Goal: Task Accomplishment & Management: Manage account settings

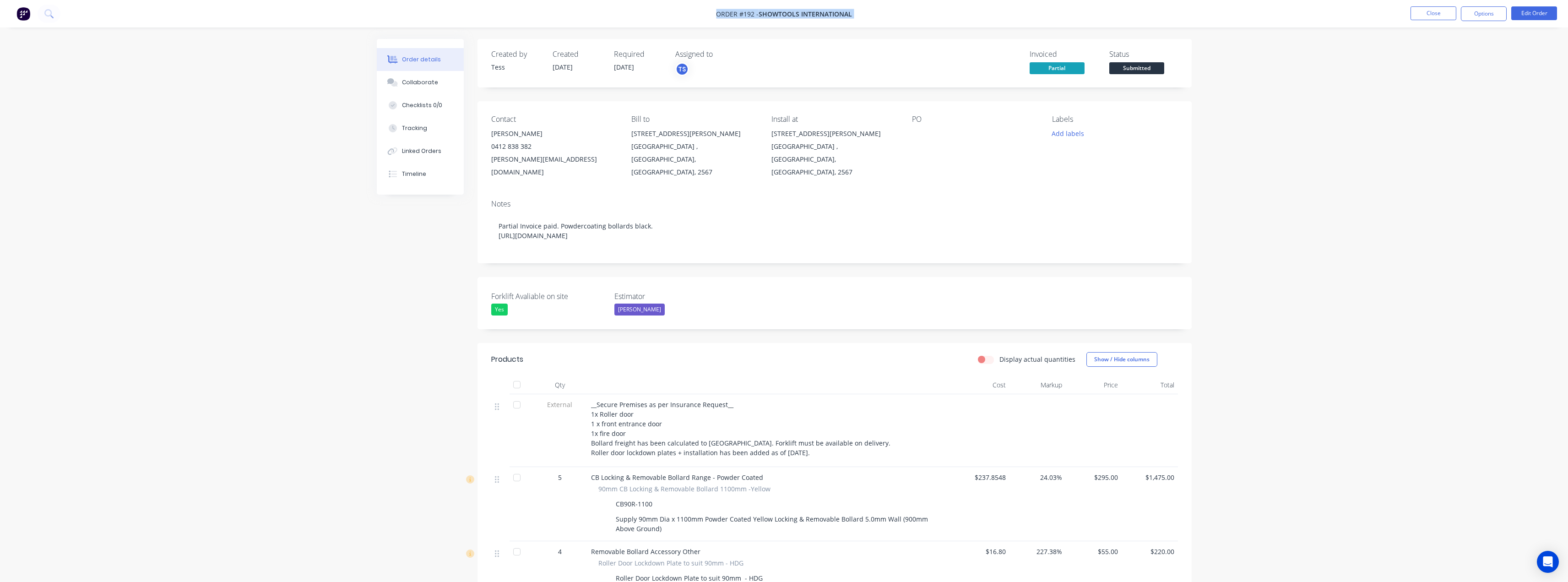
click at [1130, 67] on span "Submitted" at bounding box center [1136, 67] width 55 height 11
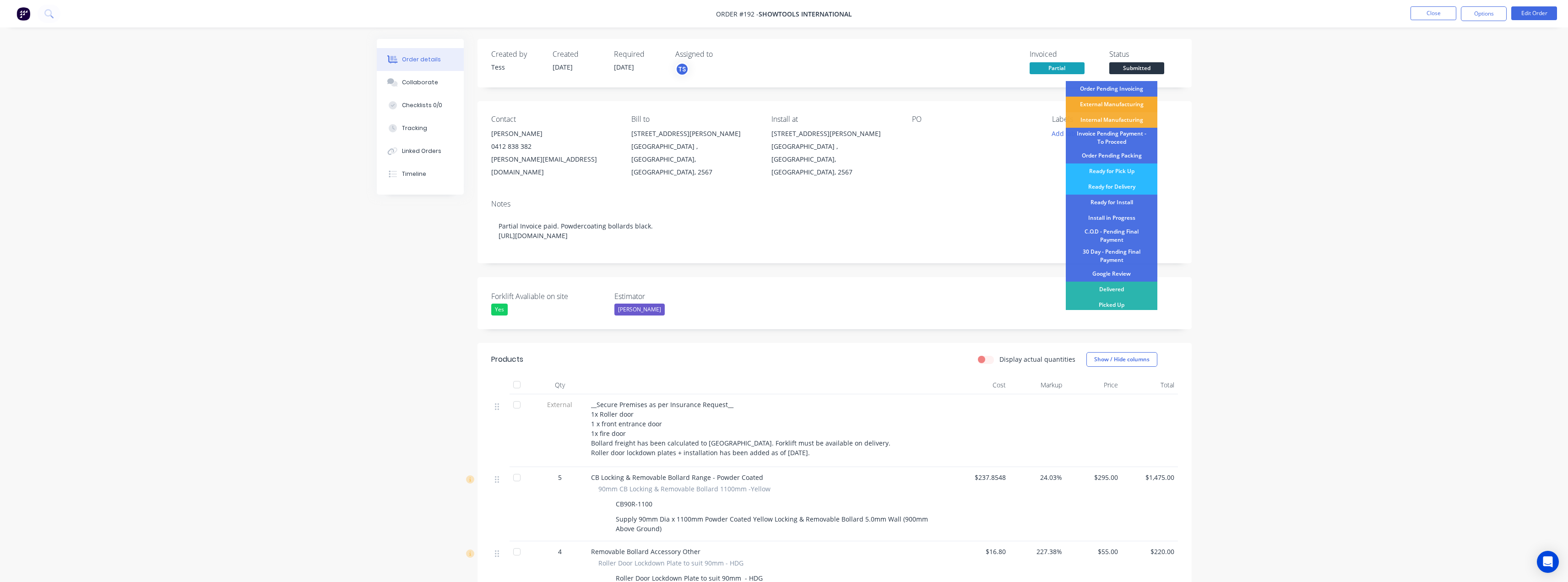
click at [1099, 104] on div "External Manufacturing" at bounding box center [1112, 104] width 92 height 15
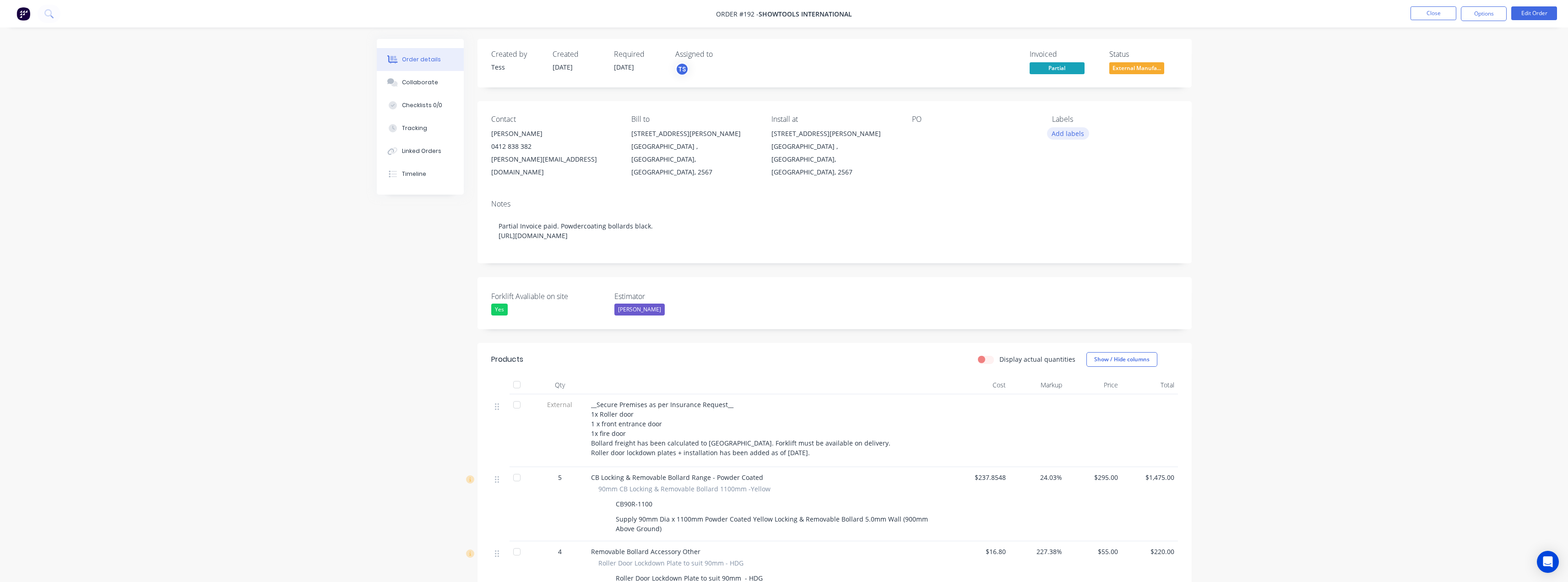
click at [1071, 135] on button "Add labels" at bounding box center [1069, 133] width 42 height 13
click at [1079, 216] on div "Install" at bounding box center [1089, 215] width 24 height 10
click at [1083, 230] on div "Interstate Install" at bounding box center [1103, 230] width 53 height 10
click at [1080, 210] on div "Install" at bounding box center [1089, 211] width 24 height 10
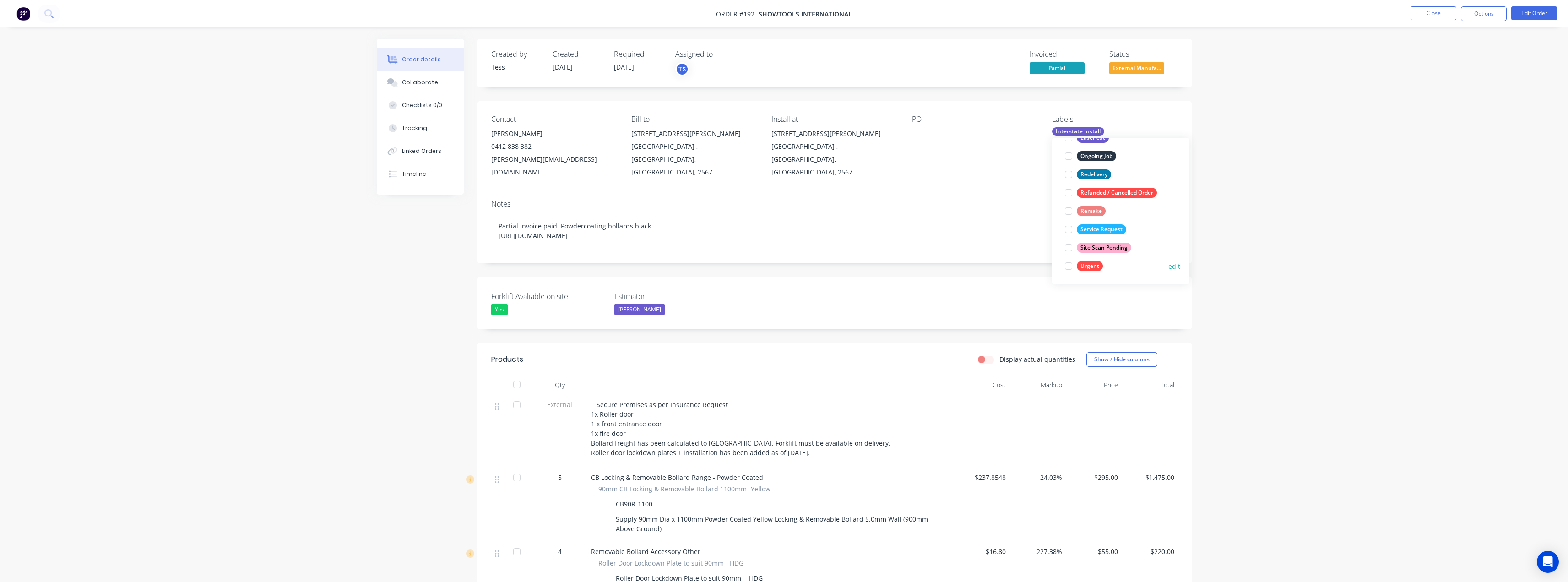
click at [1071, 267] on div at bounding box center [1069, 266] width 19 height 19
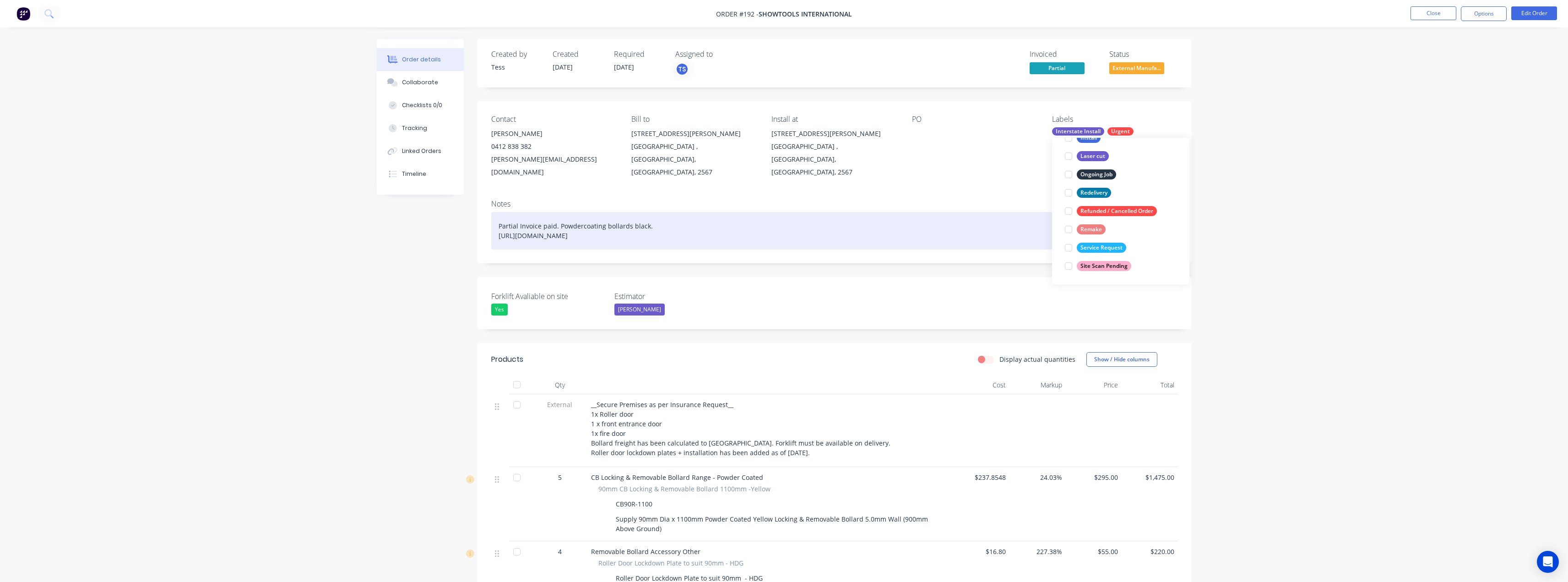
scroll to position [0, 0]
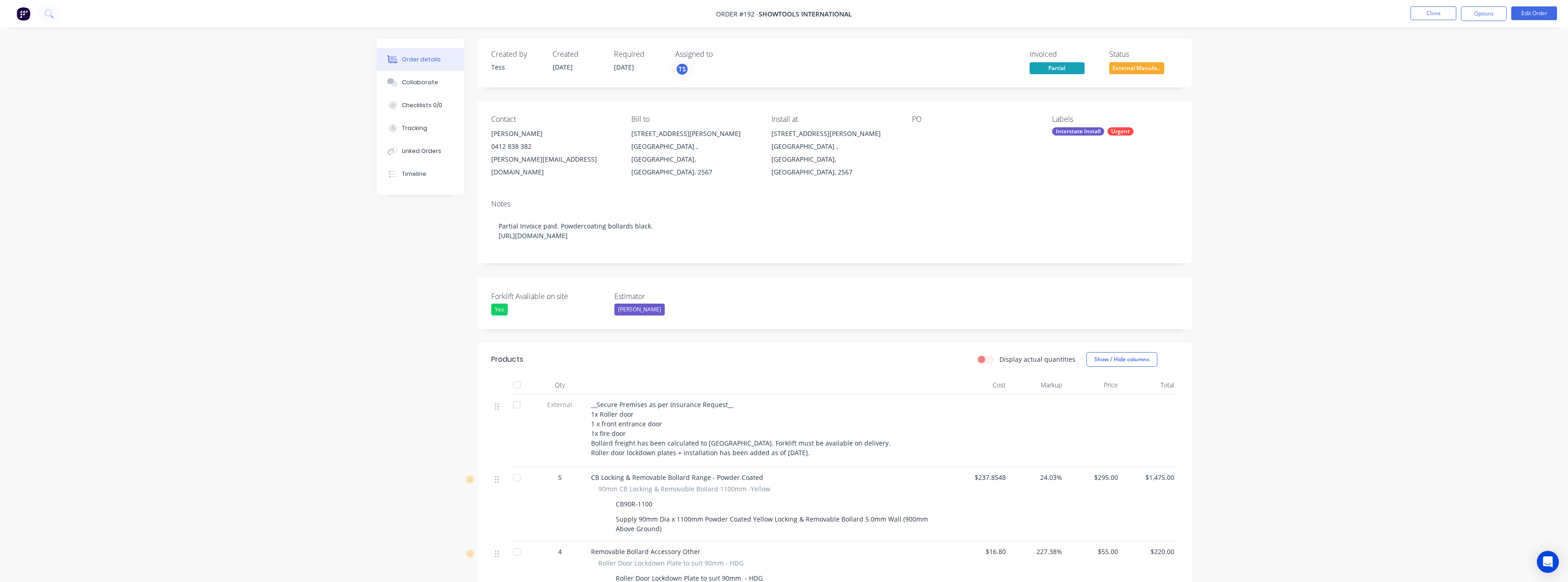
click at [1023, 197] on div "Notes Partial Invoice paid. Powdercoating bollards black. [URL][DOMAIN_NAME]" at bounding box center [834, 228] width 714 height 71
click at [1441, 14] on button "Close" at bounding box center [1433, 14] width 46 height 14
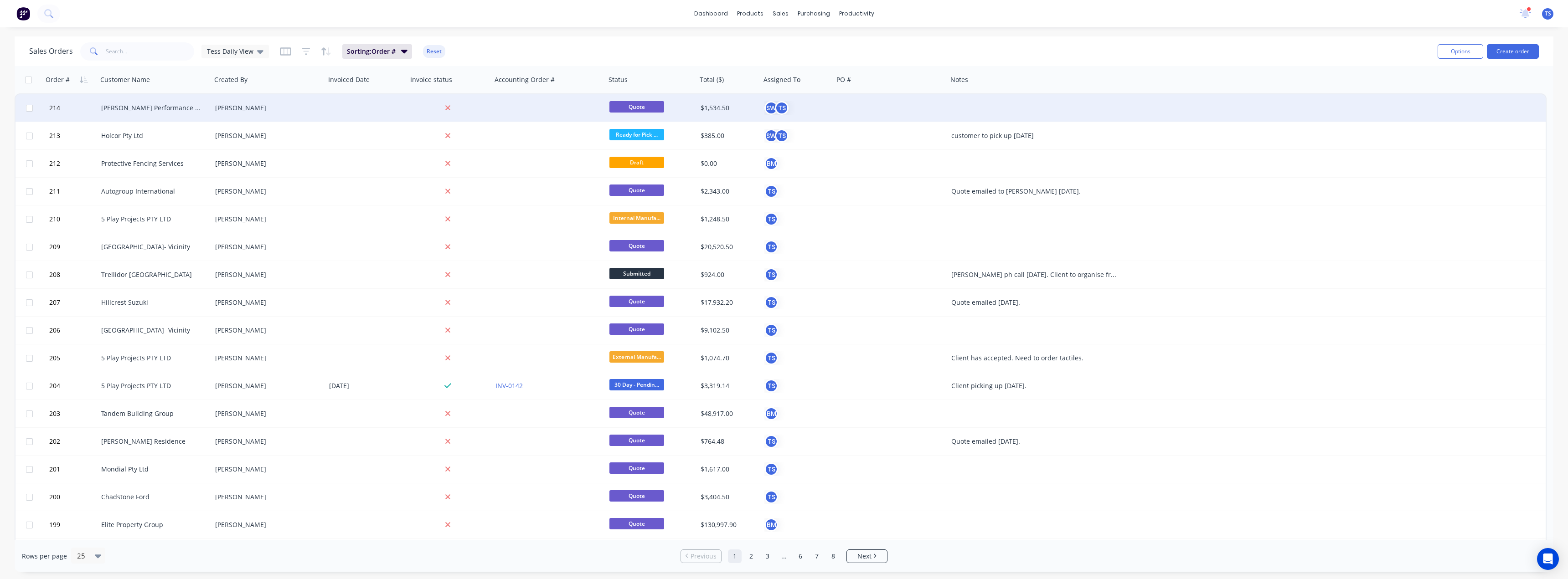
click at [963, 100] on div at bounding box center [1039, 108] width 182 height 27
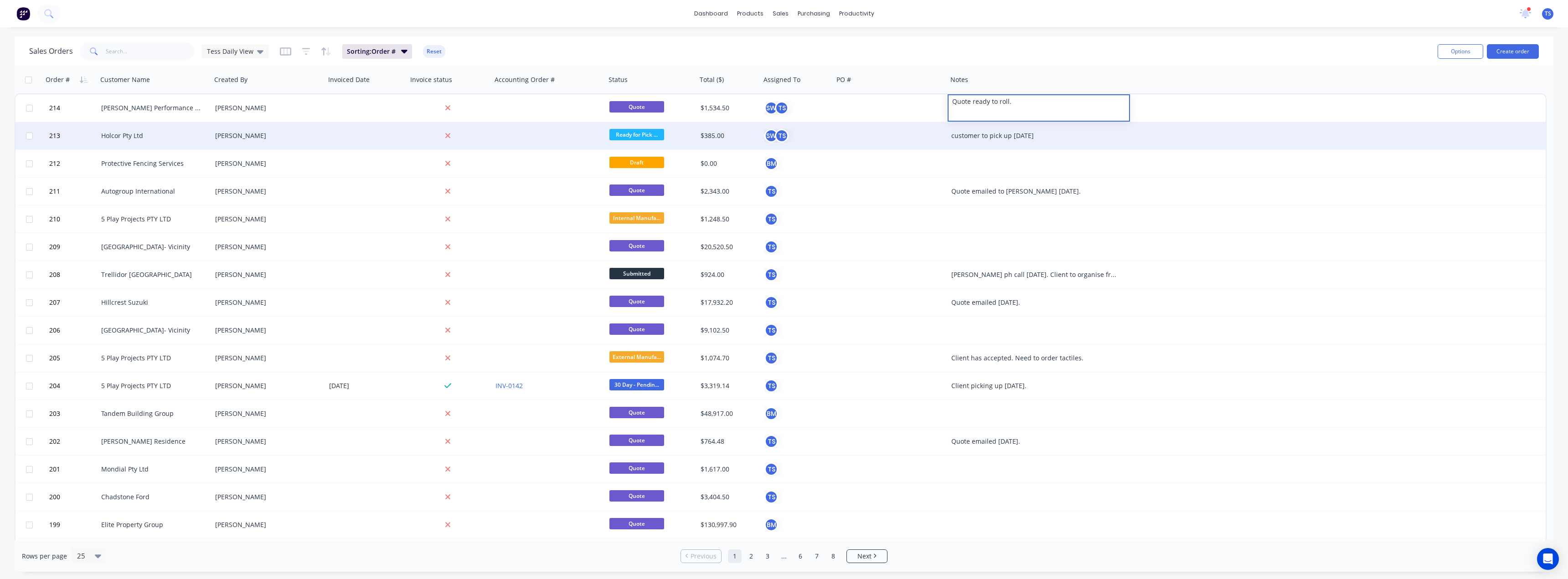
click at [1009, 133] on div "customer to pick up [DATE]" at bounding box center [1034, 135] width 166 height 9
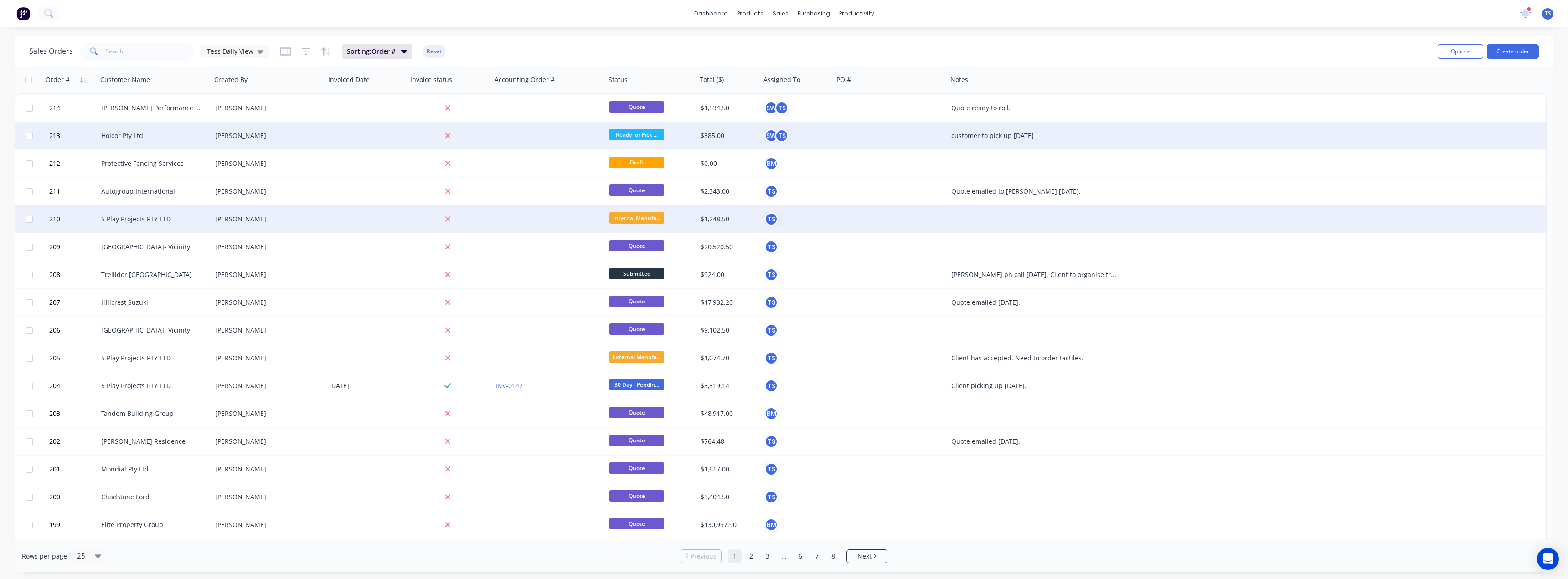
click at [967, 216] on div at bounding box center [1039, 219] width 182 height 27
click at [147, 221] on div "5 Play Projects PTY LTD" at bounding box center [152, 219] width 101 height 9
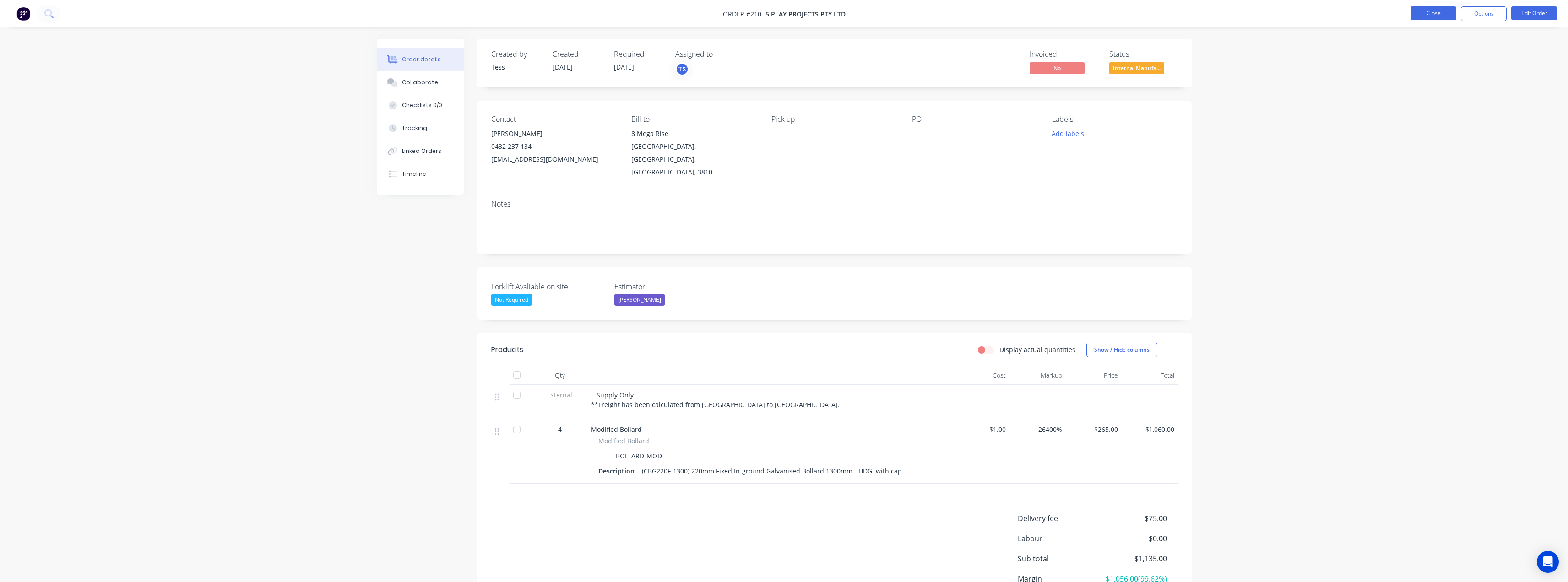
click at [1444, 11] on button "Close" at bounding box center [1433, 14] width 46 height 14
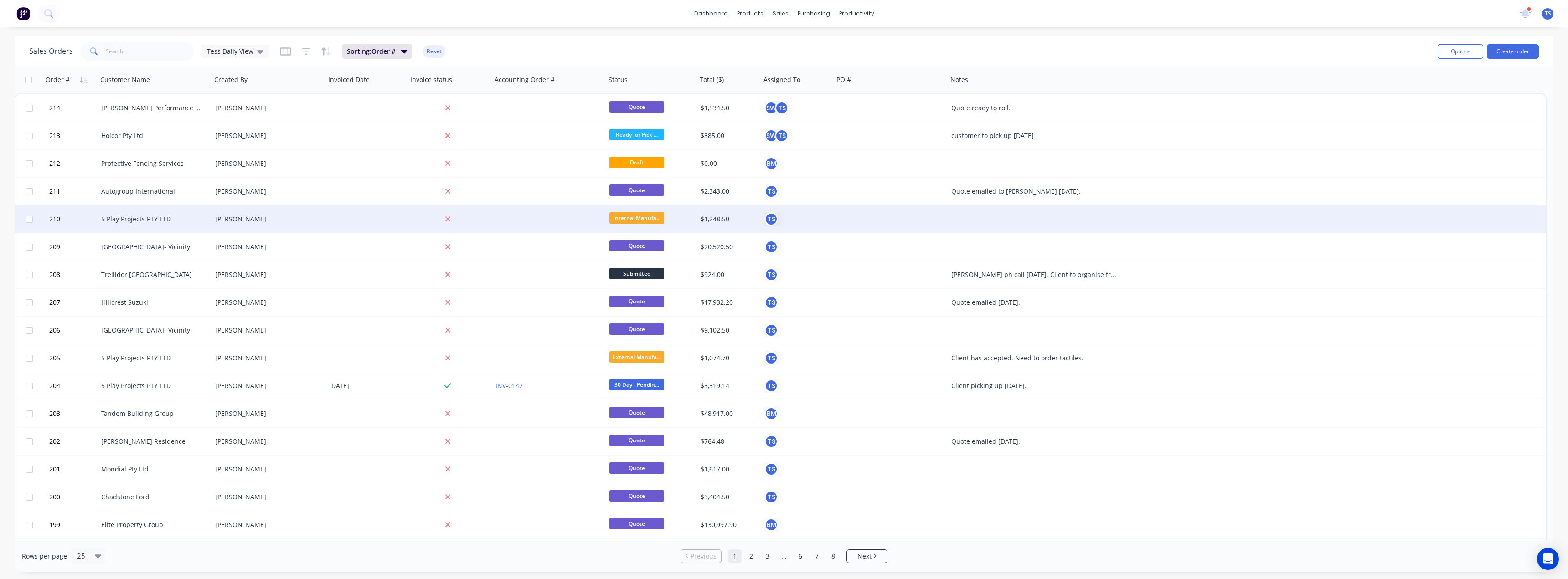
click at [965, 214] on div at bounding box center [1039, 219] width 182 height 27
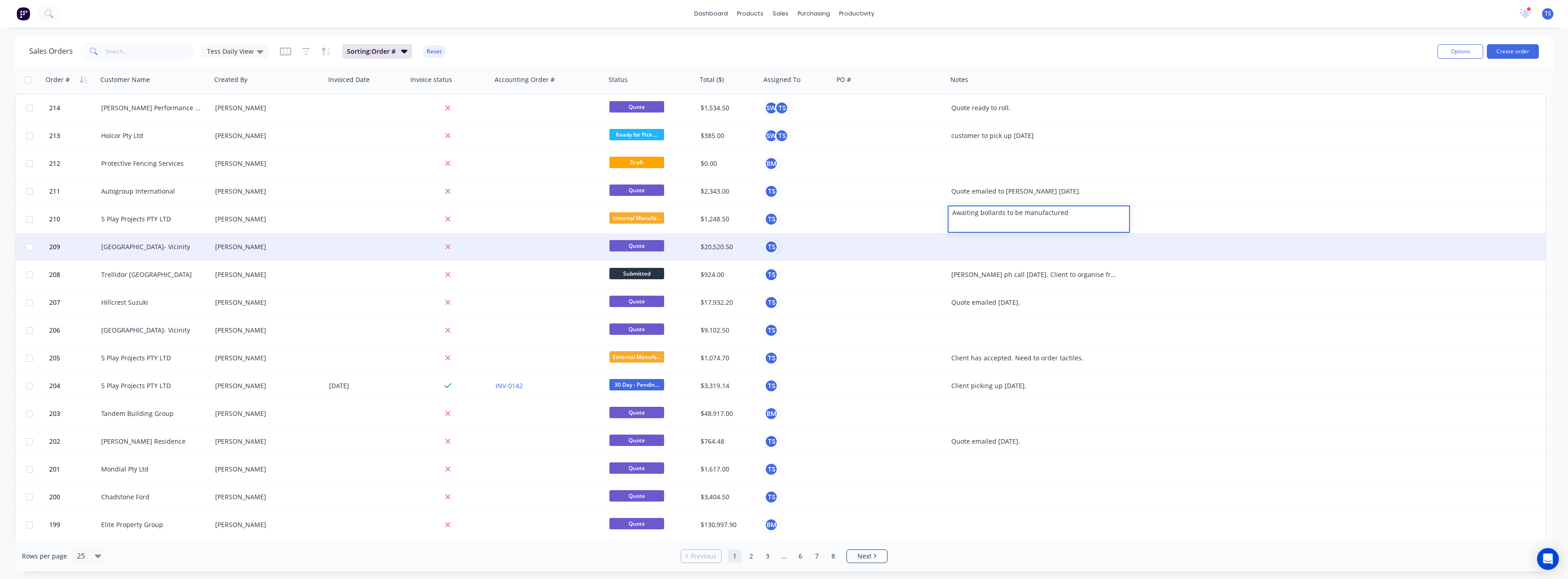
click at [994, 244] on div at bounding box center [1039, 246] width 182 height 27
click at [979, 246] on div at bounding box center [1039, 246] width 182 height 27
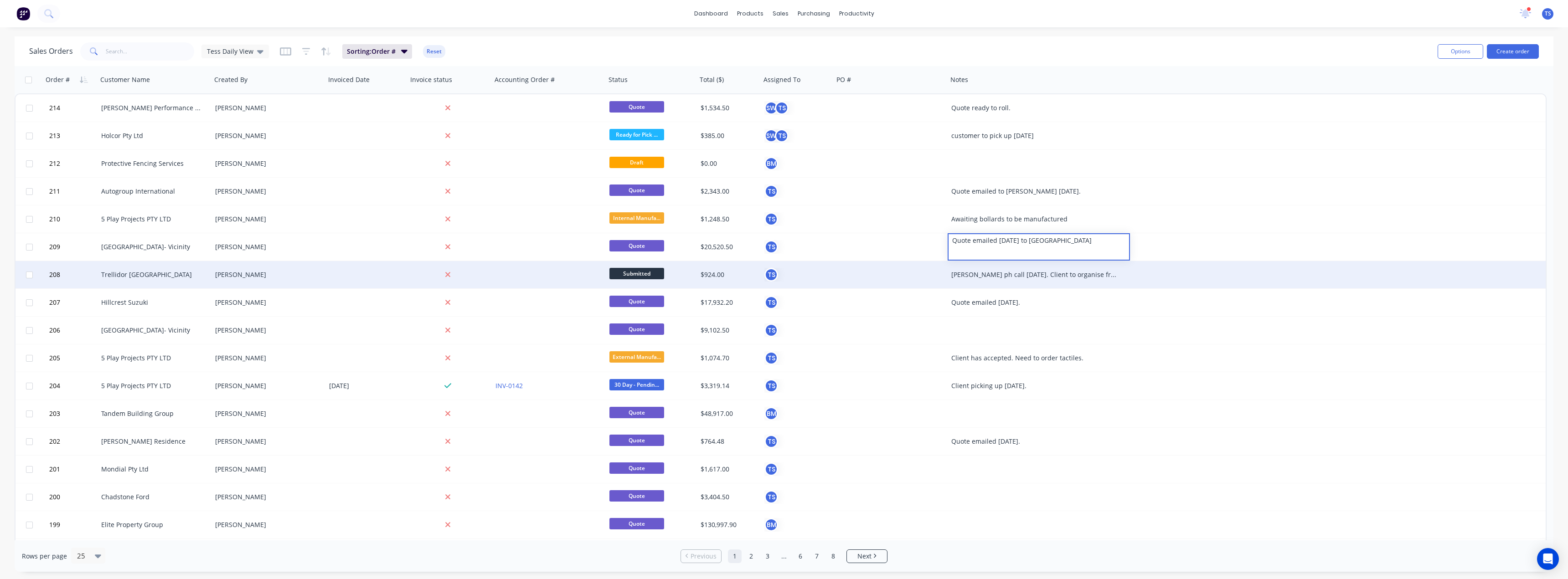
click at [992, 275] on div "[PERSON_NAME] ph call [DATE]. Client to organise freight." at bounding box center [1034, 274] width 166 height 9
click at [1034, 277] on div "[PERSON_NAME] ph call [DATE]. Client to organise freight." at bounding box center [1034, 274] width 166 height 9
click at [1119, 267] on div "[PERSON_NAME] ph call [DATE]. Client to organise freight." at bounding box center [1039, 273] width 181 height 22
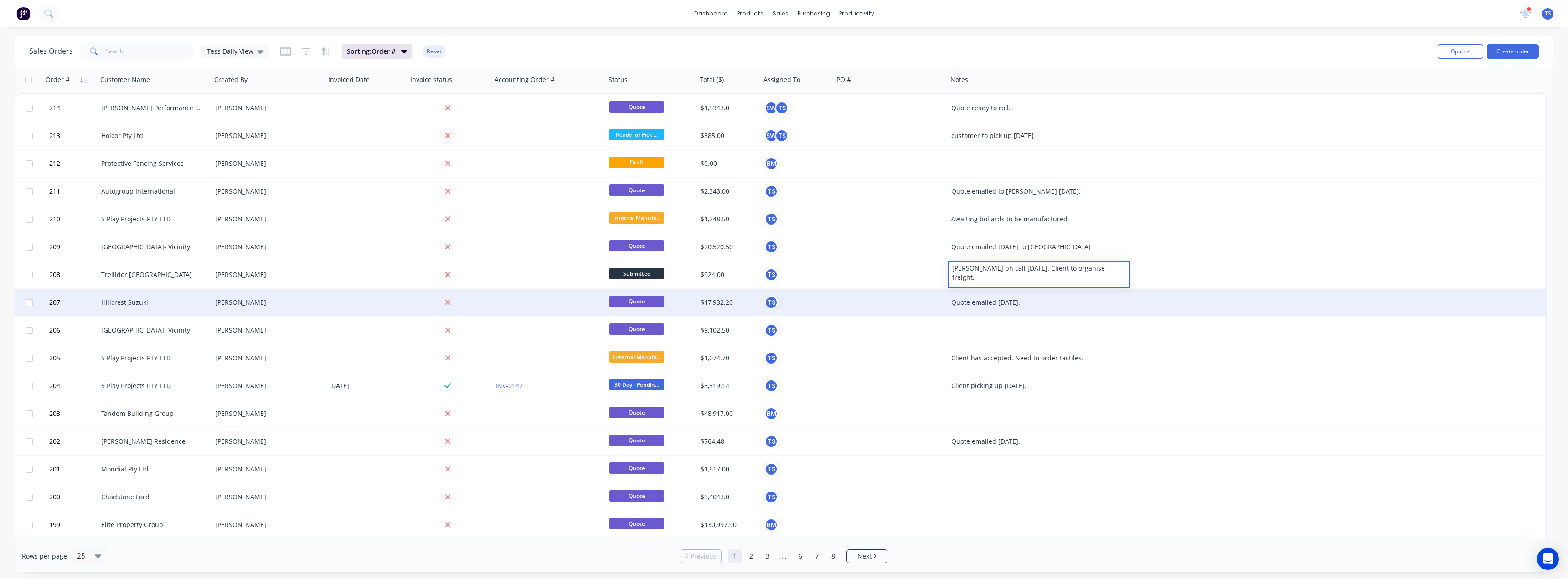
click at [1008, 300] on div "Quote emailed [DATE]." at bounding box center [1034, 302] width 166 height 9
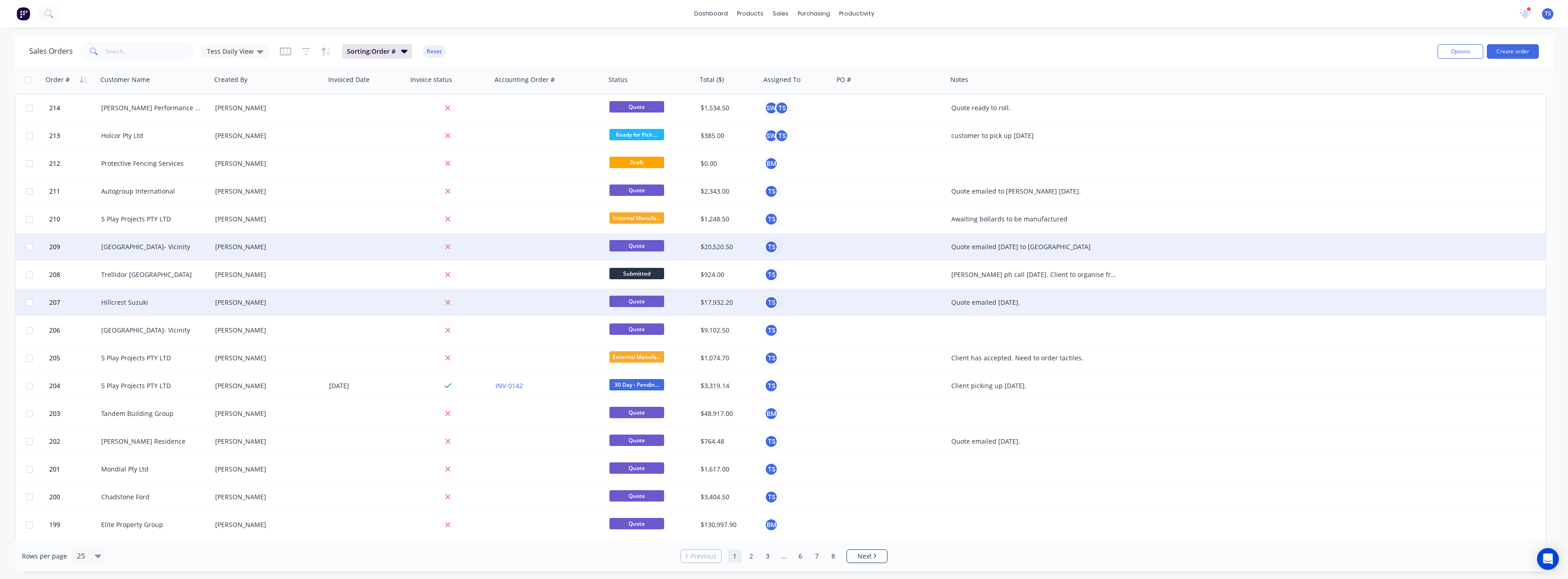
click at [1063, 248] on div "Quote emailed [DATE] to [GEOGRAPHIC_DATA]" at bounding box center [1034, 246] width 166 height 9
drag, startPoint x: 1077, startPoint y: 242, endPoint x: 952, endPoint y: 246, distance: 125.1
click at [952, 246] on div "Quote emailed [DATE] to [GEOGRAPHIC_DATA]" at bounding box center [1039, 240] width 181 height 13
copy div "Quote emailed [DATE] to [GEOGRAPHIC_DATA]"
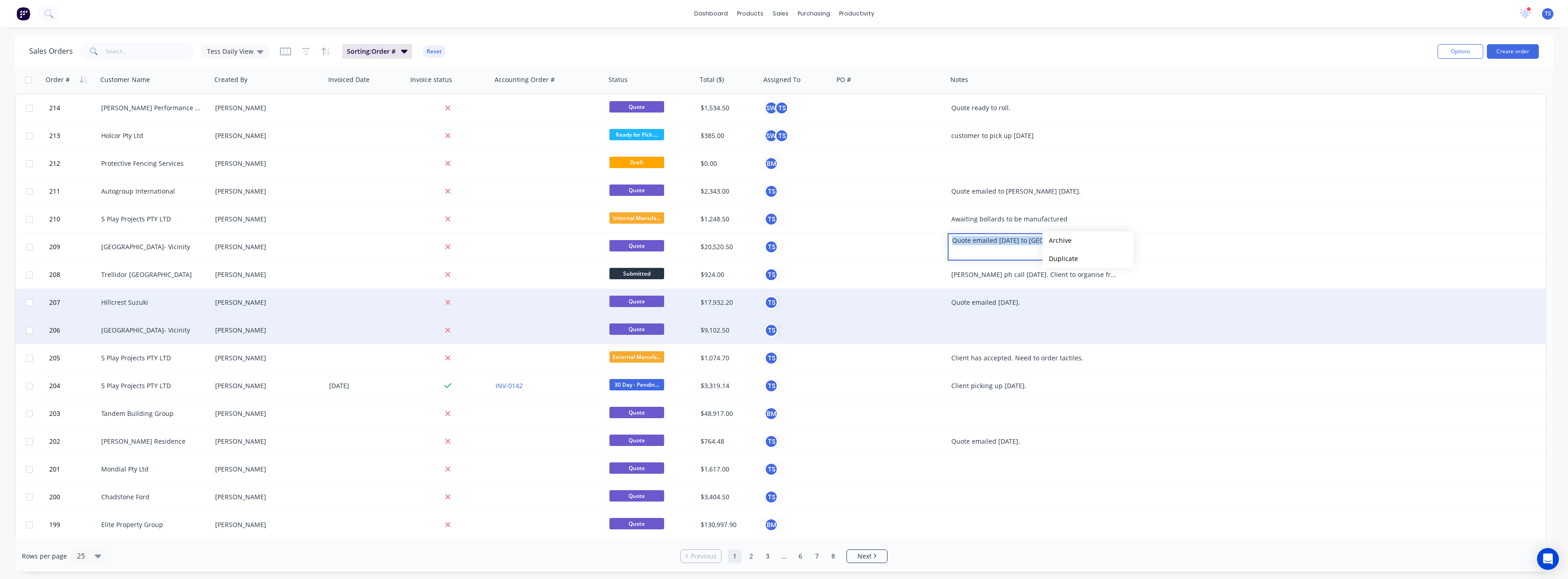
click at [975, 332] on div at bounding box center [1039, 330] width 182 height 27
click at [960, 327] on div at bounding box center [1039, 330] width 182 height 27
click at [1048, 326] on div at bounding box center [1039, 323] width 181 height 13
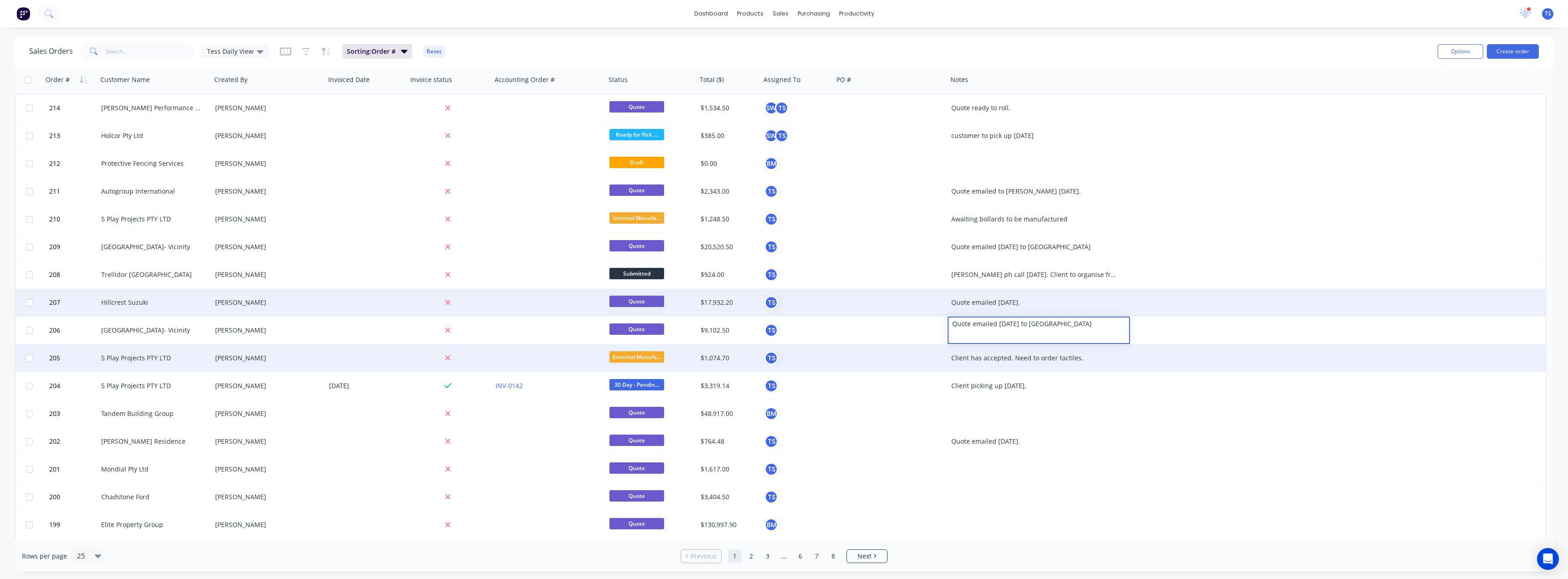
click at [1054, 364] on div "Client has accepted. Need to order tactiles." at bounding box center [1039, 358] width 182 height 27
drag, startPoint x: 1082, startPoint y: 350, endPoint x: 1015, endPoint y: 352, distance: 67.0
click at [1015, 352] on div "Client has accepted. Need to order tactiles." at bounding box center [1039, 351] width 181 height 13
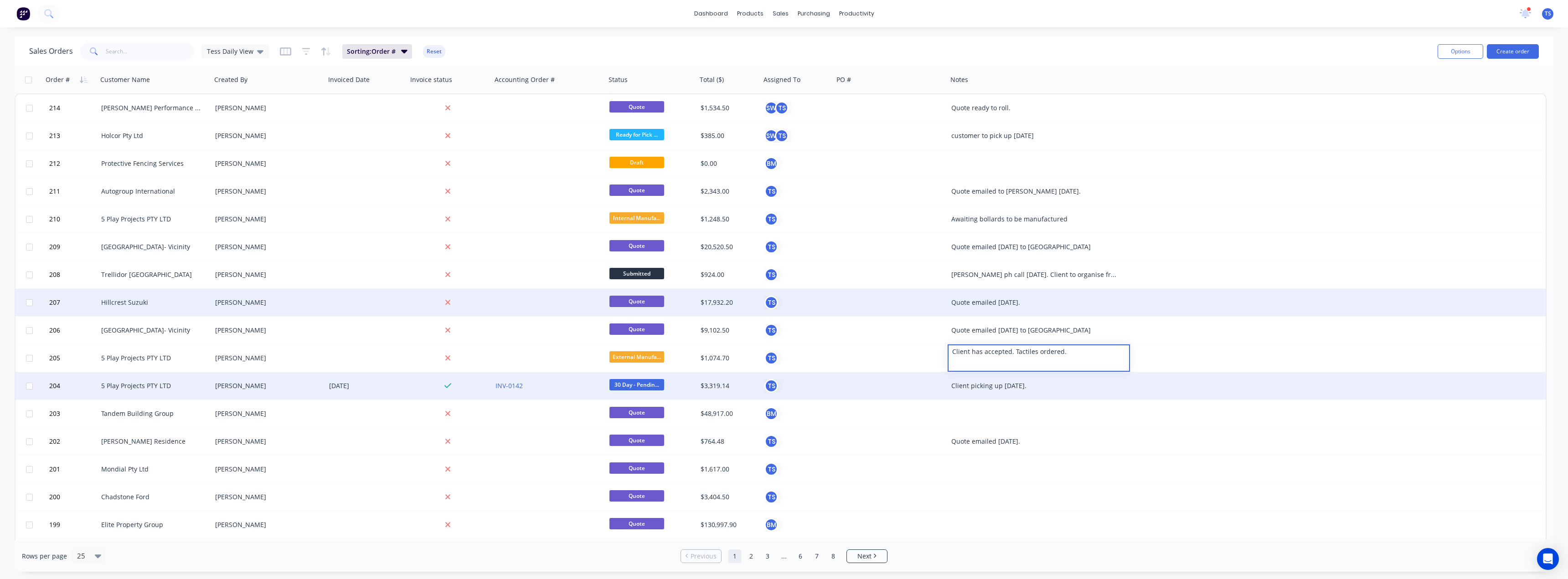
click at [1004, 393] on div "Client picking up [DATE]." at bounding box center [1039, 386] width 182 height 27
click at [1043, 379] on div "Client picking up [DATE]." at bounding box center [1039, 386] width 182 height 27
click at [1039, 383] on div "Client picking up [DATE]." at bounding box center [1039, 379] width 181 height 13
drag, startPoint x: 993, startPoint y: 380, endPoint x: 941, endPoint y: 382, distance: 52.0
click at [941, 382] on div "204 5 Play Projects PTY LTD [PERSON_NAME] [DATE] INV-0142 30 Day - Pendin... $3…" at bounding box center [780, 386] width 1530 height 28
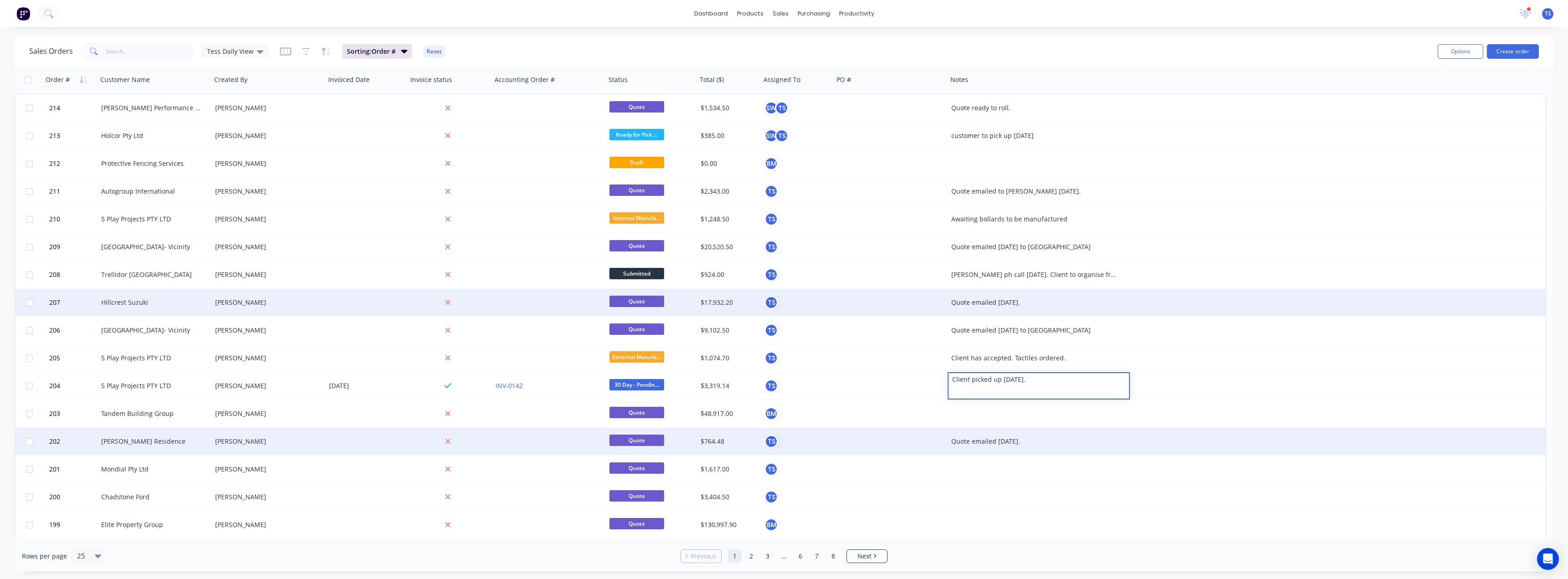
click at [1004, 437] on div "Quote emailed [DATE]." at bounding box center [1034, 441] width 166 height 9
click at [820, 58] on div "Customers" at bounding box center [811, 62] width 33 height 8
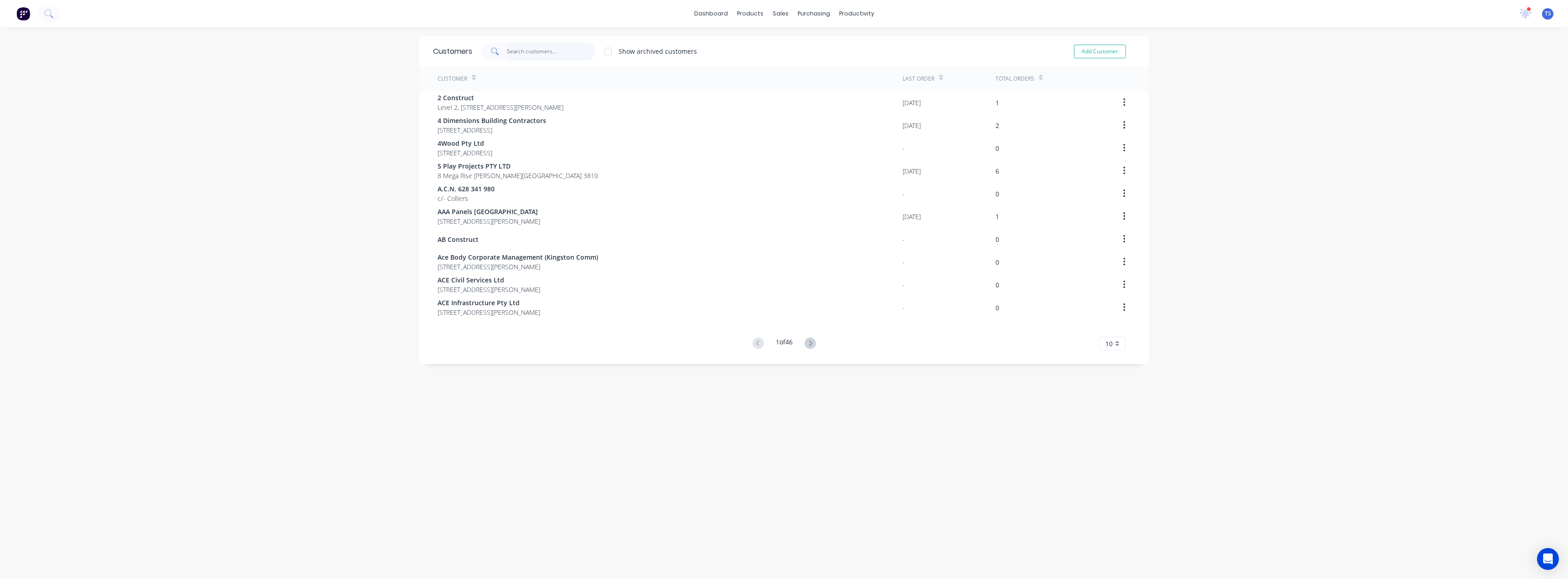
click at [573, 48] on input "text" at bounding box center [551, 51] width 89 height 19
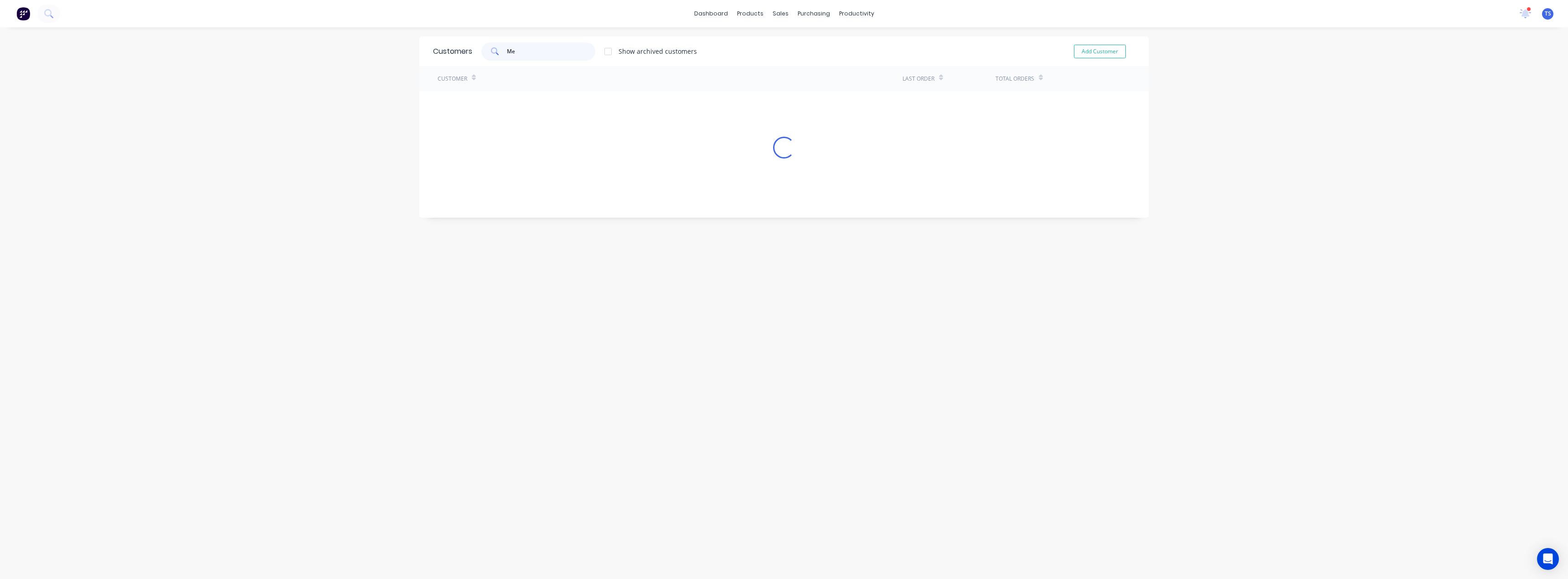
type input "M"
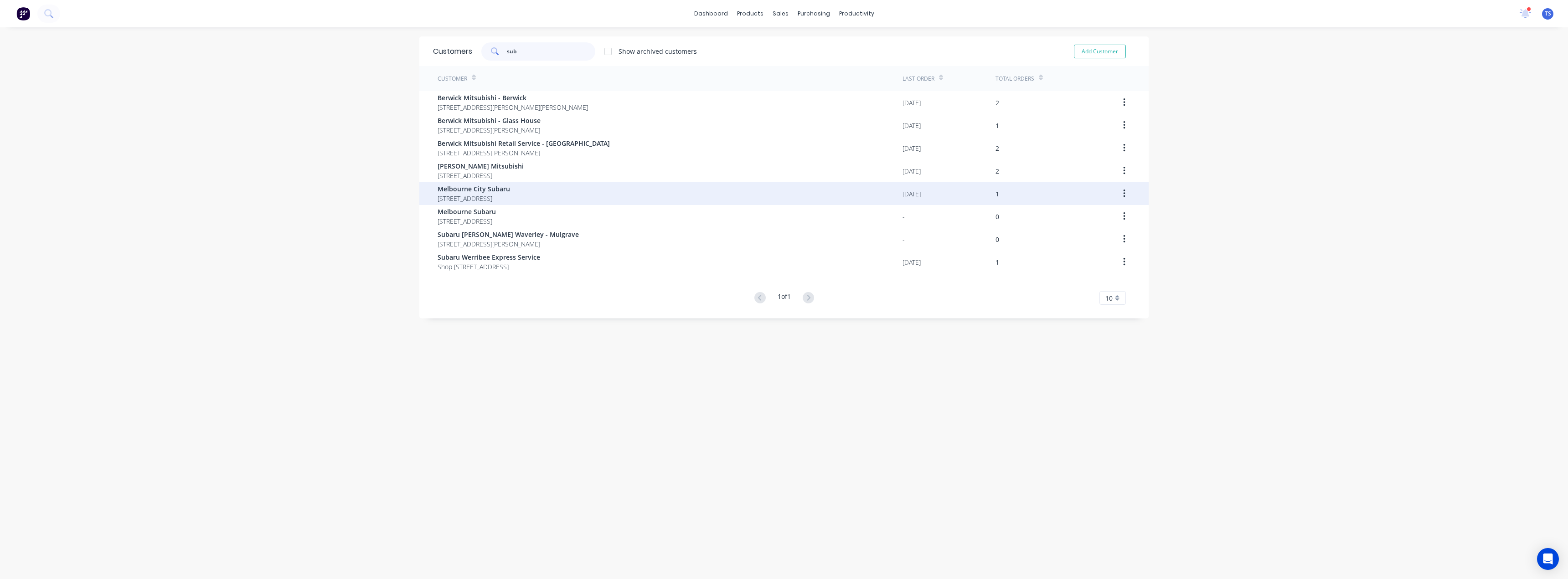
type input "sub"
click at [507, 188] on span "Melbourne City Subaru" at bounding box center [474, 188] width 73 height 9
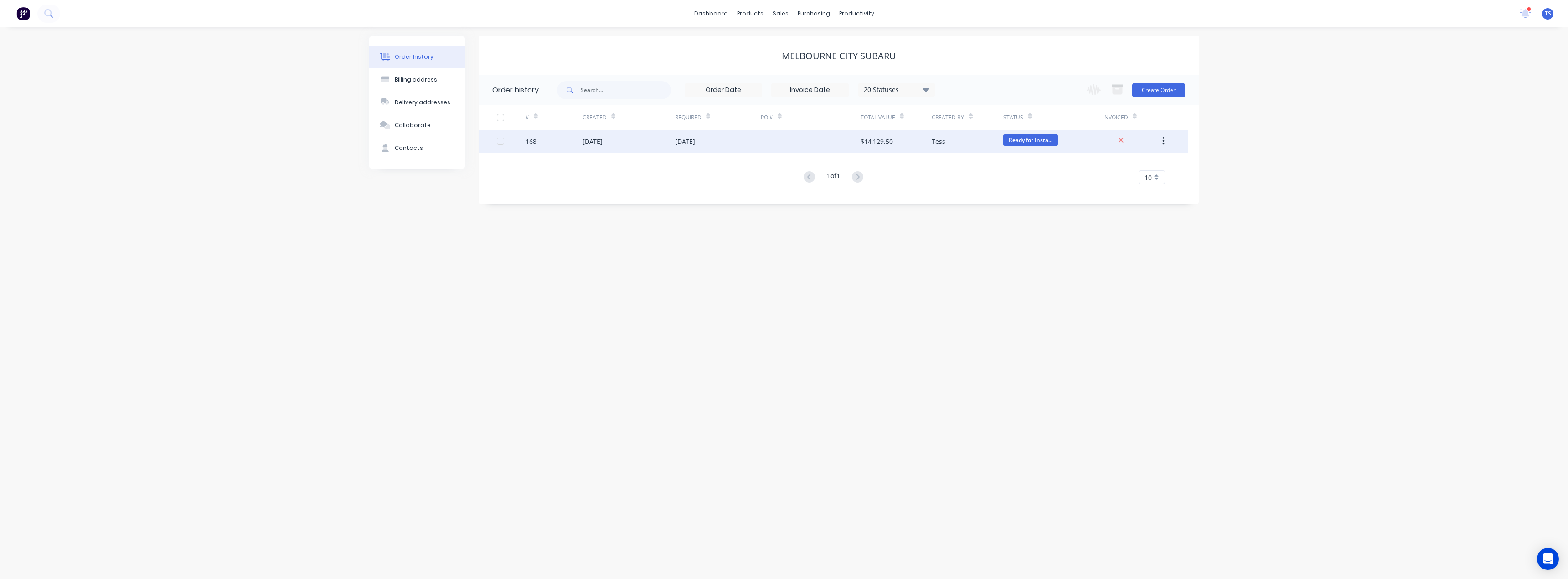
click at [563, 140] on div "168" at bounding box center [553, 141] width 57 height 23
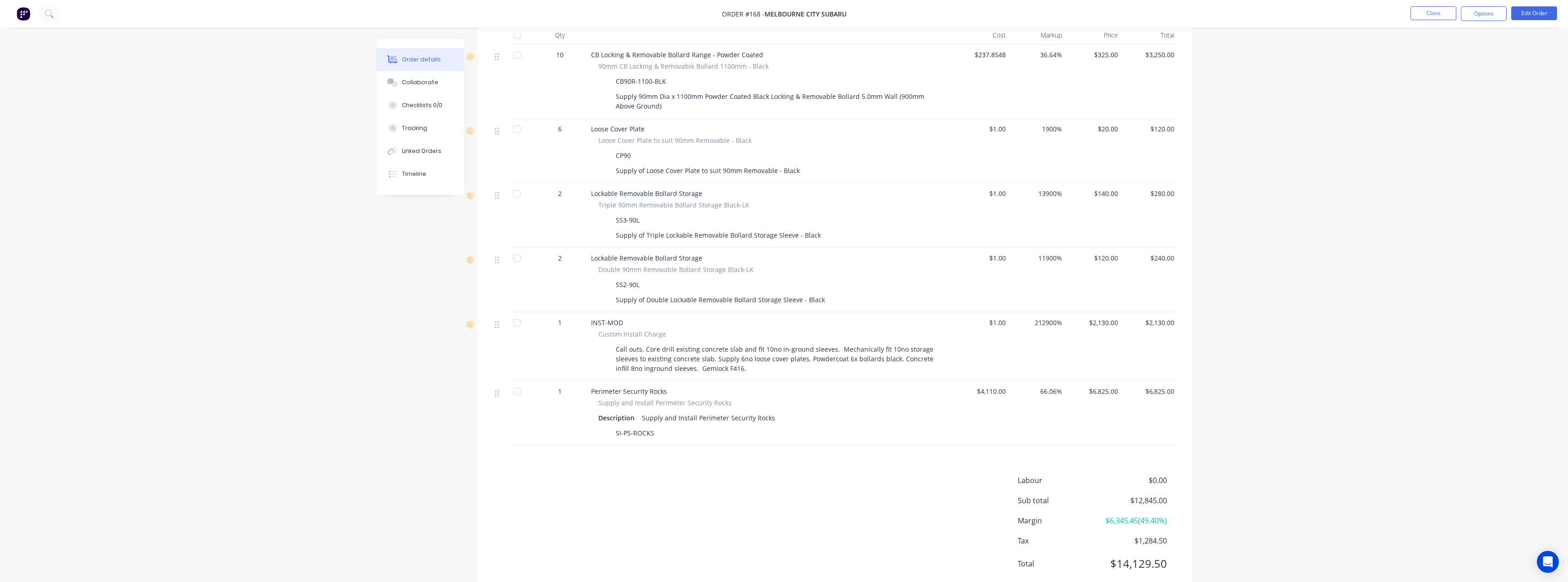
scroll to position [366, 0]
click at [410, 80] on div "Collaborate" at bounding box center [420, 82] width 36 height 8
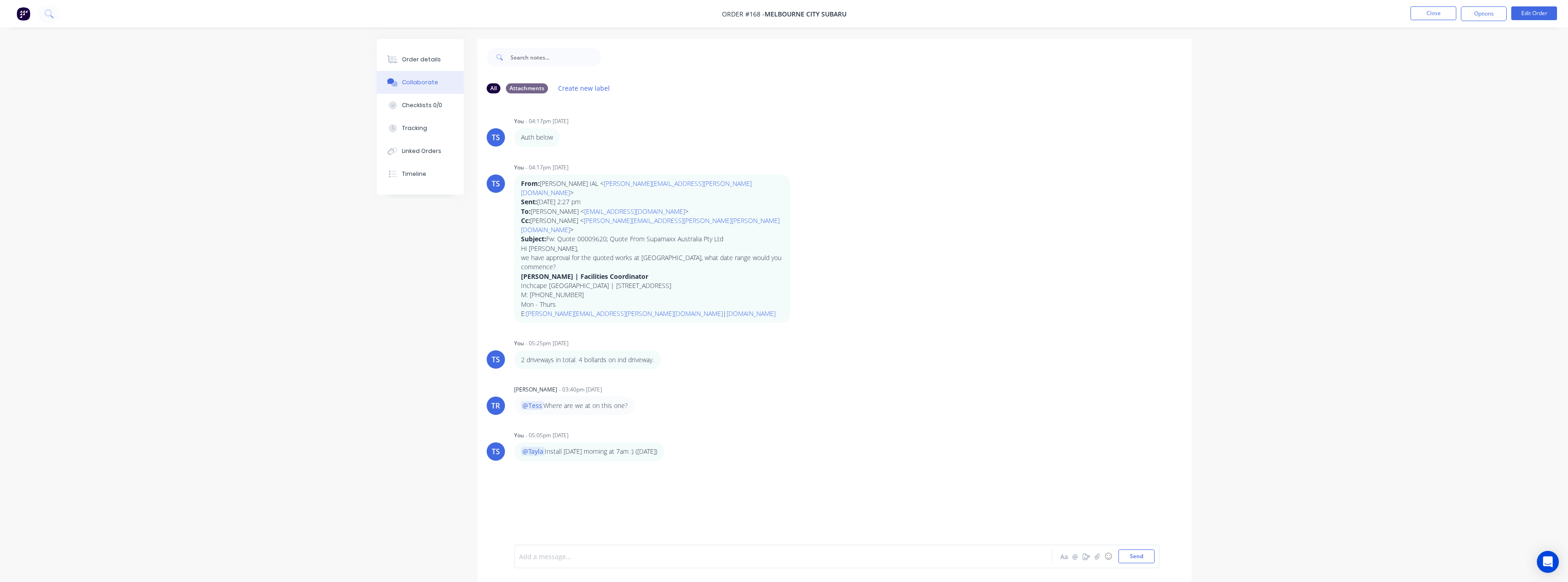
click at [550, 558] on div at bounding box center [757, 557] width 476 height 9
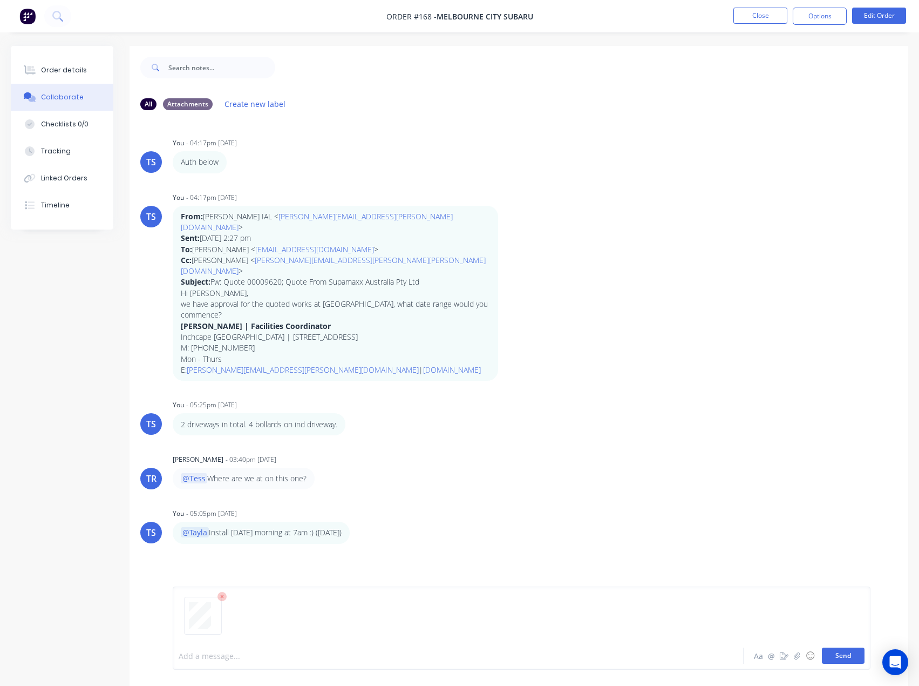
click at [838, 655] on button "Send" at bounding box center [843, 655] width 43 height 16
click at [69, 72] on div "Order details" at bounding box center [64, 70] width 46 height 10
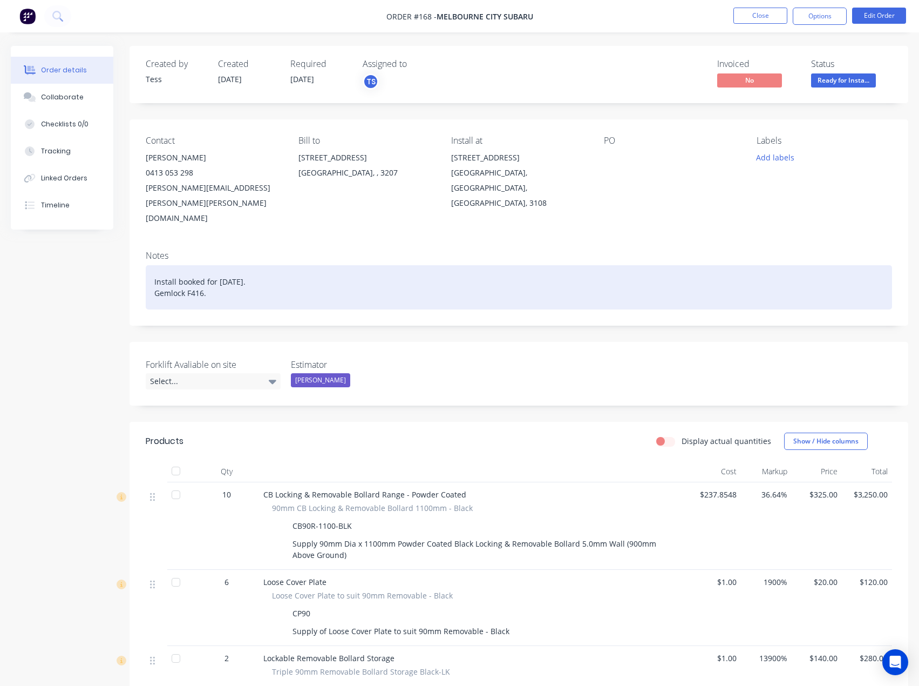
drag, startPoint x: 306, startPoint y: 252, endPoint x: 152, endPoint y: 254, distance: 153.9
click at [152, 265] on div "Install booked for [DATE]. Gemlock F416." at bounding box center [519, 287] width 747 height 44
click at [211, 265] on div "Completed andf Invoiced on the [DATE] Gemlock F416." at bounding box center [519, 287] width 747 height 44
click at [315, 265] on div "Completed and Invoiced on the [DATE] Gemlock F416." at bounding box center [519, 287] width 747 height 44
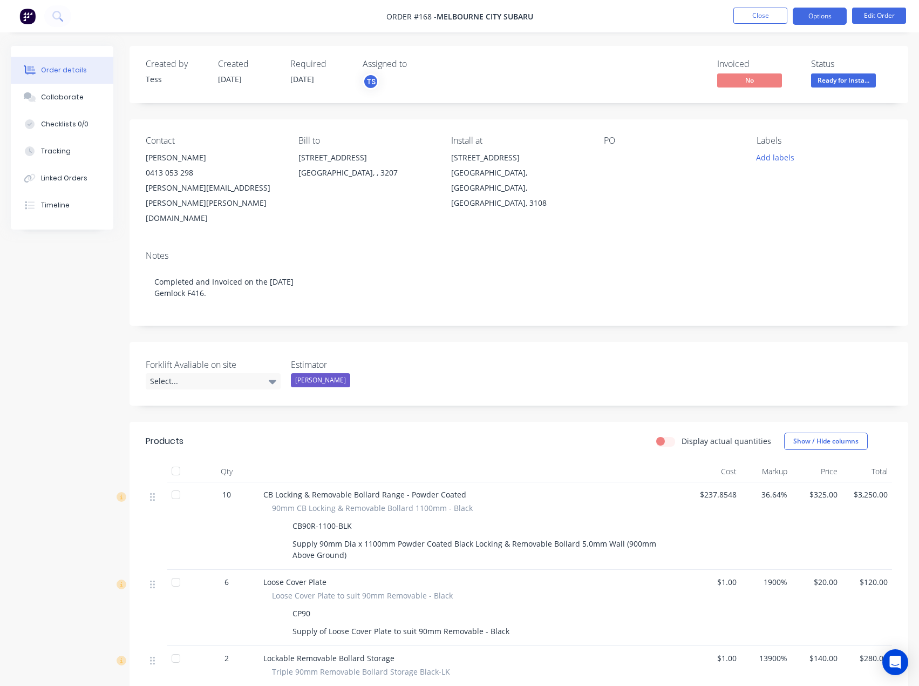
click at [828, 16] on button "Options" at bounding box center [820, 16] width 54 height 17
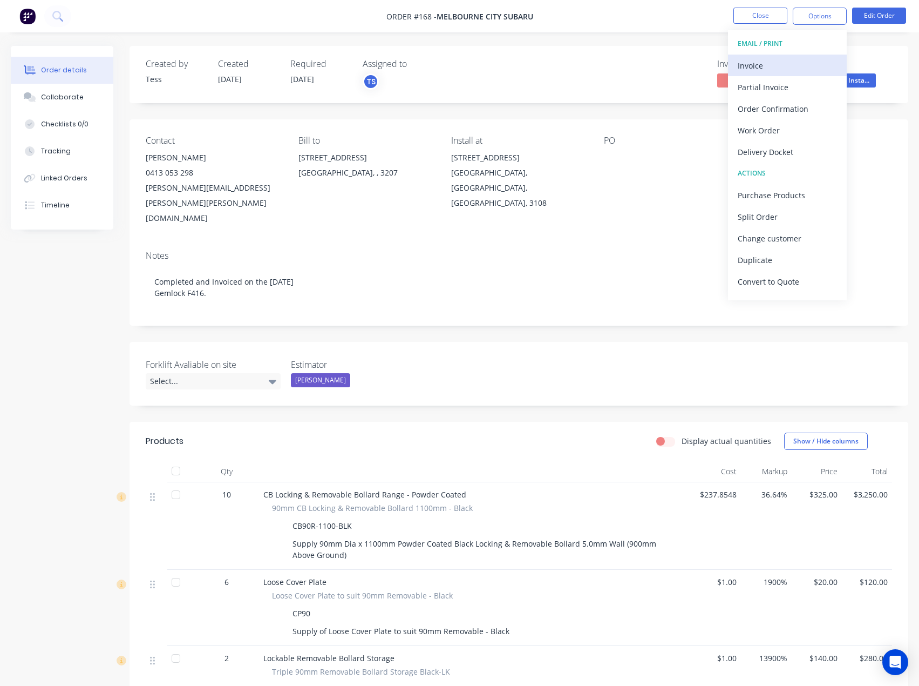
click at [789, 68] on div "Invoice" at bounding box center [787, 66] width 99 height 16
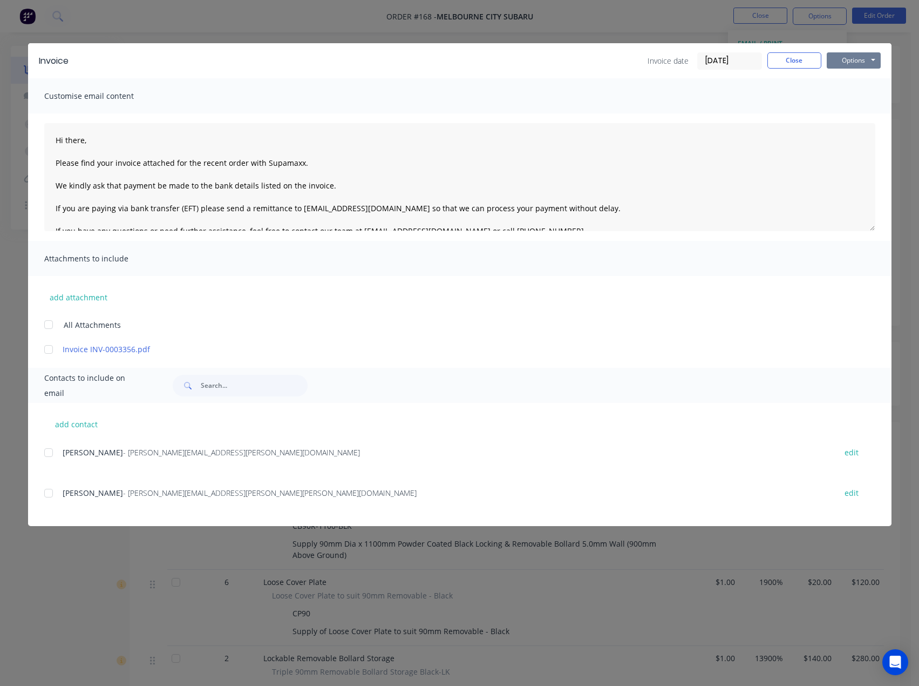
click at [843, 56] on button "Options" at bounding box center [854, 60] width 54 height 16
click at [858, 77] on button "Preview" at bounding box center [861, 80] width 69 height 18
click at [307, 152] on textarea "Hi there, Please find your invoice attached for the recent order with Supamaxx.…" at bounding box center [459, 177] width 831 height 108
click at [133, 147] on textarea "Hi there, Please find your invoice attached for the recent order with Supamaxx.…" at bounding box center [459, 177] width 831 height 108
click at [90, 138] on textarea "Hi there, Please find your invoice attached for the recent order with Supamaxx.…" at bounding box center [459, 177] width 831 height 108
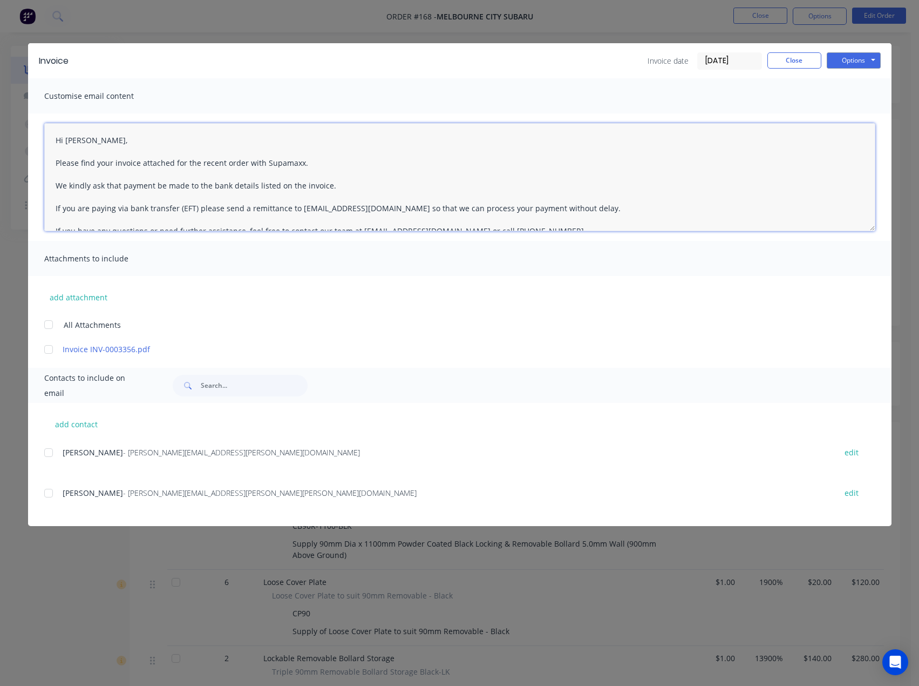
click at [303, 161] on textarea "Hi [PERSON_NAME], Please find your invoice attached for the recent order with S…" at bounding box center [459, 177] width 831 height 108
click at [239, 165] on textarea "Hi [PERSON_NAME], Please find your invoice attached for the recent order with S…" at bounding box center [459, 177] width 831 height 108
click at [311, 163] on textarea "Hi [PERSON_NAME], Please find your invoice attached for the recent works comple…" at bounding box center [459, 177] width 831 height 108
click at [328, 185] on textarea "Hi [PERSON_NAME], Please find your invoice attached for the recent works comple…" at bounding box center [459, 177] width 831 height 108
click at [587, 204] on textarea "Hi [PERSON_NAME], Please find your invoice attached for the recent works comple…" at bounding box center [459, 177] width 831 height 108
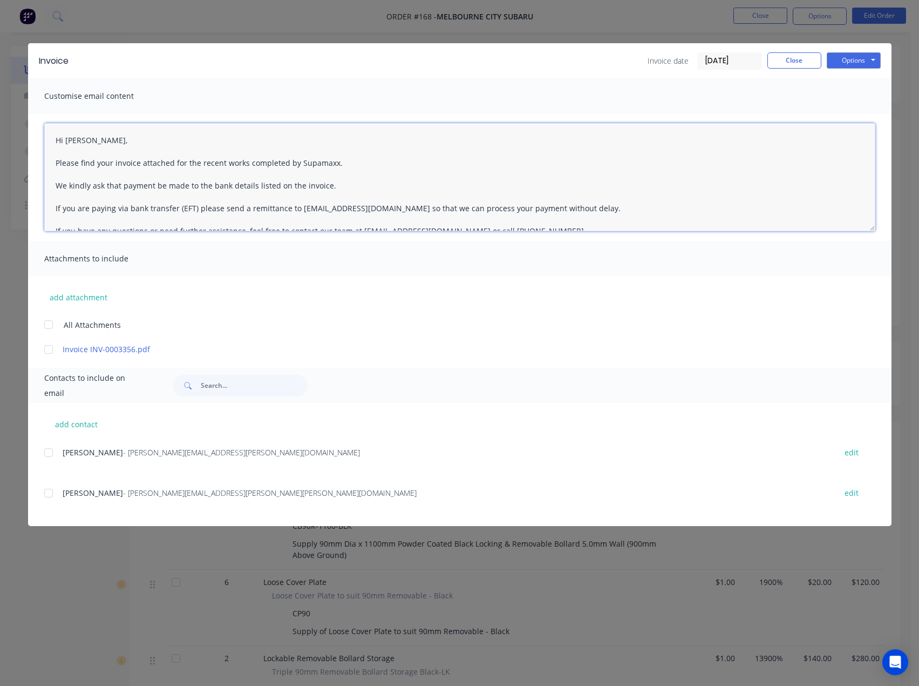
click at [334, 162] on textarea "Hi [PERSON_NAME], Please find your invoice attached for the recent works comple…" at bounding box center [459, 177] width 831 height 108
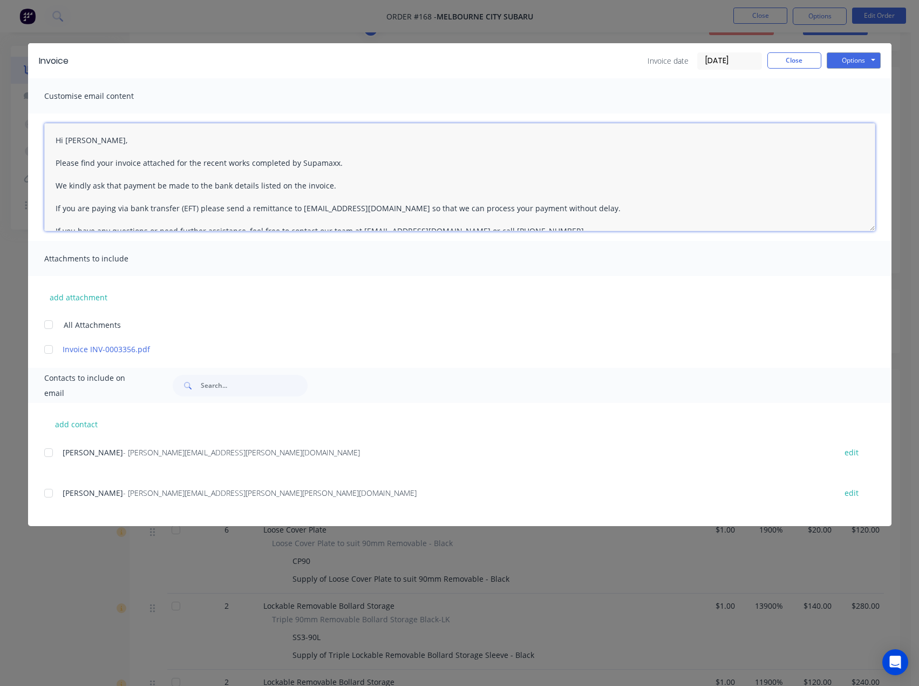
scroll to position [54, 0]
click at [48, 455] on div at bounding box center [49, 453] width 22 height 22
type textarea "Hi [PERSON_NAME], Please find your invoice attached for the recent works comple…"
click at [83, 424] on button "add contact" at bounding box center [76, 424] width 65 height 16
select select "AU"
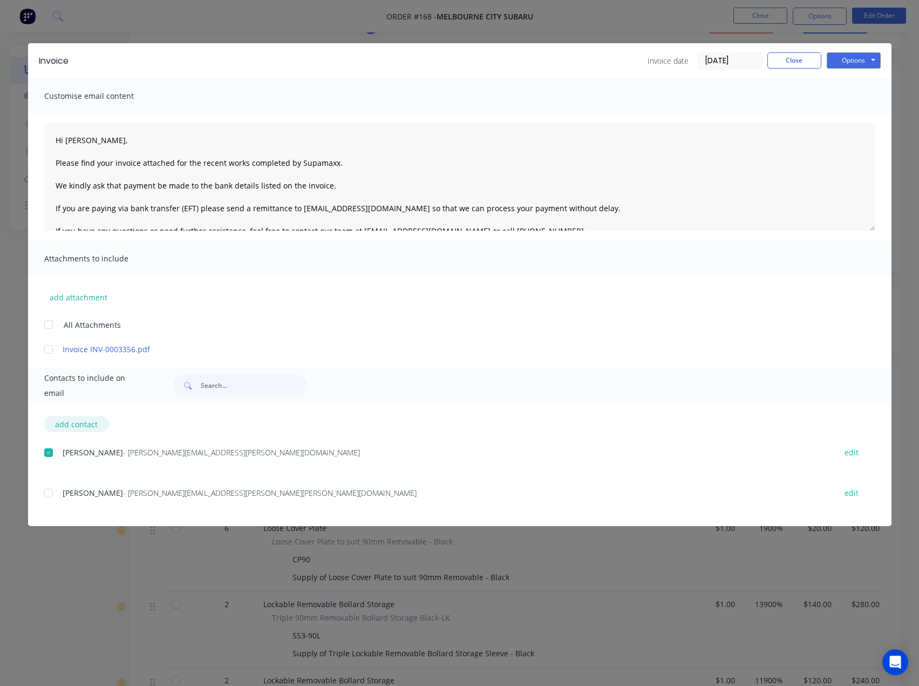
select select "AU"
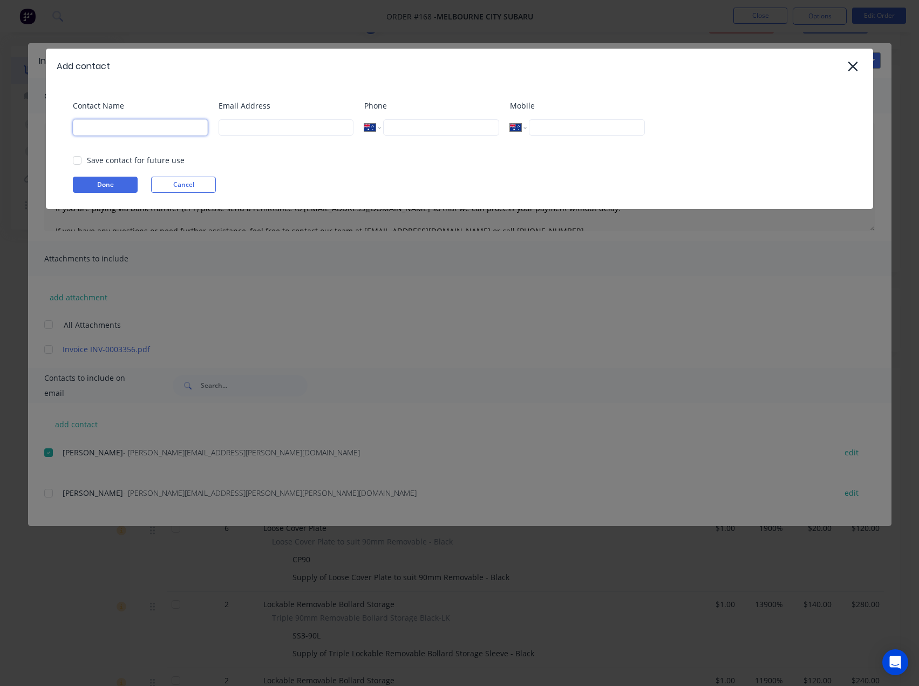
click at [133, 135] on input at bounding box center [140, 127] width 135 height 16
type input "Tess"
click at [232, 122] on input at bounding box center [286, 127] width 135 height 16
type input "[EMAIL_ADDRESS][DOMAIN_NAME]"
click at [107, 184] on button "Done" at bounding box center [105, 185] width 65 height 16
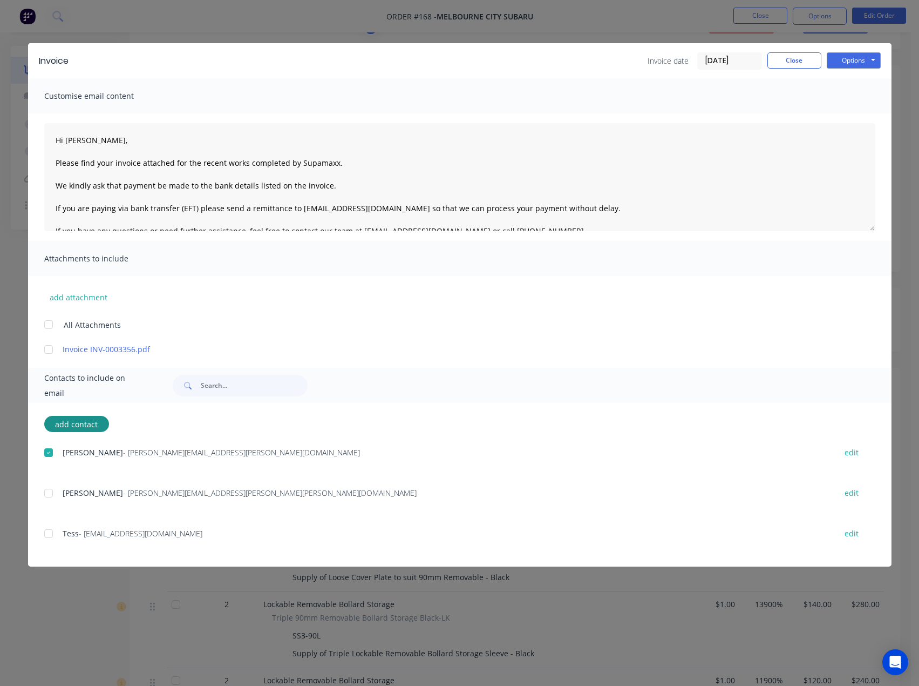
click at [46, 536] on div at bounding box center [49, 534] width 22 height 22
click at [840, 57] on button "Options" at bounding box center [854, 60] width 54 height 16
click at [869, 117] on button "Email" at bounding box center [861, 115] width 69 height 18
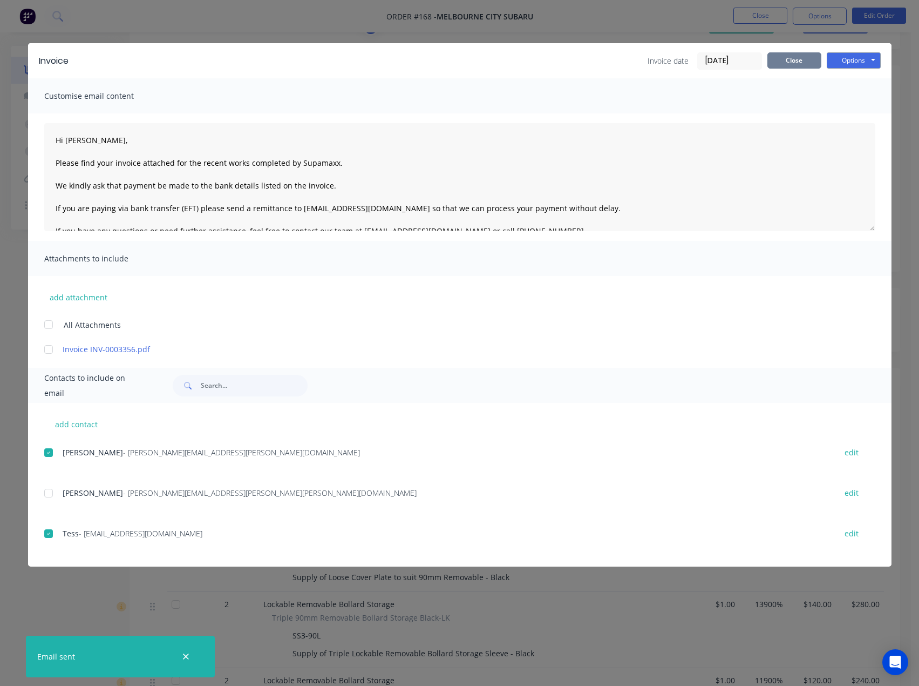
click at [803, 62] on button "Close" at bounding box center [795, 60] width 54 height 16
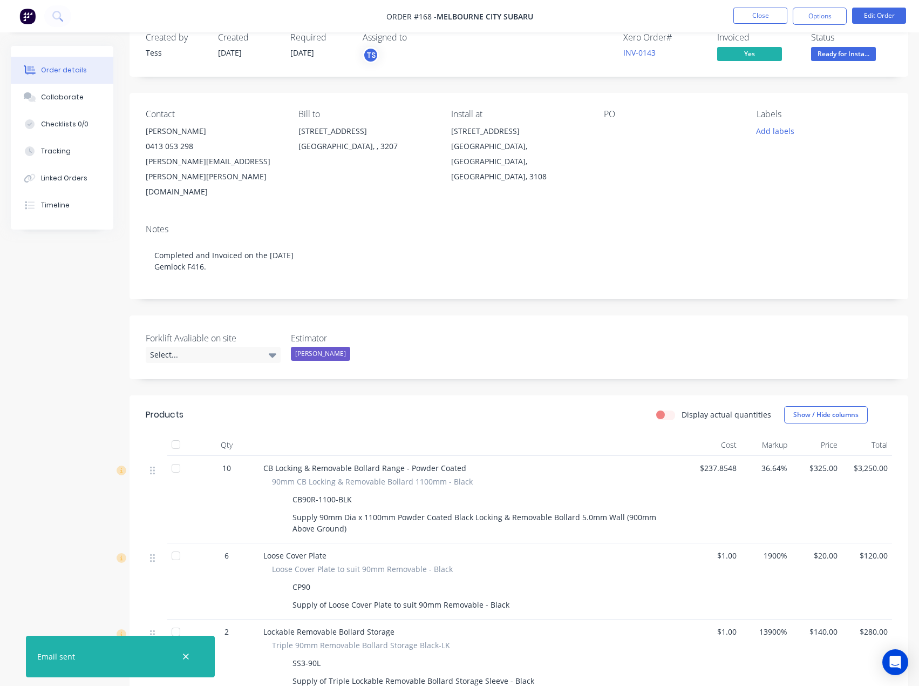
scroll to position [0, 0]
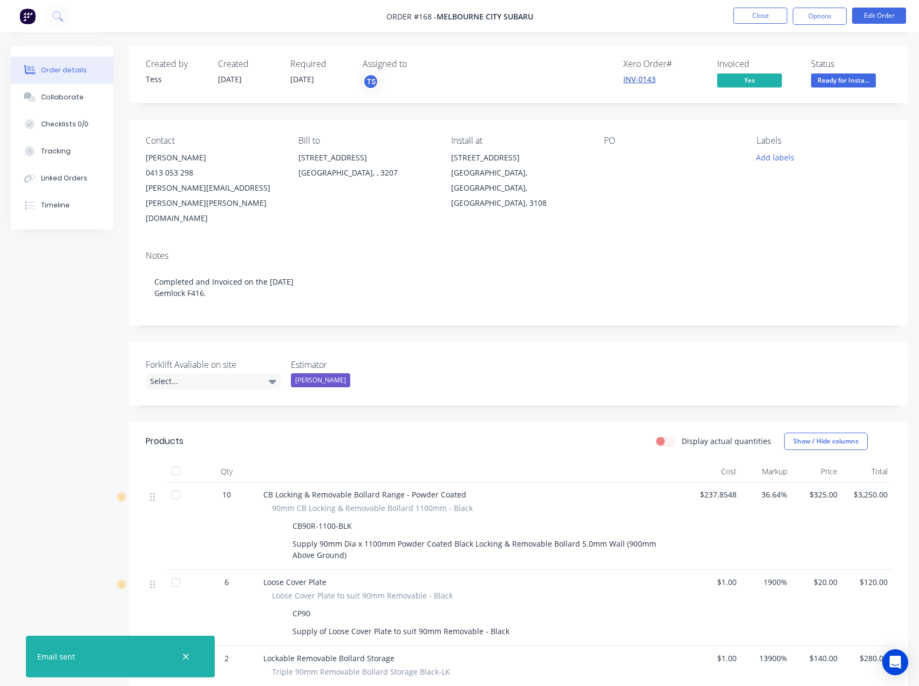
click at [637, 78] on link "INV-0143" at bounding box center [640, 79] width 32 height 10
click at [830, 82] on span "Ready for Insta..." at bounding box center [843, 79] width 65 height 13
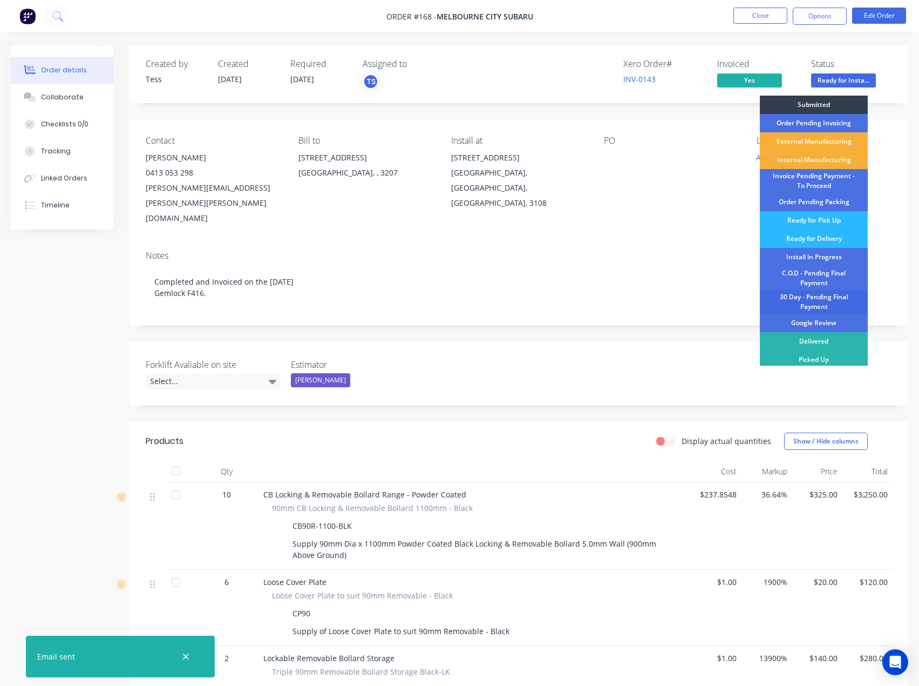
click at [814, 295] on div "30 Day - Pending Final Payment" at bounding box center [814, 302] width 108 height 24
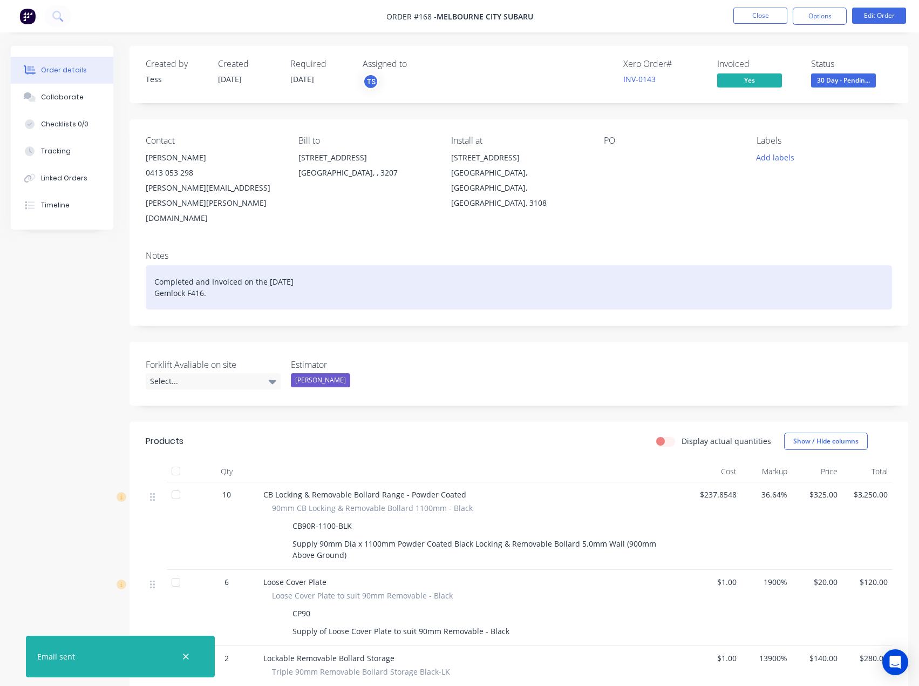
click at [313, 265] on div "Completed and Invoiced on the [DATE] Gemlock F416." at bounding box center [519, 287] width 747 height 44
click at [211, 267] on div "Completed and Invoiced on the [DATE]. Gemlock F416." at bounding box center [519, 287] width 747 height 44
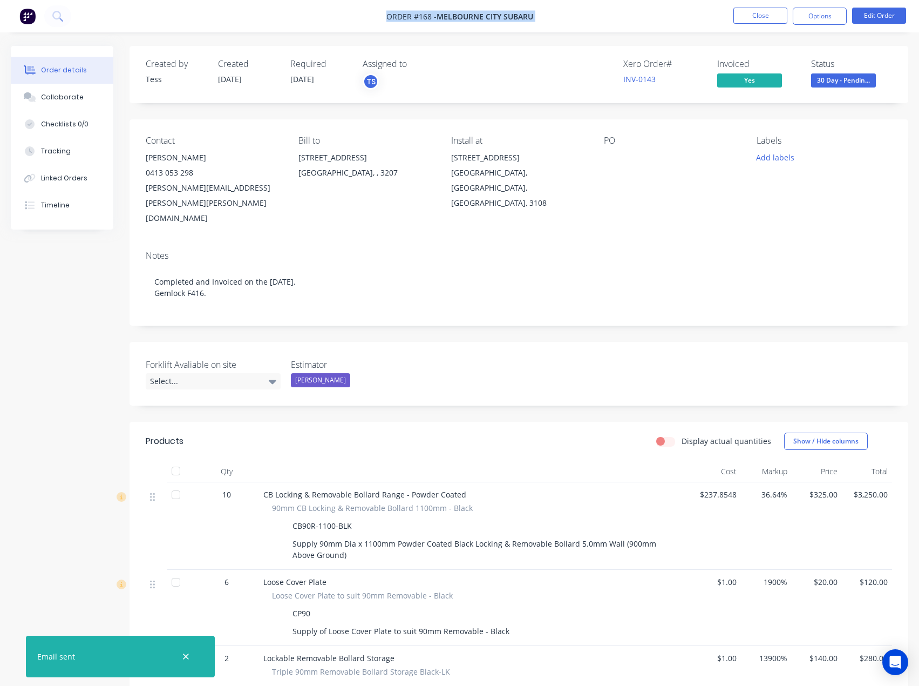
drag, startPoint x: 542, startPoint y: 16, endPoint x: 366, endPoint y: 16, distance: 176.0
click at [366, 16] on nav "Order #168 - Melbourne City Subaru Close Options Edit Order" at bounding box center [459, 16] width 919 height 32
copy div "Order #168 - Melbourne City Subaru Close Options Edit Order"
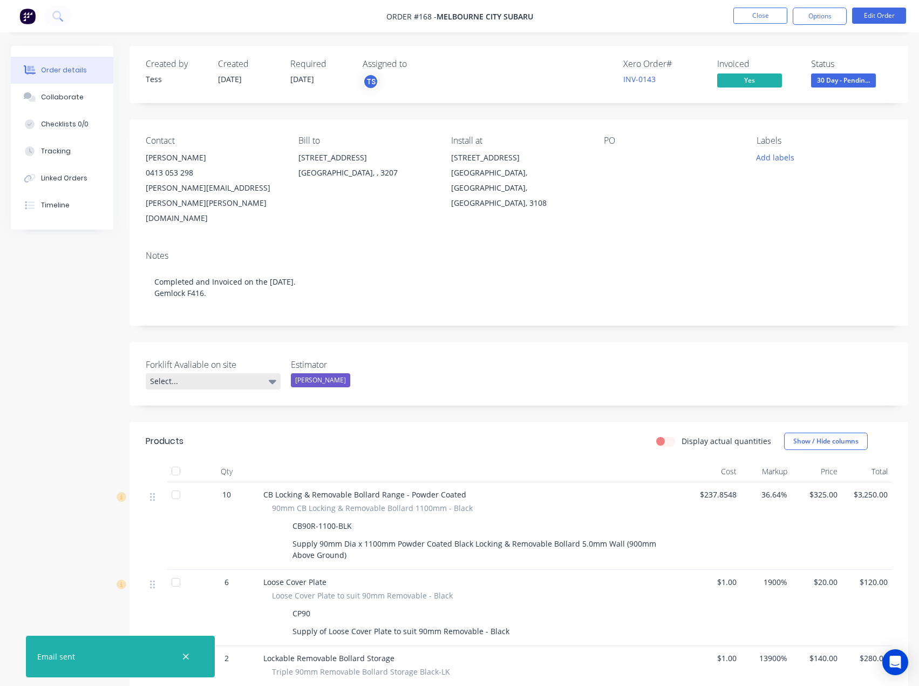
click at [218, 373] on div "Select..." at bounding box center [213, 381] width 135 height 16
click at [166, 460] on div at bounding box center [176, 471] width 22 height 22
click at [767, 17] on button "Close" at bounding box center [761, 16] width 54 height 16
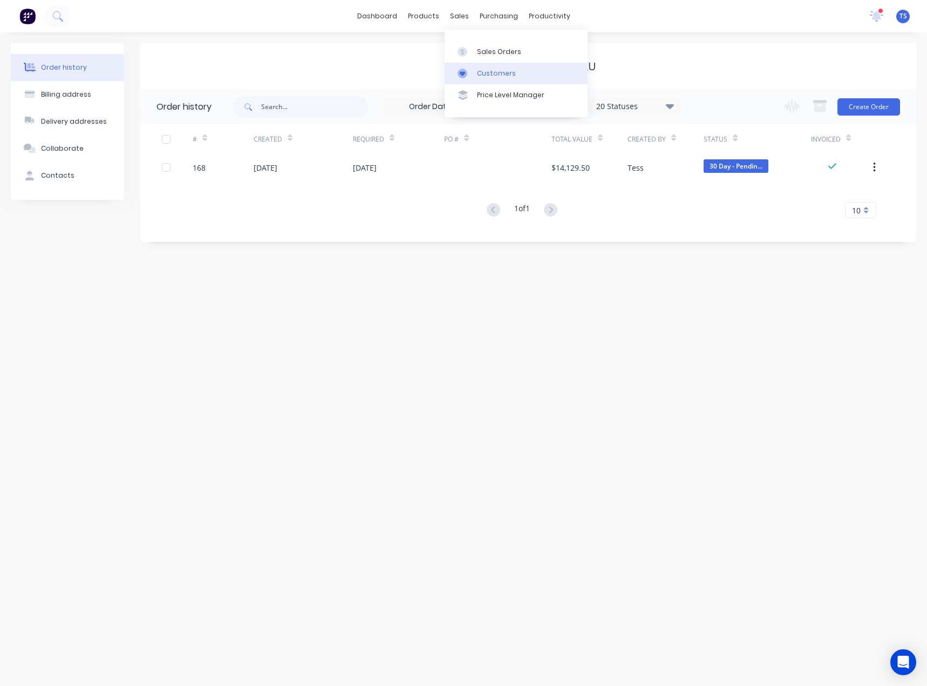
click at [485, 72] on div "Customers" at bounding box center [496, 74] width 39 height 10
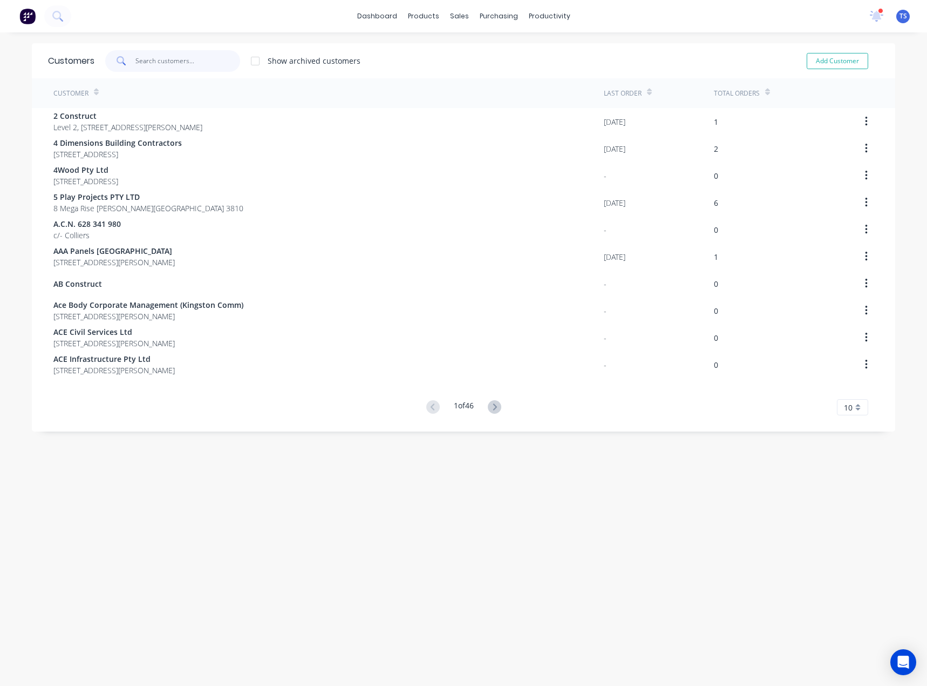
click at [170, 63] on input "text" at bounding box center [188, 61] width 105 height 22
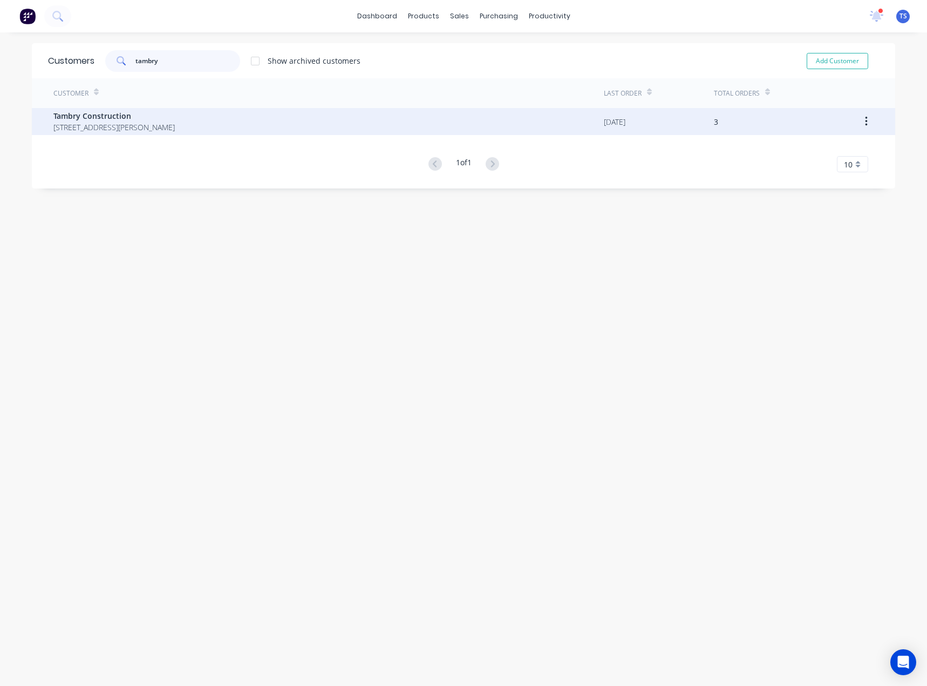
type input "tambry"
click at [165, 121] on span "Tambry Construction" at bounding box center [113, 115] width 121 height 11
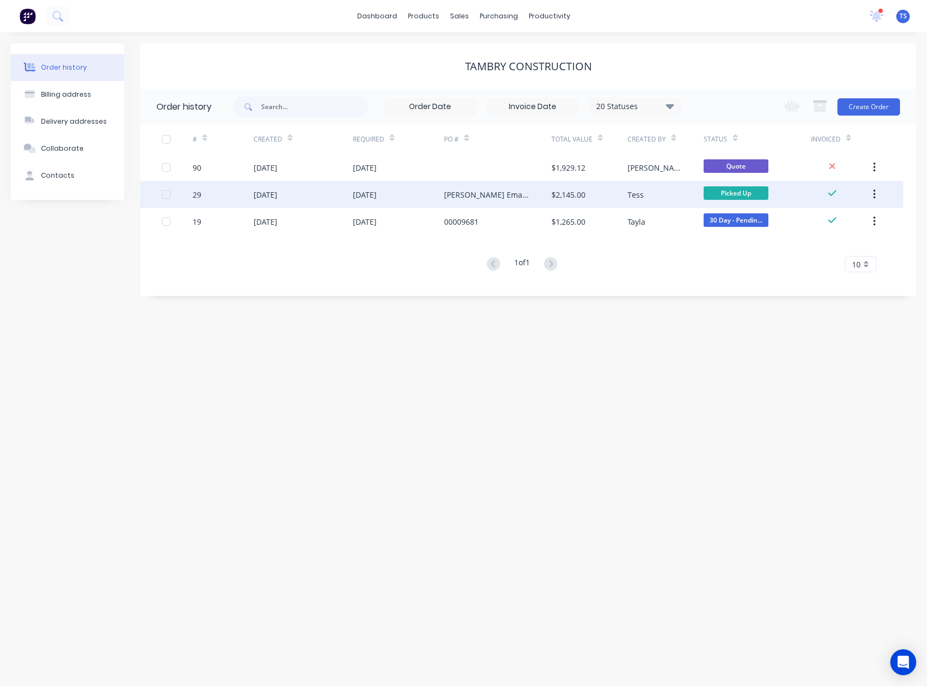
click at [277, 193] on div "[DATE]" at bounding box center [266, 194] width 24 height 11
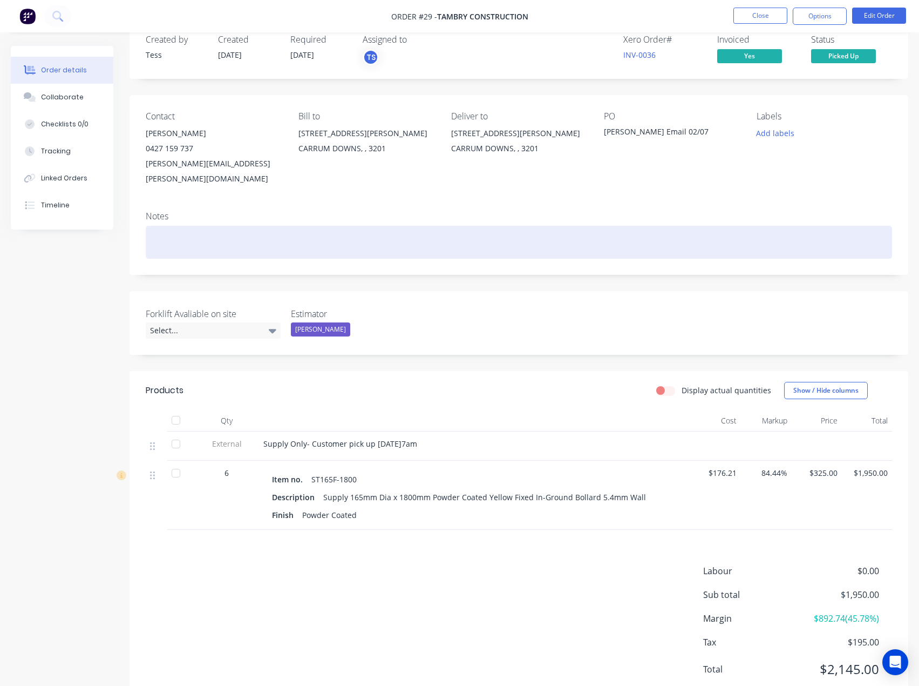
scroll to position [45, 0]
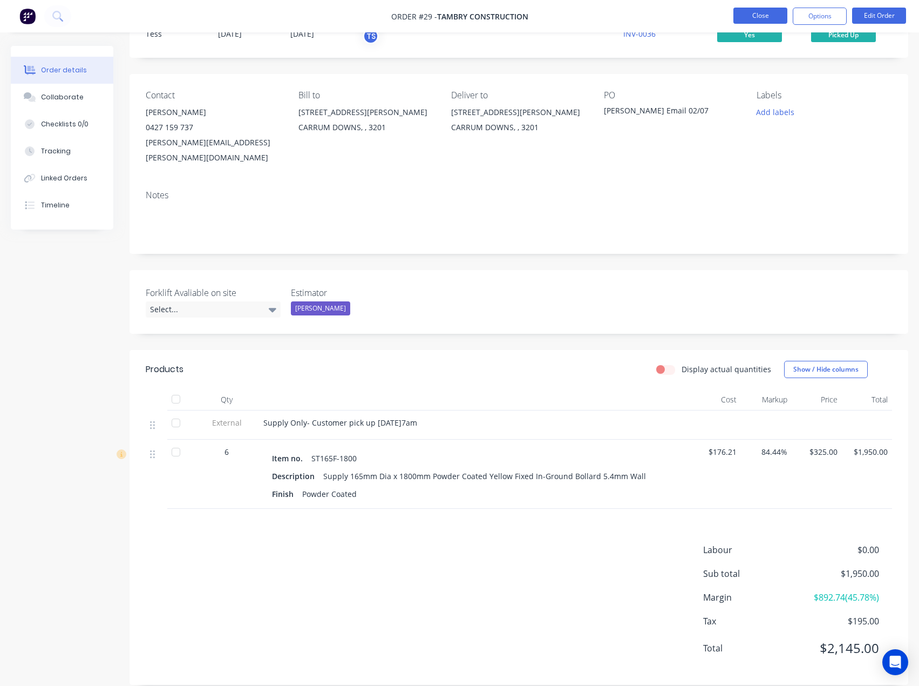
click at [755, 15] on button "Close" at bounding box center [761, 16] width 54 height 16
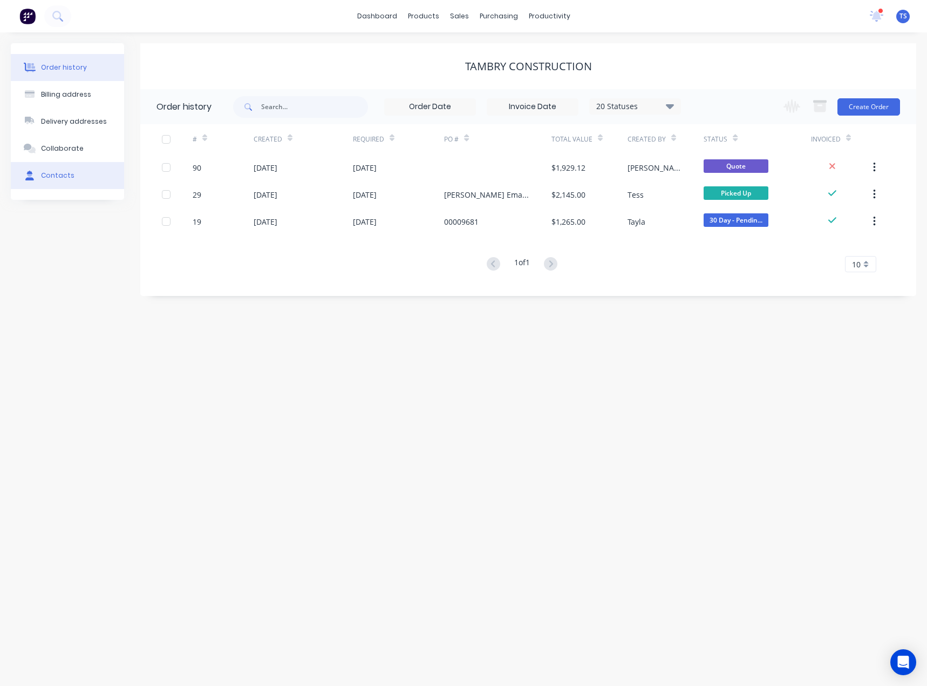
click at [63, 175] on div "Contacts" at bounding box center [57, 176] width 33 height 10
select select "AU"
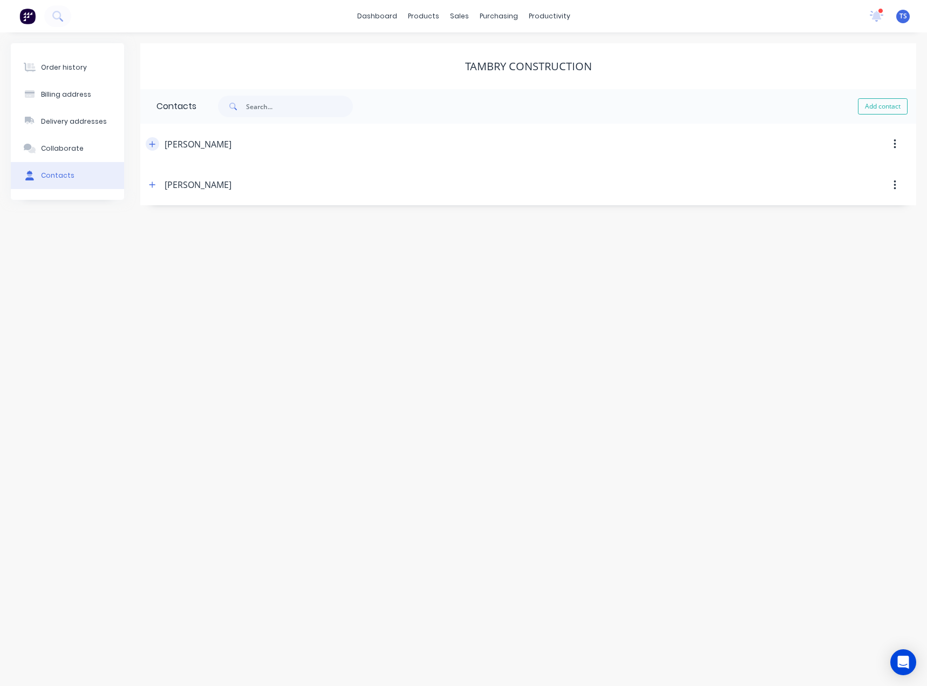
click at [151, 144] on icon "button" at bounding box center [152, 144] width 6 height 8
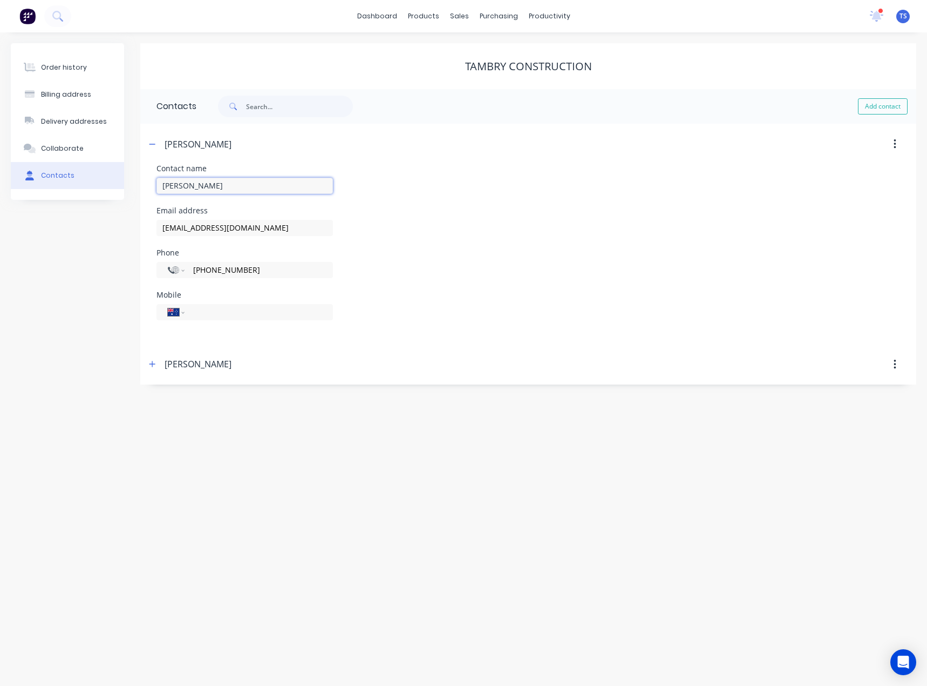
drag, startPoint x: 214, startPoint y: 182, endPoint x: 144, endPoint y: 184, distance: 70.2
click at [144, 184] on div "Contact name [PERSON_NAME] Email address [EMAIL_ADDRESS][DOMAIN_NAME] Phone Int…" at bounding box center [528, 254] width 776 height 179
type input "C"
type input "Accounts"
click at [152, 145] on icon "button" at bounding box center [152, 144] width 6 height 8
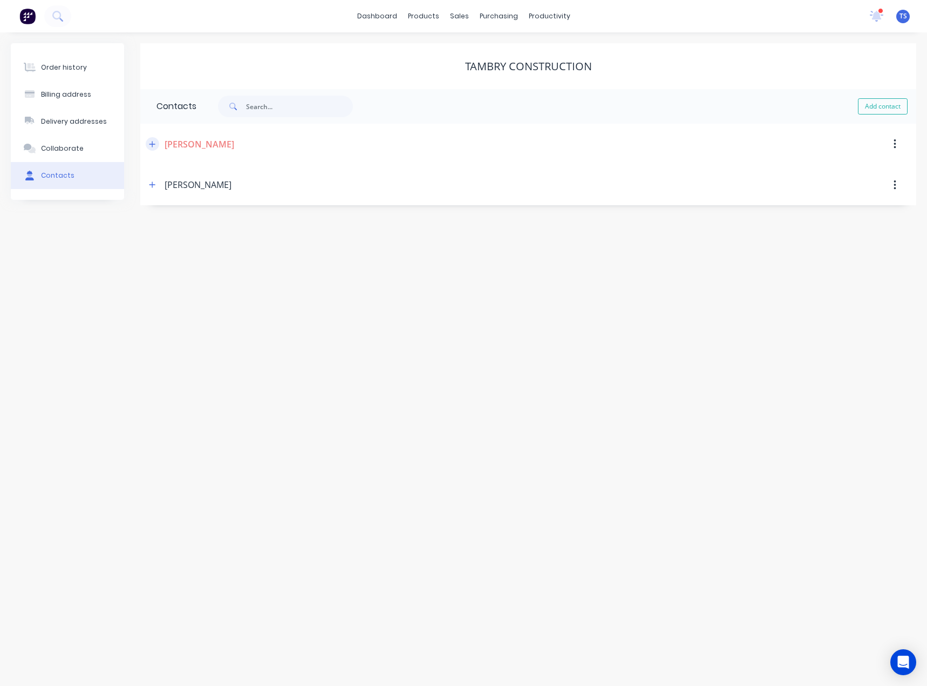
click at [146, 143] on button "button" at bounding box center [152, 143] width 13 height 13
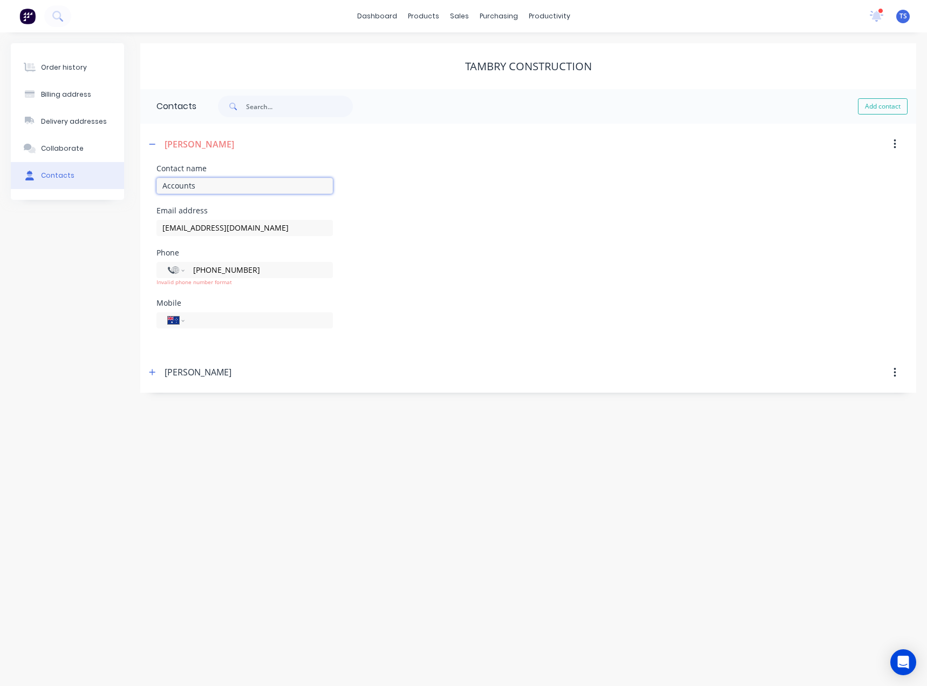
click at [210, 184] on input "Accounts" at bounding box center [245, 186] width 177 height 16
click at [207, 269] on input "[PHONE_NUMBER]" at bounding box center [257, 269] width 130 height 12
click at [266, 273] on input "[PHONE_NUMBER]" at bounding box center [257, 269] width 130 height 12
click at [240, 268] on input "[PHONE_NUMBER]" at bounding box center [257, 269] width 130 height 12
click at [206, 268] on input "[PHONE_NUMBER]" at bounding box center [257, 269] width 130 height 12
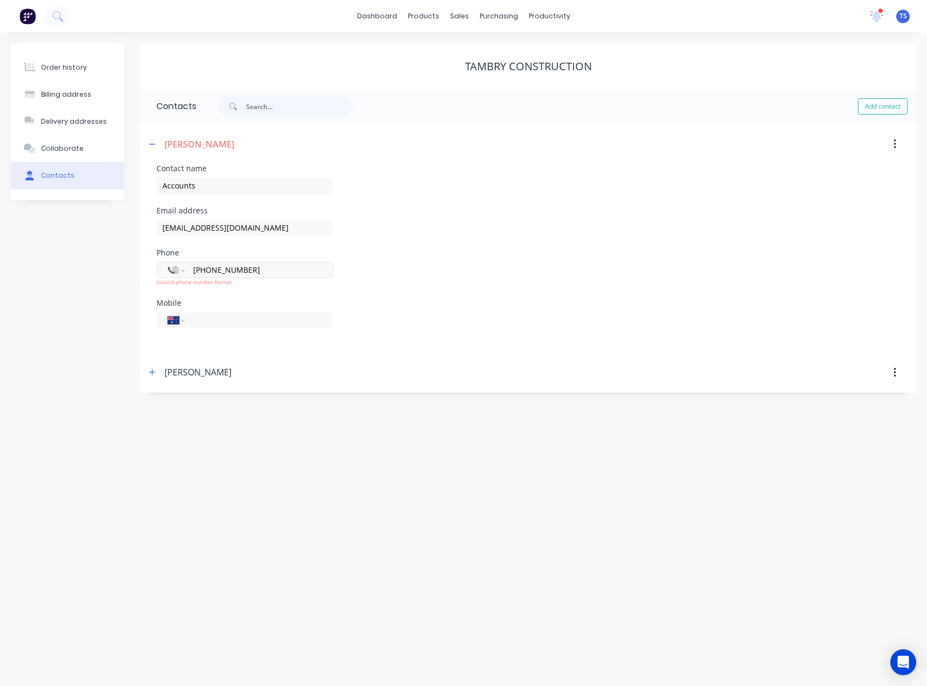
click at [216, 269] on input "[PHONE_NUMBER]" at bounding box center [257, 269] width 130 height 12
click at [220, 269] on input "[PHONE_NUMBER]" at bounding box center [257, 269] width 130 height 12
click at [198, 271] on input "[PHONE_NUMBER]" at bounding box center [257, 269] width 130 height 12
click at [199, 271] on input "[PHONE_NUMBER]" at bounding box center [257, 269] width 130 height 12
drag, startPoint x: 250, startPoint y: 269, endPoint x: 207, endPoint y: 268, distance: 42.7
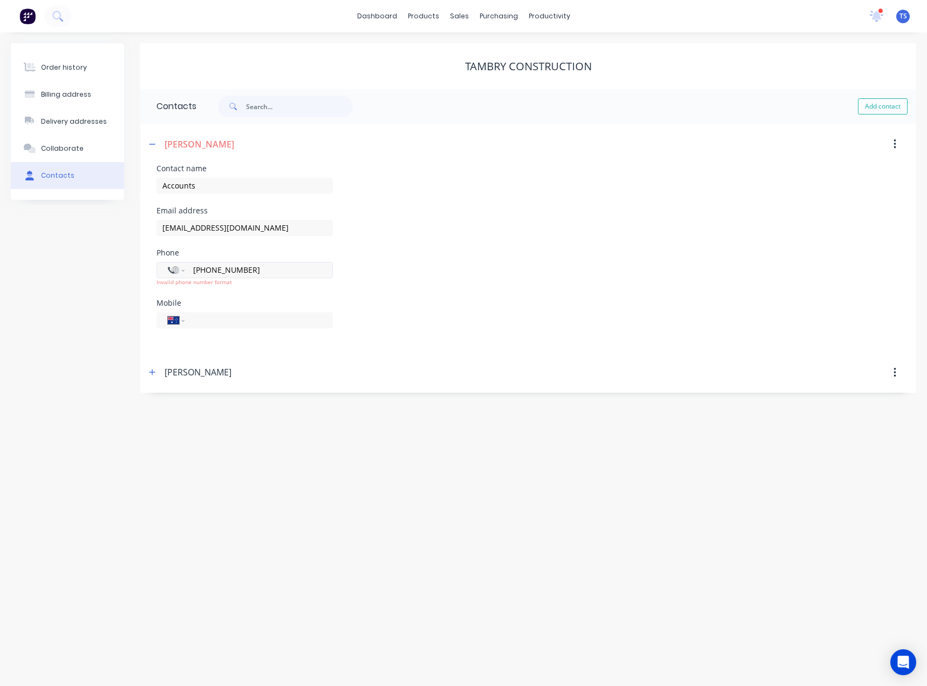
click at [207, 268] on input "[PHONE_NUMBER]" at bounding box center [257, 269] width 130 height 12
type input "+0"
paste input "97764777"
click at [194, 270] on input "97764777" at bounding box center [257, 269] width 130 height 12
type input "[PHONE_NUMBER]"
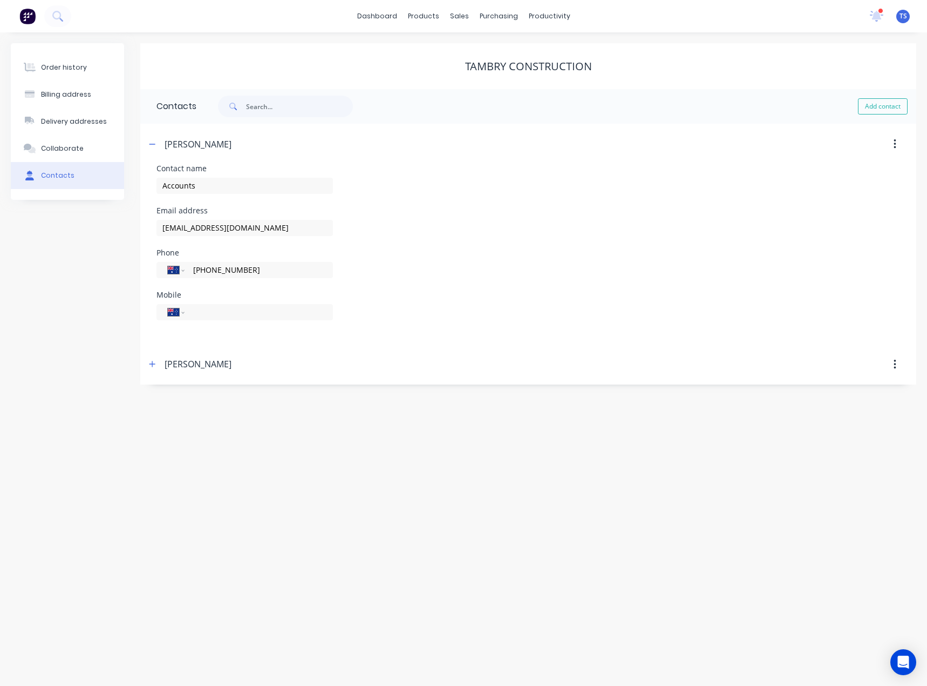
click at [233, 421] on div "Order history Billing address Delivery addresses Collaborate Contacts Tambry Co…" at bounding box center [463, 358] width 927 height 653
click at [153, 145] on icon "button" at bounding box center [152, 144] width 6 height 8
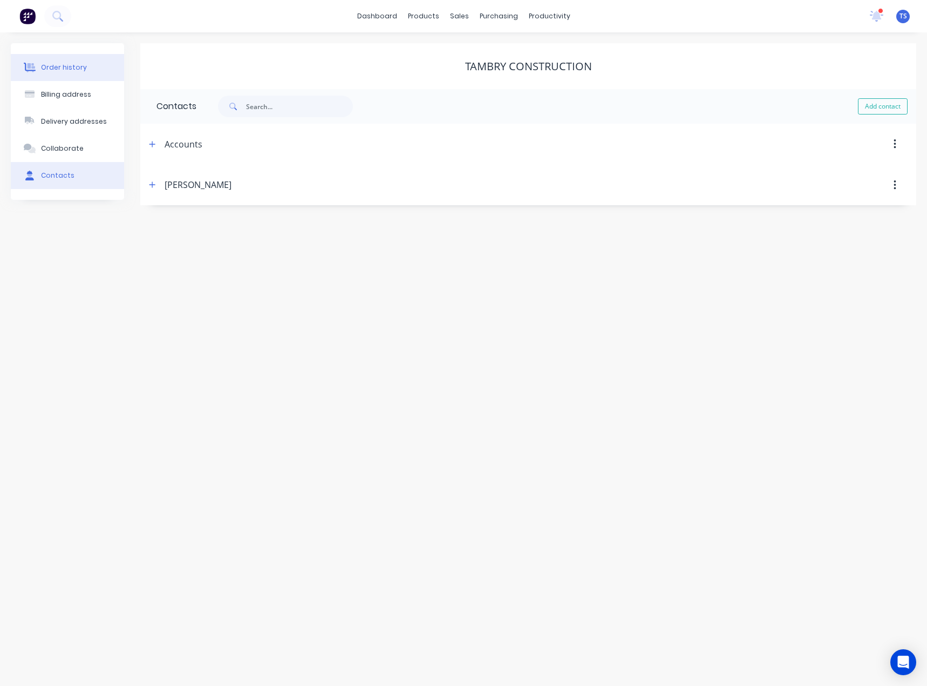
click at [76, 67] on div "Order history" at bounding box center [64, 68] width 46 height 10
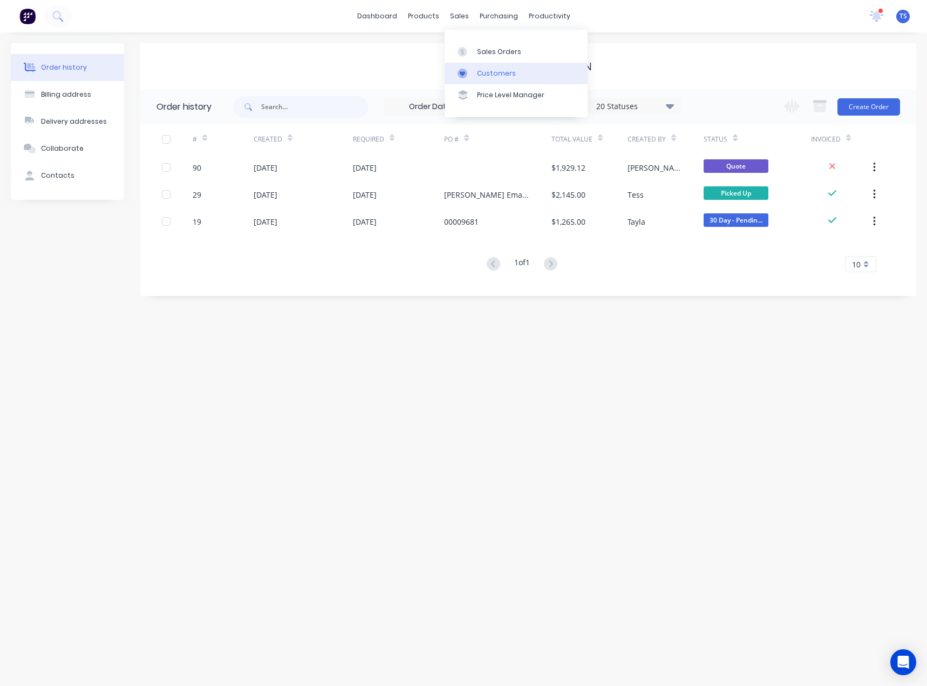
click at [489, 70] on div "Customers" at bounding box center [496, 74] width 39 height 10
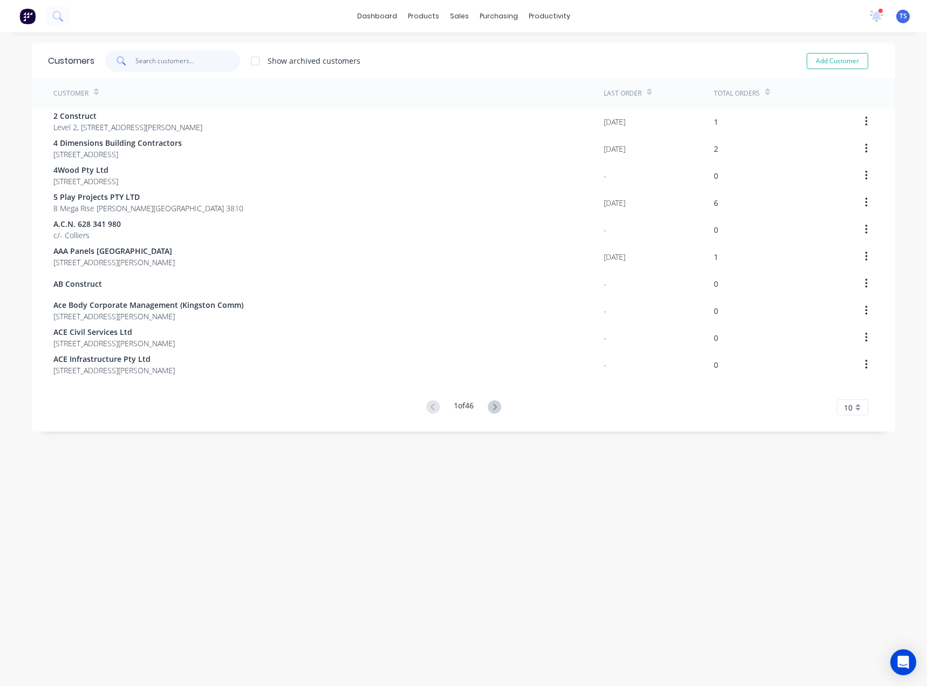
click at [179, 61] on input "text" at bounding box center [188, 61] width 105 height 22
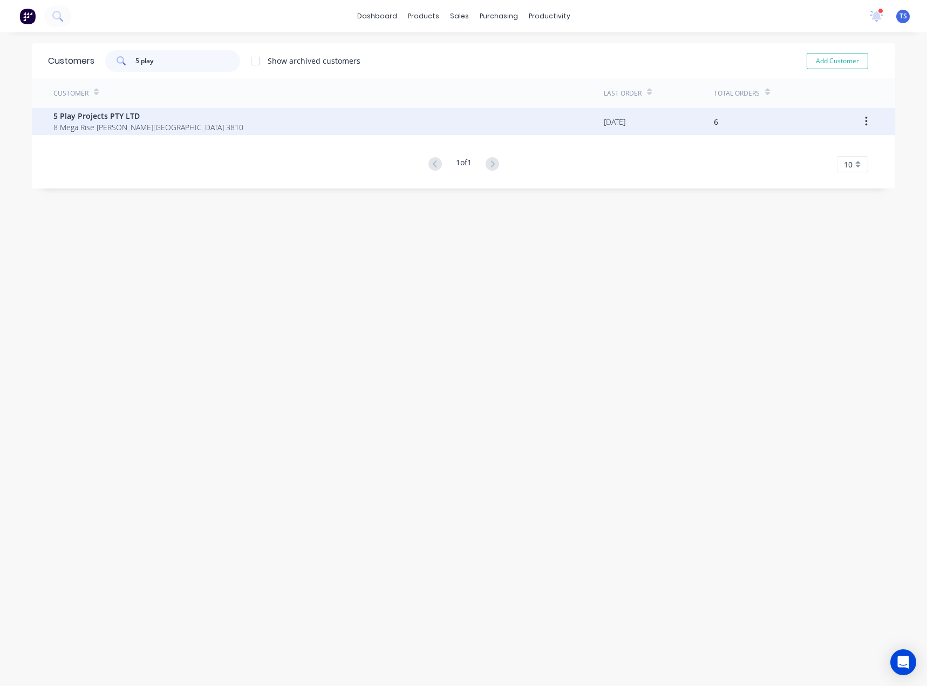
type input "5 play"
click at [150, 117] on span "5 Play Projects PTY LTD" at bounding box center [148, 115] width 190 height 11
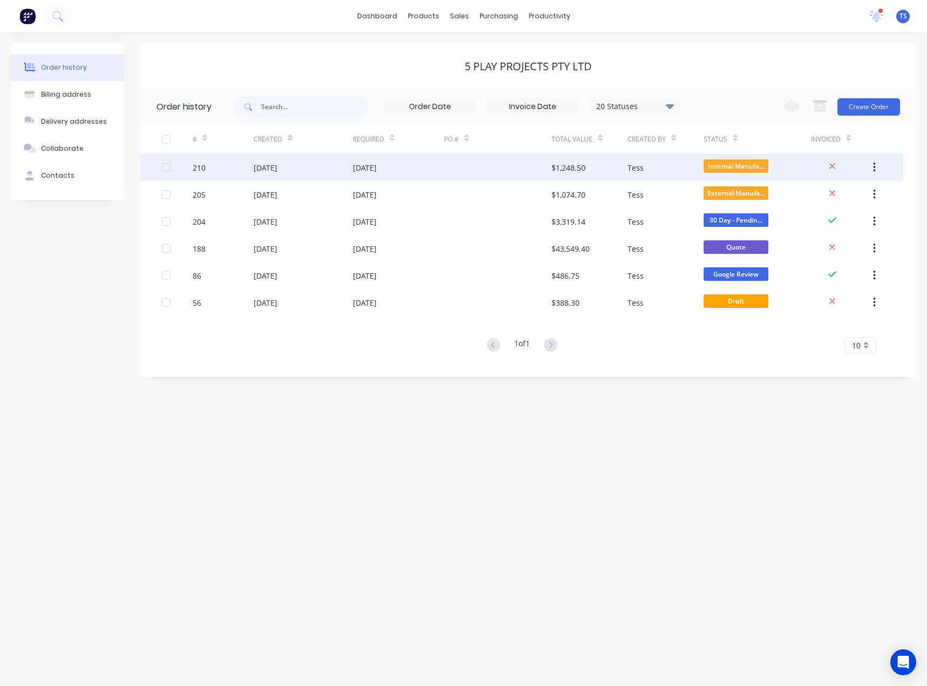
click at [342, 169] on div "[DATE]" at bounding box center [303, 167] width 99 height 27
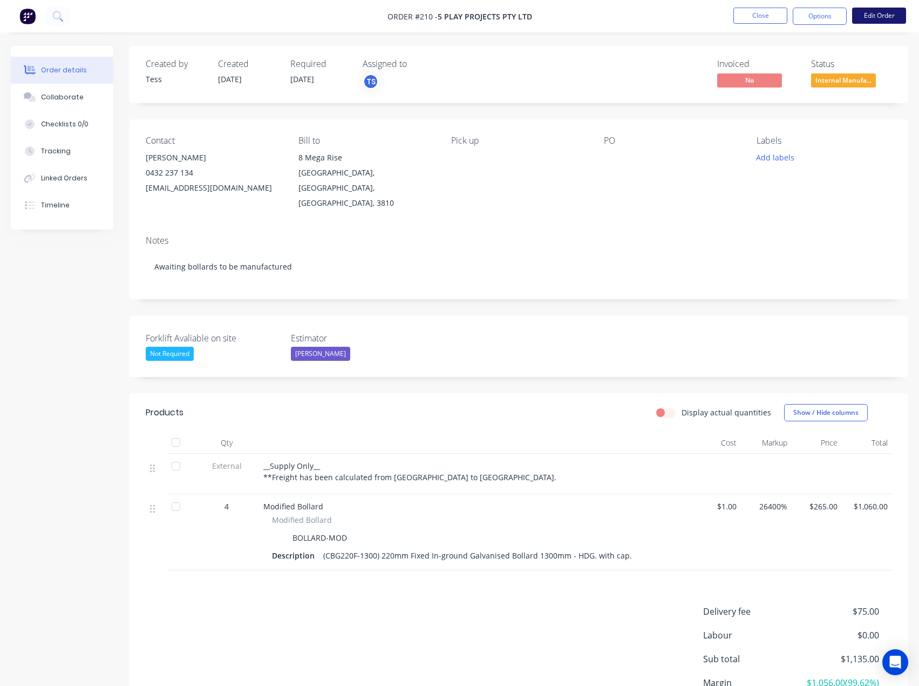
click at [875, 13] on button "Edit Order" at bounding box center [879, 16] width 54 height 16
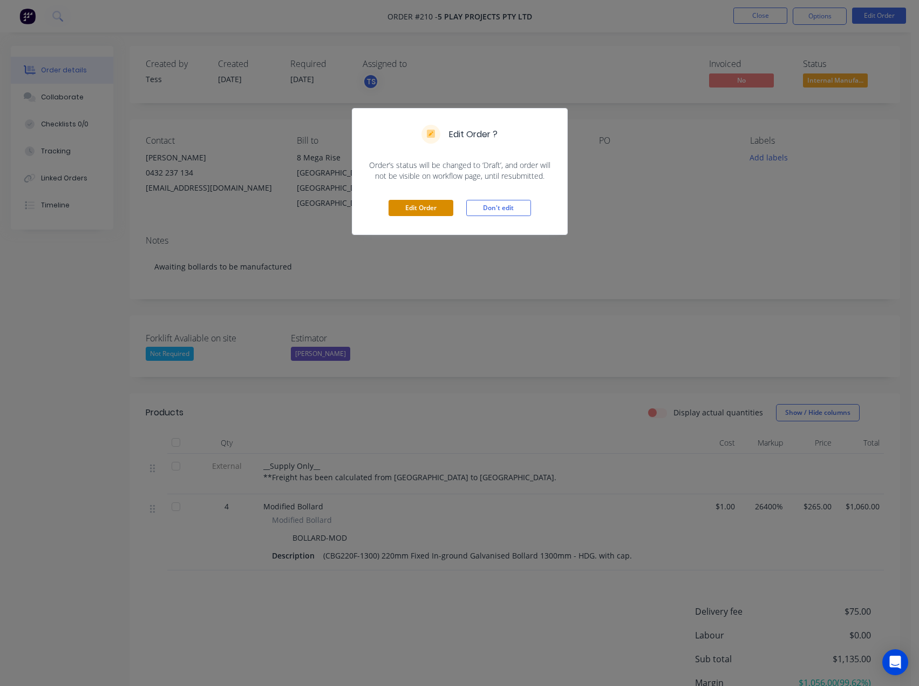
click at [411, 212] on button "Edit Order" at bounding box center [421, 208] width 65 height 16
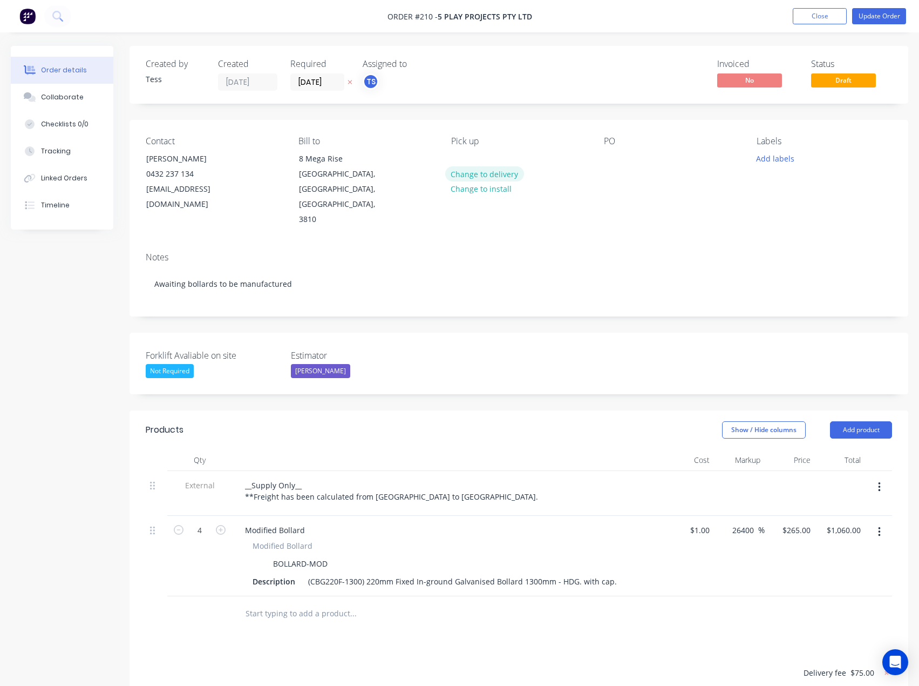
click at [495, 173] on button "Change to delivery" at bounding box center [484, 173] width 79 height 15
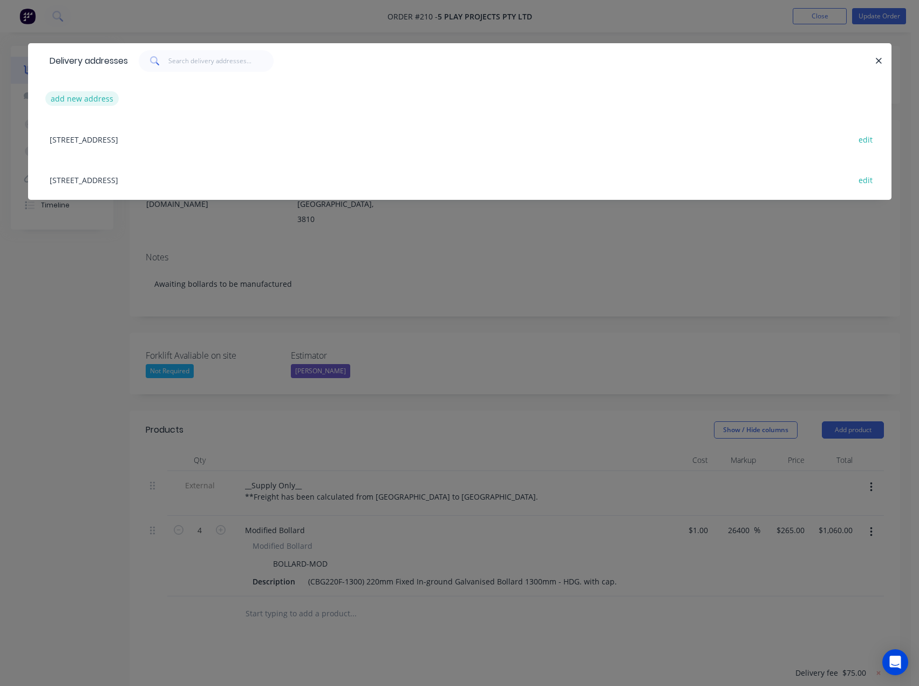
click at [82, 98] on button "add new address" at bounding box center [82, 98] width 74 height 15
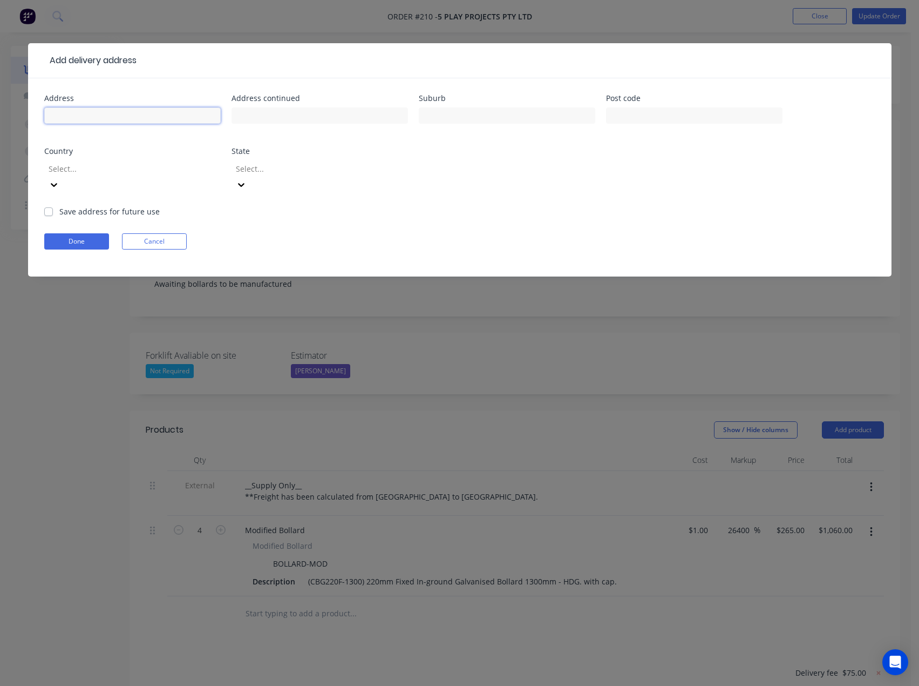
click at [83, 113] on input "text" at bounding box center [132, 115] width 177 height 16
type input "5"
click at [811, 19] on div "Add delivery address Address Address continued Suburb Post code Country Select.…" at bounding box center [459, 343] width 919 height 686
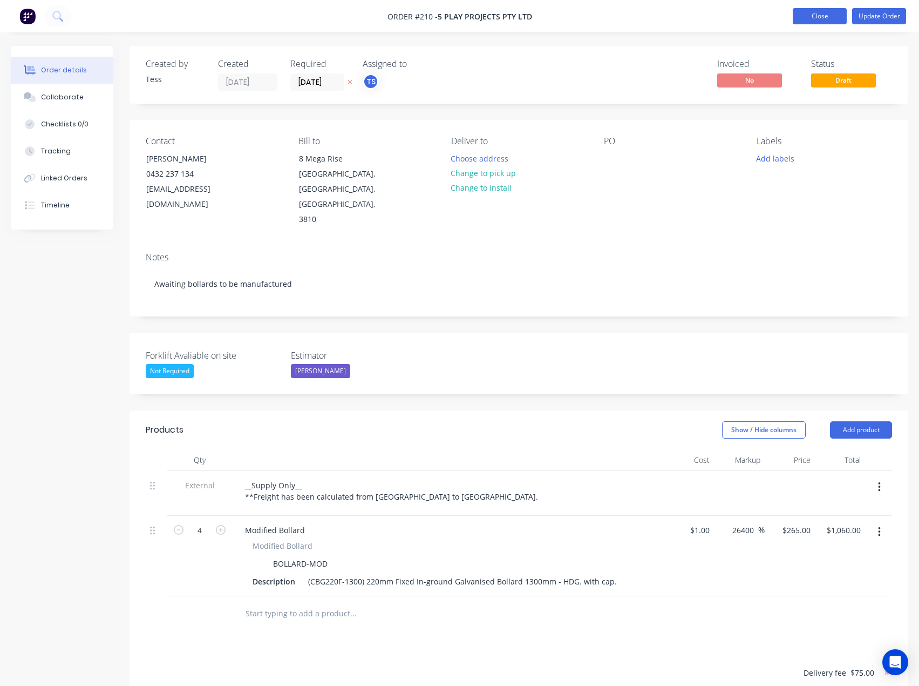
click at [814, 19] on button "Close" at bounding box center [820, 16] width 54 height 16
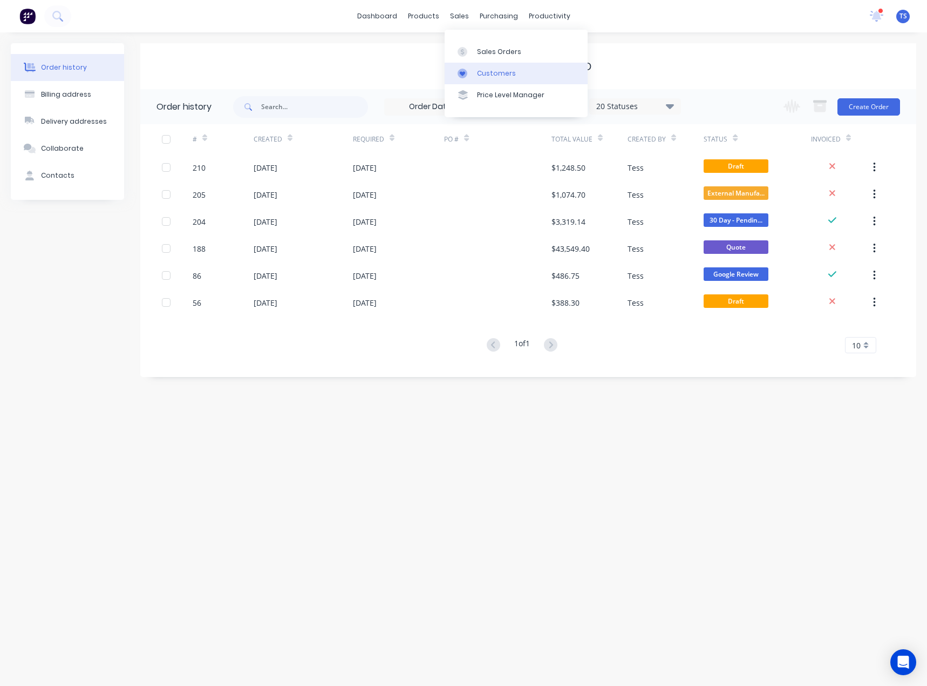
click at [473, 67] on link "Customers" at bounding box center [516, 74] width 143 height 22
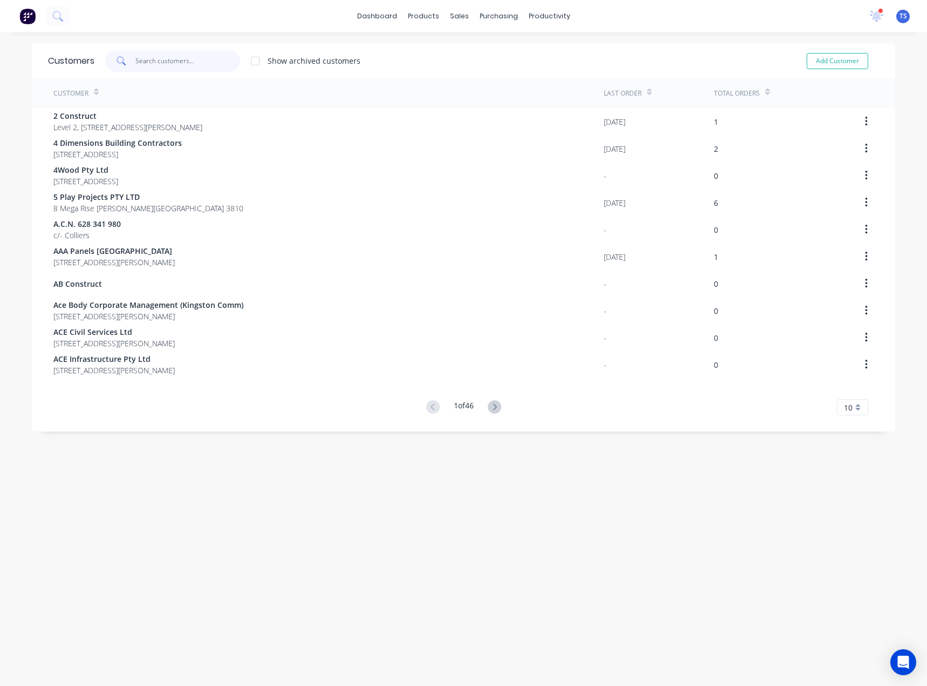
click at [210, 60] on input "text" at bounding box center [188, 61] width 105 height 22
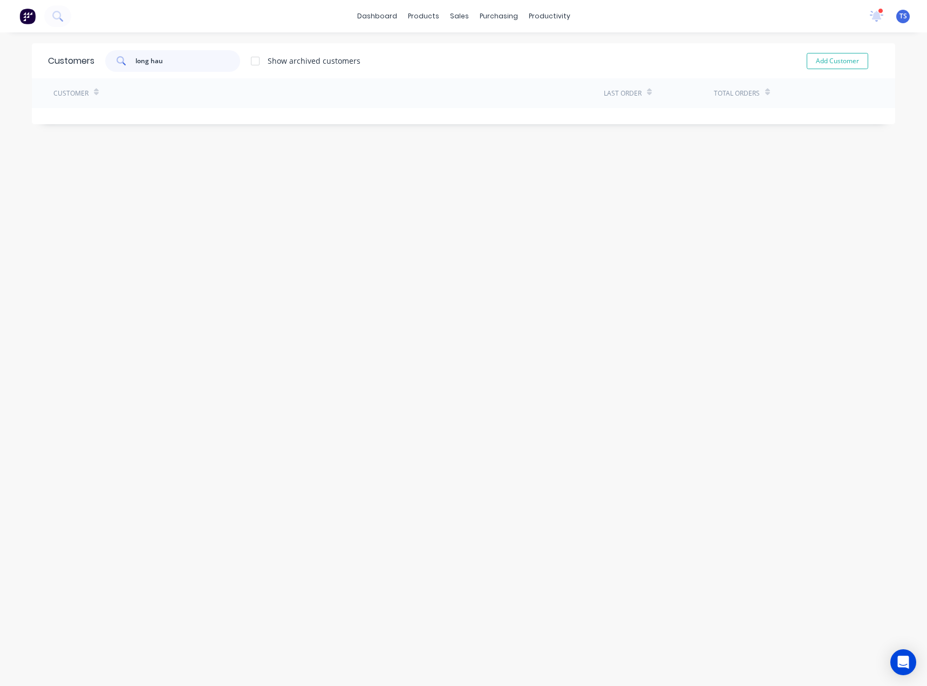
type input "long haul"
drag, startPoint x: 186, startPoint y: 58, endPoint x: 76, endPoint y: 67, distance: 110.5
click at [76, 67] on div "Customers long haul Show archived customers Add Customer" at bounding box center [464, 60] width 864 height 35
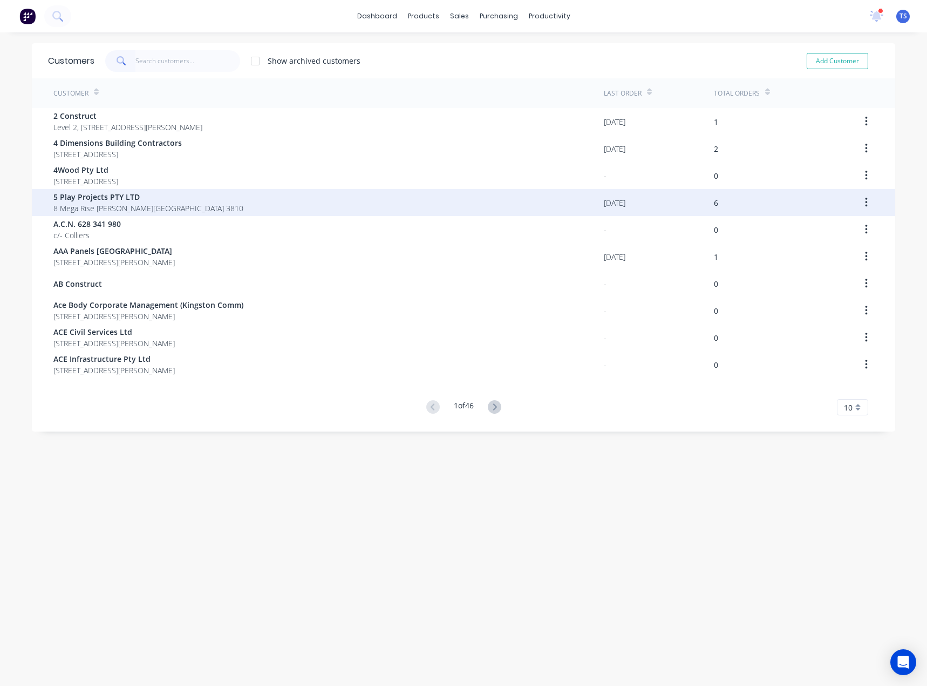
click at [201, 211] on span "8 Mega Rise [PERSON_NAME][GEOGRAPHIC_DATA] 3810" at bounding box center [148, 207] width 190 height 11
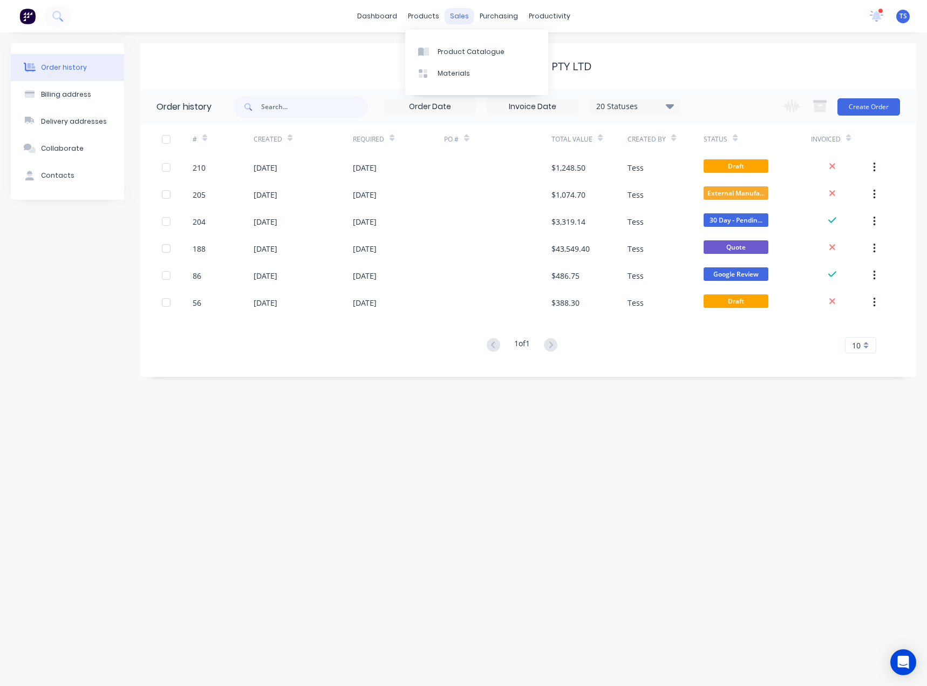
click at [446, 14] on div "sales" at bounding box center [460, 16] width 30 height 16
click at [485, 52] on div "Sales Orders" at bounding box center [499, 52] width 44 height 10
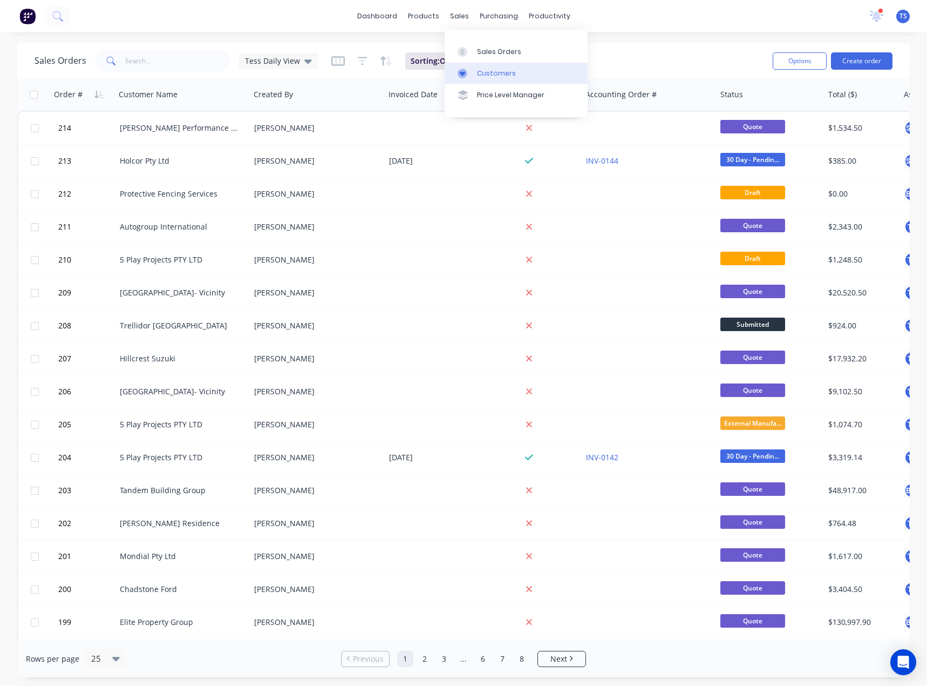
click at [472, 73] on div at bounding box center [466, 74] width 16 height 10
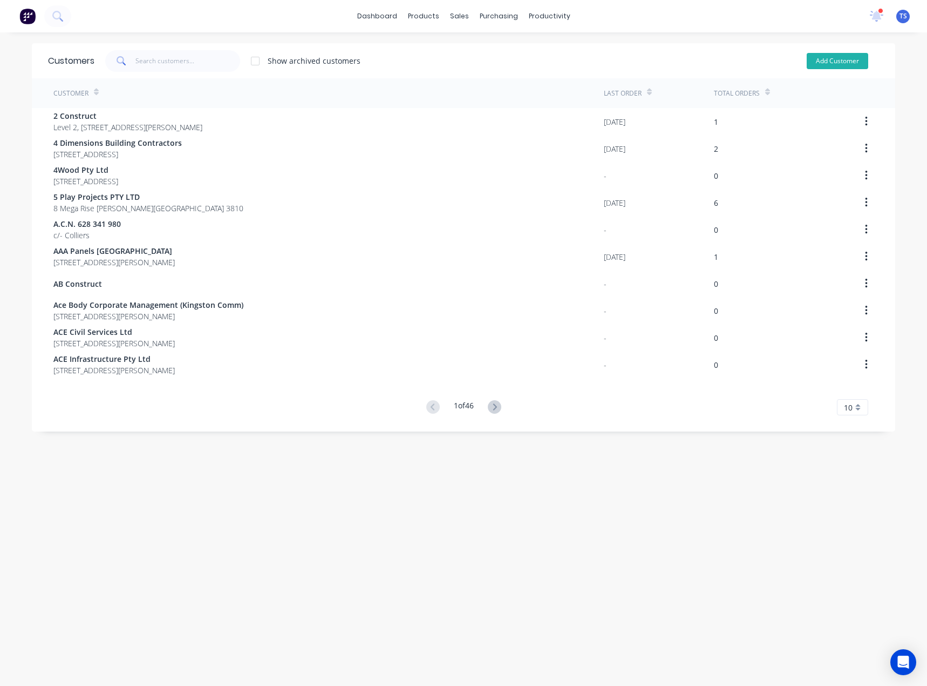
click at [832, 63] on button "Add Customer" at bounding box center [838, 61] width 62 height 16
select select "AU"
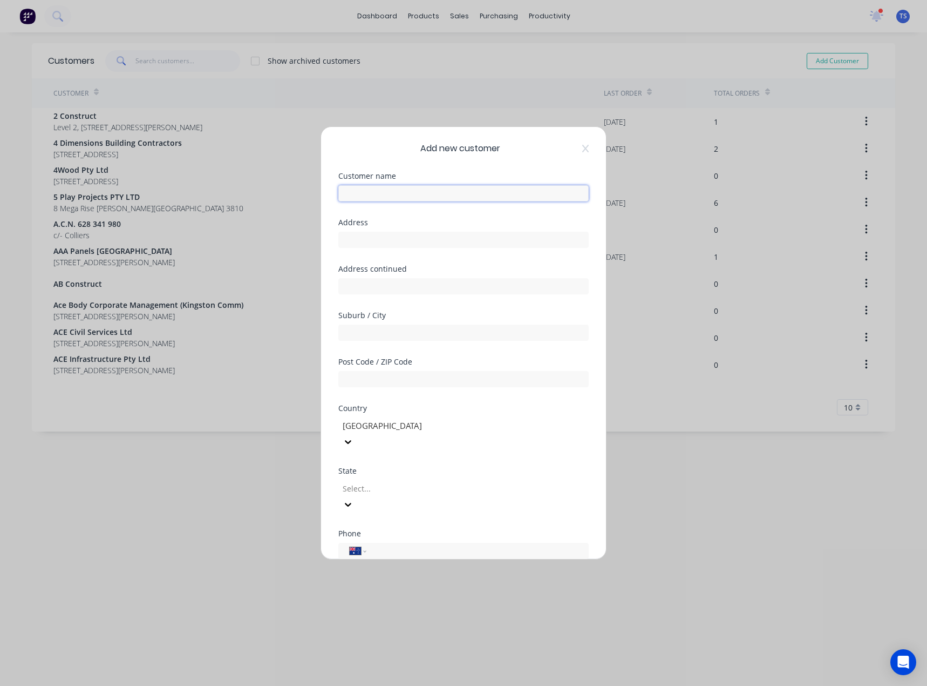
click at [360, 191] on input "text" at bounding box center [463, 193] width 250 height 16
paste input "Long Haul Restorations"
type input "Long Haul Restorations"
click at [358, 239] on input "text" at bounding box center [463, 240] width 250 height 16
click at [378, 233] on input "text" at bounding box center [463, 240] width 250 height 16
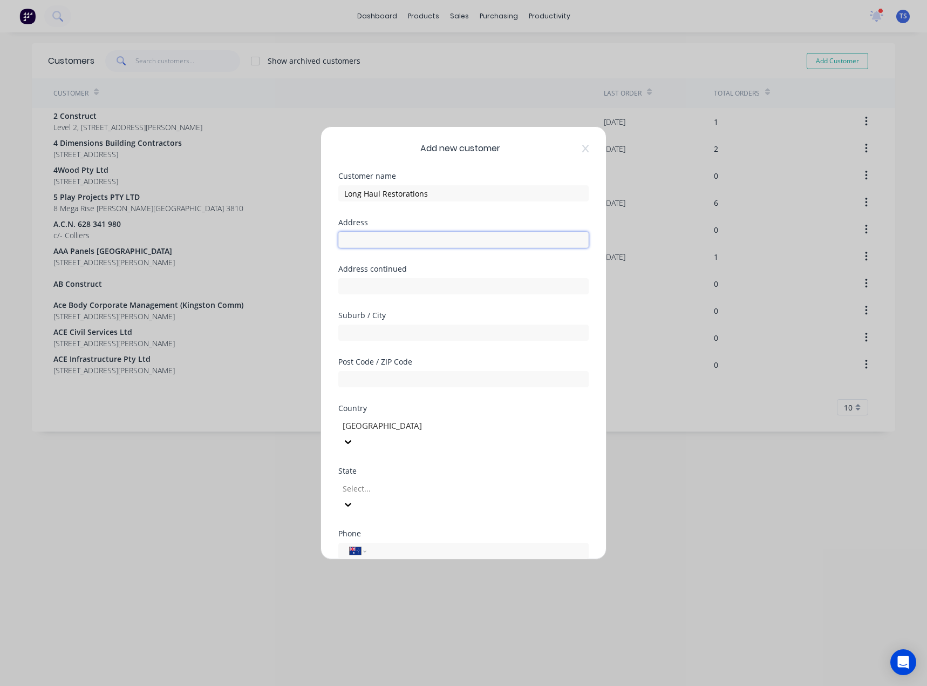
paste input "Long Haul Restorations"
type input "Long Haul Restorations"
drag, startPoint x: 436, startPoint y: 240, endPoint x: 285, endPoint y: 247, distance: 151.3
click at [285, 247] on div "Add new customer Customer name Long Haul Restorations Address Long Haul Restora…" at bounding box center [463, 343] width 927 height 686
click at [347, 241] on input "text" at bounding box center [463, 240] width 250 height 16
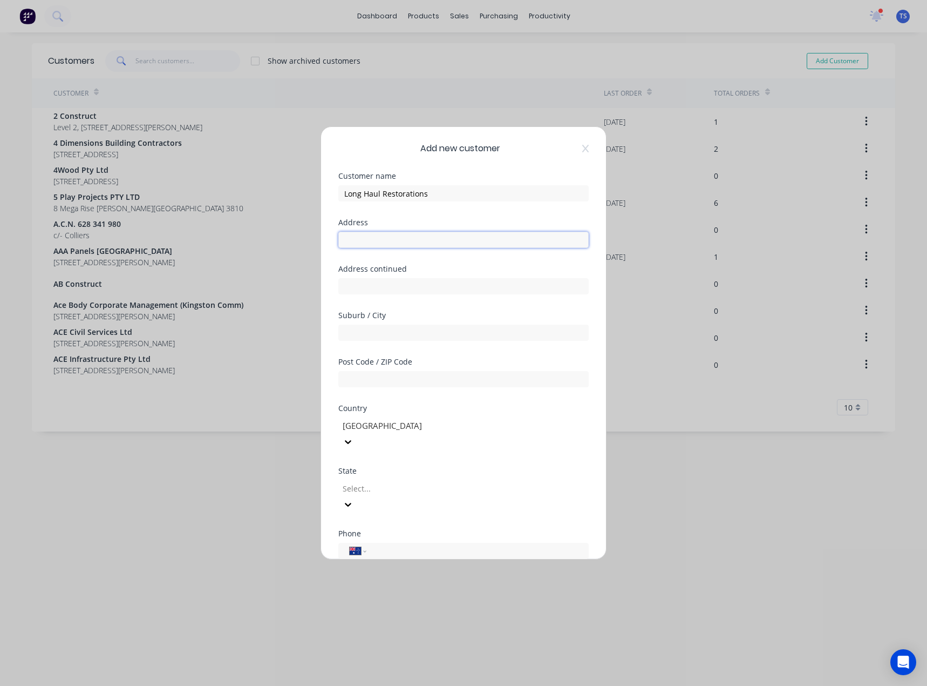
paste input "3/28 Corporate Terrace"
type input "3/28 Corporate Terrace"
click at [355, 285] on input "text" at bounding box center [463, 286] width 250 height 16
click at [357, 330] on input "text" at bounding box center [463, 332] width 250 height 16
type input "[GEOGRAPHIC_DATA]"
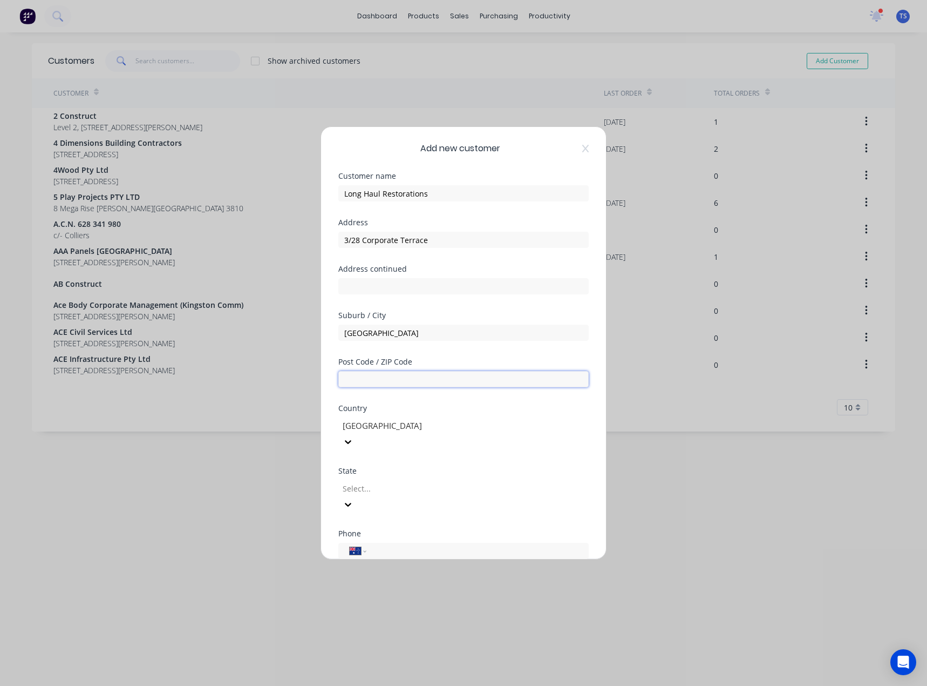
click at [352, 381] on input "text" at bounding box center [463, 379] width 250 height 16
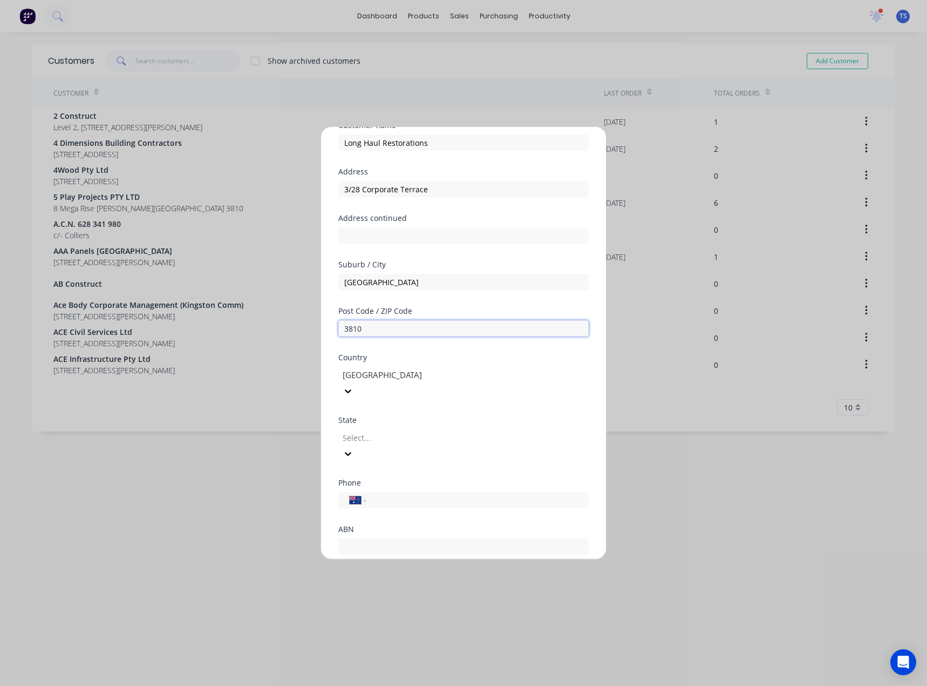
scroll to position [54, 0]
type input "3810"
click at [362, 428] on div at bounding box center [419, 434] width 155 height 13
click at [343, 566] on div at bounding box center [343, 577] width 22 height 22
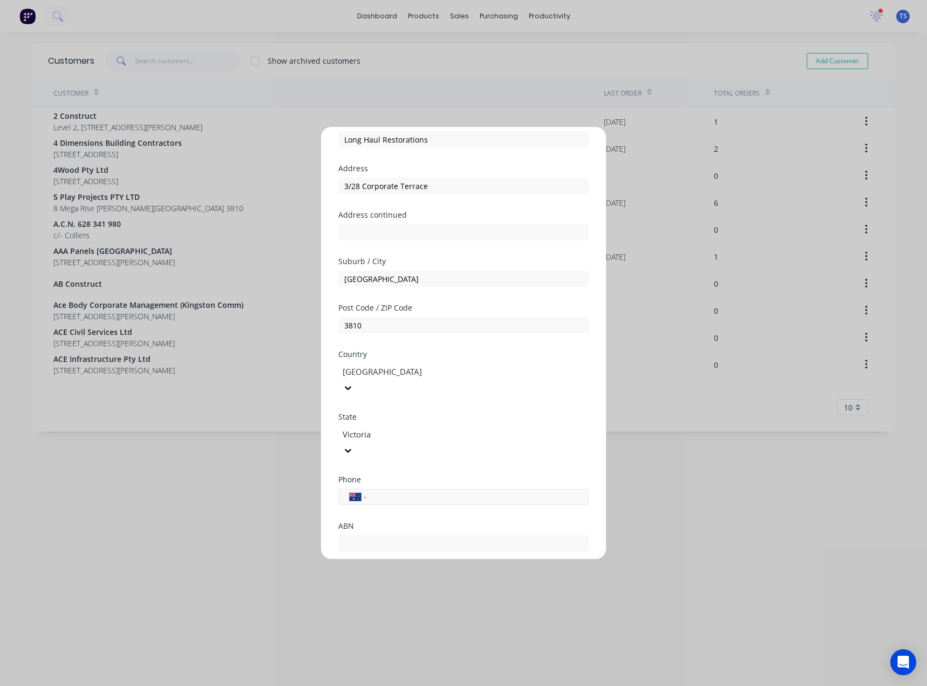
click at [394, 491] on input "tel" at bounding box center [476, 497] width 204 height 12
click at [402, 491] on input "tel" at bounding box center [476, 497] width 204 height 12
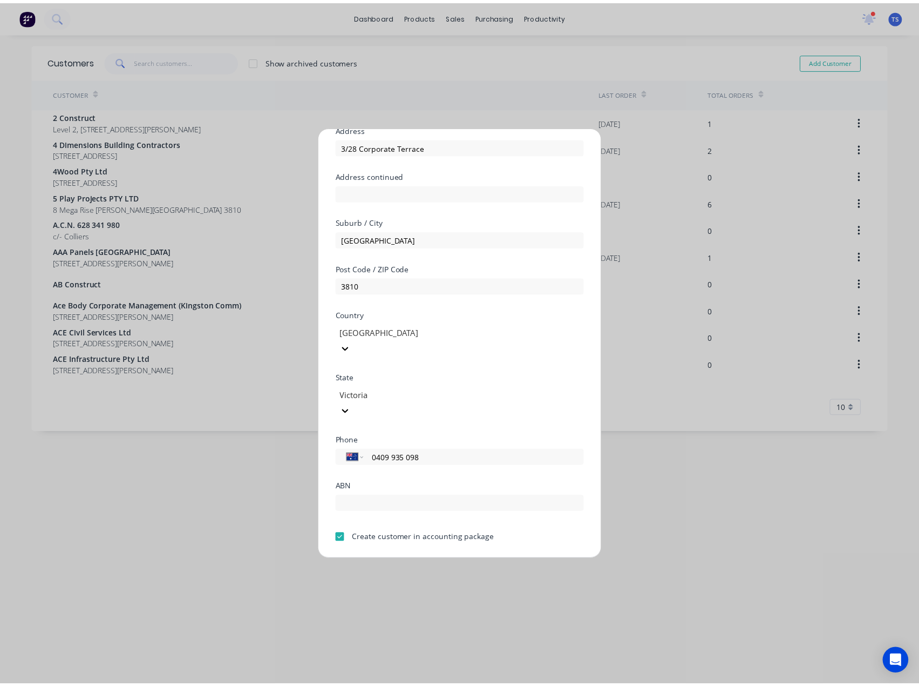
scroll to position [95, 0]
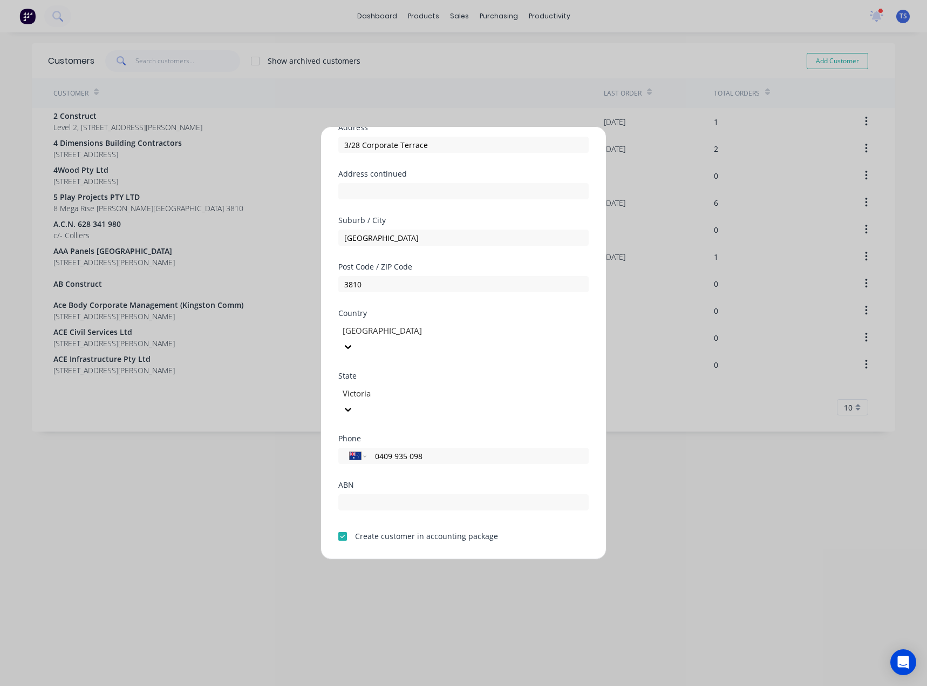
type input "0409 935 098"
click at [421, 559] on button "Save" at bounding box center [429, 567] width 59 height 17
click at [437, 559] on button "Save" at bounding box center [429, 567] width 59 height 17
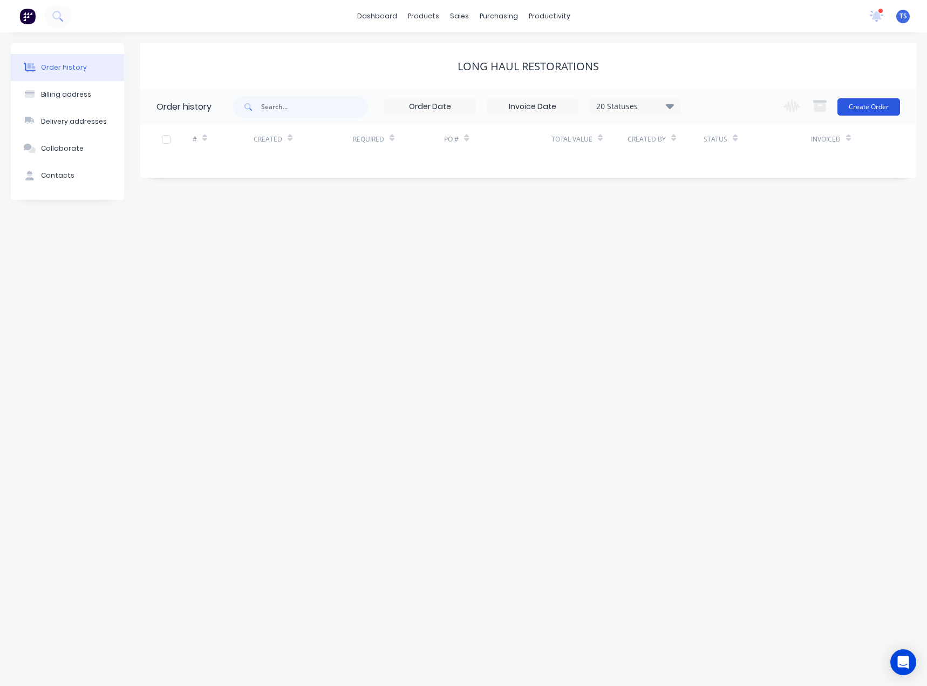
click at [873, 109] on button "Create Order" at bounding box center [869, 106] width 63 height 17
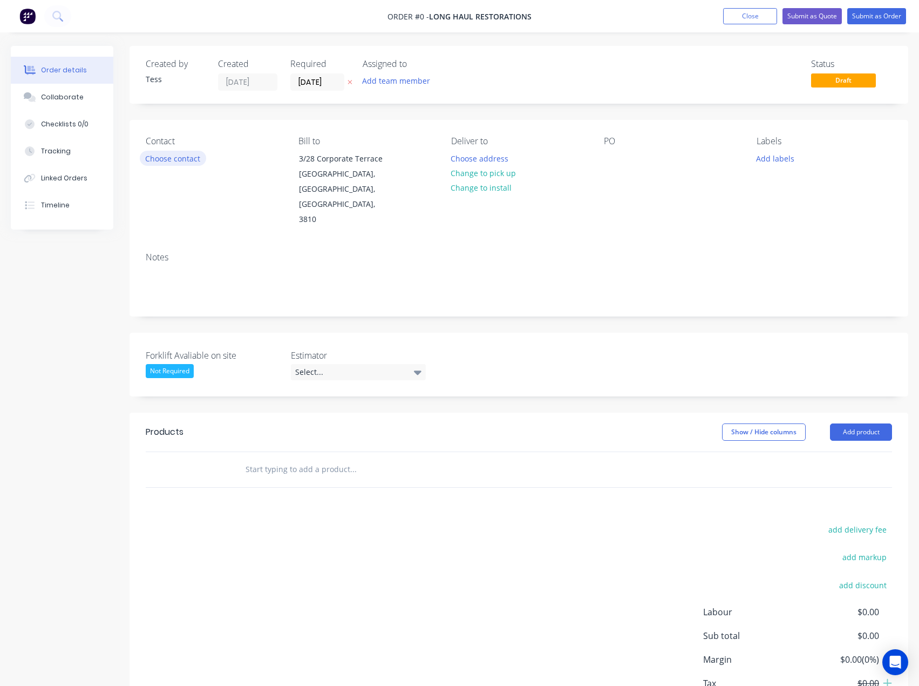
click at [170, 156] on button "Choose contact" at bounding box center [173, 158] width 66 height 15
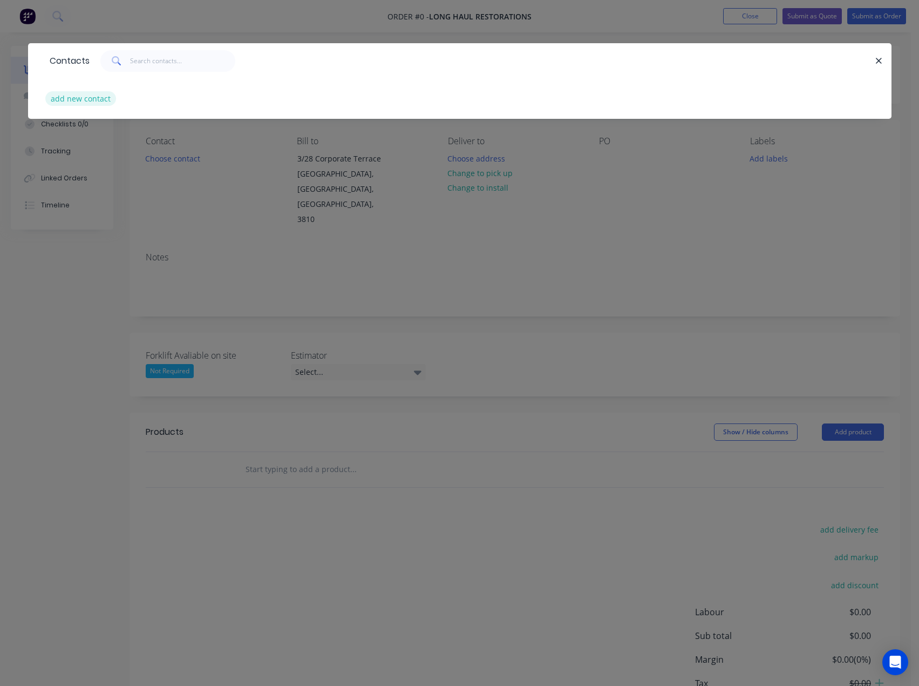
click at [84, 93] on button "add new contact" at bounding box center [80, 98] width 71 height 15
select select "AU"
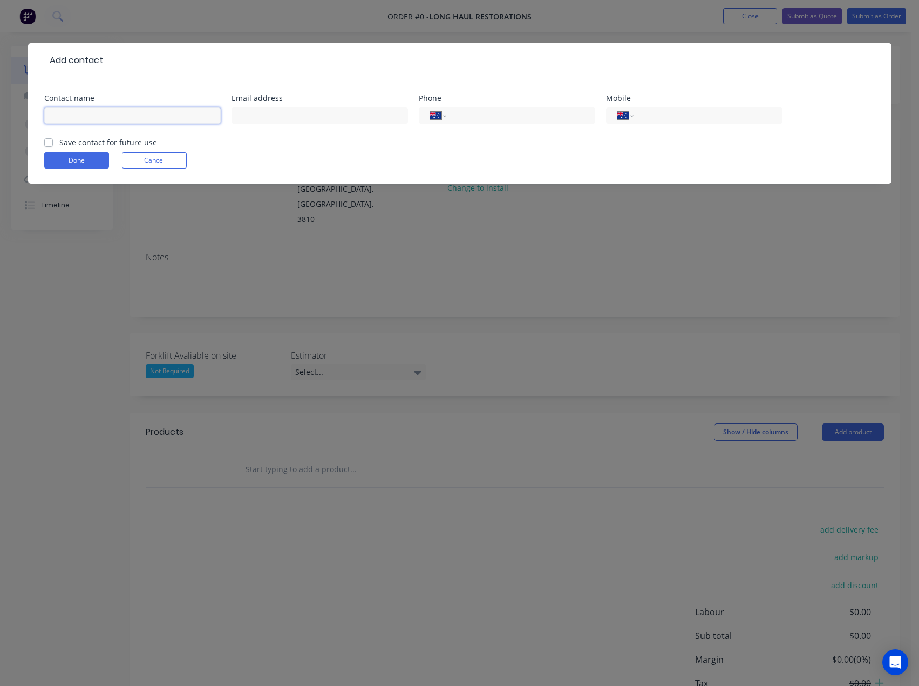
click at [76, 116] on input "text" at bounding box center [132, 115] width 177 height 16
type input "[PERSON_NAME]"
click at [286, 113] on input "text" at bounding box center [320, 115] width 177 height 16
type input "[EMAIL_ADDRESS][DOMAIN_NAME]"
click at [679, 114] on input "tel" at bounding box center [706, 116] width 130 height 12
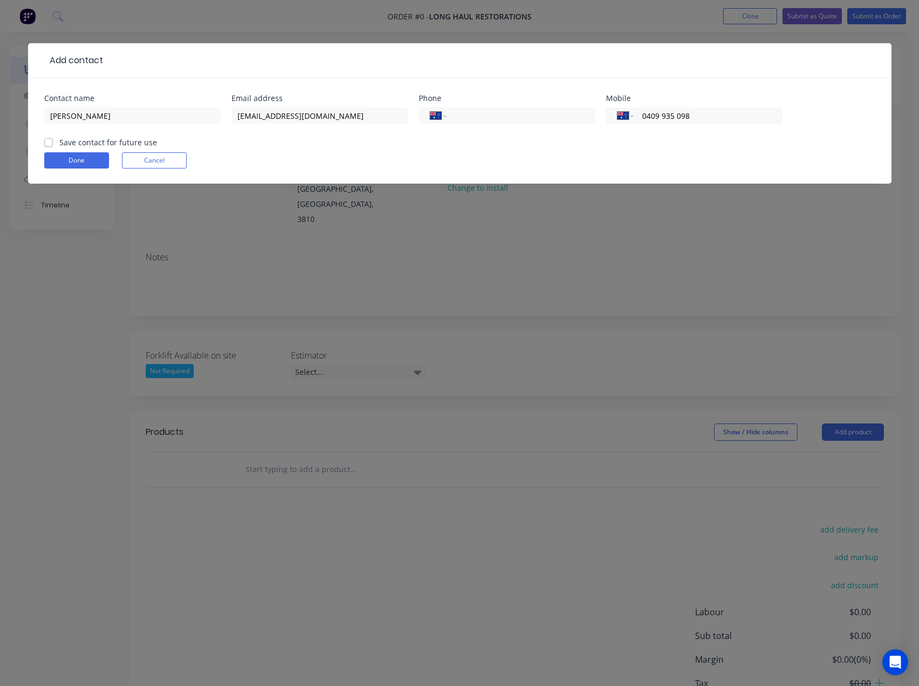
type input "0409 935 098"
click at [59, 141] on label "Save contact for future use" at bounding box center [108, 142] width 98 height 11
click at [50, 141] on input "Save contact for future use" at bounding box center [48, 142] width 9 height 10
checkbox input "true"
click at [78, 160] on button "Done" at bounding box center [76, 160] width 65 height 16
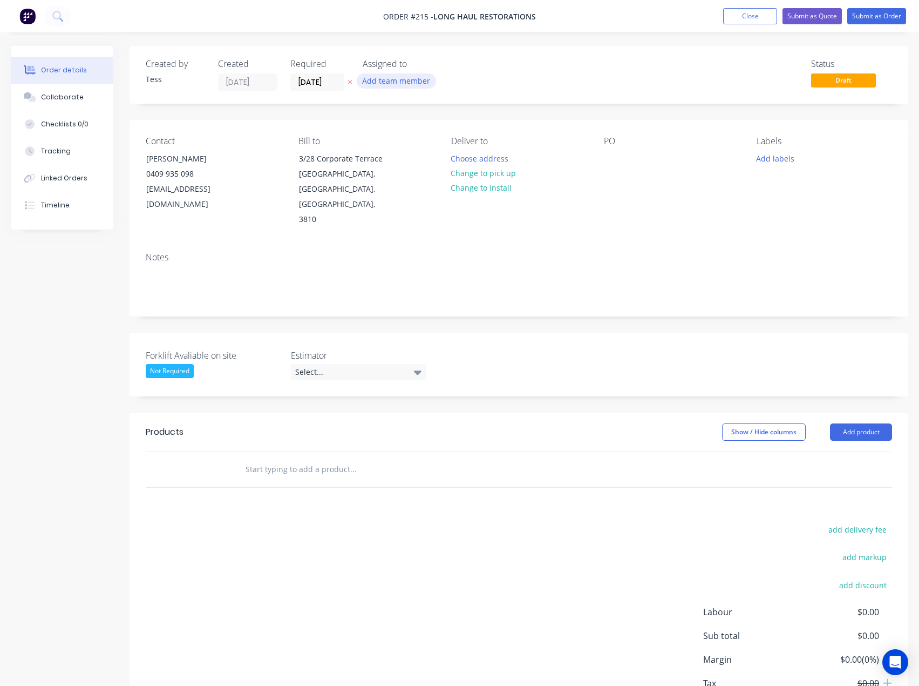
click at [387, 85] on button "Add team member" at bounding box center [396, 80] width 79 height 15
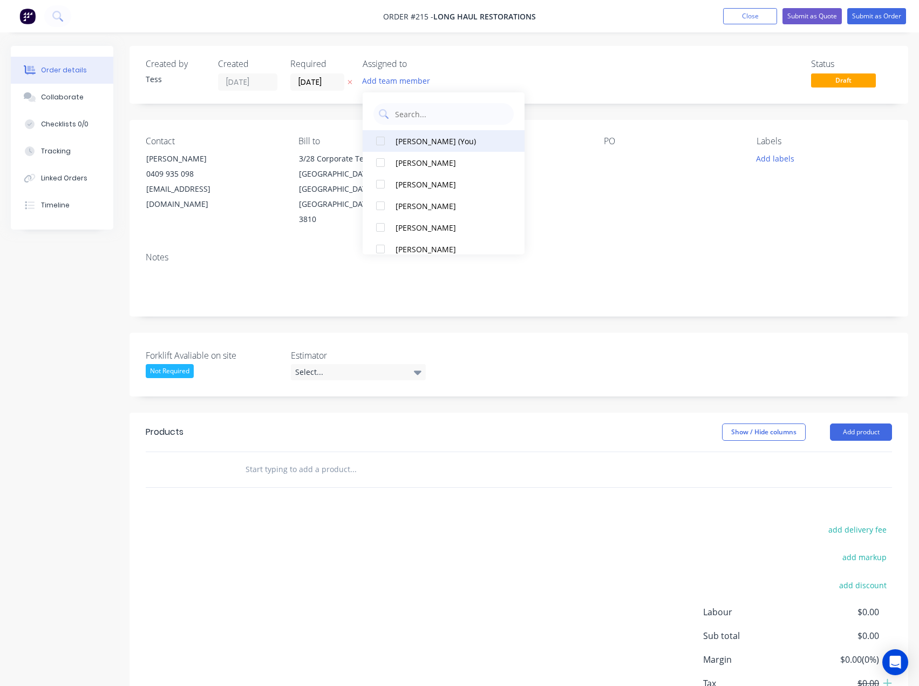
click at [404, 148] on button "[PERSON_NAME] (You)" at bounding box center [444, 141] width 162 height 22
click at [463, 75] on div "TS" at bounding box center [417, 81] width 108 height 16
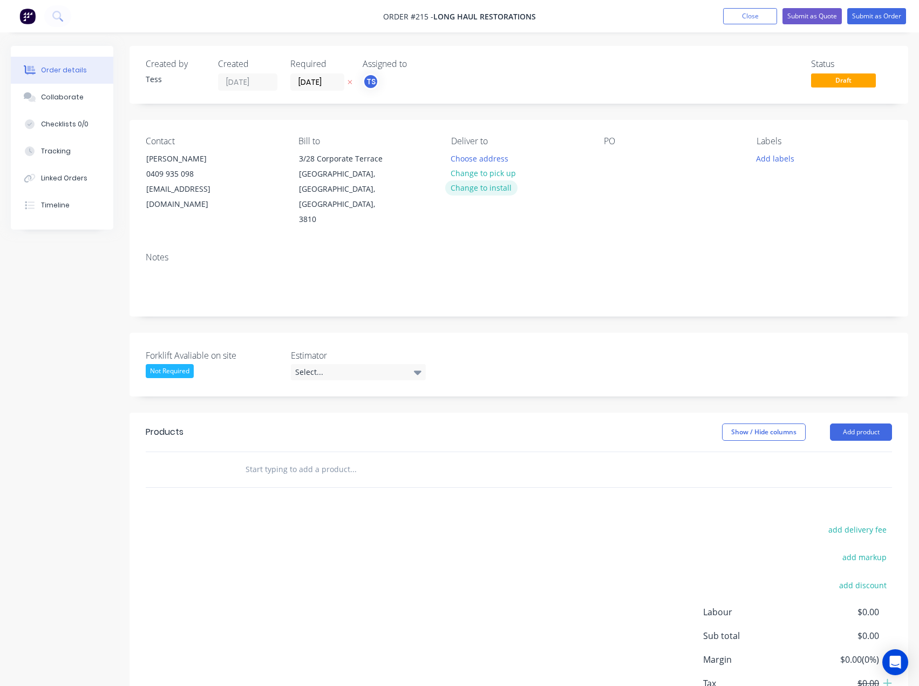
click at [473, 187] on button "Change to install" at bounding box center [481, 187] width 72 height 15
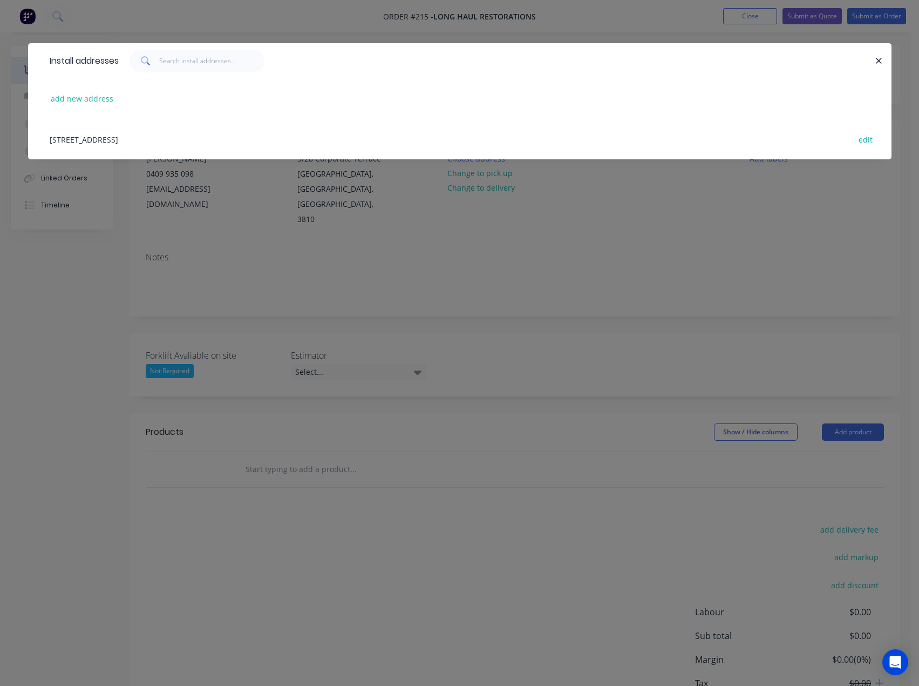
click at [202, 141] on div "[STREET_ADDRESS] edit" at bounding box center [459, 139] width 831 height 40
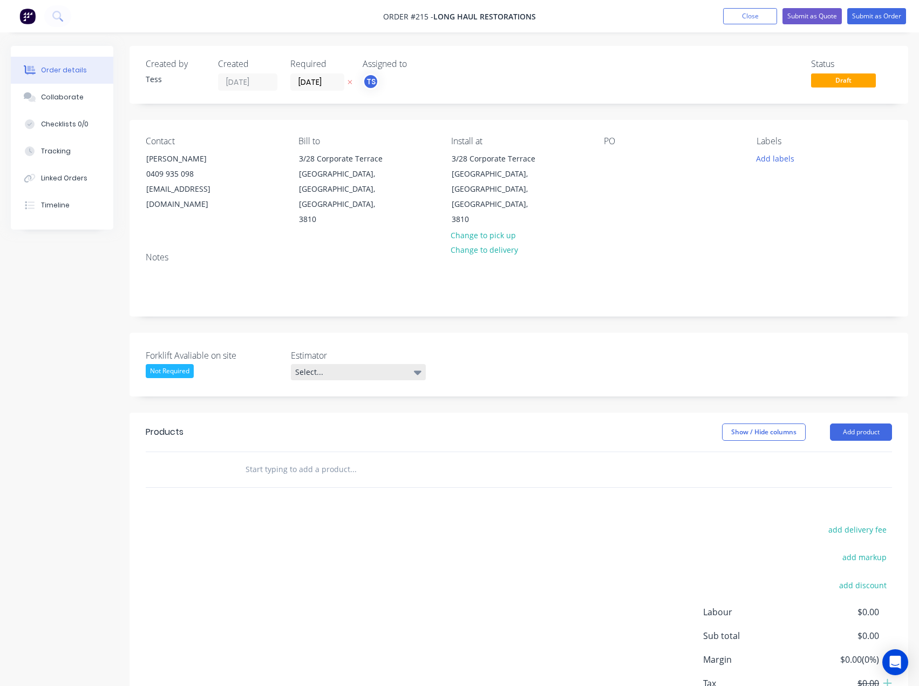
click at [317, 364] on div "Select..." at bounding box center [358, 372] width 135 height 16
click at [316, 410] on div "[PERSON_NAME]" at bounding box center [328, 408] width 59 height 14
click at [273, 456] on input "text" at bounding box center [353, 467] width 216 height 22
click at [845, 421] on button "Add product" at bounding box center [861, 429] width 62 height 17
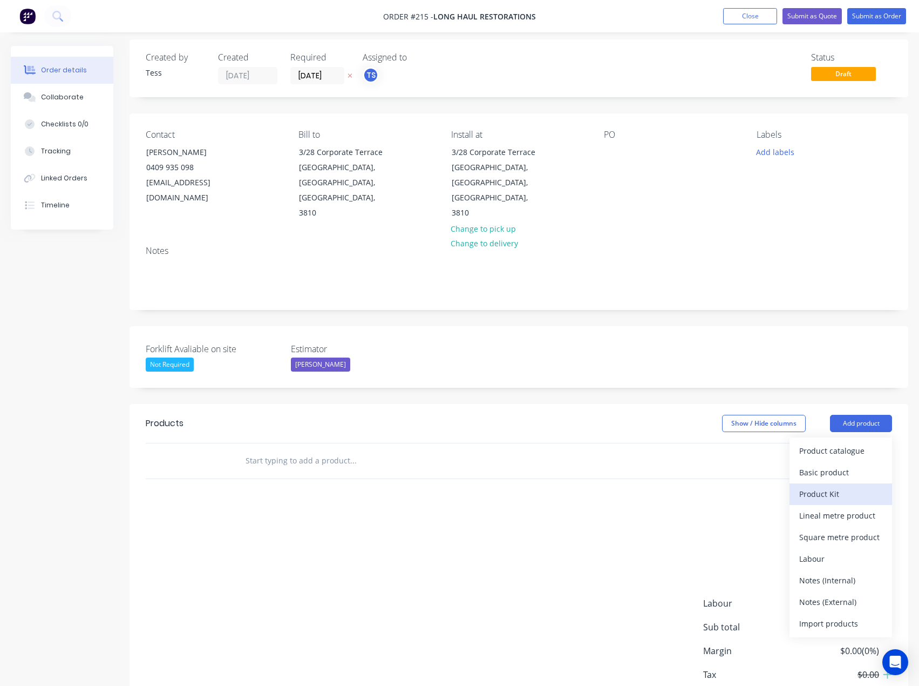
scroll to position [45, 0]
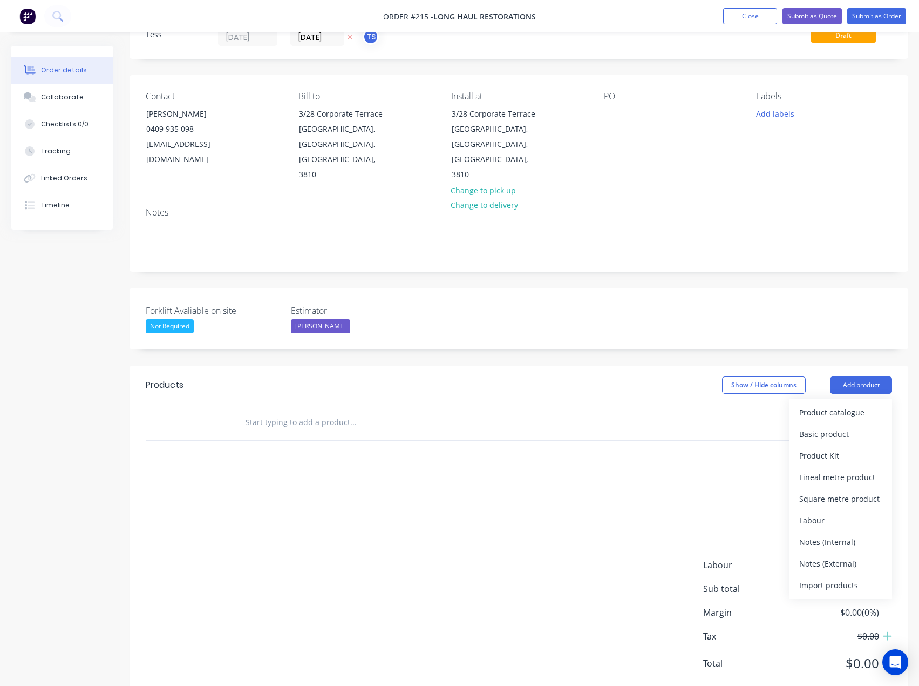
drag, startPoint x: 819, startPoint y: 532, endPoint x: 695, endPoint y: 516, distance: 124.7
click at [819, 556] on div "Notes (External)" at bounding box center [841, 564] width 83 height 16
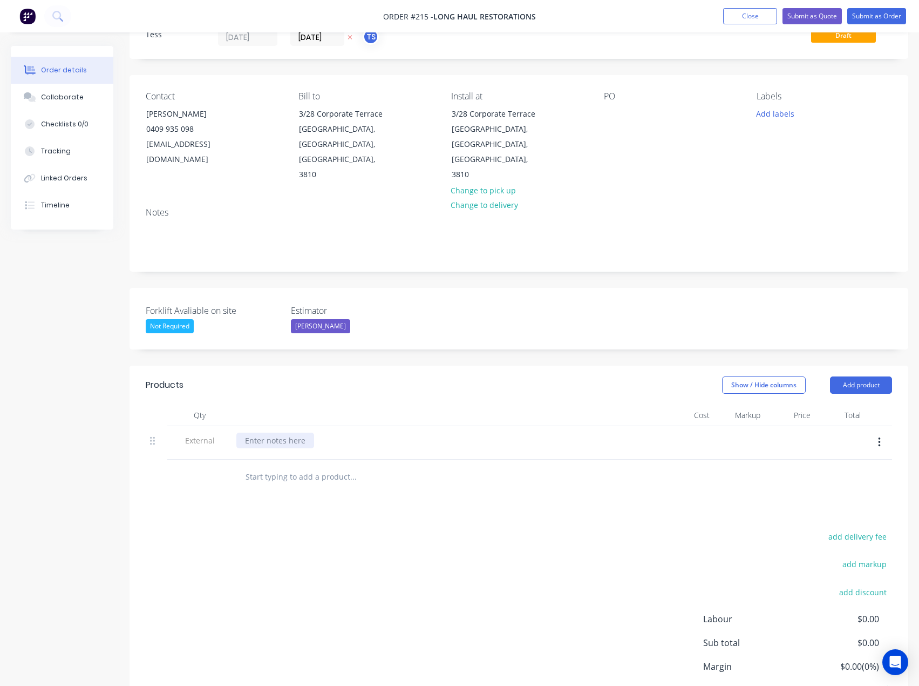
click at [258, 432] on div at bounding box center [275, 440] width 78 height 16
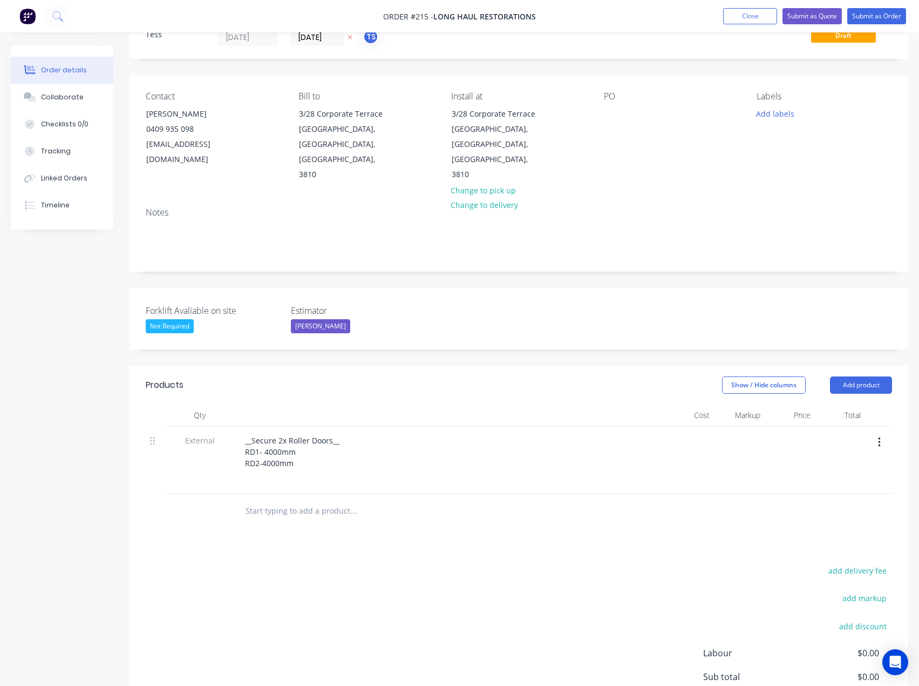
click at [310, 500] on input "text" at bounding box center [353, 511] width 216 height 22
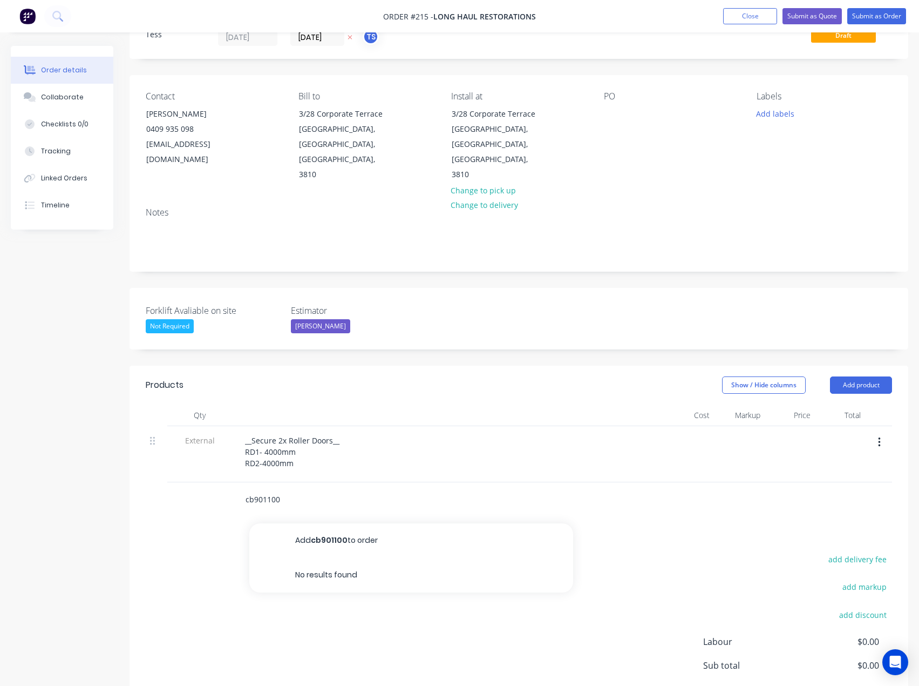
click at [262, 489] on input "cb901100" at bounding box center [353, 500] width 216 height 22
click at [288, 489] on input "cb90-1100" at bounding box center [353, 500] width 216 height 22
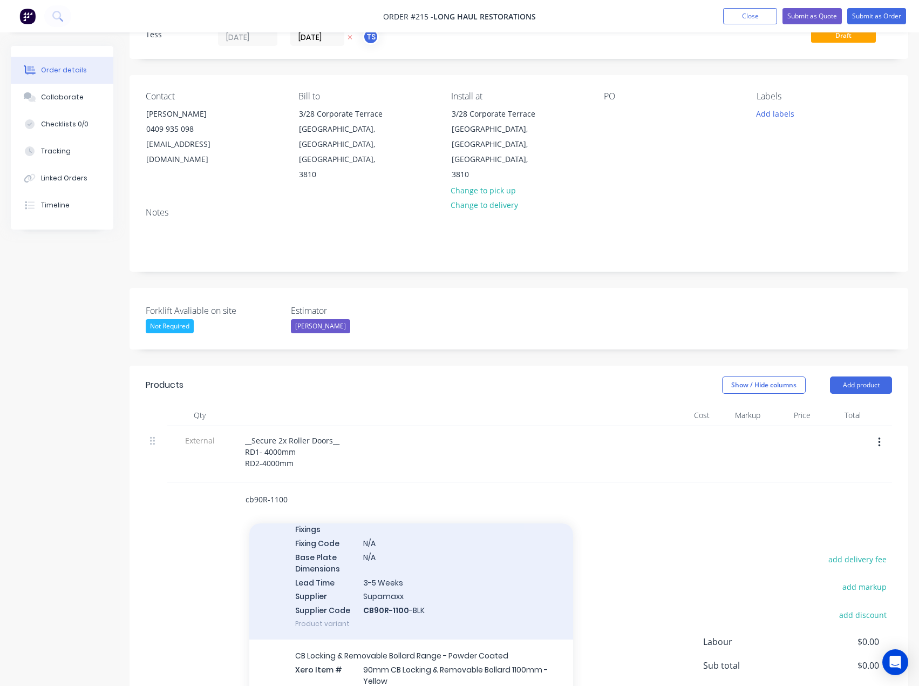
scroll to position [432, 0]
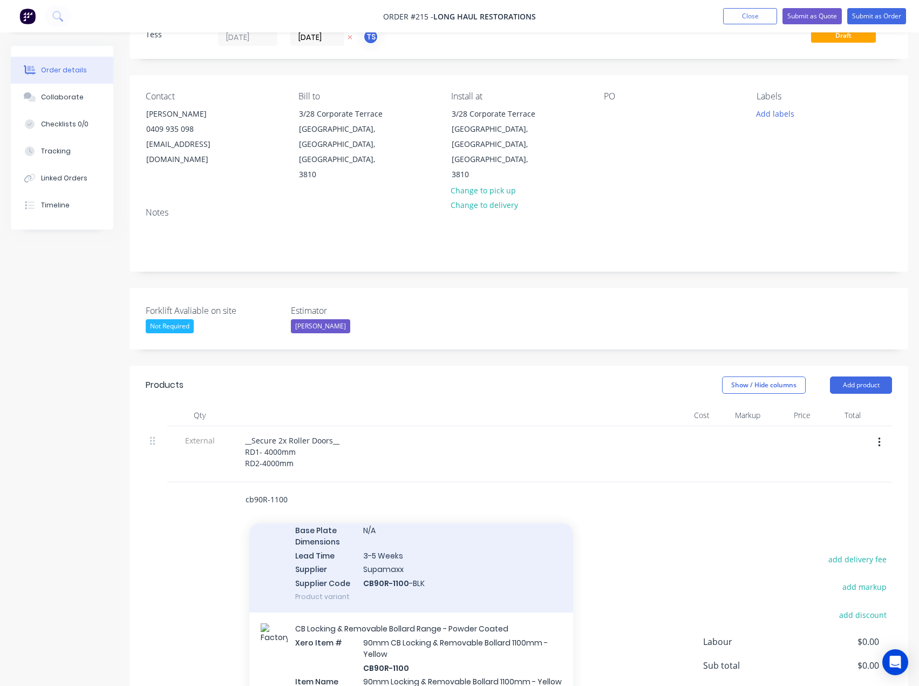
type input "cb90R-1100"
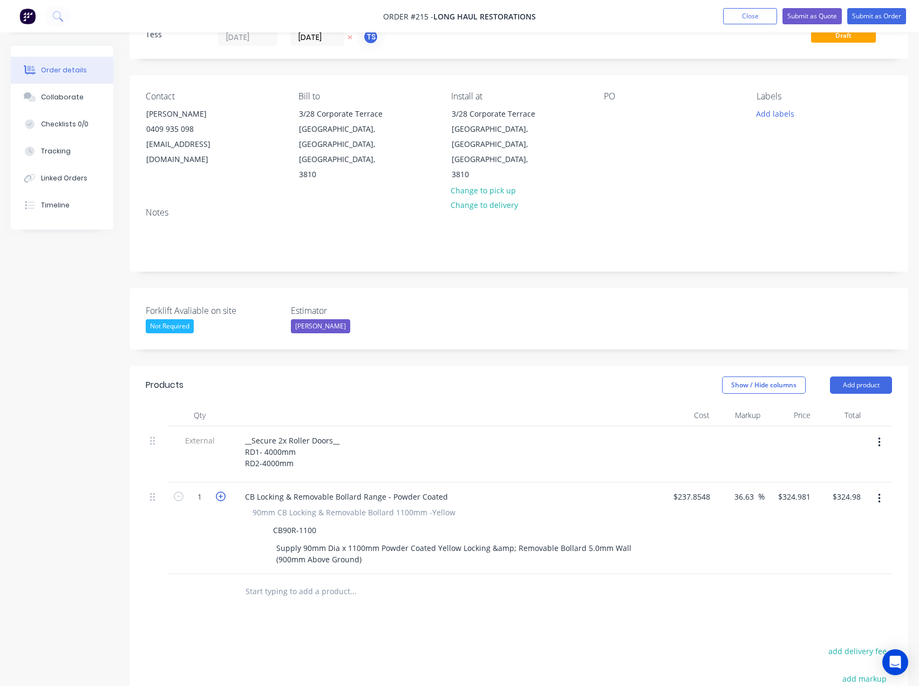
click at [224, 491] on icon "button" at bounding box center [221, 496] width 10 height 10
type input "2"
type input "$649.96"
click at [224, 491] on icon "button" at bounding box center [221, 496] width 10 height 10
type input "3"
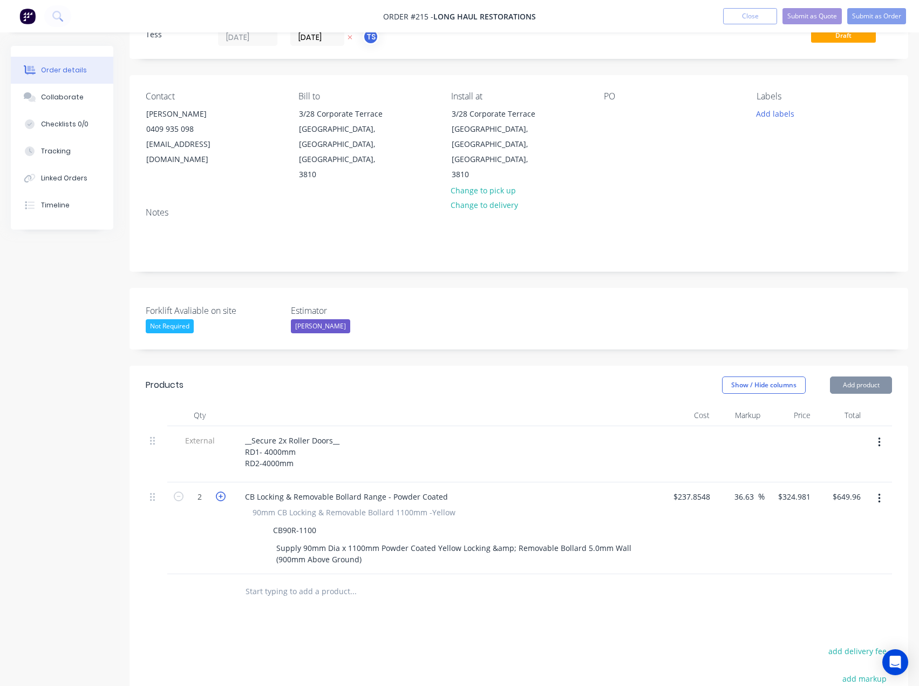
type input "$974.94"
click at [224, 491] on icon "button" at bounding box center [221, 496] width 10 height 10
type input "4"
type input "$1,299.92"
click at [279, 580] on input "text" at bounding box center [353, 591] width 216 height 22
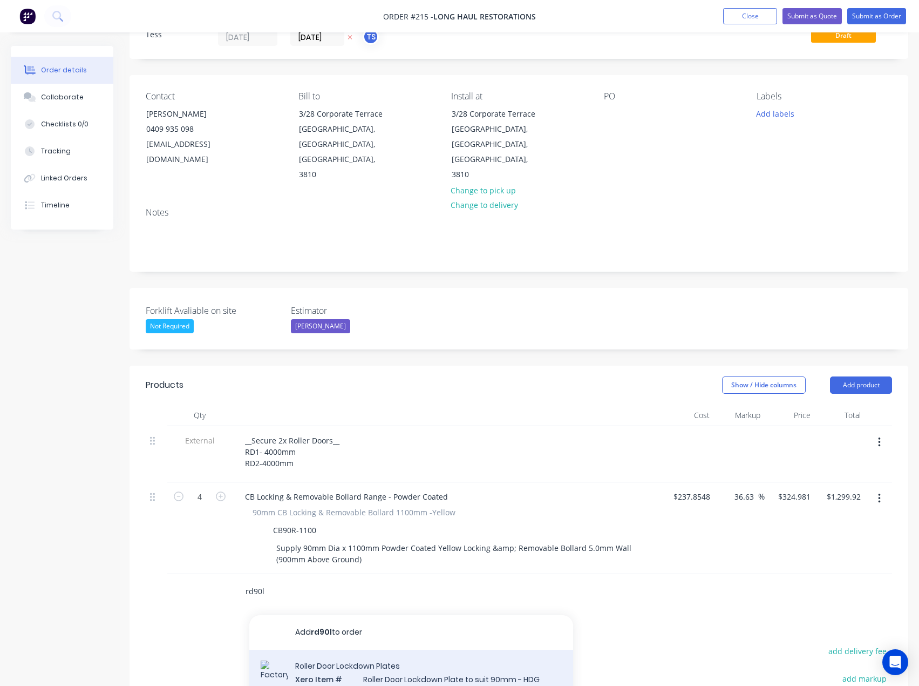
type input "rd90l"
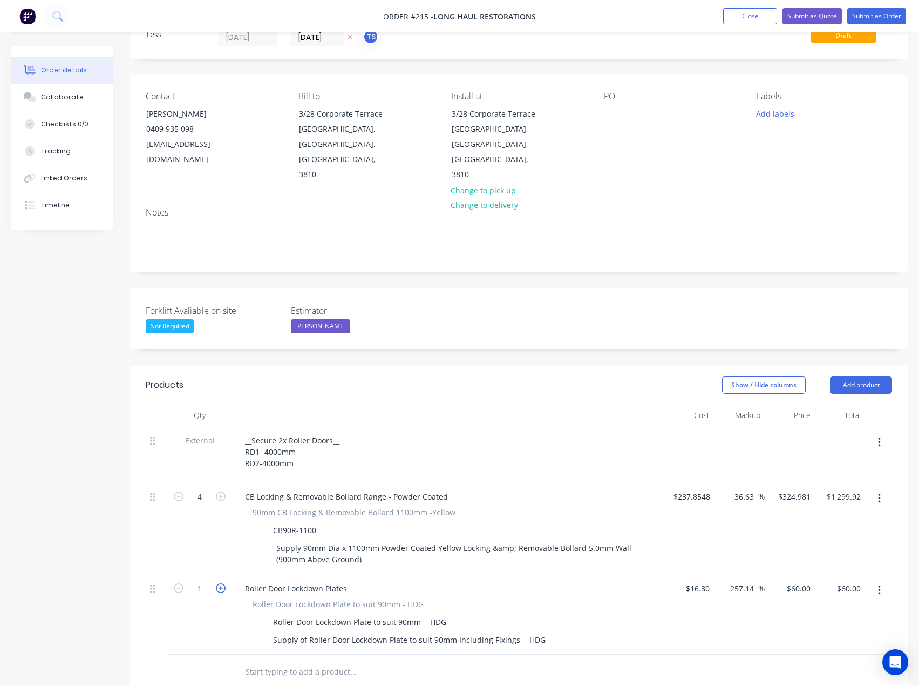
click at [218, 583] on icon "button" at bounding box center [221, 588] width 10 height 10
type input "2"
type input "$120.00"
click at [218, 583] on icon "button" at bounding box center [221, 588] width 10 height 10
type input "3"
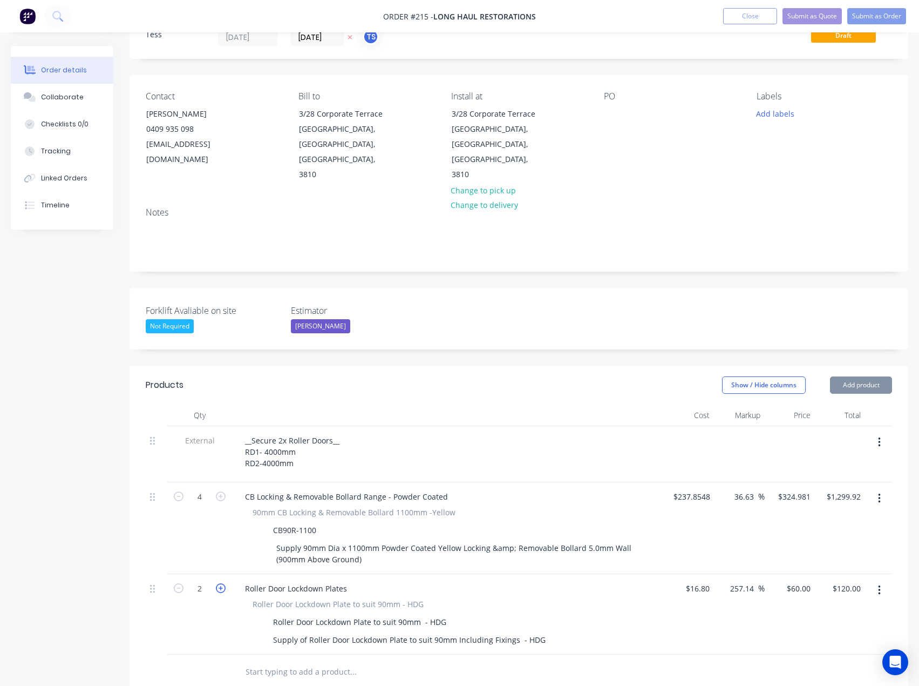
type input "$180.00"
click at [218, 583] on icon "button" at bounding box center [221, 588] width 10 height 10
type input "4"
type input "$240.00"
click at [270, 661] on input "text" at bounding box center [353, 672] width 216 height 22
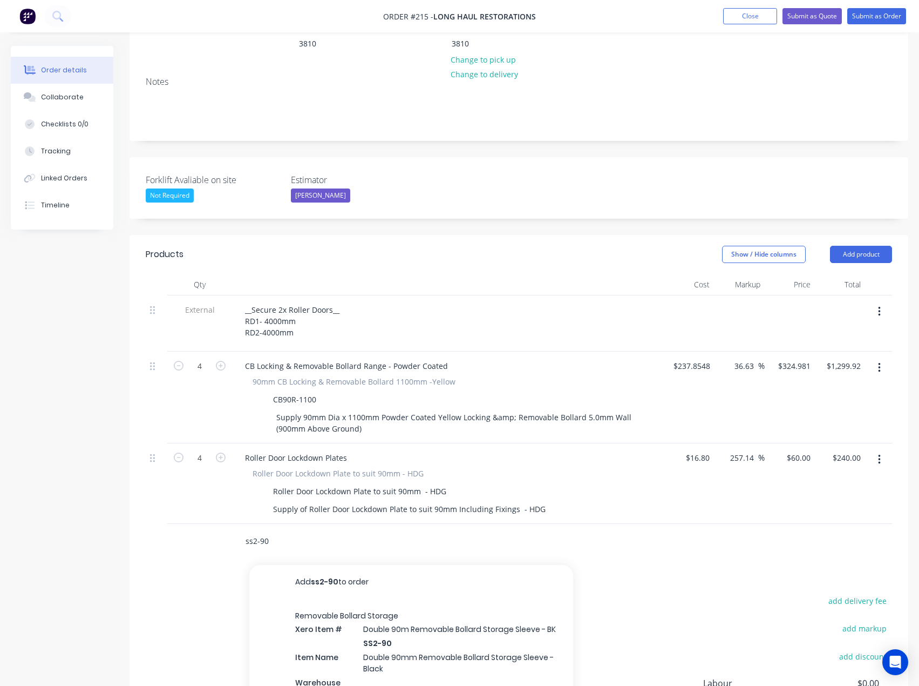
scroll to position [207, 0]
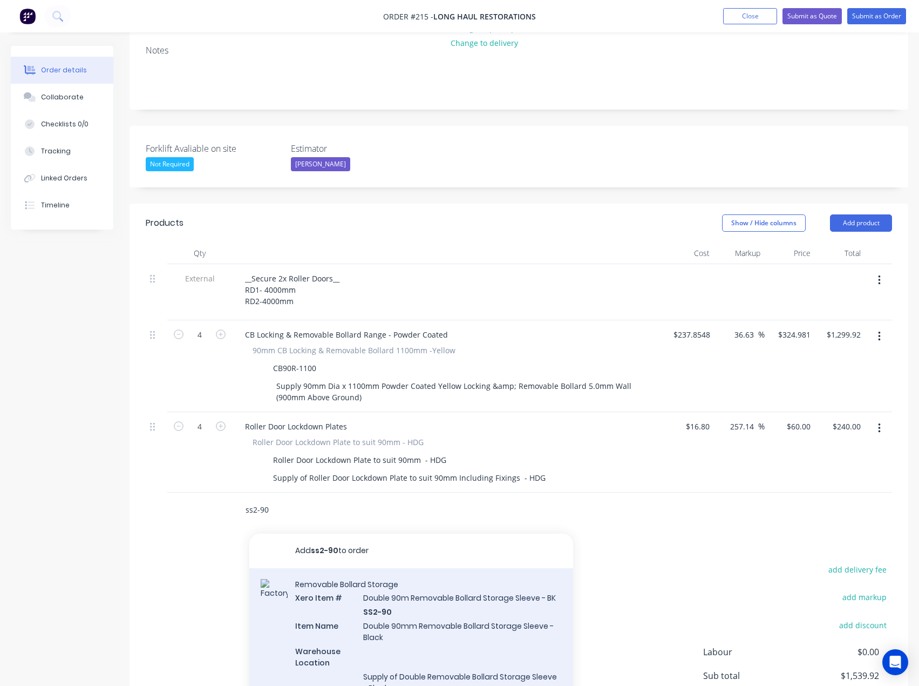
type input "ss2-90"
click at [380, 611] on div "Removable Bollard Storage Xero Item # Double 90m Removable Bollard Storage Slee…" at bounding box center [411, 683] width 324 height 230
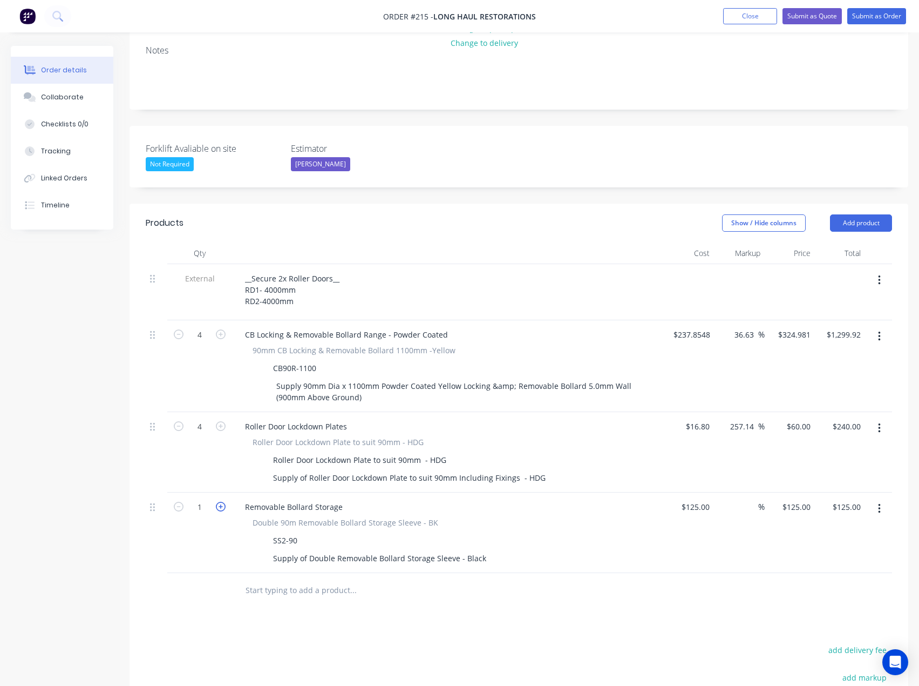
click at [219, 502] on icon "button" at bounding box center [221, 507] width 10 height 10
type input "2"
type input "$250.00"
click at [351, 579] on input "text" at bounding box center [353, 590] width 216 height 22
click at [287, 579] on input "text" at bounding box center [353, 590] width 216 height 22
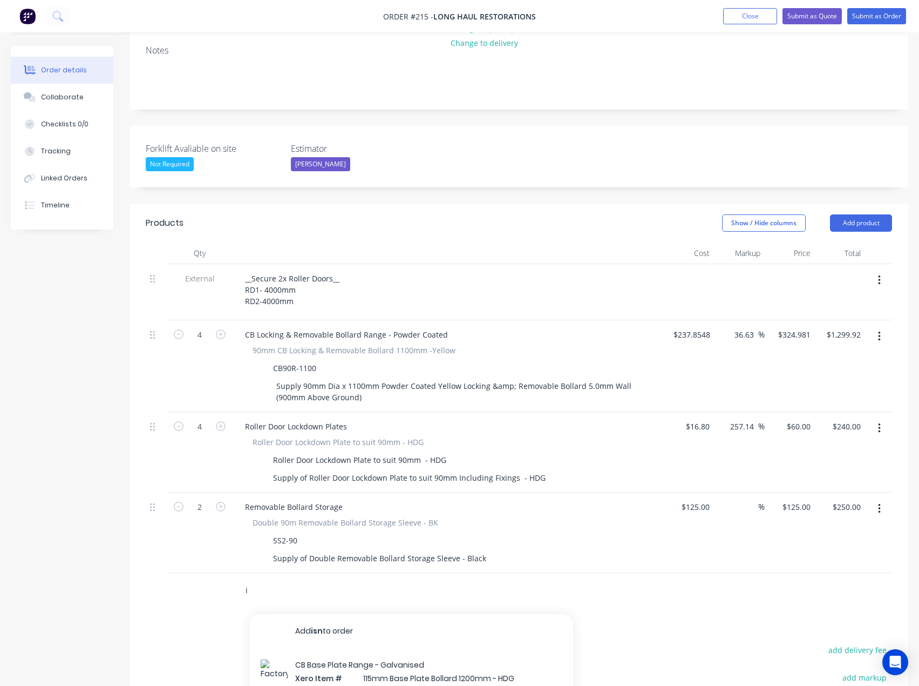
click at [289, 579] on input "i" at bounding box center [353, 590] width 216 height 22
type input "i"
click at [266, 579] on input "i" at bounding box center [353, 590] width 216 height 22
click at [221, 573] on div "i Add isn to order CB Base Plate Range - Galvanised Xero Item # 115mm Base Plat…" at bounding box center [519, 590] width 747 height 35
click at [264, 579] on input "i" at bounding box center [353, 590] width 216 height 22
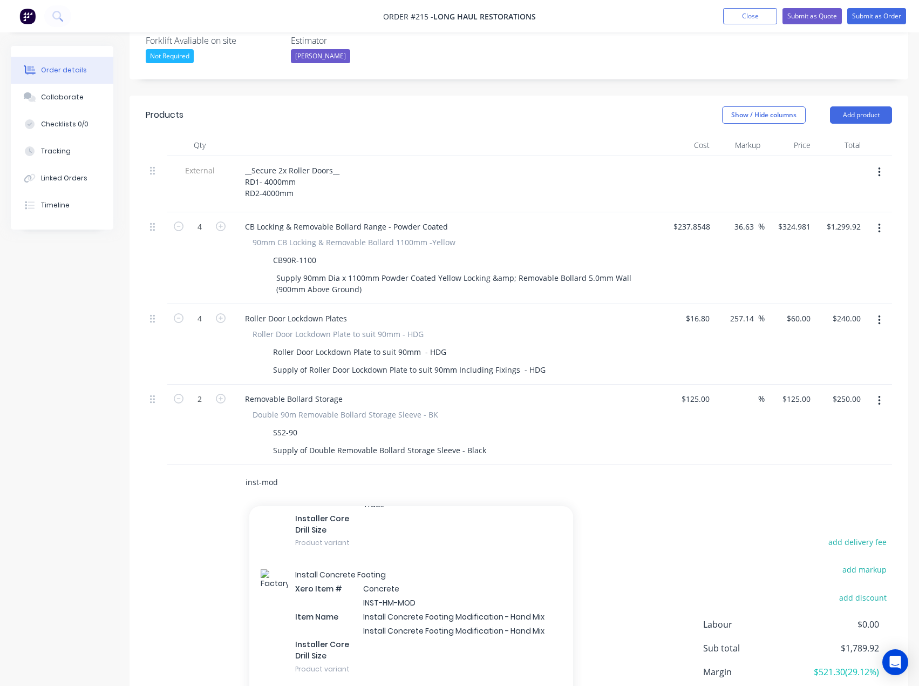
scroll to position [162, 0]
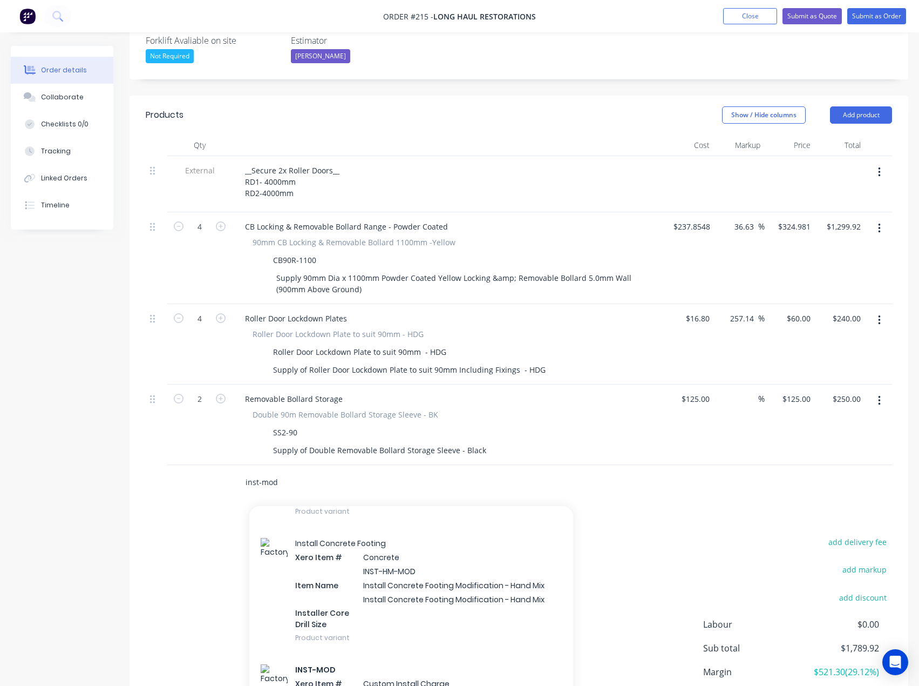
type input "inst-mod"
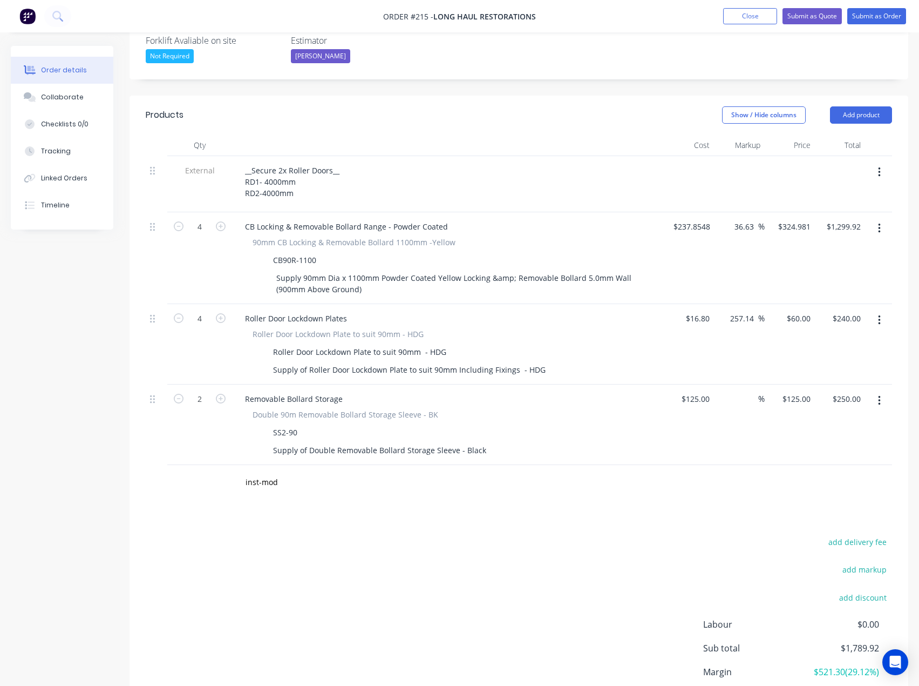
click at [170, 465] on div at bounding box center [199, 482] width 65 height 35
click at [304, 471] on input "inst-mod" at bounding box center [353, 482] width 216 height 22
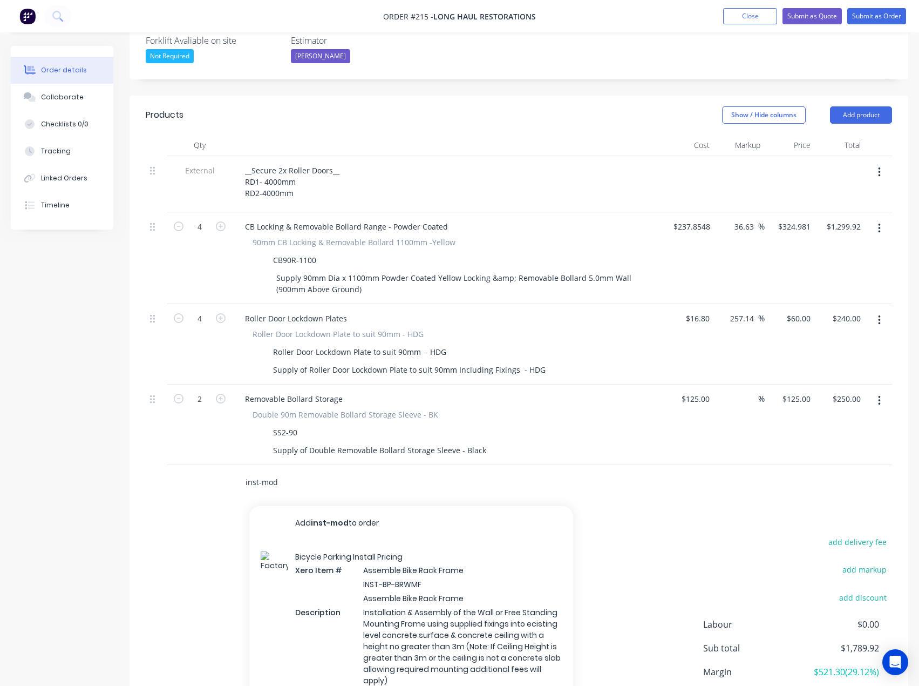
drag, startPoint x: 296, startPoint y: 457, endPoint x: 232, endPoint y: 458, distance: 64.2
click at [230, 465] on div "inst-mod Add inst-mod to order Bicycle Parking Install Pricing Xero Item # Asse…" at bounding box center [519, 482] width 747 height 35
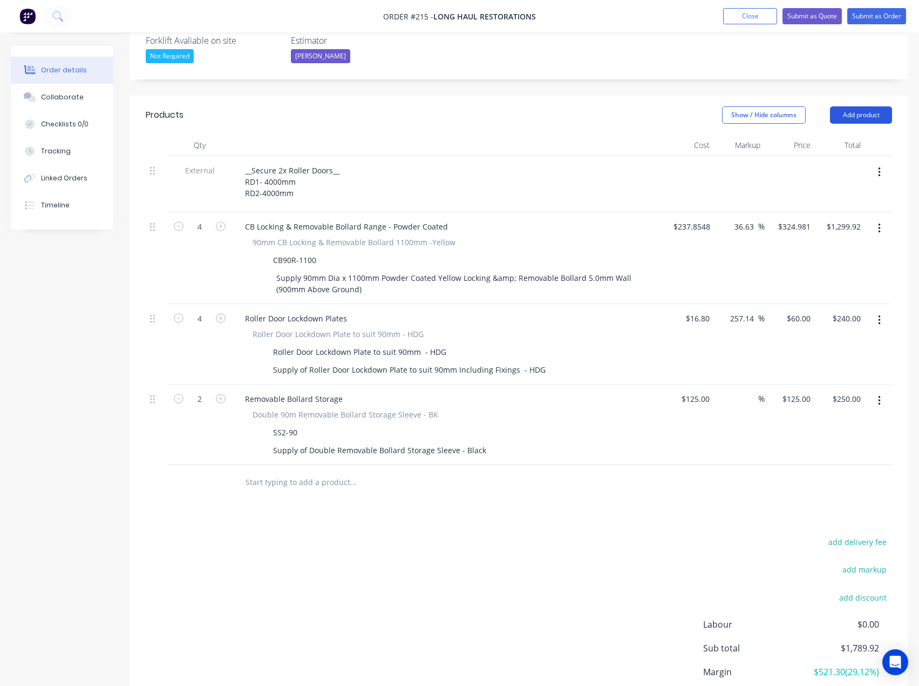
click at [849, 106] on button "Add product" at bounding box center [861, 114] width 62 height 17
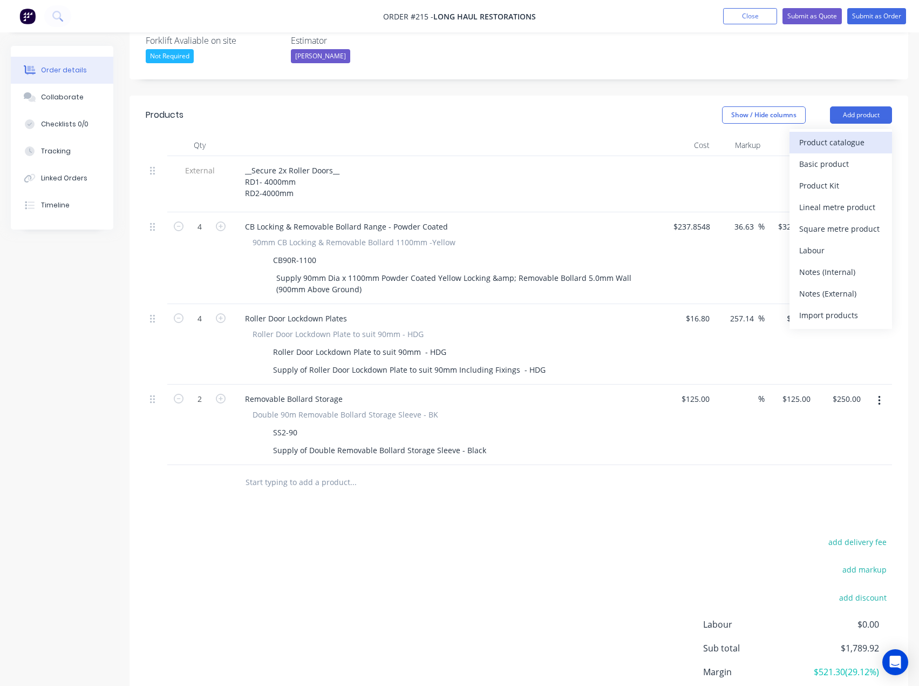
click at [809, 134] on div "Product catalogue" at bounding box center [841, 142] width 83 height 16
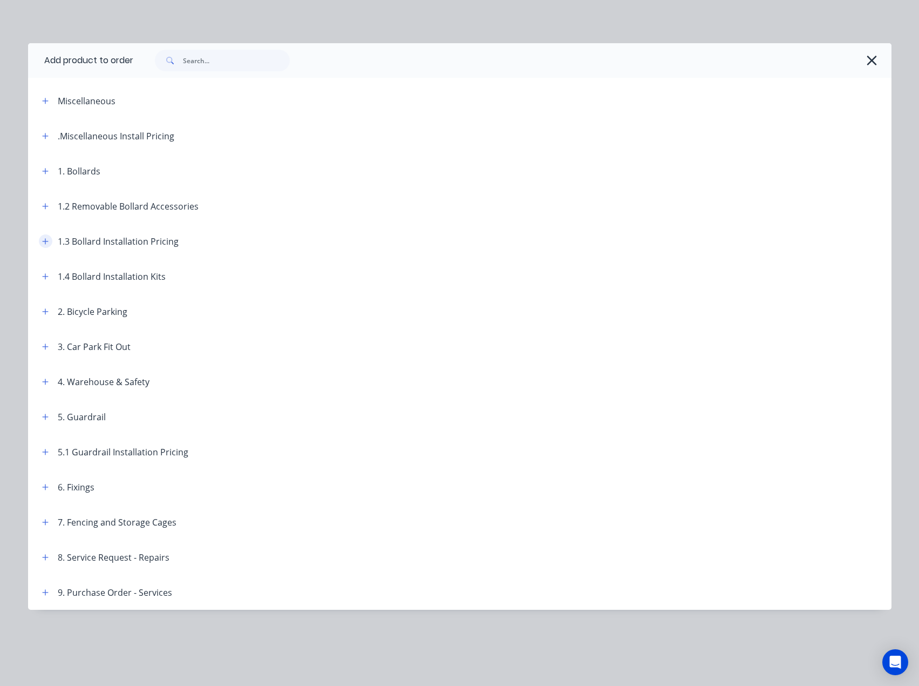
click at [42, 242] on icon "button" at bounding box center [45, 242] width 6 height 8
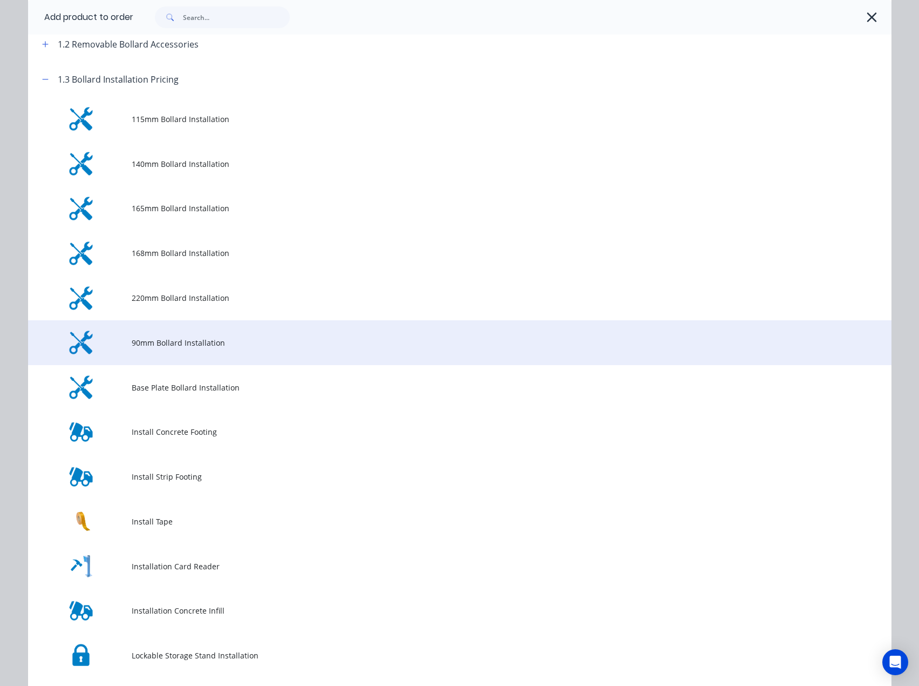
click at [171, 348] on span "90mm Bollard Installation" at bounding box center [436, 342] width 608 height 11
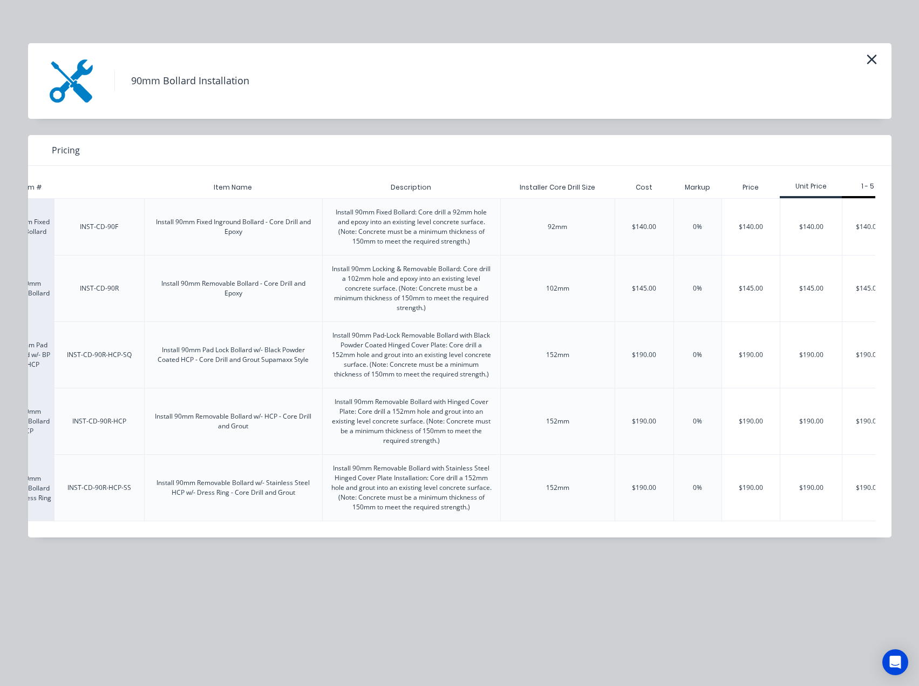
scroll to position [0, 64]
click at [755, 286] on div "$145.00" at bounding box center [751, 288] width 58 height 66
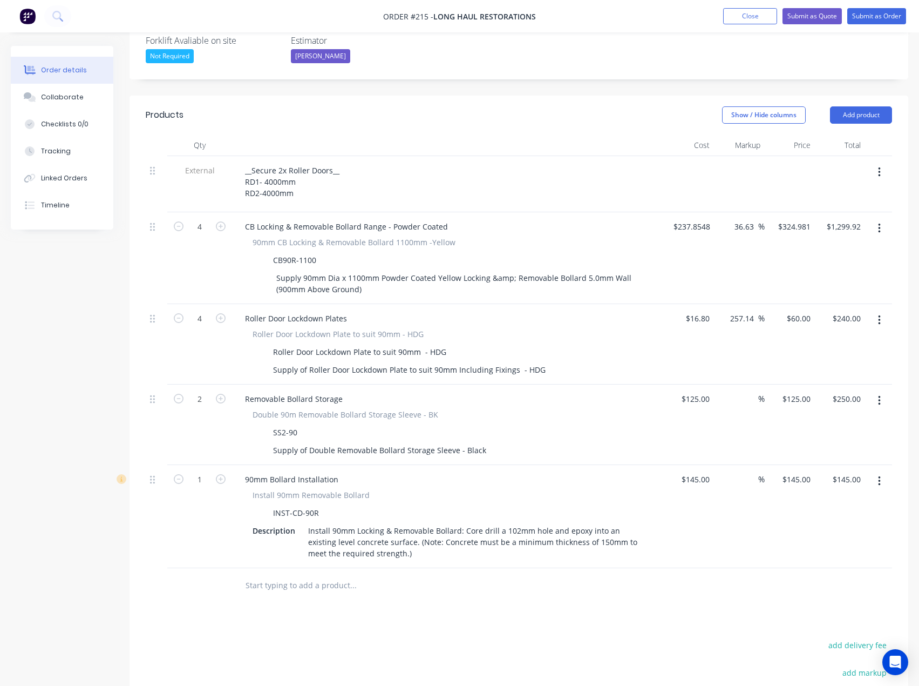
click at [324, 574] on input "text" at bounding box center [353, 585] width 216 height 22
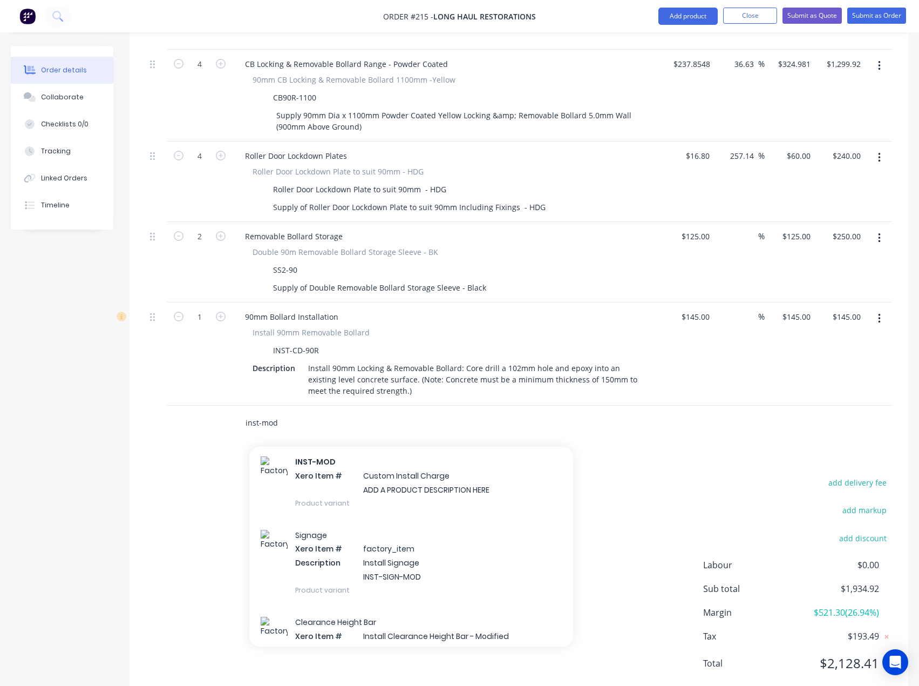
scroll to position [324, 0]
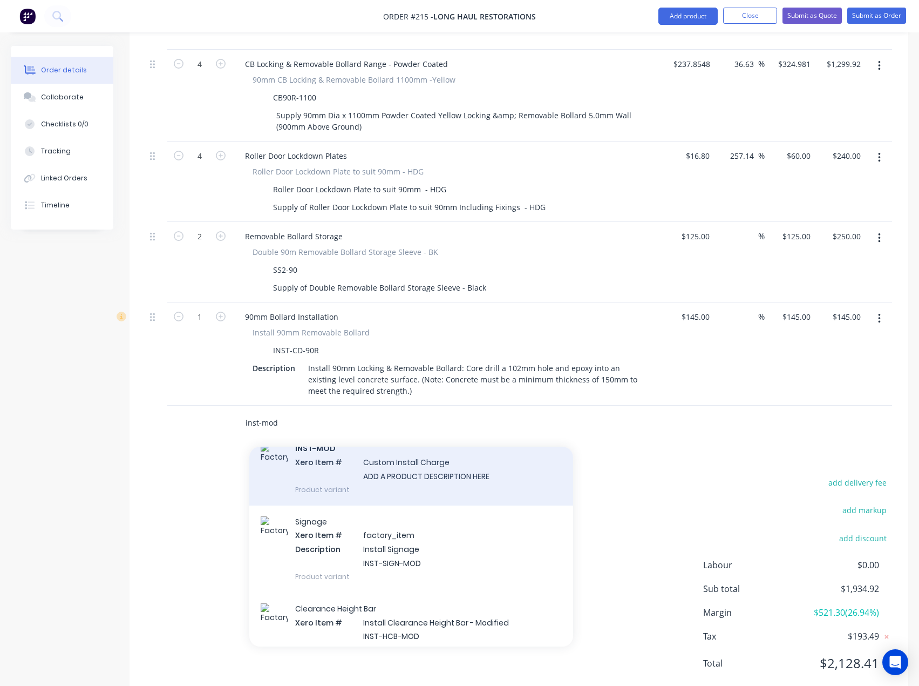
type input "inst-mod"
click at [399, 449] on div "INST-MOD Xero Item # Custom Install Charge ADD A PRODUCT DESCRIPTION HERE Produ…" at bounding box center [411, 468] width 324 height 73
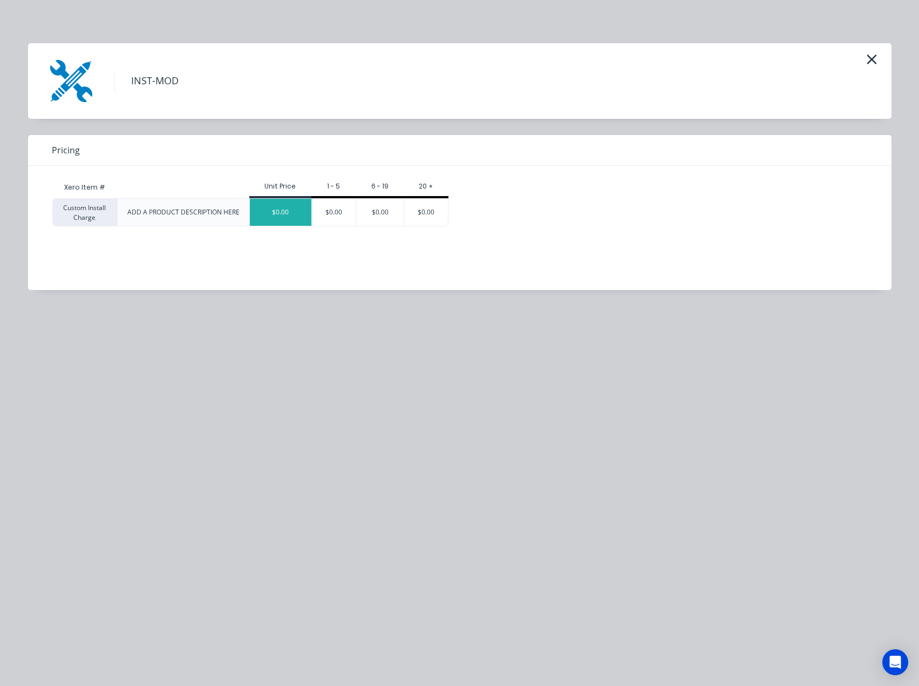
click at [280, 212] on div "$0.00" at bounding box center [281, 212] width 62 height 27
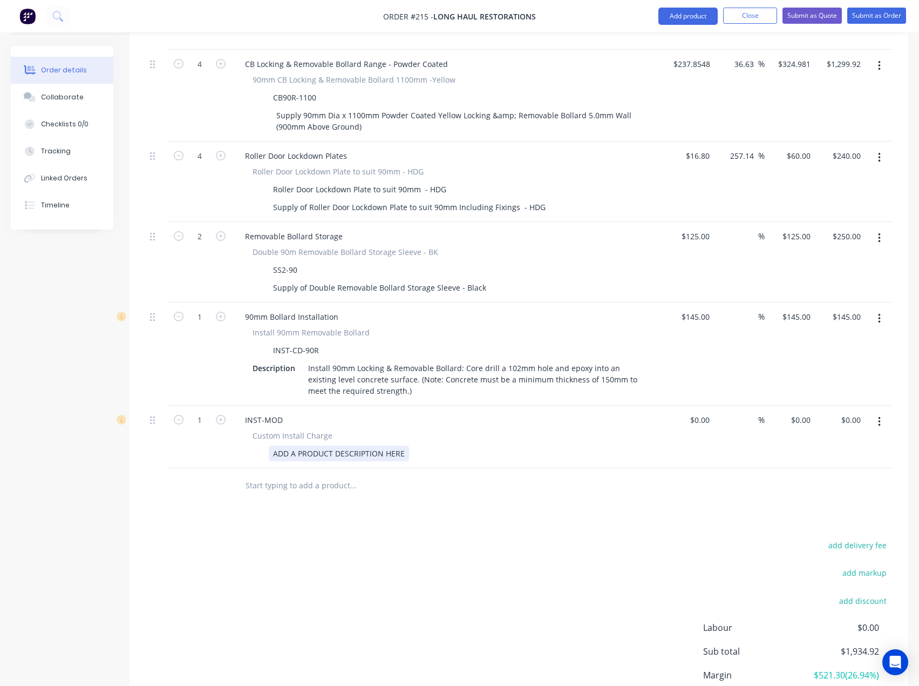
click at [397, 445] on div "ADD A PRODUCT DESCRIPTION HERE" at bounding box center [339, 453] width 140 height 16
drag, startPoint x: 404, startPoint y: 423, endPoint x: 238, endPoint y: 433, distance: 167.1
click at [238, 433] on div "INST-MOD Custom Install Charge ADD A PRODUCT DESCRIPTION HERE" at bounding box center [448, 436] width 432 height 63
paste div
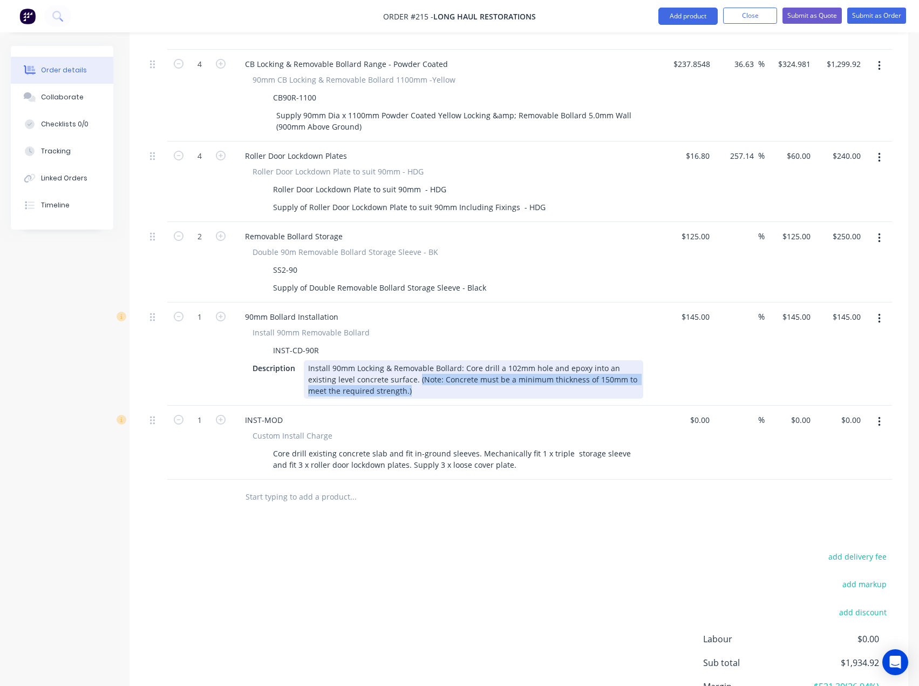
drag, startPoint x: 416, startPoint y: 362, endPoint x: 416, endPoint y: 349, distance: 13.0
click at [416, 360] on div "Install 90mm Locking & Removable Bollard: Core drill a 102mm hole and epoxy int…" at bounding box center [474, 379] width 340 height 38
copy div "(Note: Concrete must be a minimum thickness of 150mm to meet the required stren…"
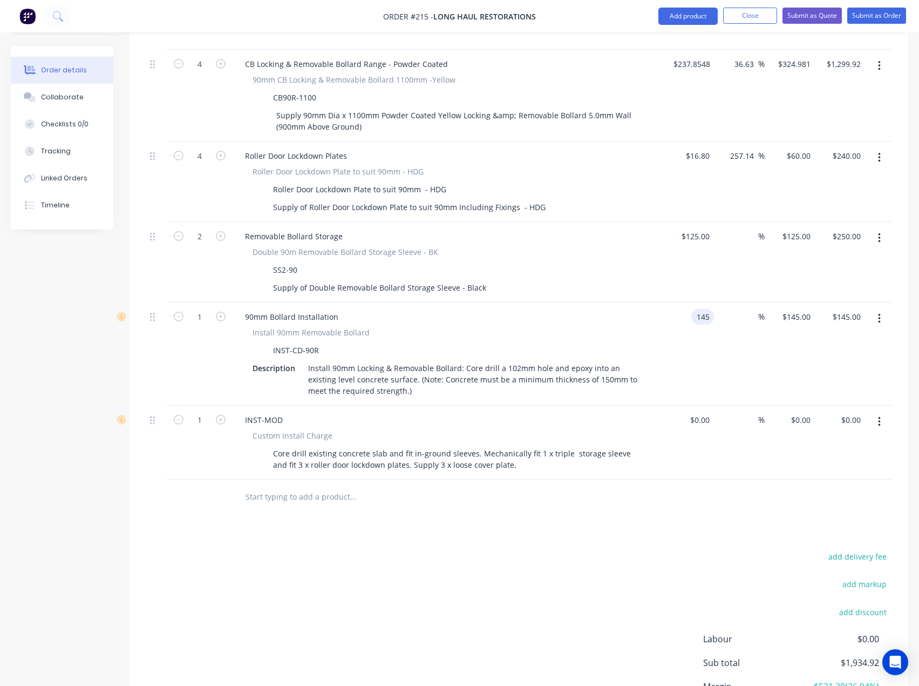
click at [699, 309] on input "145" at bounding box center [705, 317] width 18 height 16
type input "$1.00"
type input "1"
type input "$1.00"
click at [801, 309] on div "1 $145.00" at bounding box center [796, 317] width 38 height 16
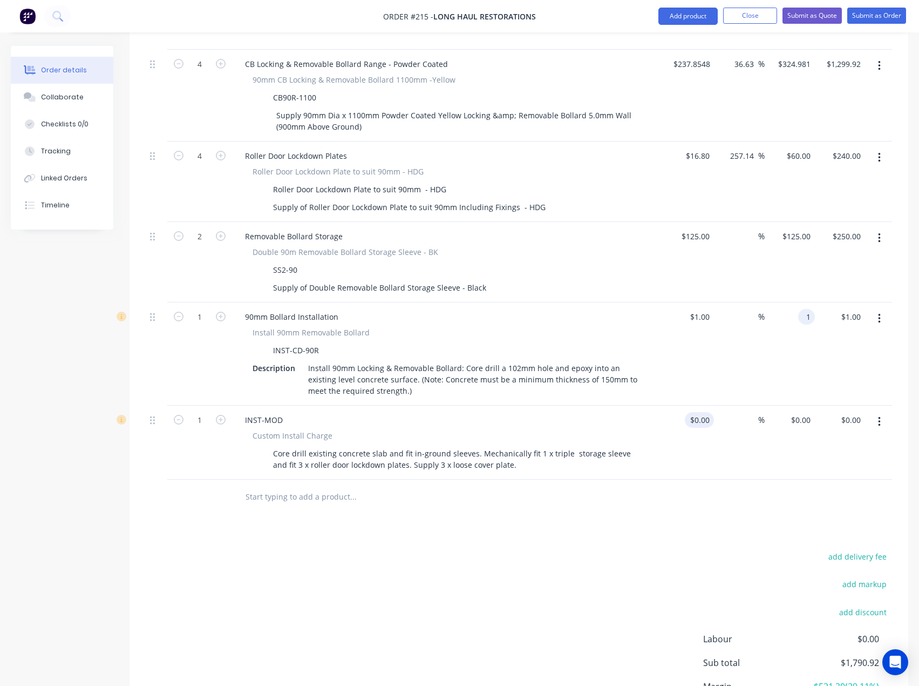
type input "$1.00"
click at [706, 412] on input at bounding box center [701, 420] width 25 height 16
type input "$1.00"
type input "1"
type input "$1.00"
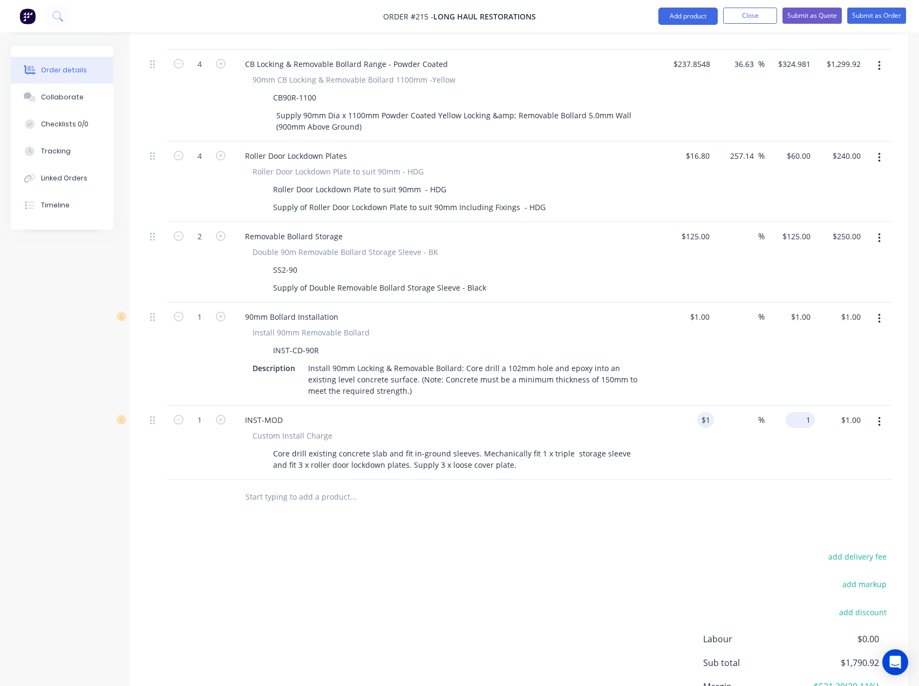
click at [795, 405] on div "1 $0.00" at bounding box center [790, 442] width 50 height 74
type input "935"
type input "93400"
type input "$935.00"
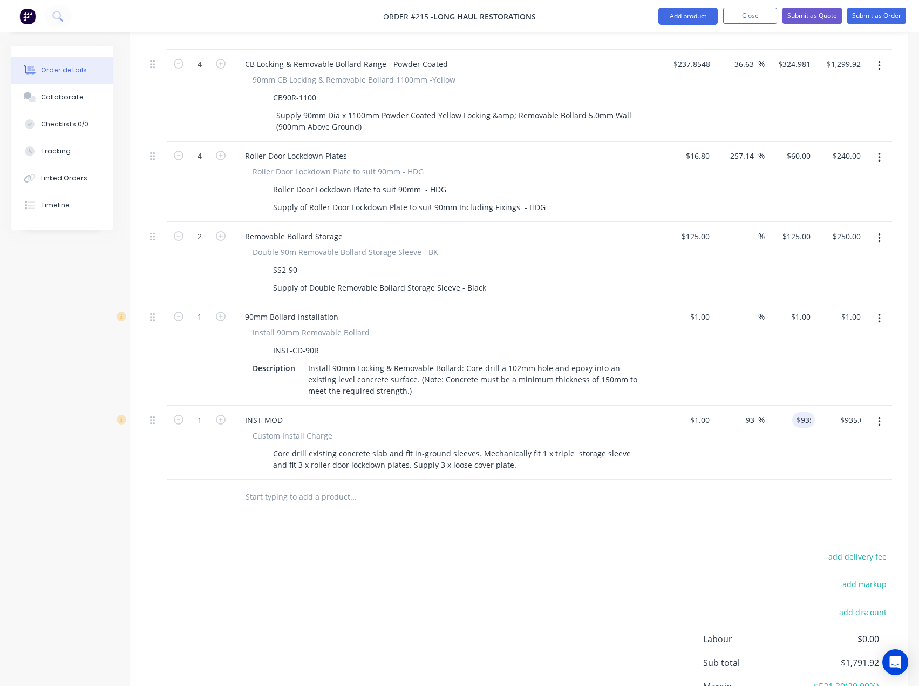
click at [511, 559] on div "add delivery fee add markup add discount Labour $0.00 Sub total $1,791.92 Margi…" at bounding box center [519, 653] width 747 height 208
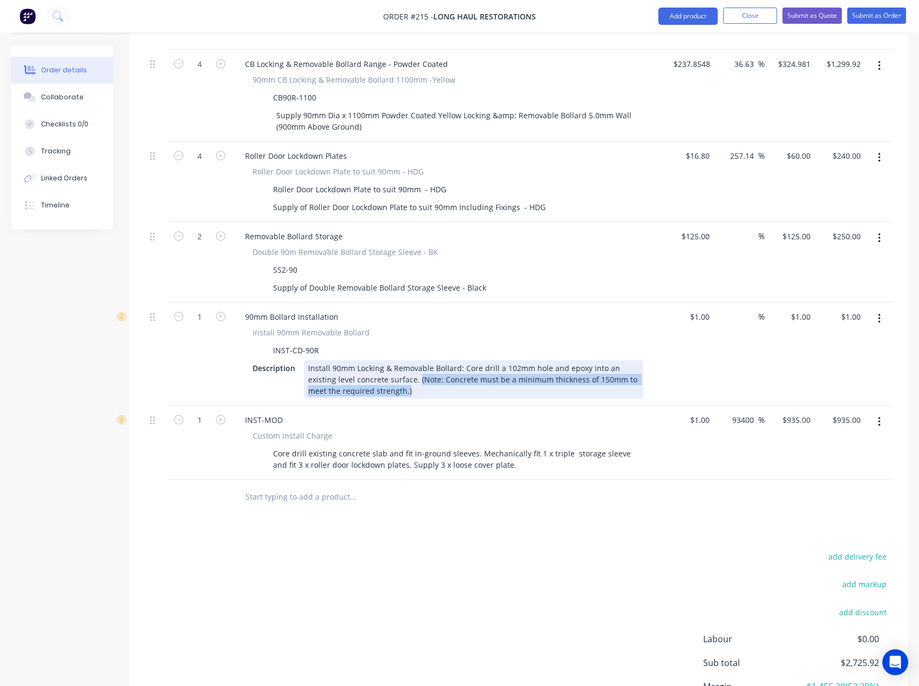
drag, startPoint x: 395, startPoint y: 364, endPoint x: 417, endPoint y: 348, distance: 27.3
click at [417, 360] on div "Install 90mm Locking & Removable Bollard: Core drill a 102mm hole and epoxy int…" at bounding box center [474, 379] width 340 height 38
copy div "(Note: Concrete must be a minimum thickness of 150mm to meet the required stren…"
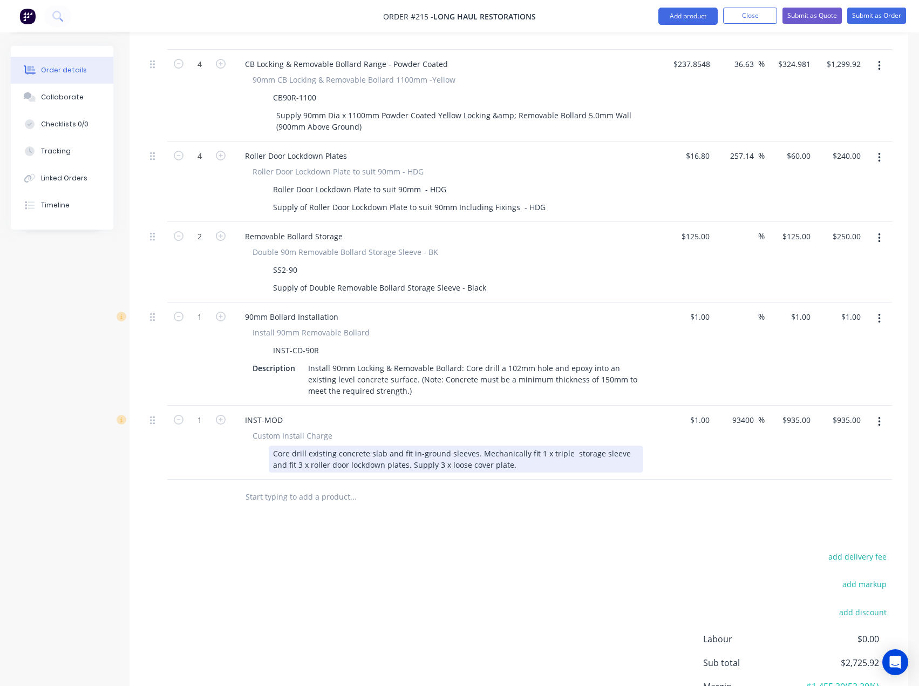
click at [422, 443] on div "INST-MOD Custom Install Charge Core drill existing concrete slab and fit in-gro…" at bounding box center [448, 442] width 432 height 74
click at [498, 445] on div "Core drill existing concrete slab and fit in-ground sleeves. Mechanically fit 1…" at bounding box center [456, 458] width 375 height 27
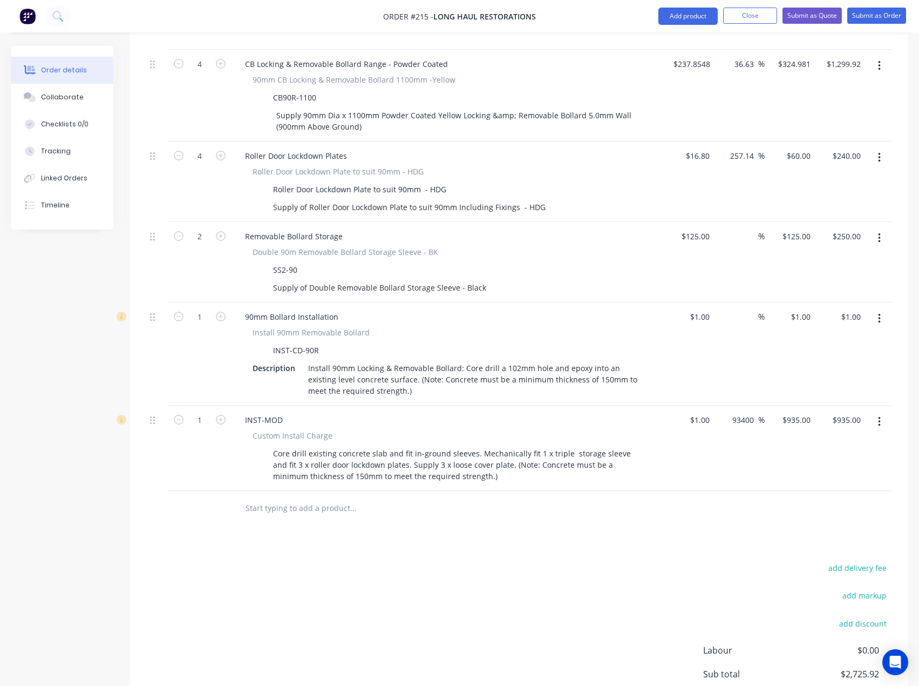
click at [878, 313] on icon "button" at bounding box center [879, 319] width 3 height 12
click at [822, 404] on div "Delete" at bounding box center [841, 412] width 83 height 16
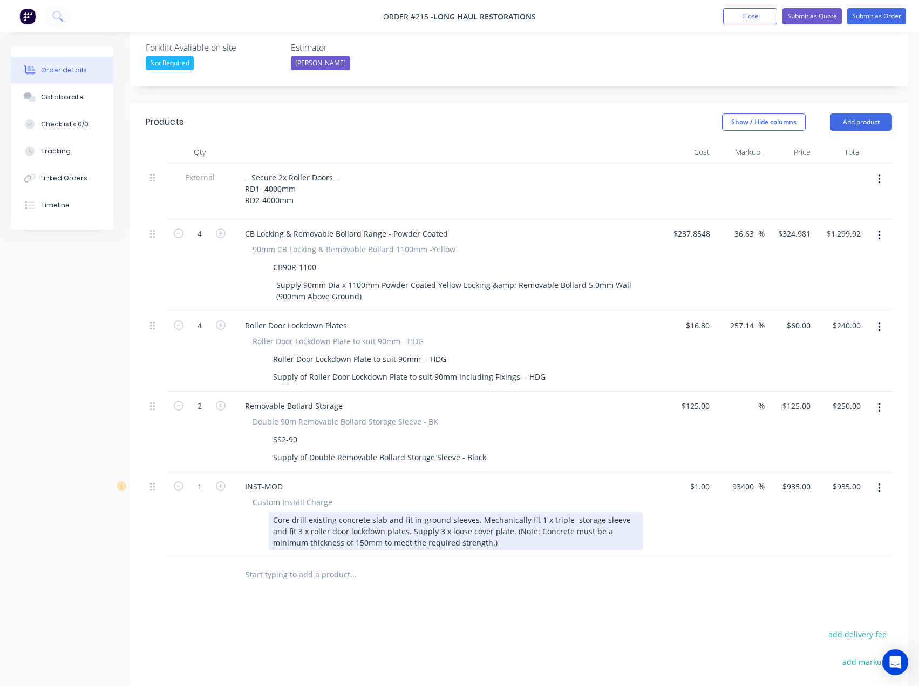
scroll to position [243, 0]
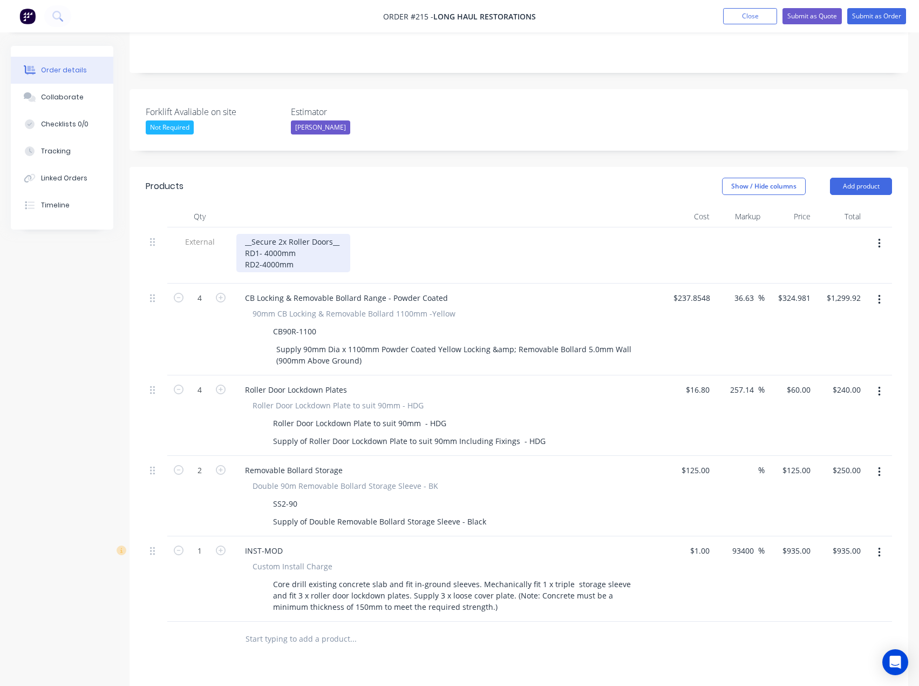
click at [263, 234] on div "__Secure 2x Roller Doors__ RD1- 4000mm RD2-4000mm" at bounding box center [293, 253] width 114 height 38
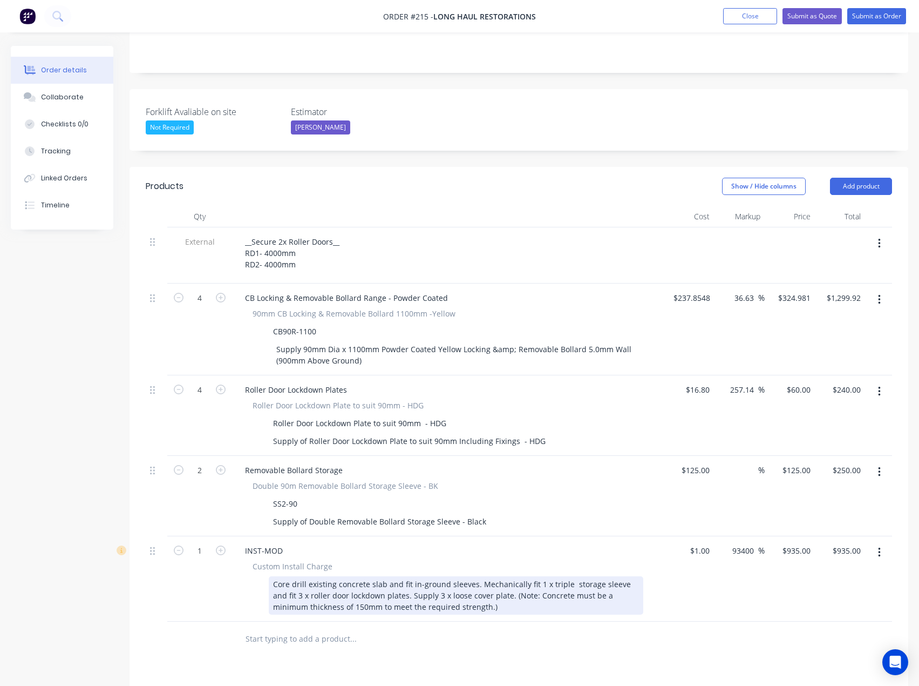
click at [536, 576] on div "Core drill existing concrete slab and fit in-ground sleeves. Mechanically fit 1…" at bounding box center [456, 595] width 375 height 38
click at [566, 576] on div "Core drill existing concrete slab and fit in-ground sleeves. Mechanically fit 2…" at bounding box center [456, 595] width 375 height 38
click at [286, 576] on div "Core drill existing concrete slab and fit in-ground sleeves. Mechanically fit 2…" at bounding box center [456, 595] width 375 height 38
click at [294, 576] on div "Core drill existing concrete slab and fit in-ground sleeves. Mechanically fit 2…" at bounding box center [456, 595] width 375 height 38
click at [476, 579] on div "Core drill existing concrete slab and fit in-ground sleeves. Mechanically fit 2…" at bounding box center [456, 595] width 375 height 38
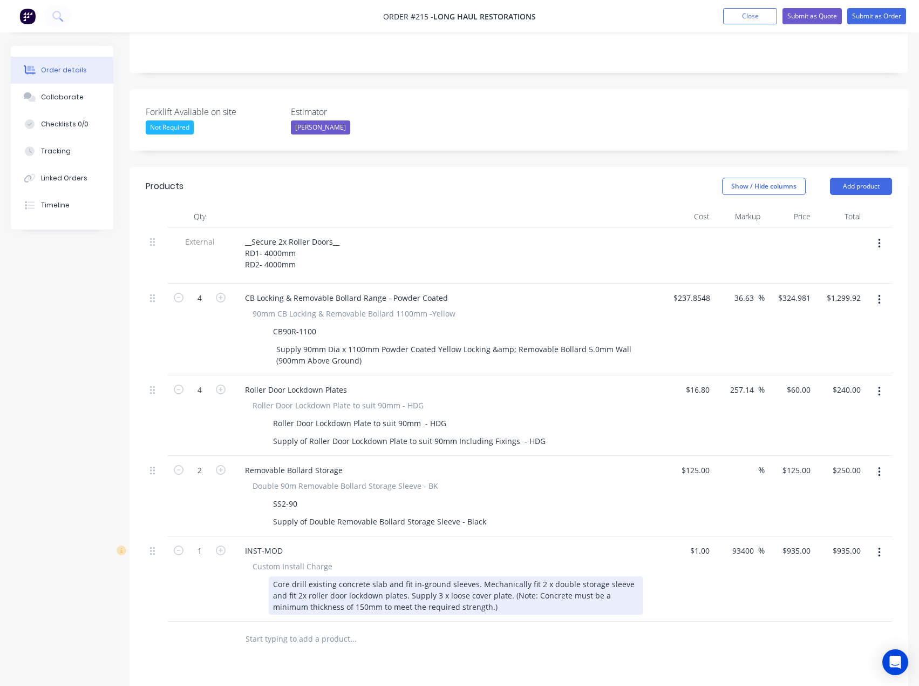
click at [425, 576] on div "Core drill existing concrete slab and fit in-ground sleeves. Mechanically fit 2…" at bounding box center [456, 595] width 375 height 38
click at [500, 576] on div "Core drill existing concrete slab and fit in-ground sleeves. Mechanically fit 2…" at bounding box center [456, 595] width 375 height 38
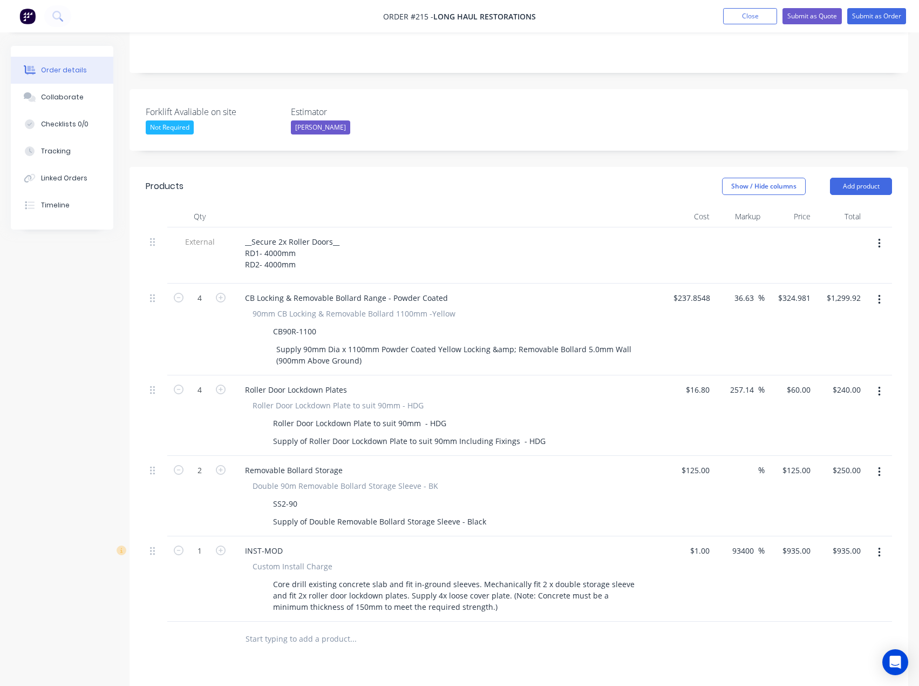
click at [441, 628] on input "text" at bounding box center [353, 639] width 216 height 22
click at [267, 628] on input "text" at bounding box center [353, 639] width 216 height 22
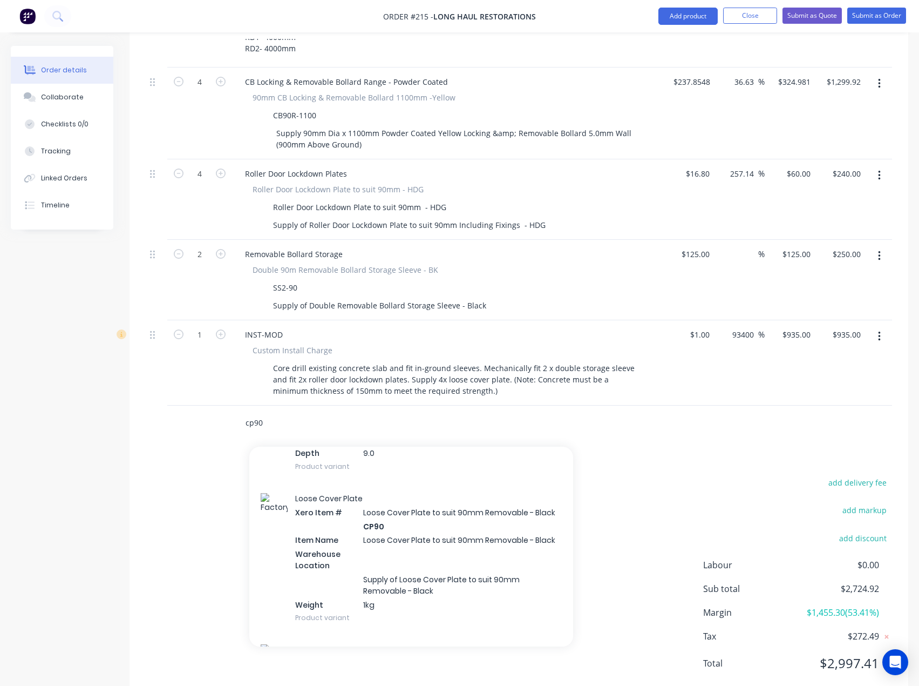
scroll to position [378, 0]
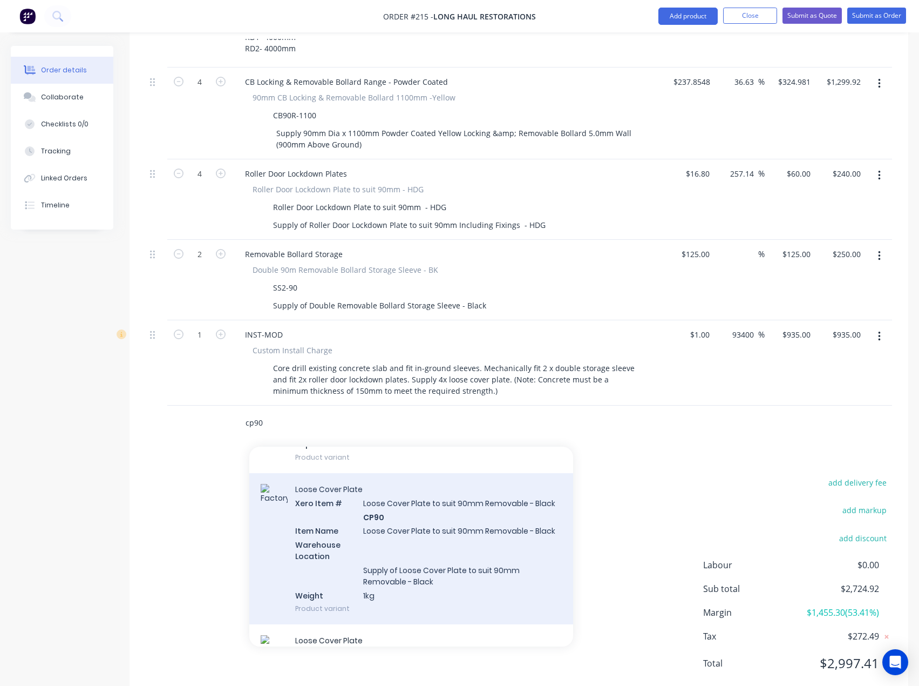
type input "cp90"
click at [404, 516] on div "Loose Cover Plate Xero Item # Loose Cover Plate to suit 90mm Removable - Black …" at bounding box center [411, 549] width 324 height 152
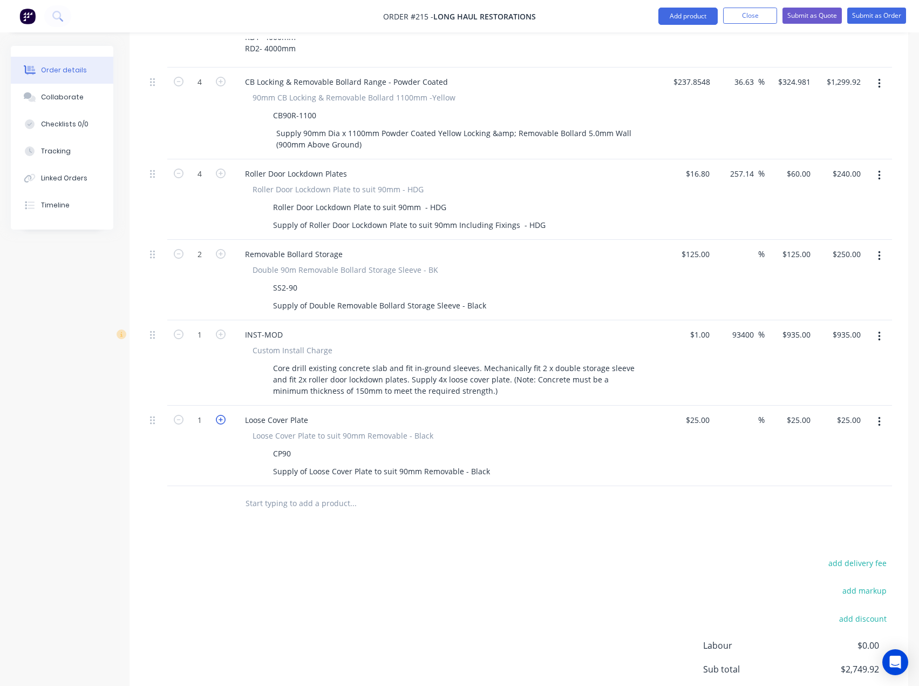
click at [221, 415] on icon "button" at bounding box center [221, 420] width 10 height 10
type input "2"
type input "$50.00"
click at [220, 415] on icon "button" at bounding box center [221, 420] width 10 height 10
type input "3"
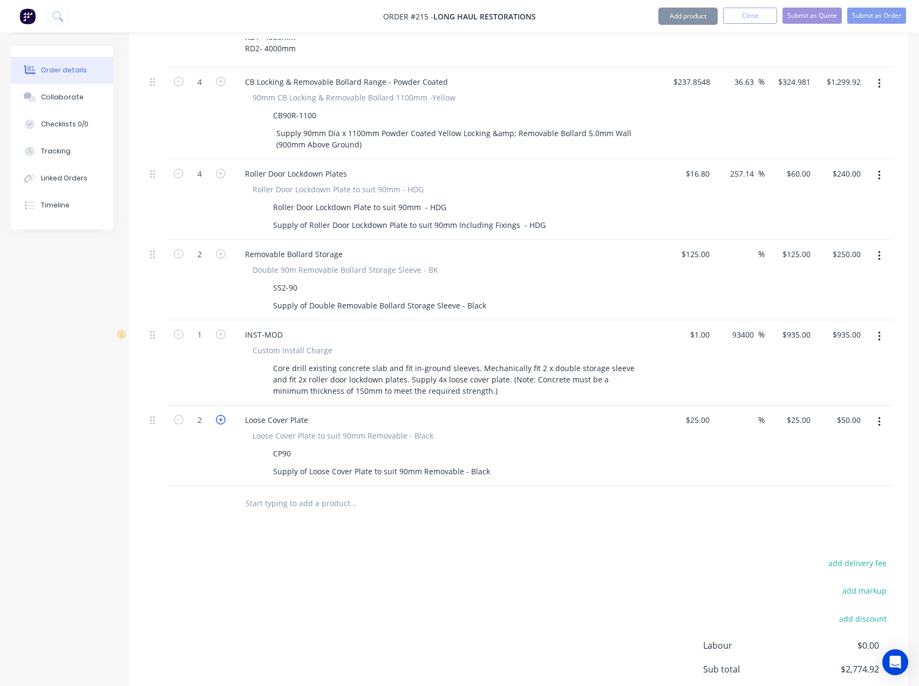
type input "$75.00"
click at [220, 415] on icon "button" at bounding box center [221, 420] width 10 height 10
type input "4"
type input "$100.00"
click at [221, 415] on icon "button" at bounding box center [221, 420] width 10 height 10
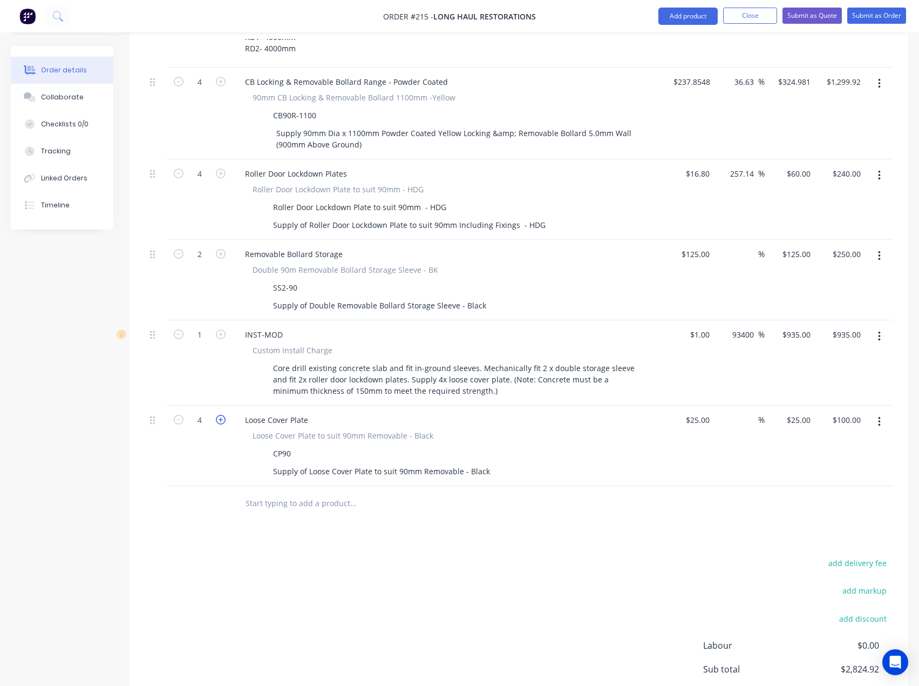
type input "5"
type input "$125.00"
drag, startPoint x: 180, startPoint y: 391, endPoint x: 190, endPoint y: 388, distance: 10.1
click at [180, 415] on icon "button" at bounding box center [179, 420] width 10 height 10
type input "4"
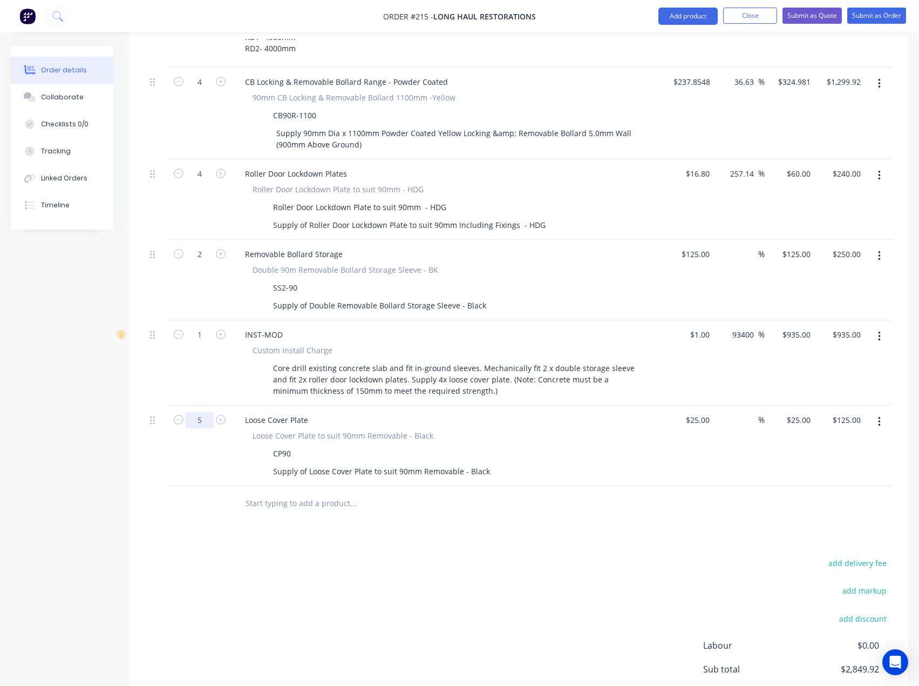
type input "$100.00"
click at [700, 412] on div "25 $25.00" at bounding box center [699, 420] width 29 height 16
type input "$1.00"
type input "1"
type input "$4.00"
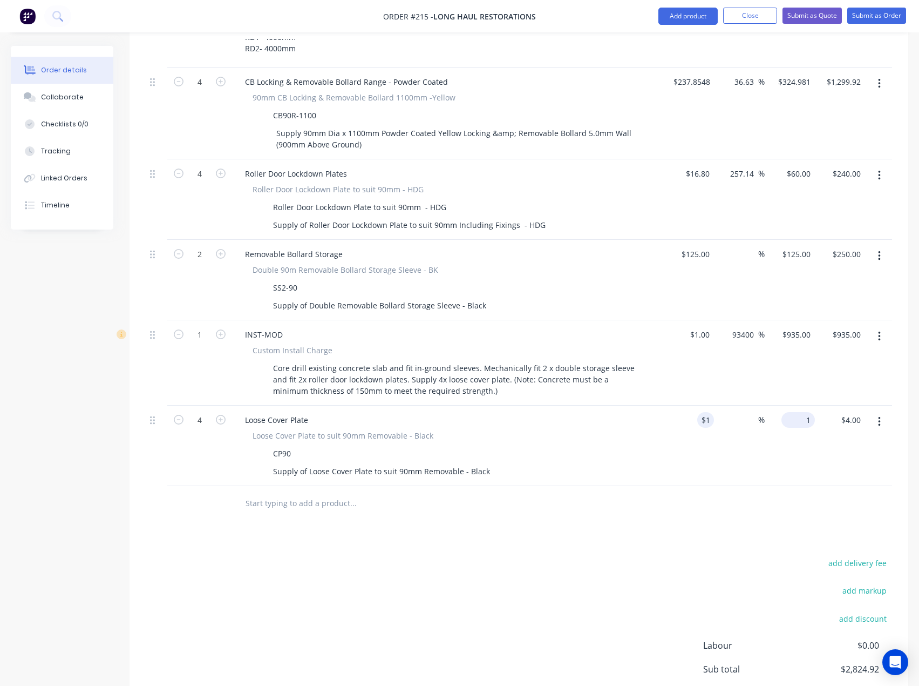
click at [797, 405] on div "1 $25.00" at bounding box center [790, 445] width 50 height 80
type input "20"
type input "1900"
type input "$20.00"
type input "$80.00"
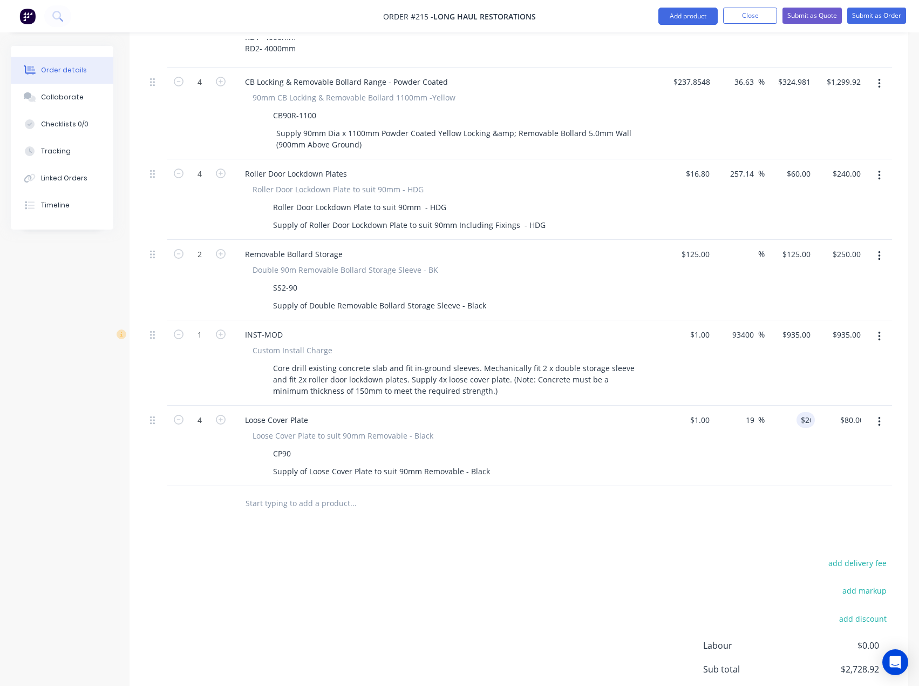
click at [469, 579] on div "add delivery fee add markup add discount Labour $0.00 Sub total $2,728.92 Margi…" at bounding box center [519, 660] width 747 height 208
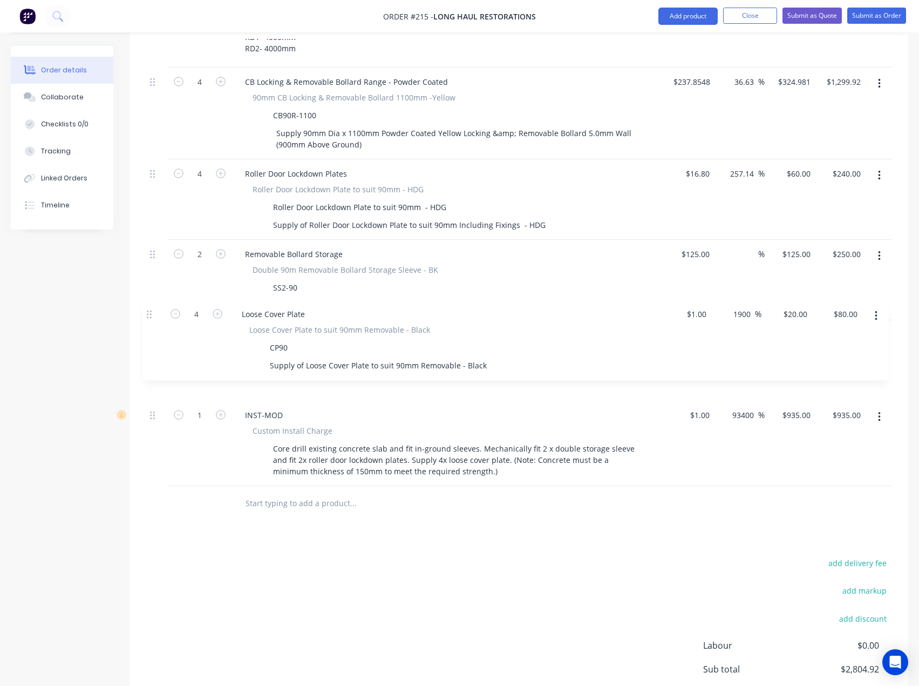
drag, startPoint x: 155, startPoint y: 388, endPoint x: 152, endPoint y: 308, distance: 80.0
click at [152, 308] on div "External __Secure 2x Roller Doors__ RD1- 4000mm RD2- 4000mm 4 CB Locking & Remo…" at bounding box center [519, 248] width 747 height 475
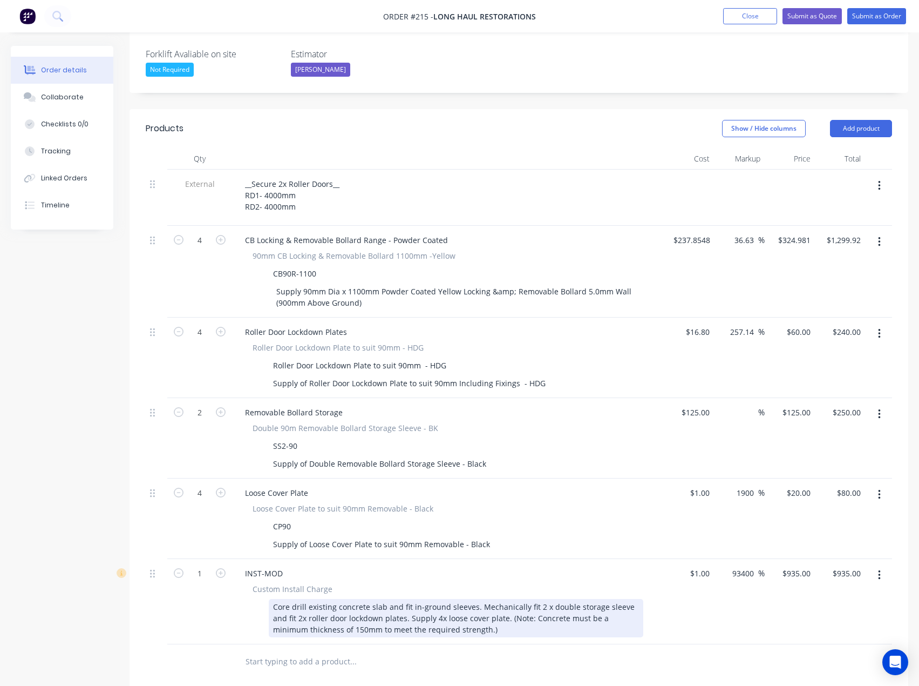
scroll to position [297, 0]
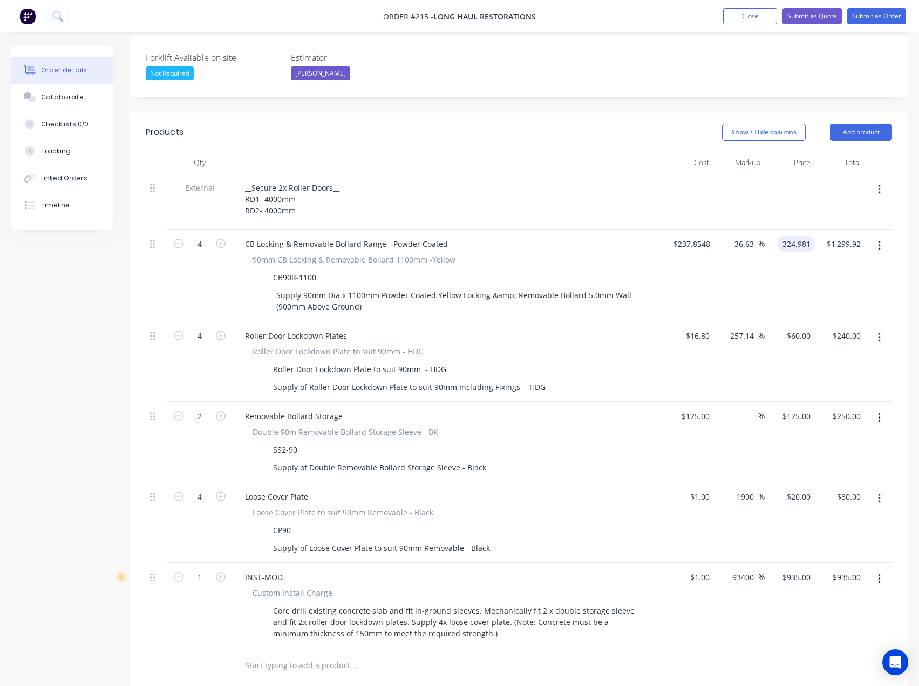
click at [804, 236] on input "324.981" at bounding box center [798, 244] width 33 height 16
type input "325"
type input "36.64"
type input "$325.00"
type input "$1,300.00"
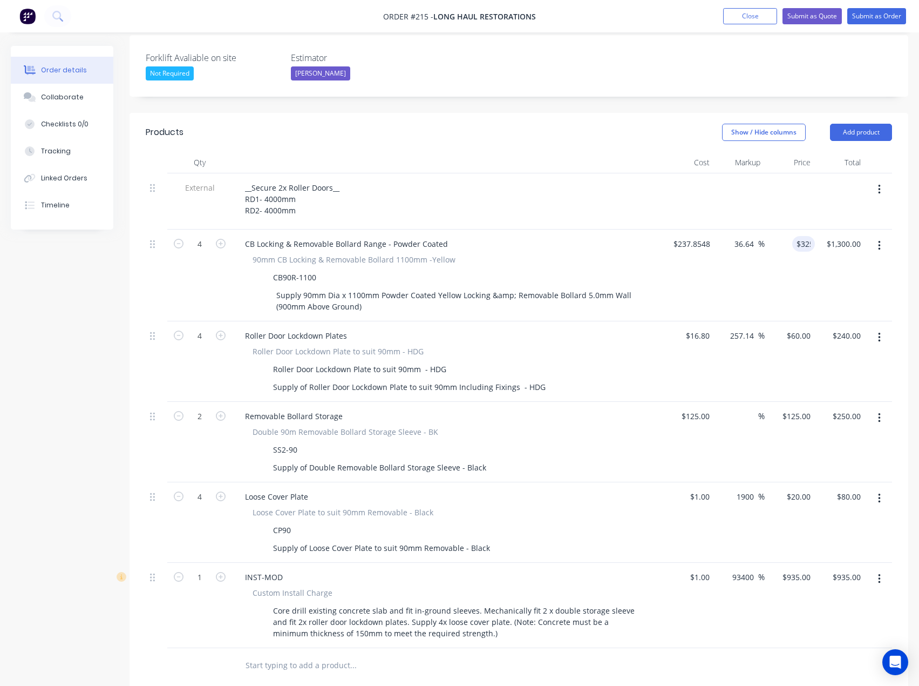
click at [748, 253] on div "36.64 36.63 %" at bounding box center [740, 275] width 50 height 92
click at [800, 328] on div "60 60" at bounding box center [806, 336] width 18 height 16
type input "55"
type input "227.38"
type input "$55.00"
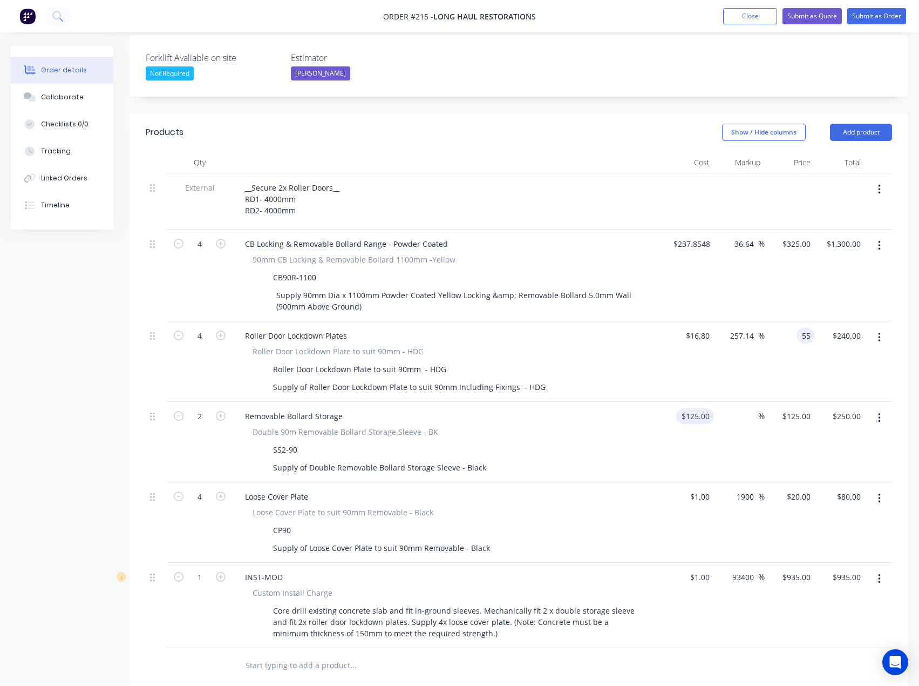
type input "$220.00"
click at [699, 408] on input "125" at bounding box center [705, 416] width 18 height 16
type input "$1.00"
type input "$2.00"
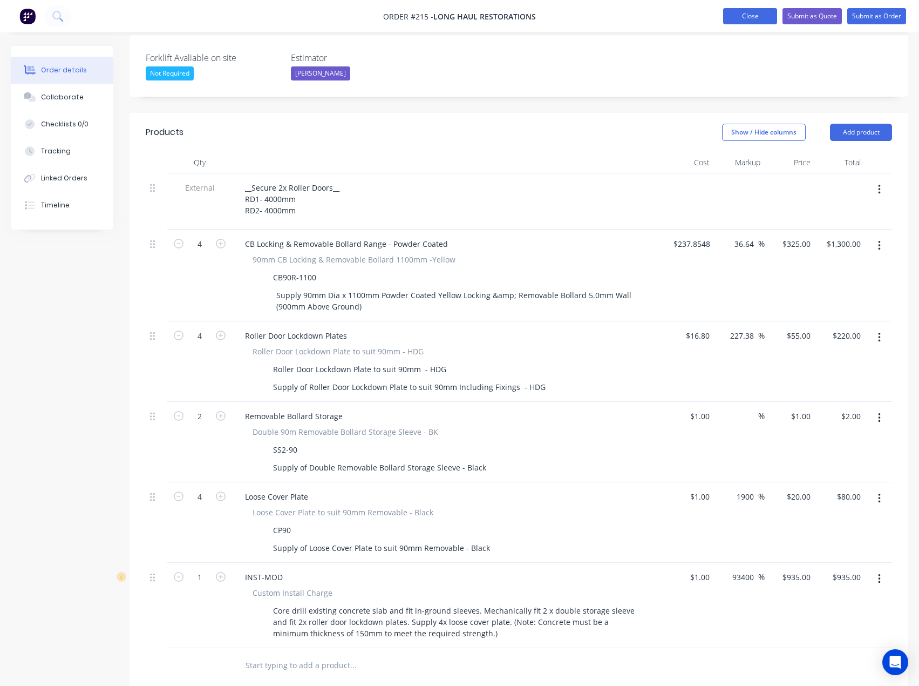
click at [743, 8] on nav "Order #215 - Long Haul Restorations Add product Close Submit as Quote Submit as…" at bounding box center [459, 16] width 919 height 32
type input "$1.00"
click at [743, 18] on button "Close" at bounding box center [750, 16] width 54 height 16
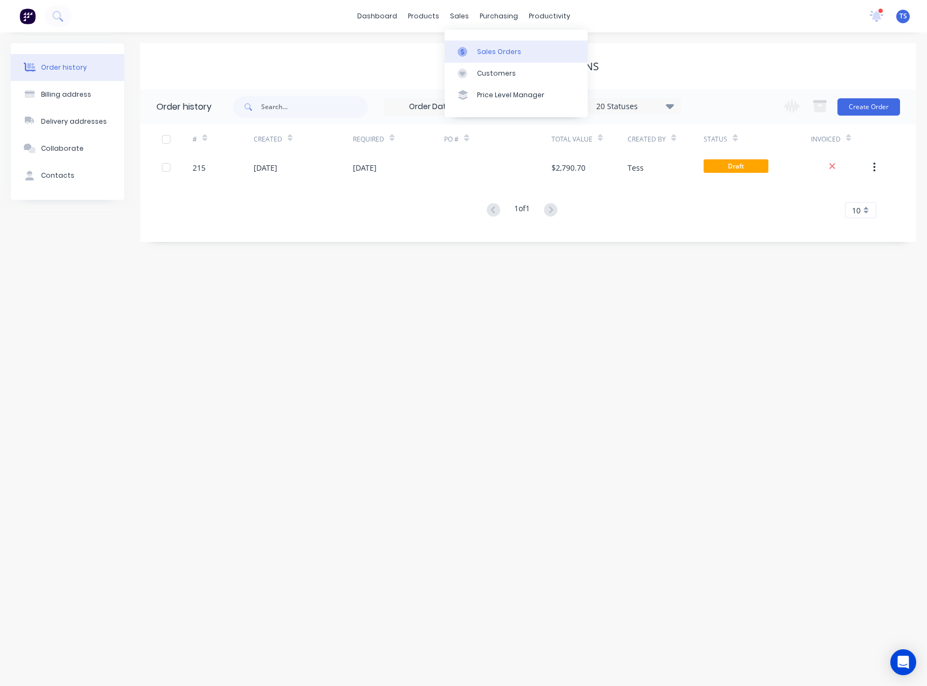
click at [487, 48] on div "Sales Orders" at bounding box center [499, 52] width 44 height 10
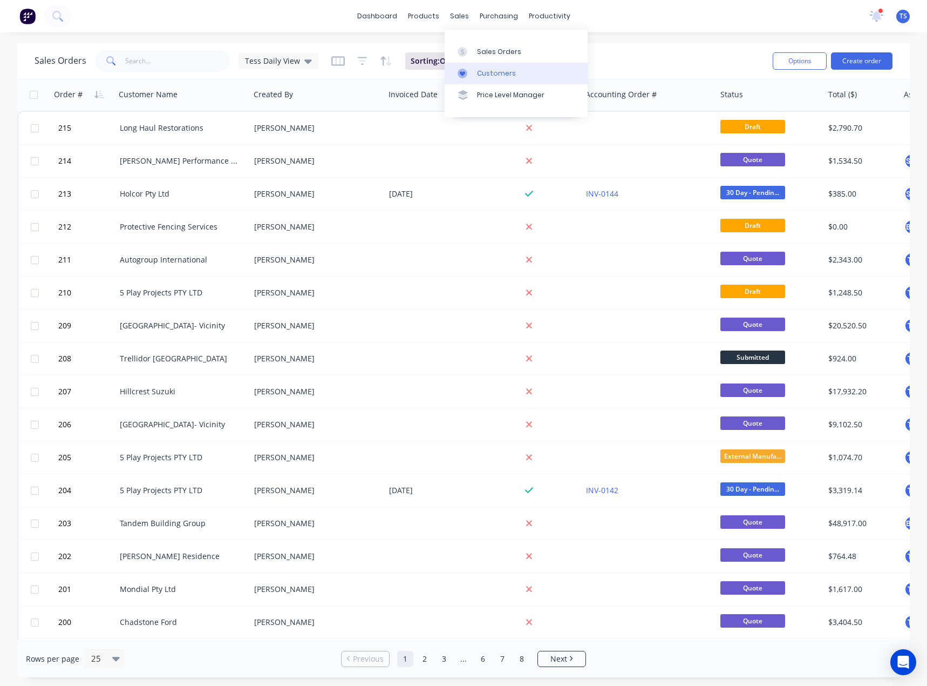
click at [484, 74] on div "Customers" at bounding box center [496, 74] width 39 height 10
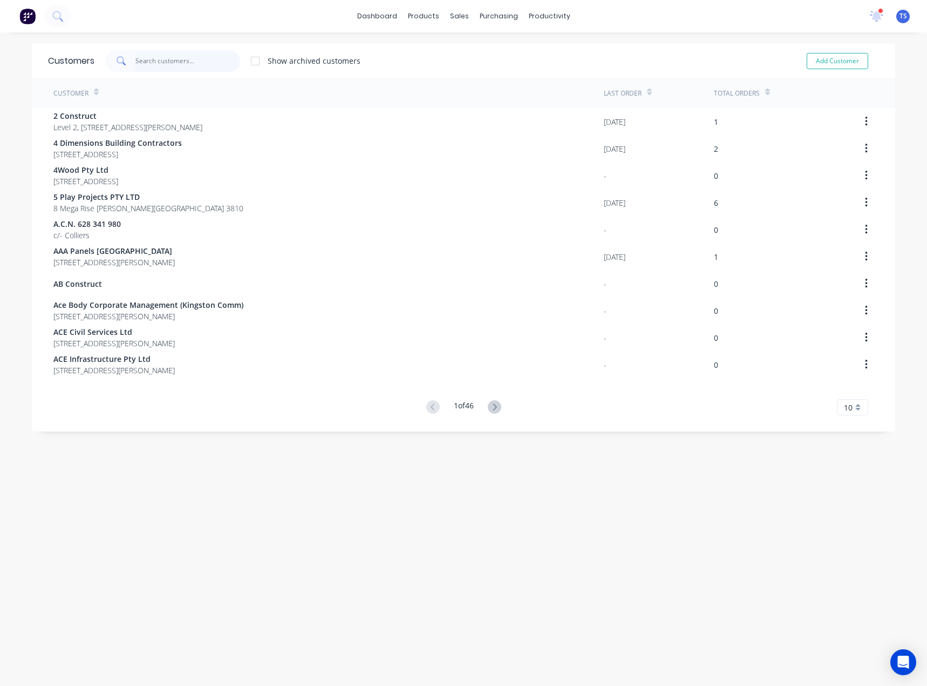
click at [149, 61] on input "text" at bounding box center [188, 61] width 105 height 22
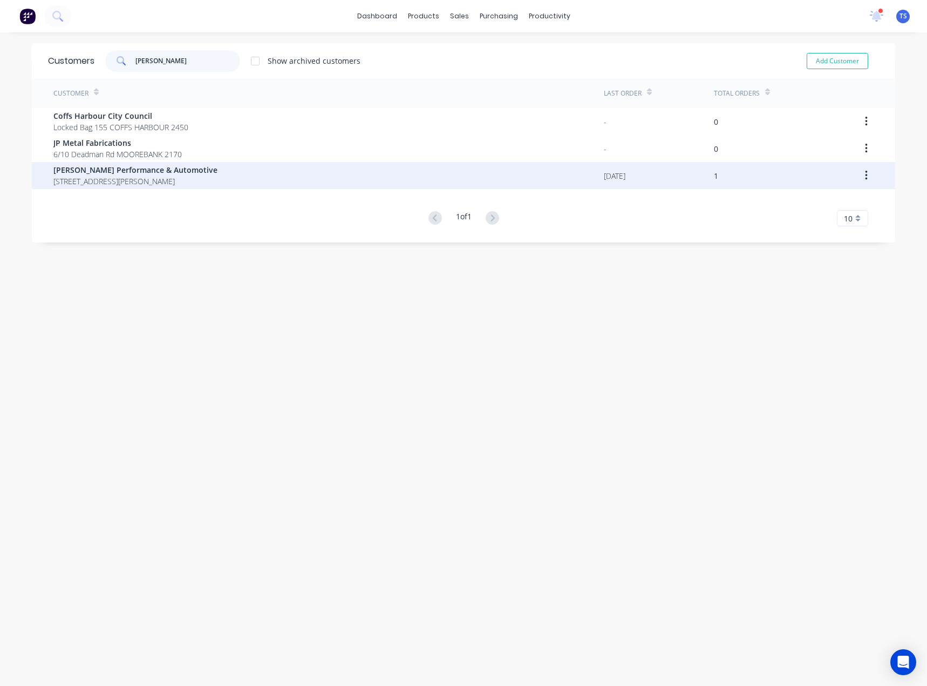
type input "[PERSON_NAME]"
click at [119, 173] on span "[PERSON_NAME] Performance & Automotive" at bounding box center [135, 169] width 164 height 11
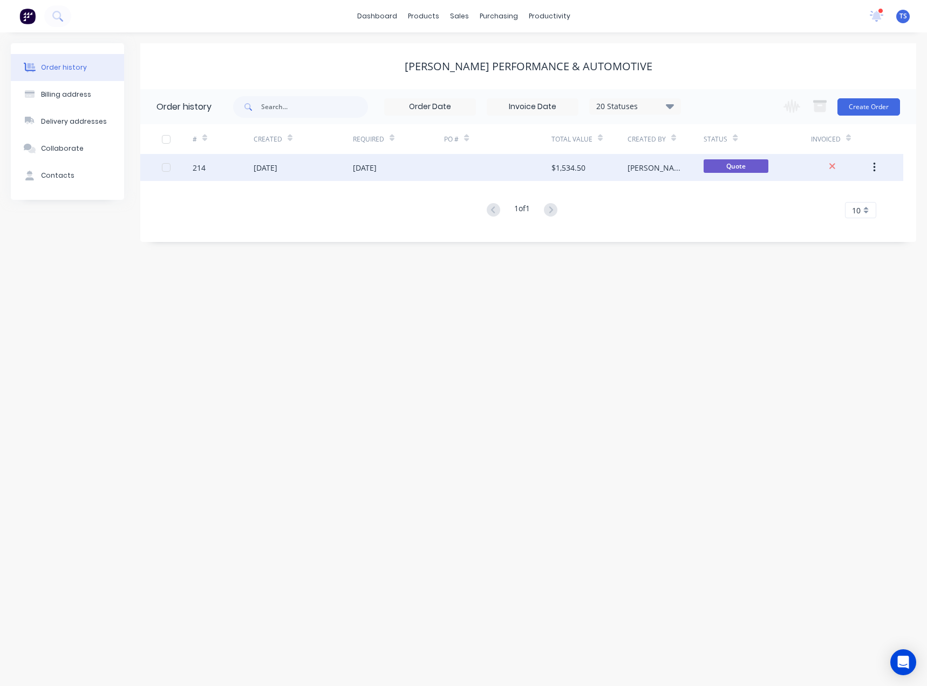
click at [408, 170] on div "[DATE]" at bounding box center [399, 167] width 92 height 27
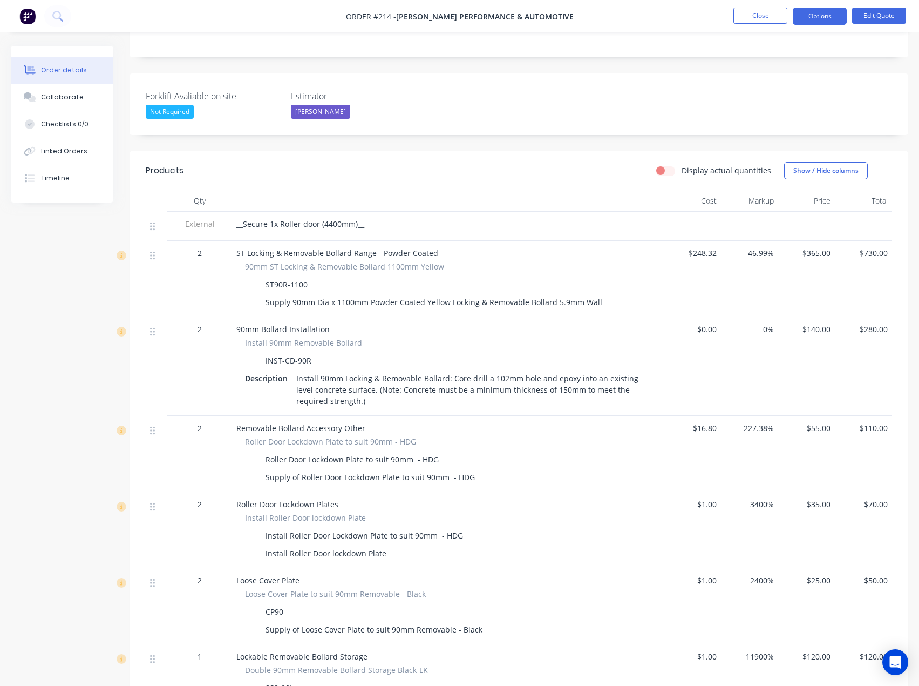
scroll to position [270, 0]
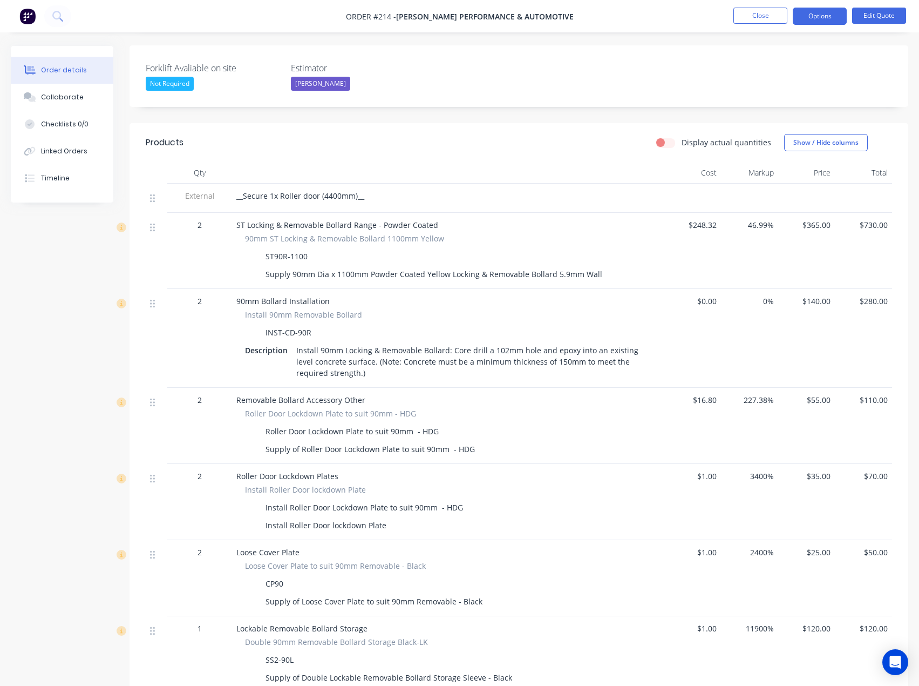
click at [818, 219] on span "$365.00" at bounding box center [807, 224] width 49 height 11
click at [820, 219] on span "$365.00" at bounding box center [807, 224] width 49 height 11
click at [880, 3] on nav "Order #214 - [PERSON_NAME] Performance & Automotive Close Options Edit Quote" at bounding box center [459, 16] width 919 height 32
click at [880, 11] on button "Edit Quote" at bounding box center [879, 16] width 54 height 16
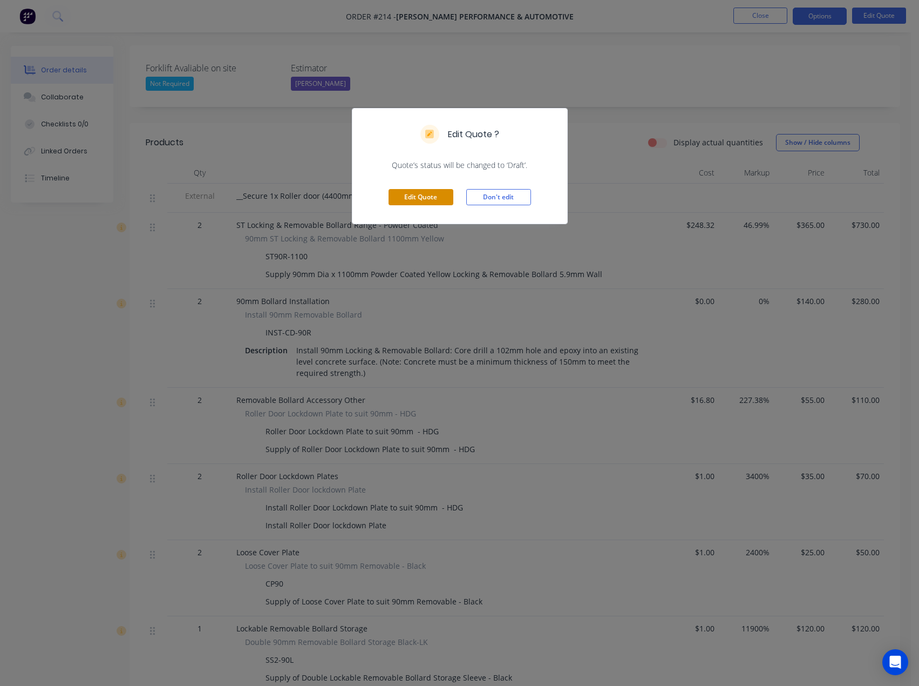
click at [431, 195] on button "Edit Quote" at bounding box center [421, 197] width 65 height 16
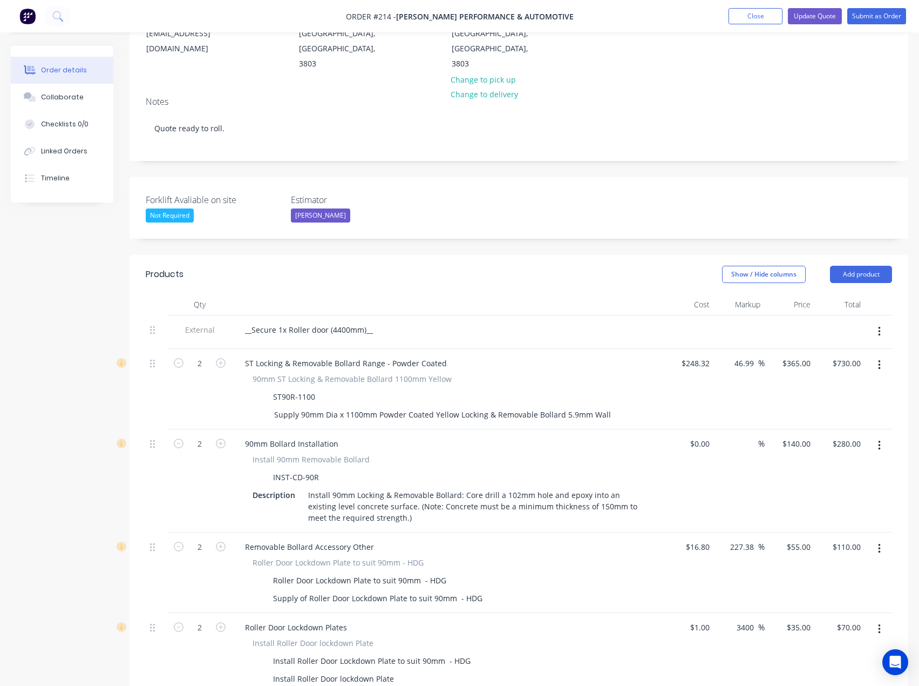
scroll to position [162, 0]
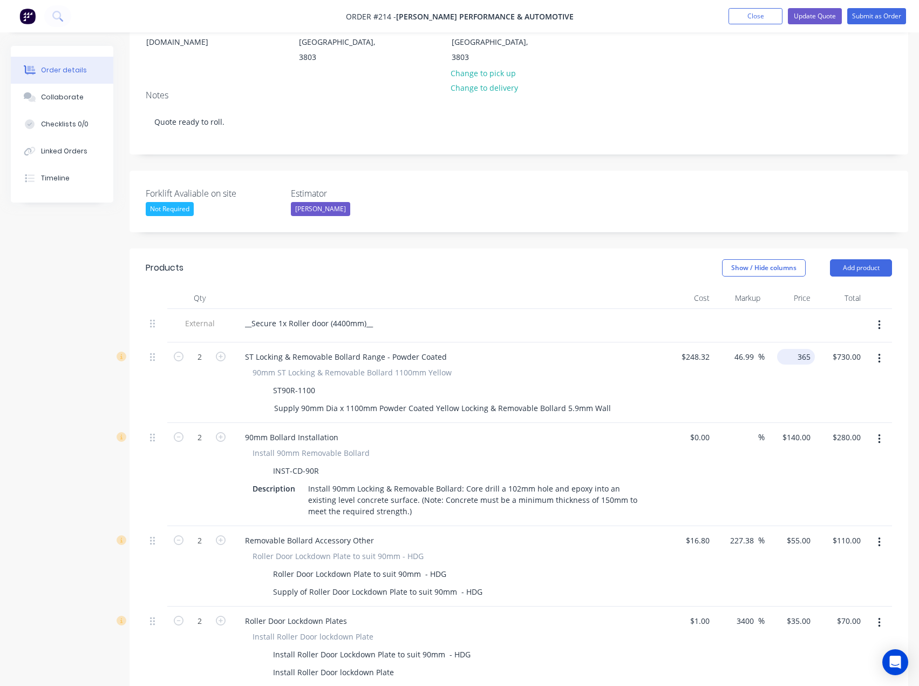
click at [799, 349] on input "365" at bounding box center [798, 357] width 33 height 16
type input "325"
type input "30.88"
type input "$325.00"
type input "$650.00"
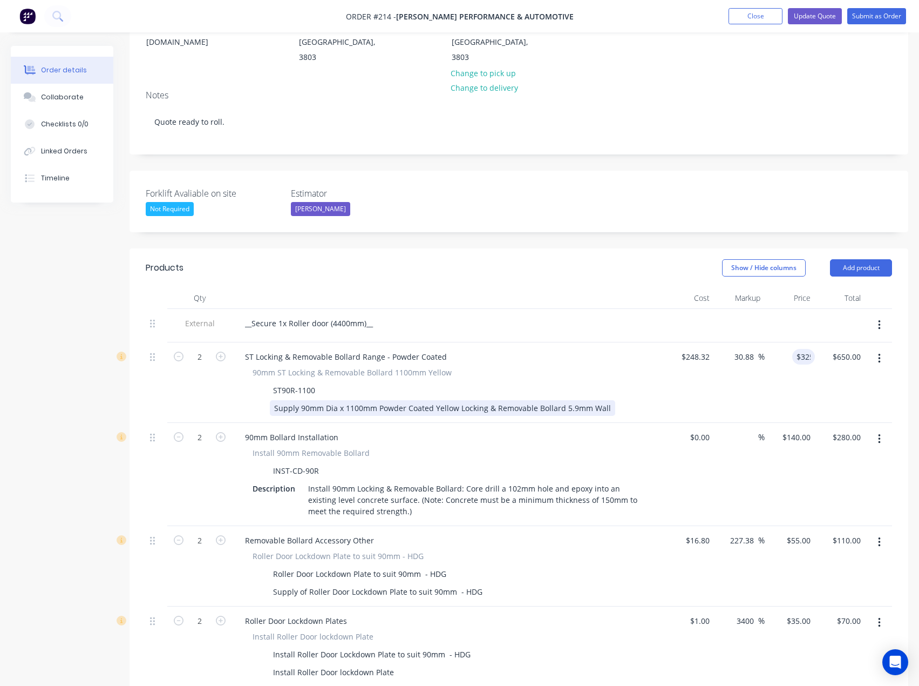
click at [626, 400] on div "Supply 90mm Dia x 1100mm Powder Coated Yellow Locking & Removable Bollard 5.9mm…" at bounding box center [445, 408] width 395 height 16
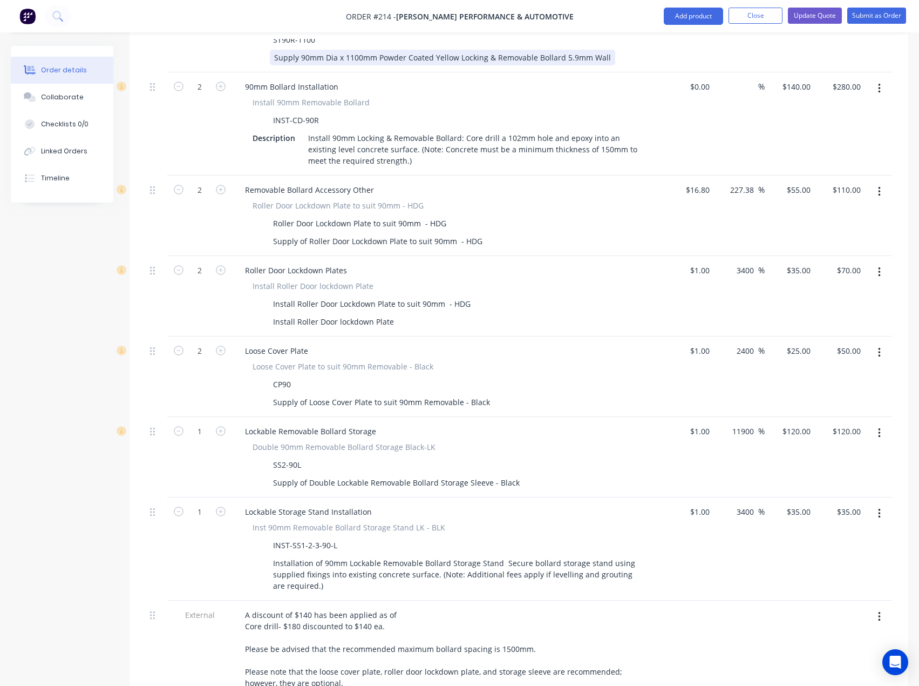
scroll to position [503, 0]
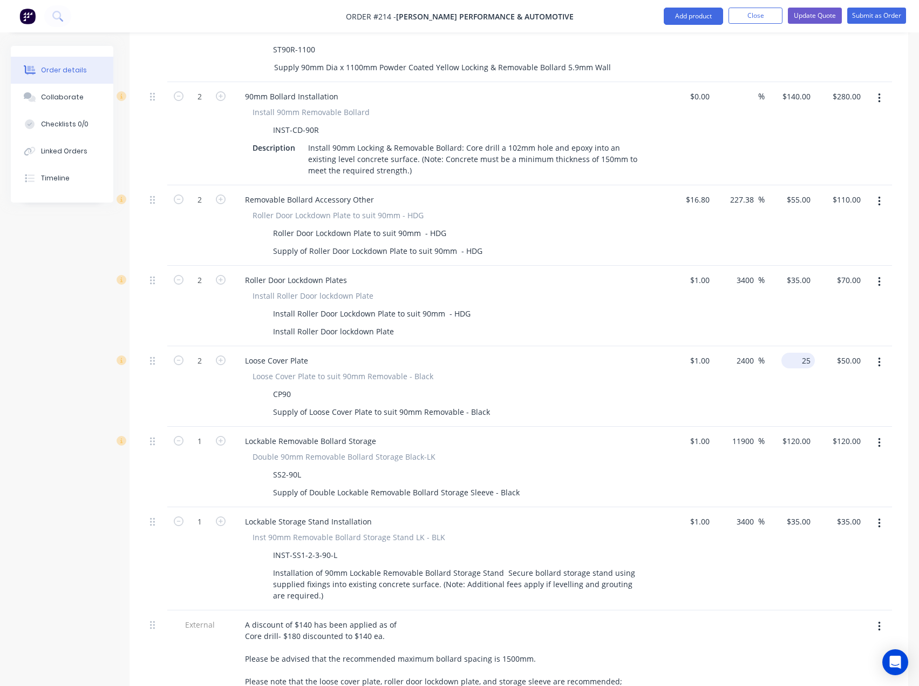
click at [802, 353] on input "25" at bounding box center [800, 361] width 29 height 16
type input "20"
type input "1900"
type input "$20.00"
type input "$40.00"
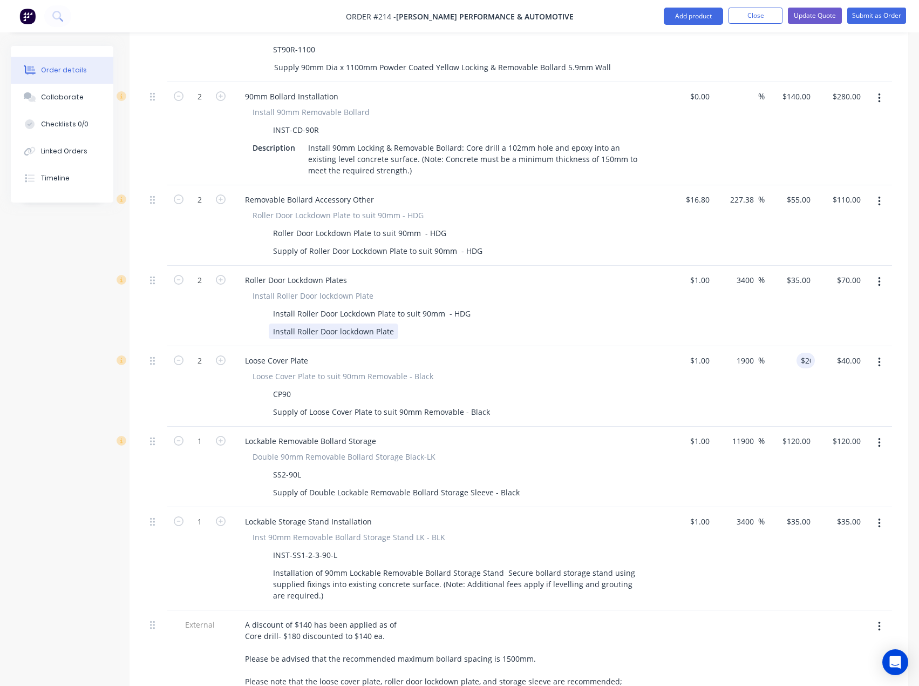
click at [645, 314] on div "Install Roller Door lockdown Plate Install Roller Door Lockdown Plate to suit 9…" at bounding box center [447, 314] width 423 height 49
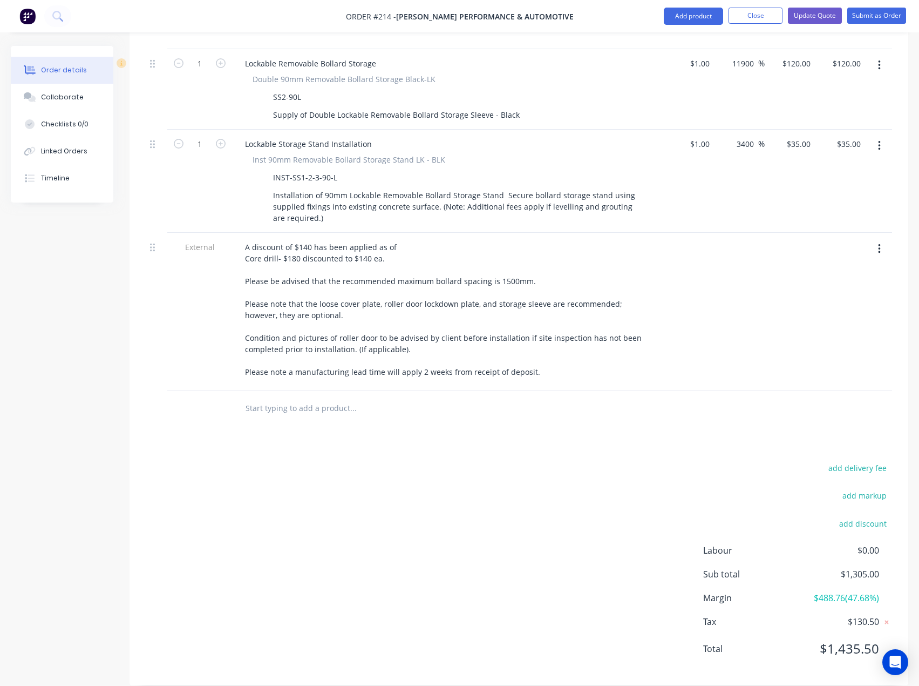
scroll to position [880, 0]
click at [287, 397] on input "text" at bounding box center [353, 408] width 216 height 22
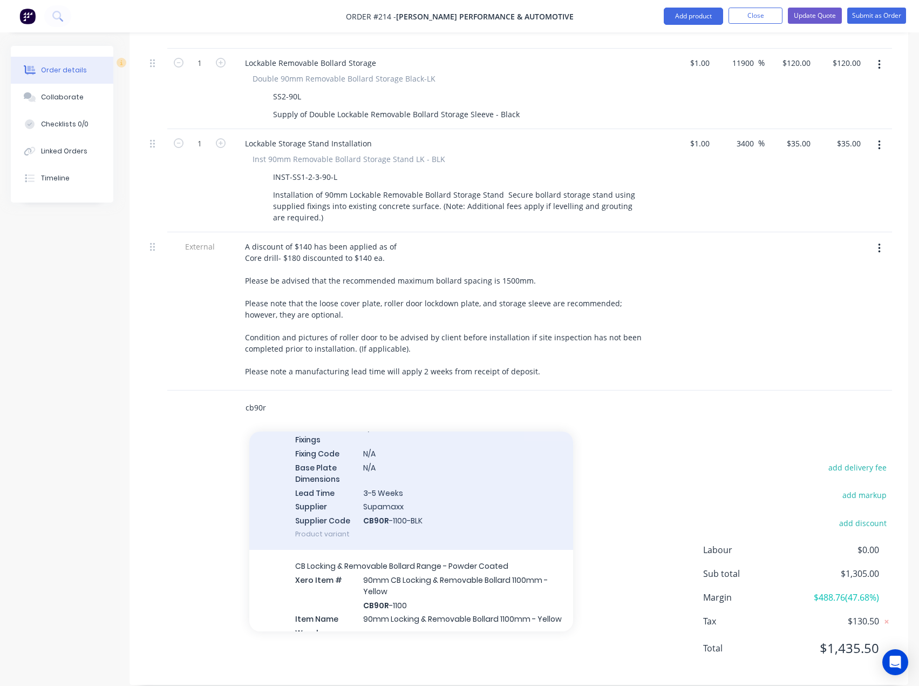
scroll to position [432, 0]
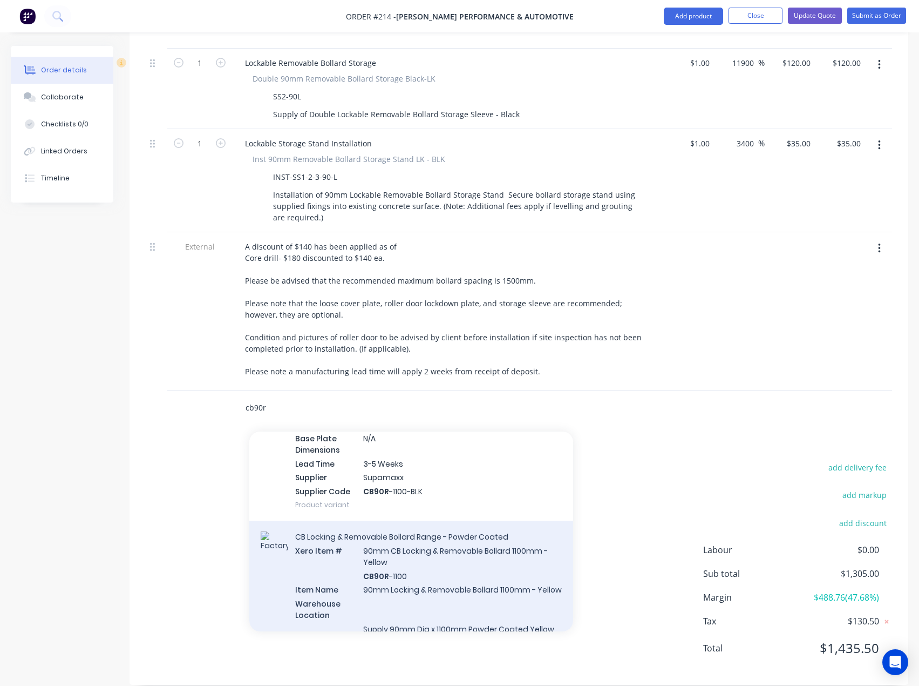
type input "cb90r"
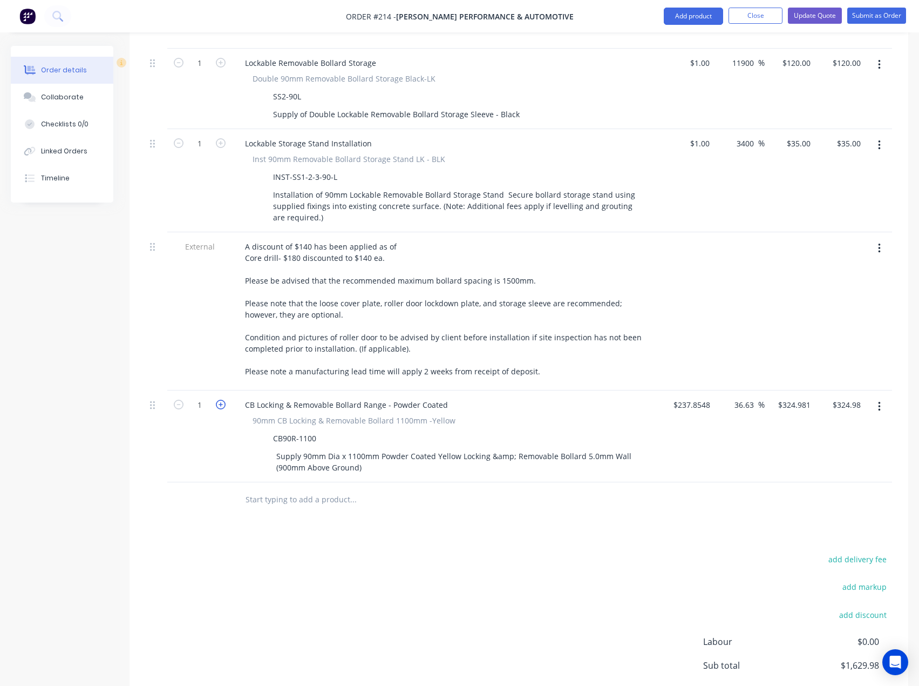
click at [221, 399] on icon "button" at bounding box center [221, 404] width 10 height 10
type input "2"
type input "$649.96"
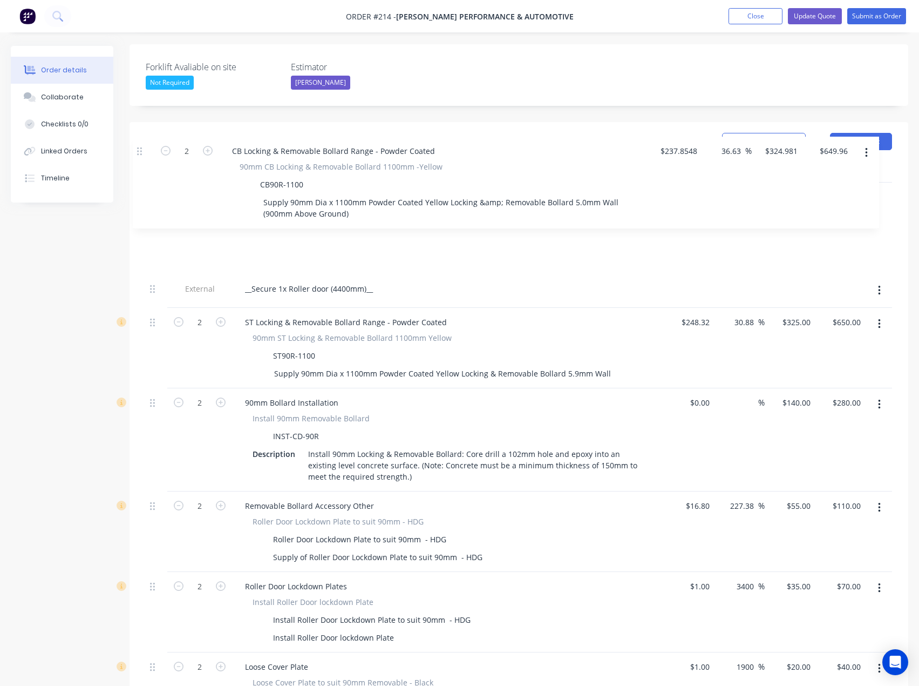
scroll to position [286, 0]
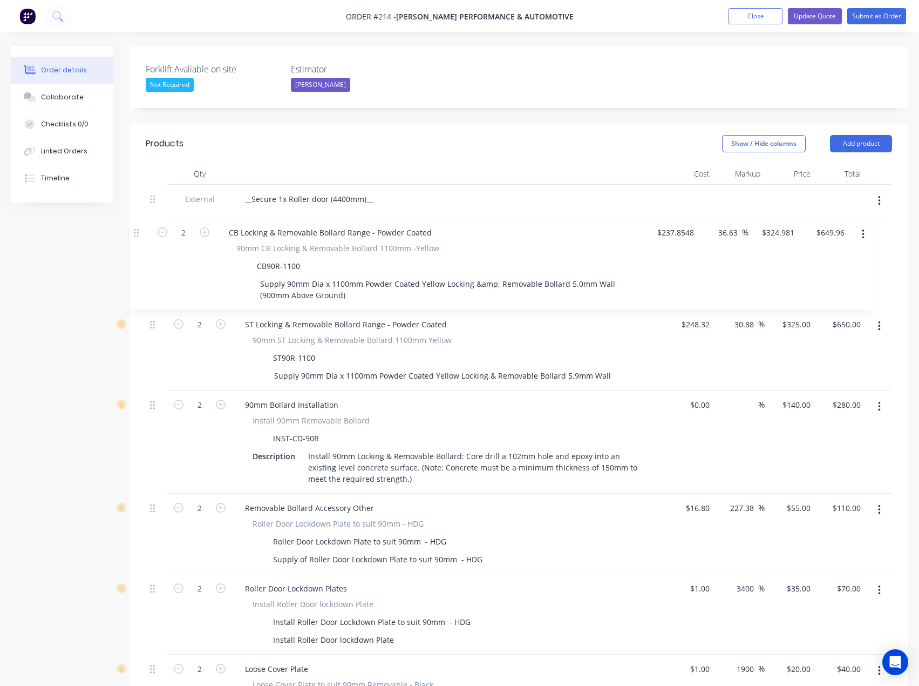
drag, startPoint x: 154, startPoint y: 391, endPoint x: 138, endPoint y: 227, distance: 164.9
click at [138, 227] on div "Qty Cost Markup Price Total External __Secure 1x Roller door (4400mm)__ 2 ST Lo…" at bounding box center [519, 637] width 779 height 949
click at [798, 225] on input "324.981" at bounding box center [798, 233] width 33 height 16
type input "325"
type input "36.64"
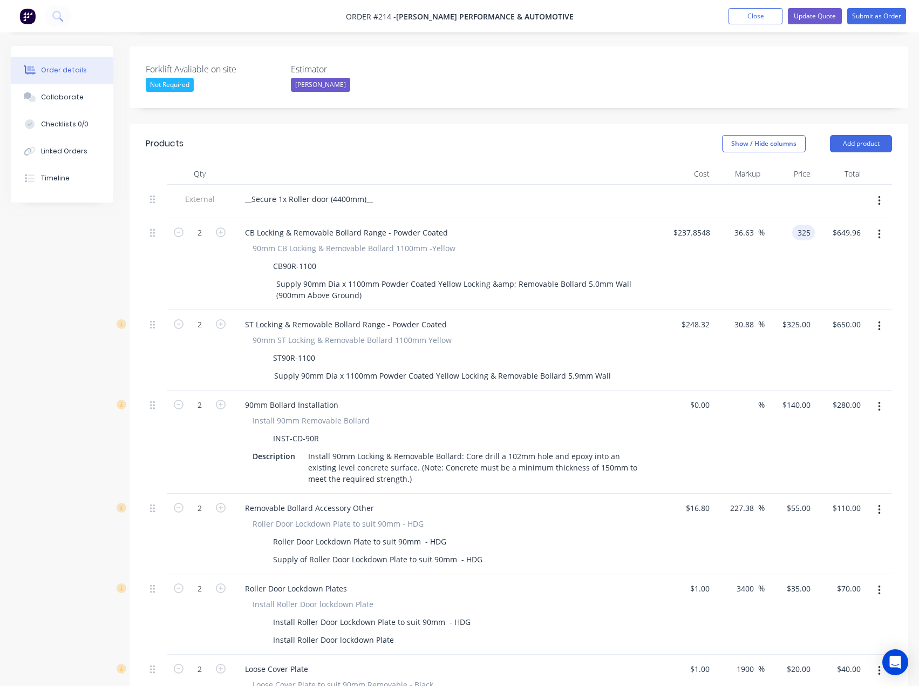
type input "$325.00"
type input "$650.00"
click at [882, 316] on button "button" at bounding box center [879, 325] width 25 height 19
click at [825, 411] on div "Delete" at bounding box center [841, 419] width 83 height 16
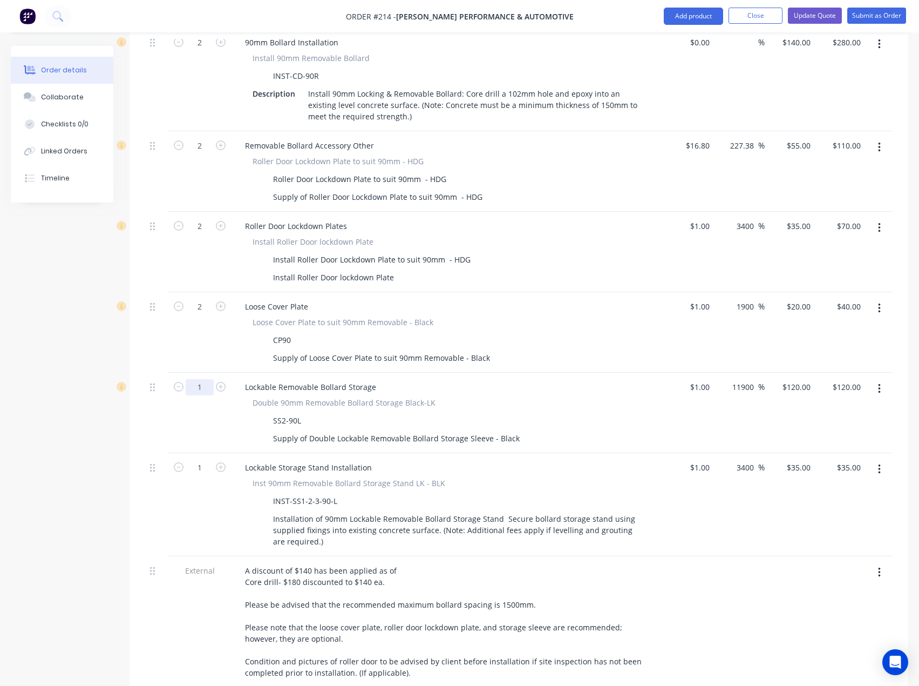
scroll to position [676, 0]
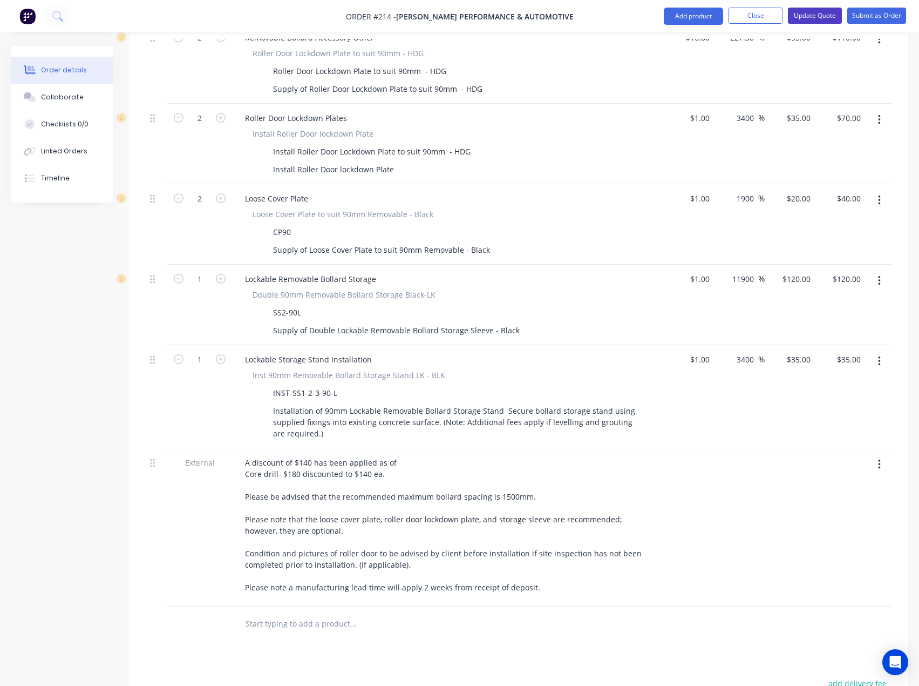
click at [805, 14] on button "Update Quote" at bounding box center [815, 16] width 54 height 16
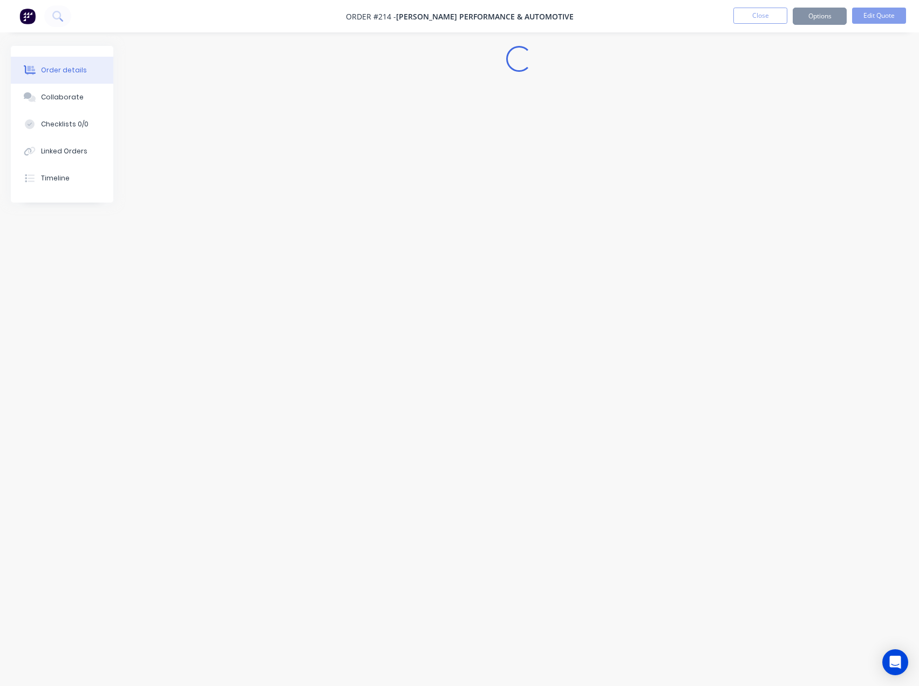
scroll to position [0, 0]
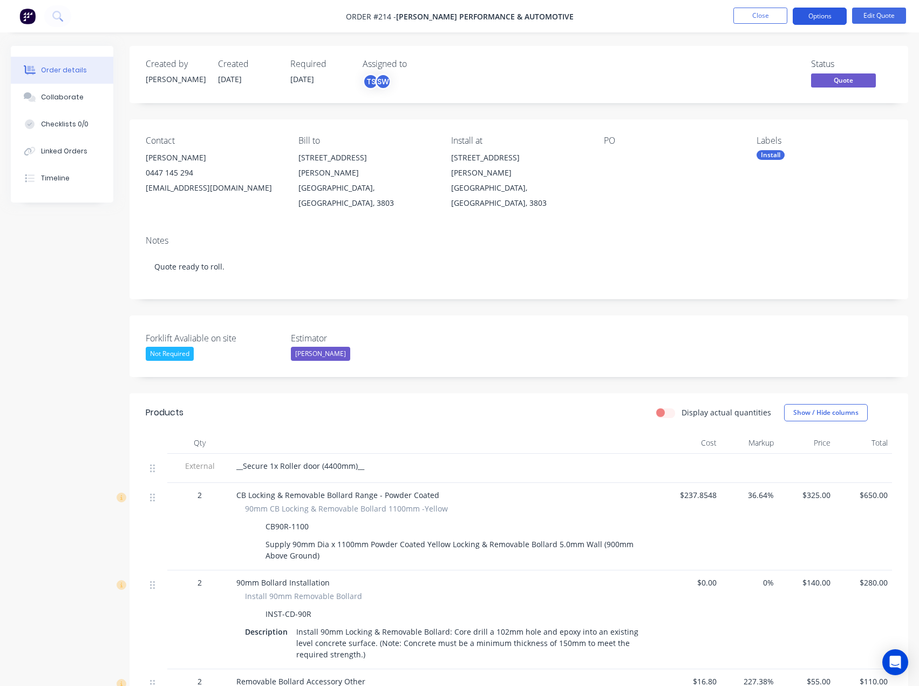
click at [836, 17] on button "Options" at bounding box center [820, 16] width 54 height 17
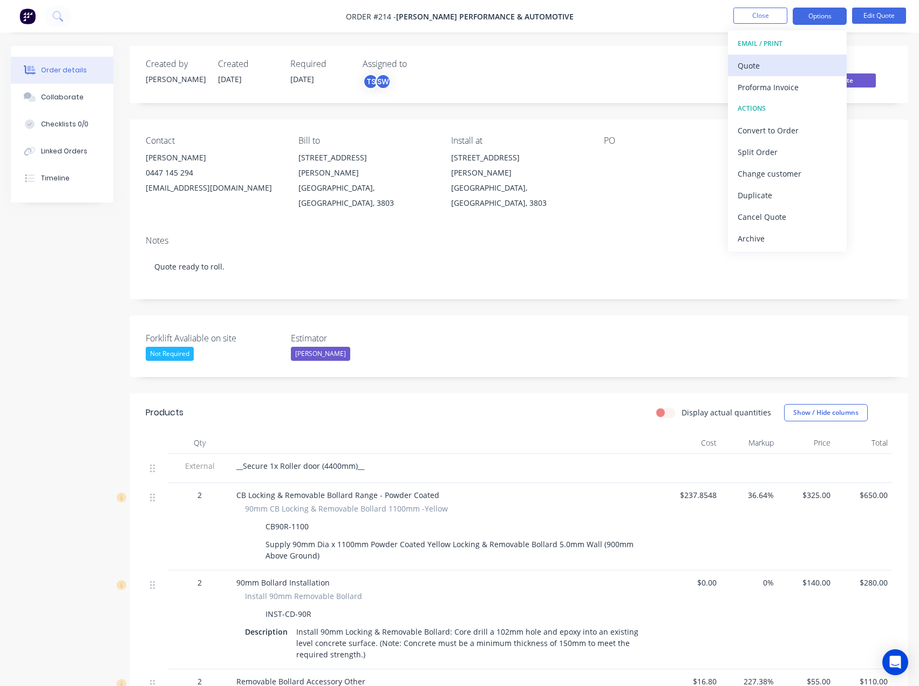
click at [751, 64] on div "Quote" at bounding box center [787, 66] width 99 height 16
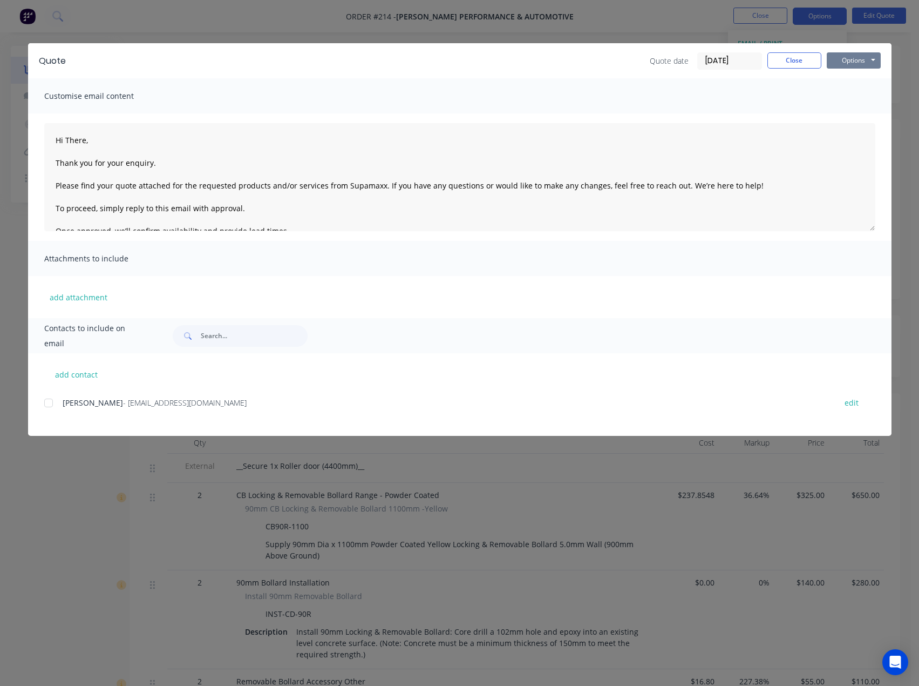
click at [856, 57] on button "Options" at bounding box center [854, 60] width 54 height 16
click at [845, 74] on button "Preview" at bounding box center [861, 80] width 69 height 18
click at [781, 61] on button "Close" at bounding box center [795, 60] width 54 height 16
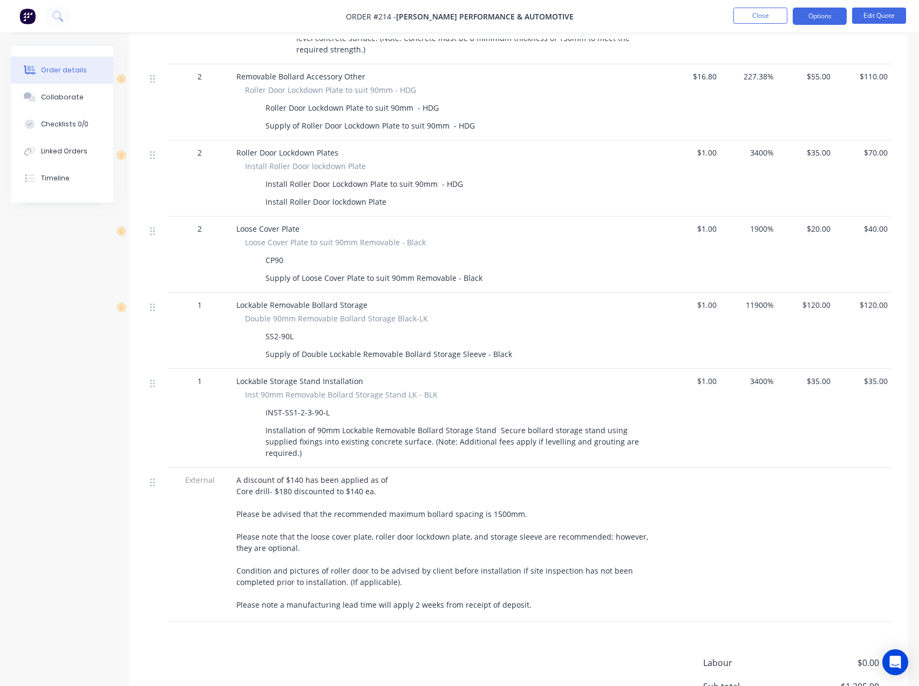
scroll to position [717, 0]
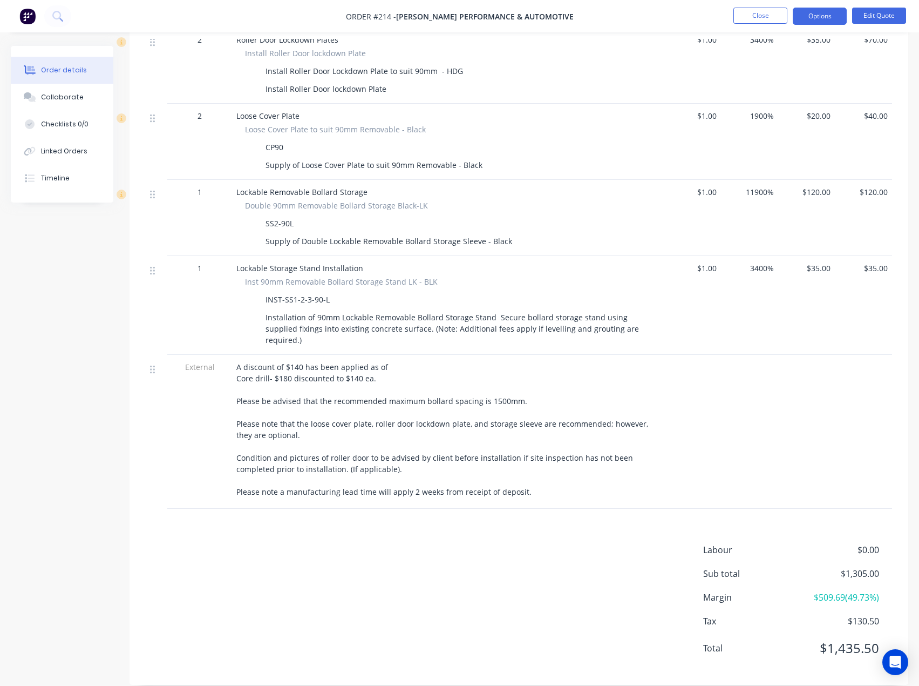
click at [387, 361] on div "A discount of $140 has been applied as of Core drill- $180 discounted to $140 e…" at bounding box center [447, 429] width 423 height 136
click at [389, 361] on div "A discount of $140 has been applied as of Core drill- $180 discounted to $140 e…" at bounding box center [447, 429] width 423 height 136
click at [869, 14] on button "Edit Quote" at bounding box center [879, 16] width 54 height 16
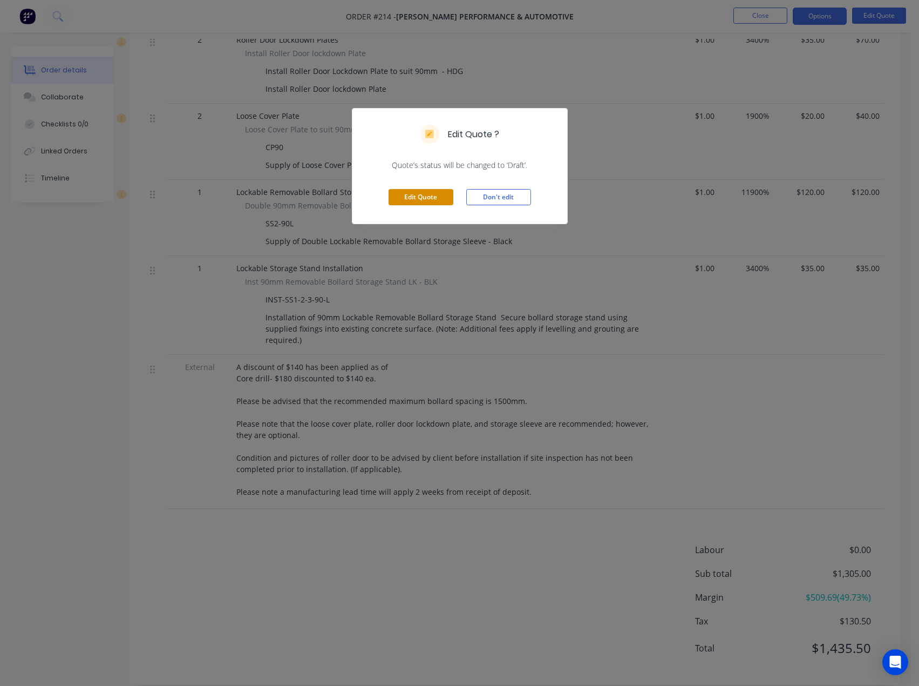
click at [425, 196] on button "Edit Quote" at bounding box center [421, 197] width 65 height 16
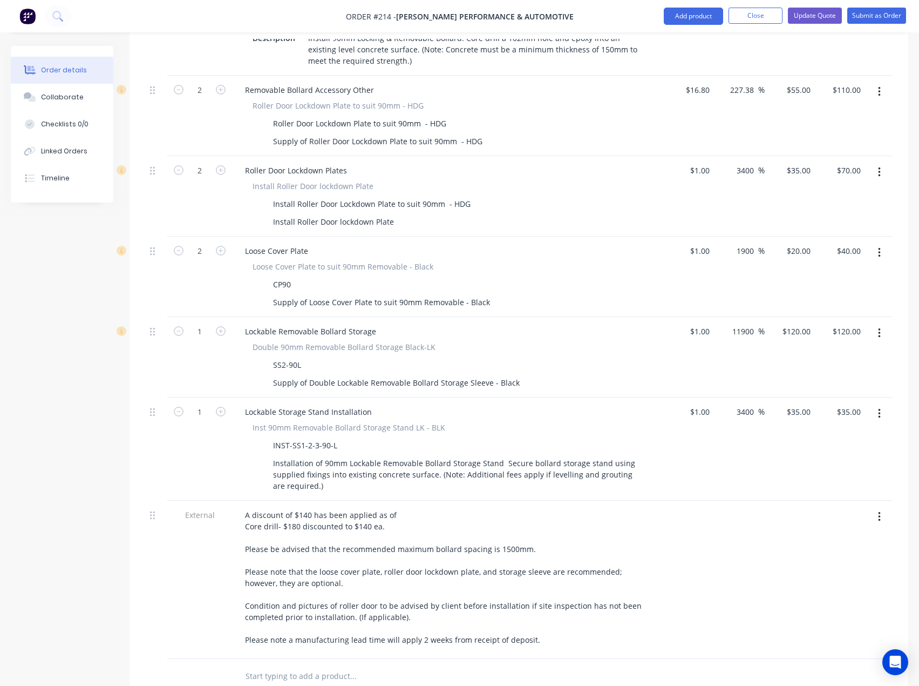
scroll to position [864, 0]
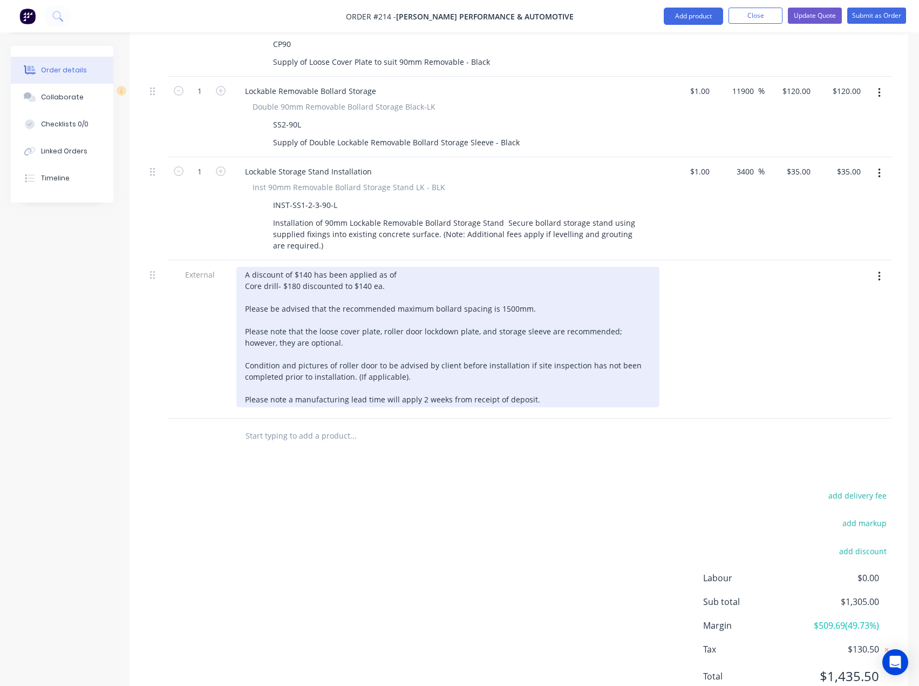
click at [396, 267] on div "A discount of $140 has been applied as of Core drill- $180 discounted to $140 e…" at bounding box center [447, 337] width 423 height 140
click at [309, 267] on div "A discount of $140 has been applied as of [DATE]. Core drill- $180 discounted t…" at bounding box center [447, 337] width 423 height 140
click at [428, 275] on div "A discount of $80 has been applied as of [DATE]. Core drill- $180 discounted to…" at bounding box center [447, 337] width 423 height 140
drag, startPoint x: 544, startPoint y: 383, endPoint x: 231, endPoint y: 389, distance: 313.7
click at [231, 389] on div "External A discount of $80 has been applied as of [DATE]. Core drill- $180 disc…" at bounding box center [519, 339] width 747 height 158
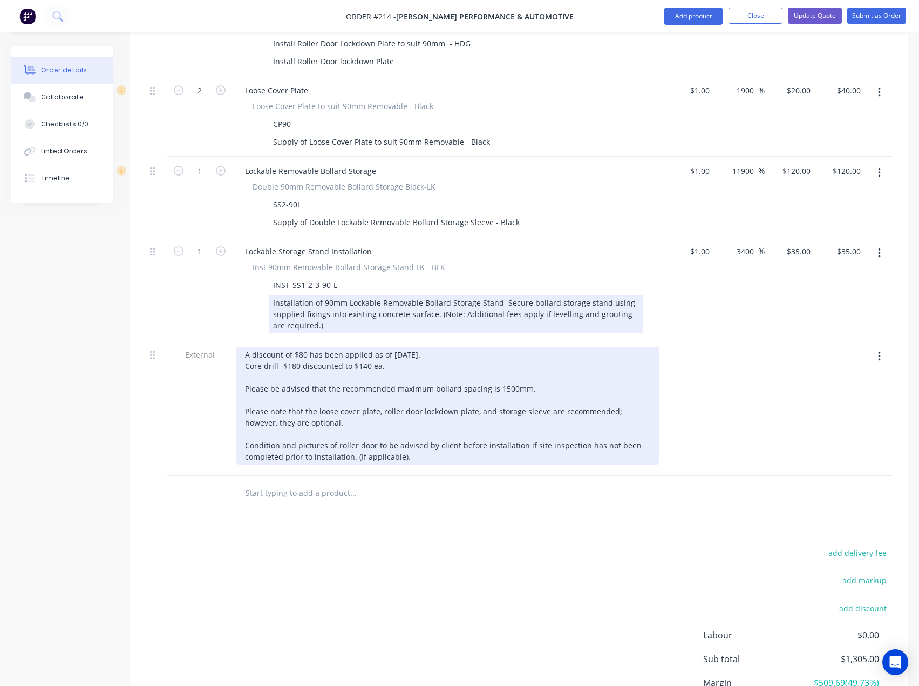
scroll to position [756, 0]
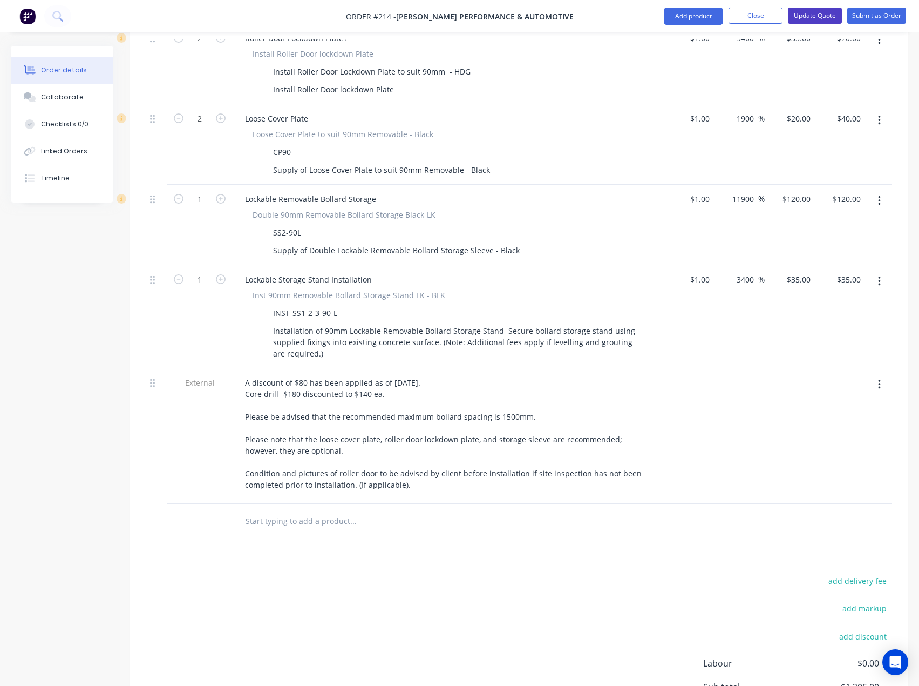
click at [808, 16] on button "Update Quote" at bounding box center [815, 16] width 54 height 16
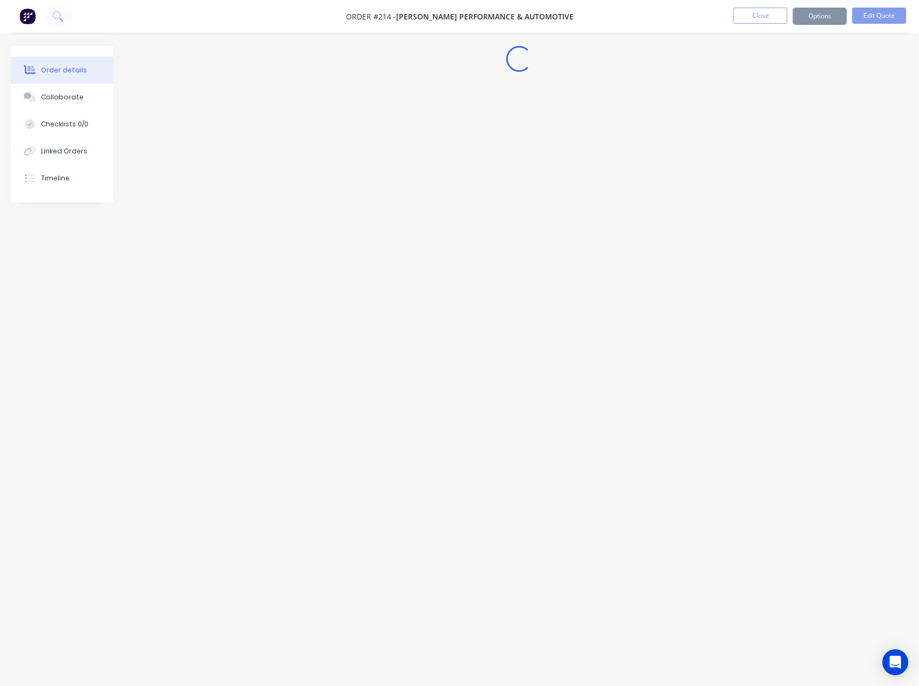
scroll to position [0, 0]
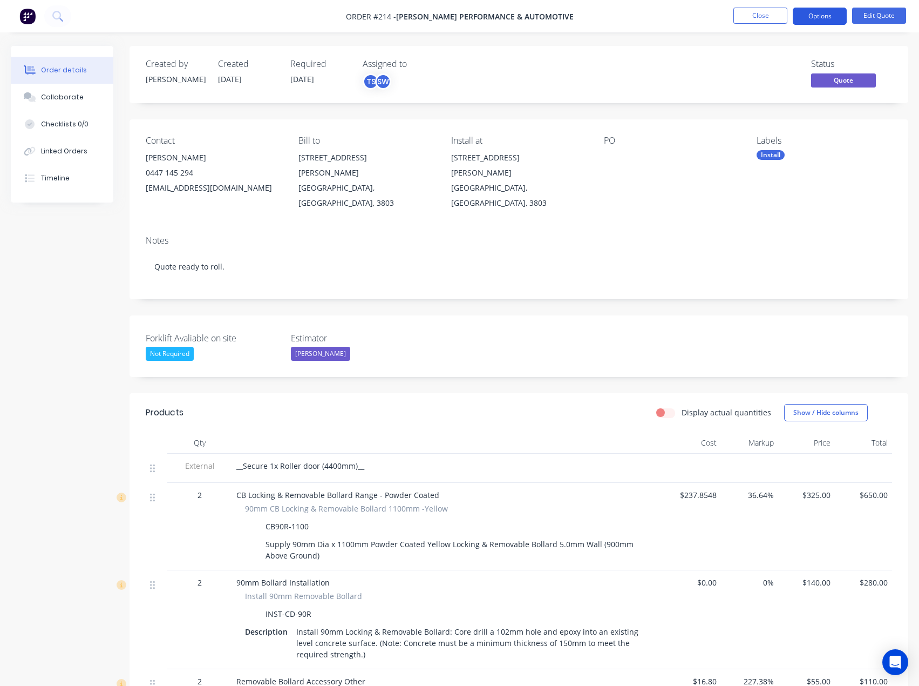
click at [823, 17] on button "Options" at bounding box center [820, 16] width 54 height 17
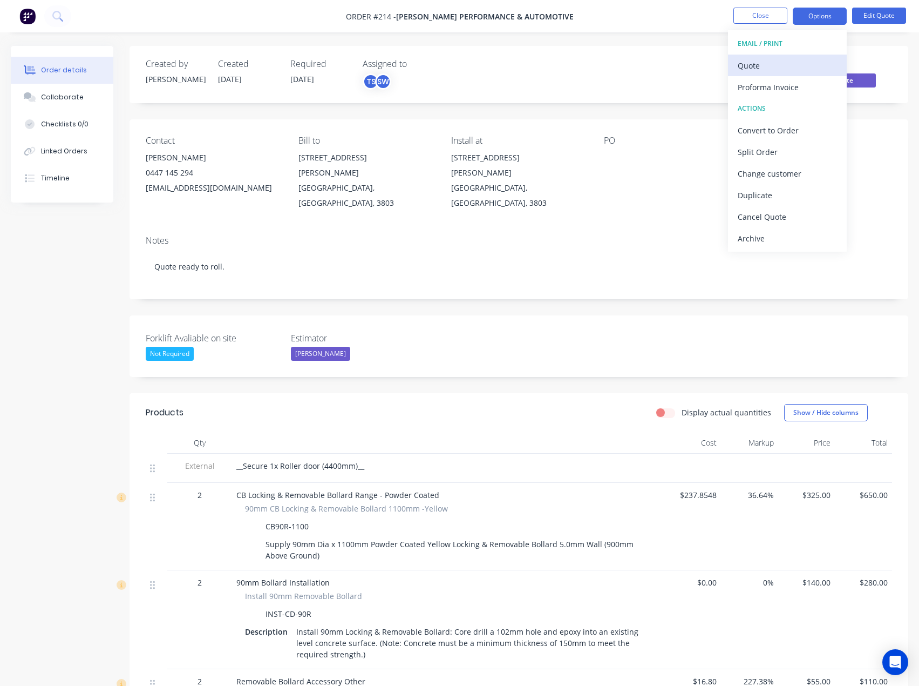
click at [777, 65] on div "Quote" at bounding box center [787, 66] width 99 height 16
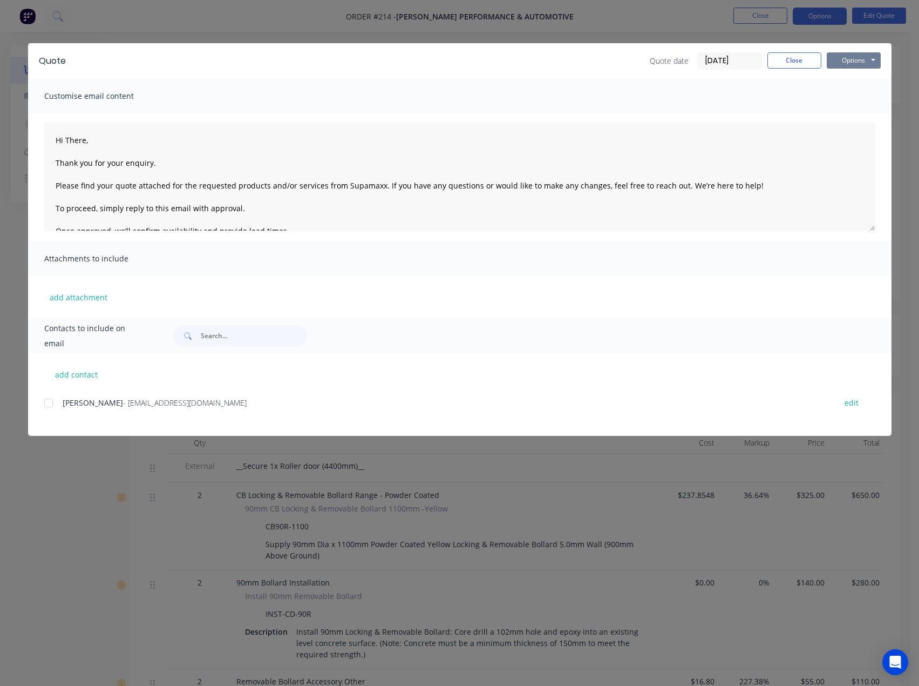
click at [860, 59] on button "Options" at bounding box center [854, 60] width 54 height 16
click at [858, 83] on button "Preview" at bounding box center [861, 80] width 69 height 18
click at [788, 59] on button "Close" at bounding box center [795, 60] width 54 height 16
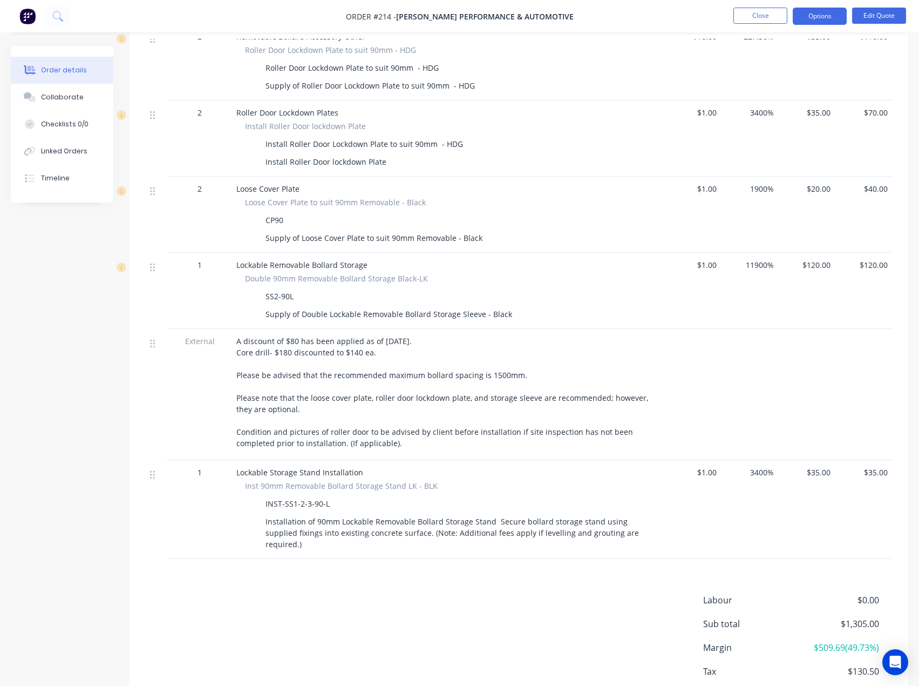
scroll to position [695, 0]
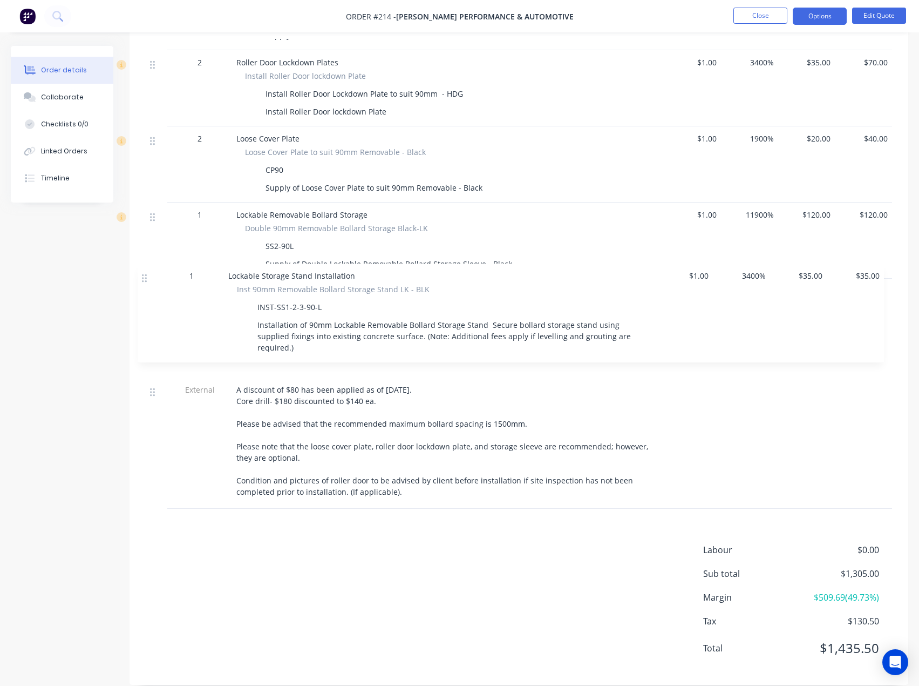
drag, startPoint x: 153, startPoint y: 408, endPoint x: 145, endPoint y: 274, distance: 134.1
click at [145, 274] on div "Qty Cost Markup Price Total External __Secure 1x Roller door (4400mm)__ 2 CB Lo…" at bounding box center [519, 122] width 779 height 771
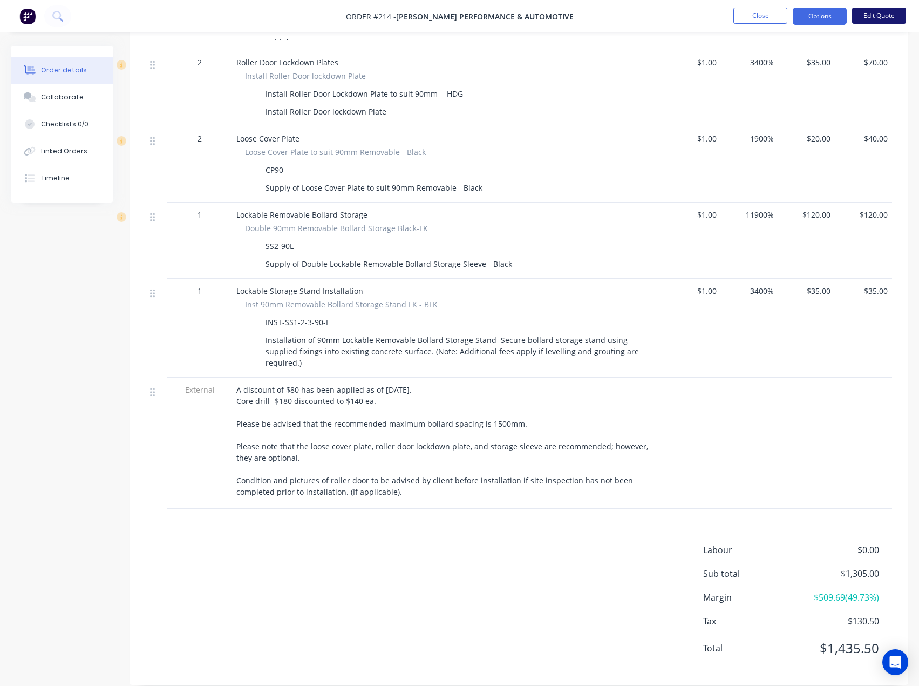
click at [872, 15] on button "Edit Quote" at bounding box center [879, 16] width 54 height 16
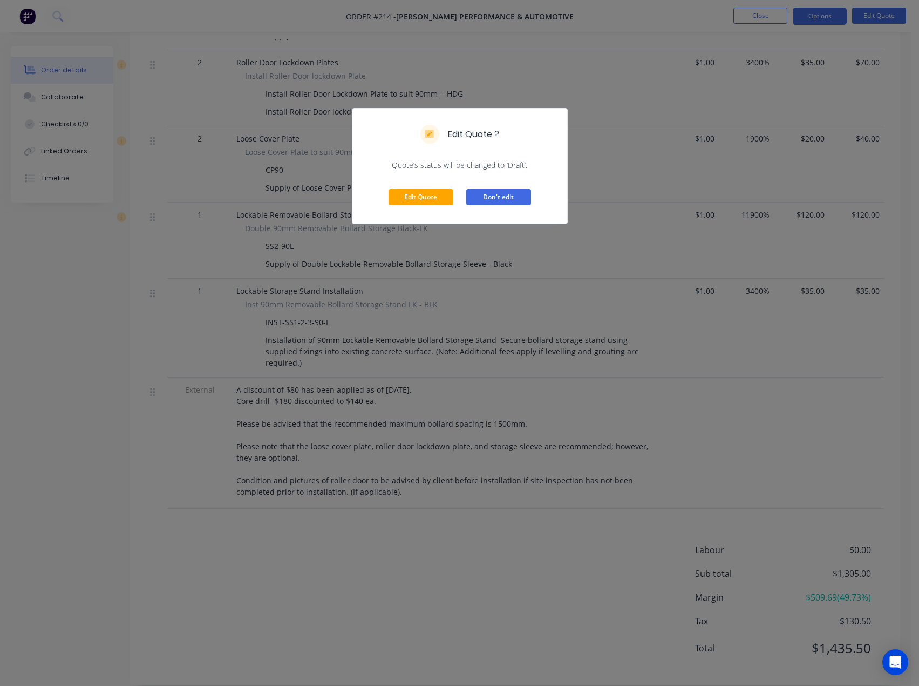
click at [491, 198] on button "Don't edit" at bounding box center [498, 197] width 65 height 16
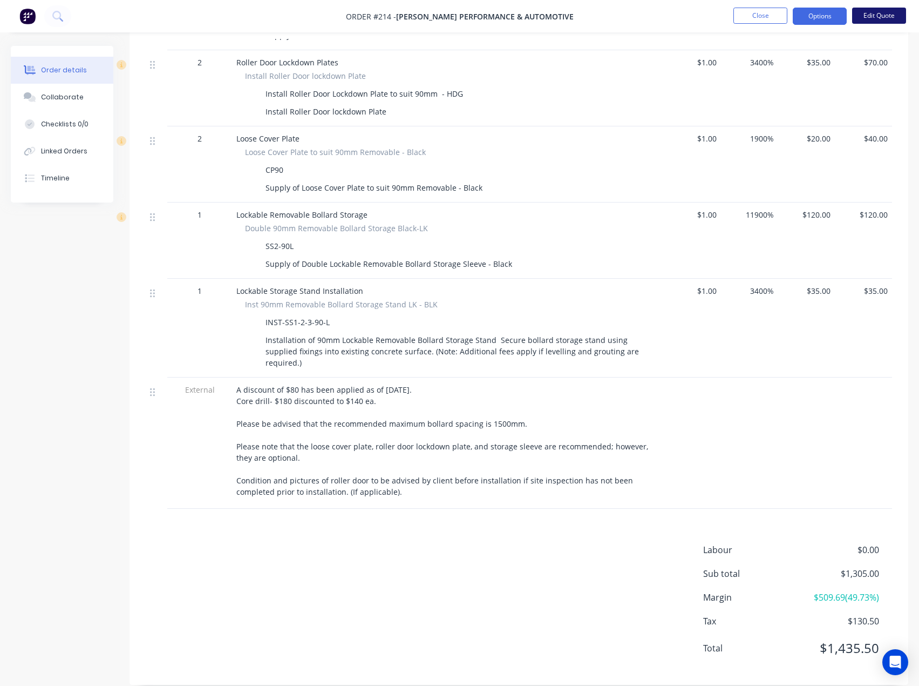
click at [884, 13] on button "Edit Quote" at bounding box center [879, 16] width 54 height 16
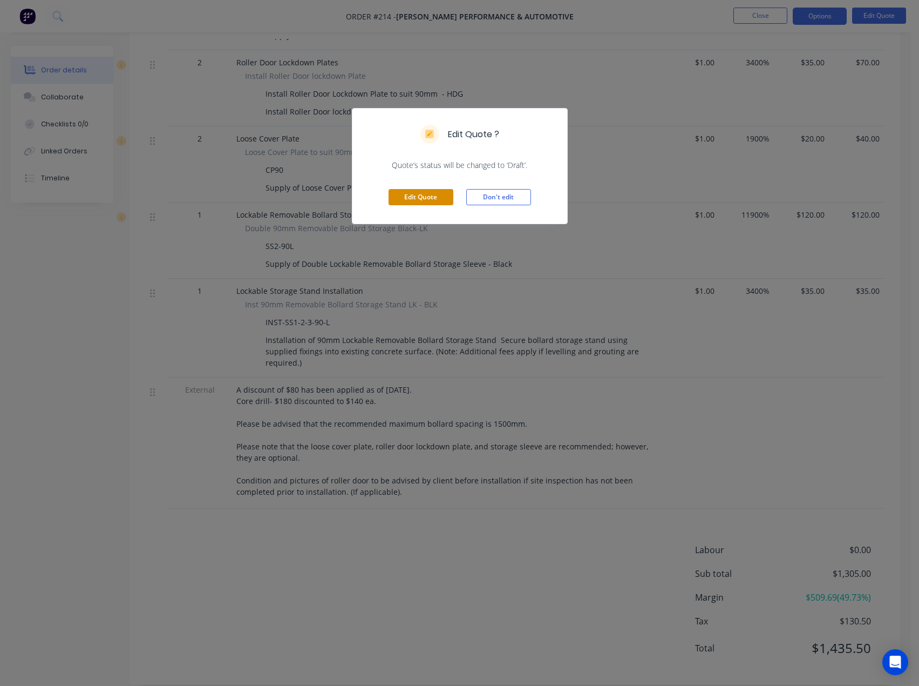
click at [422, 196] on button "Edit Quote" at bounding box center [421, 197] width 65 height 16
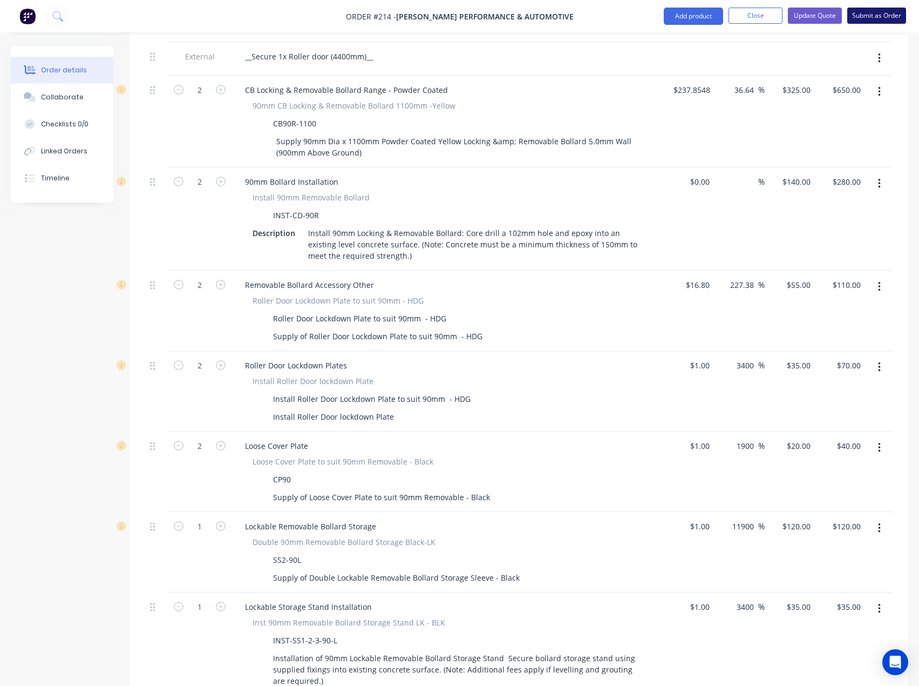
scroll to position [383, 0]
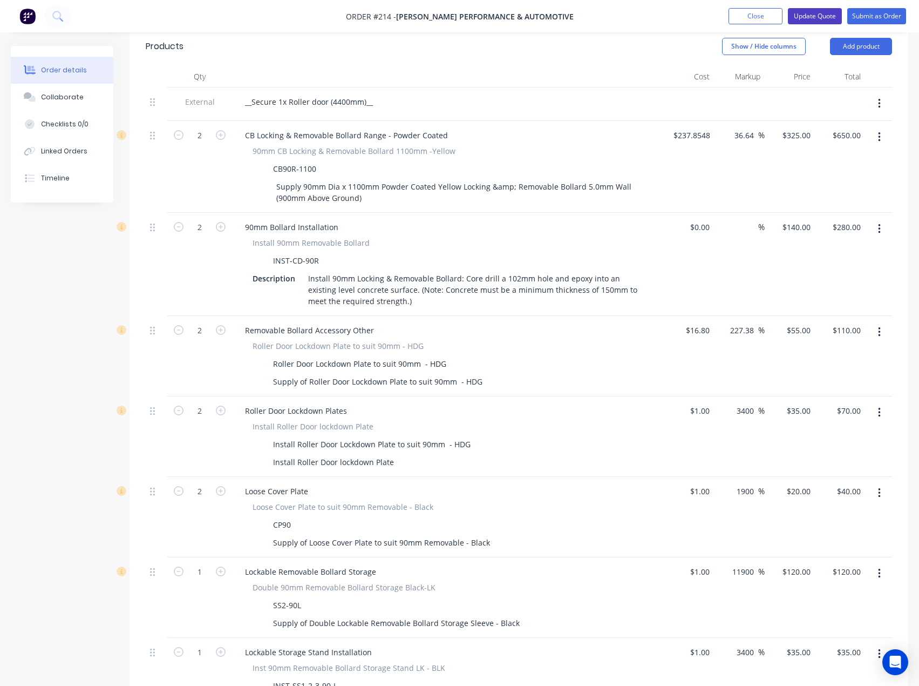
click at [823, 16] on button "Update Quote" at bounding box center [815, 16] width 54 height 16
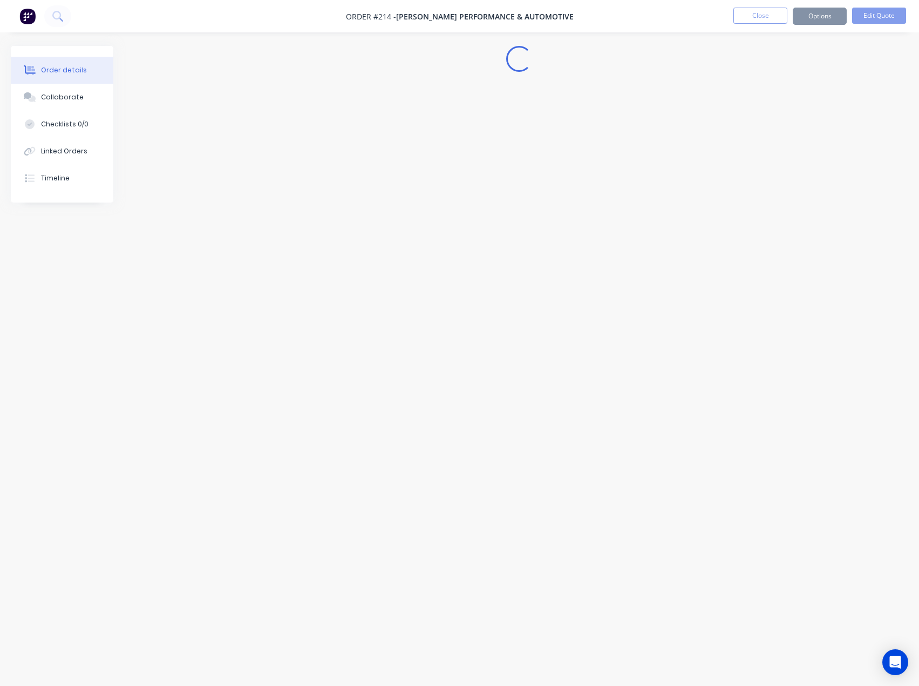
scroll to position [0, 0]
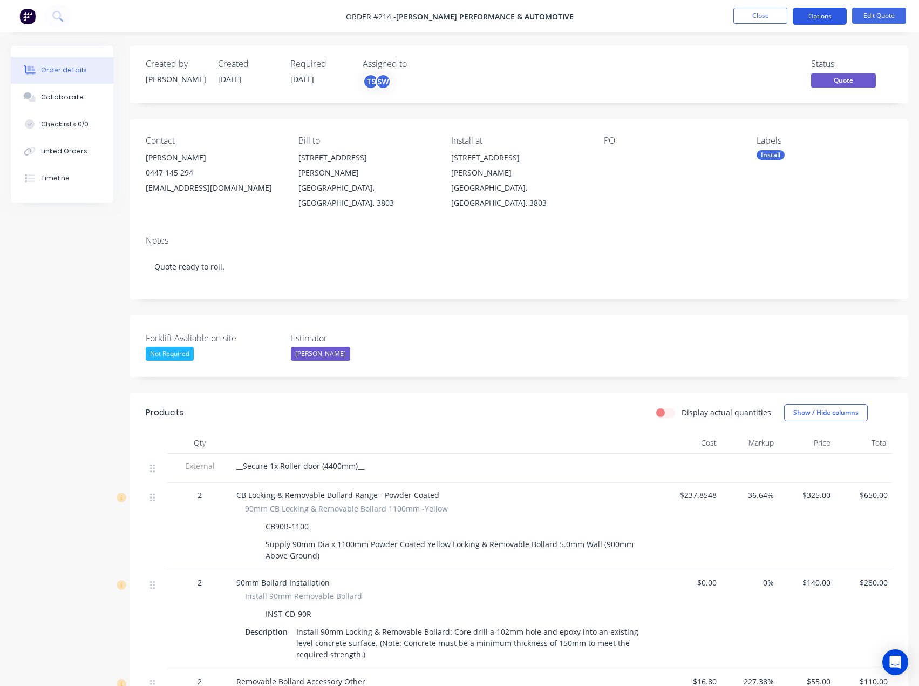
click at [832, 18] on button "Options" at bounding box center [820, 16] width 54 height 17
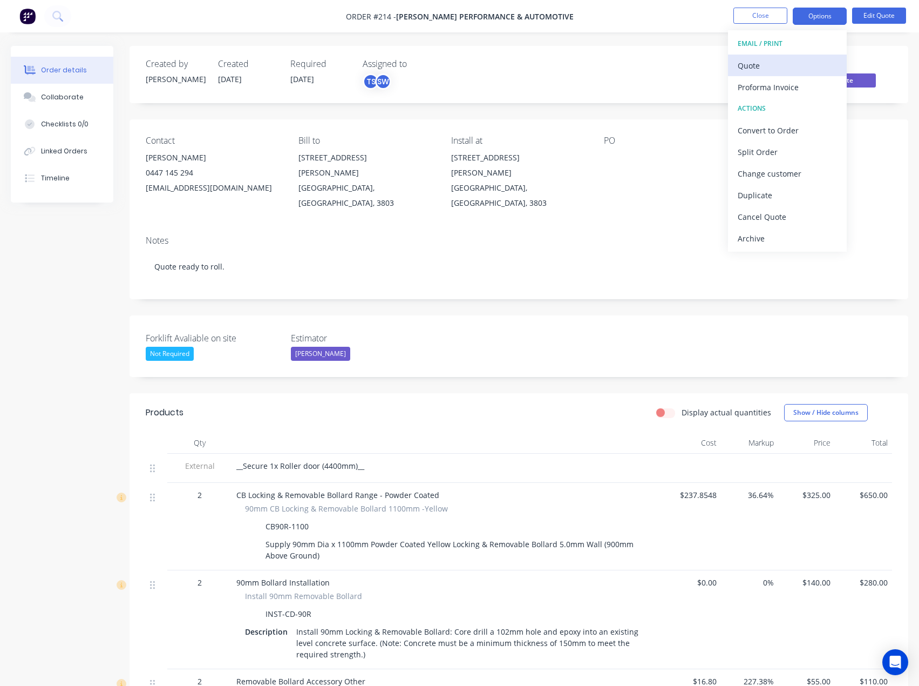
click at [768, 68] on div "Quote" at bounding box center [787, 66] width 99 height 16
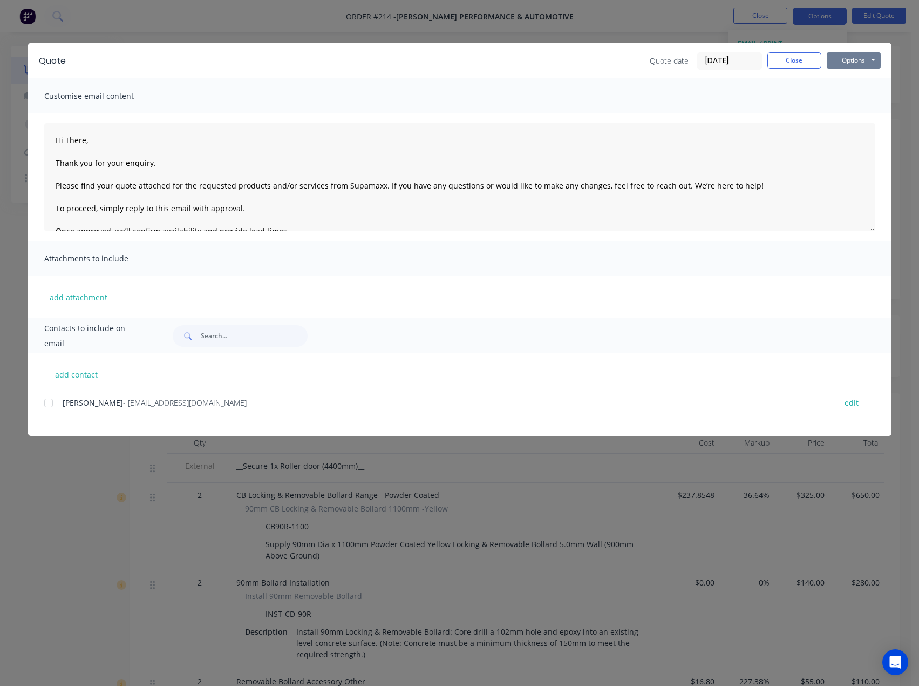
click at [857, 58] on button "Options" at bounding box center [854, 60] width 54 height 16
click at [855, 82] on button "Preview" at bounding box center [861, 80] width 69 height 18
click at [795, 61] on button "Close" at bounding box center [795, 60] width 54 height 16
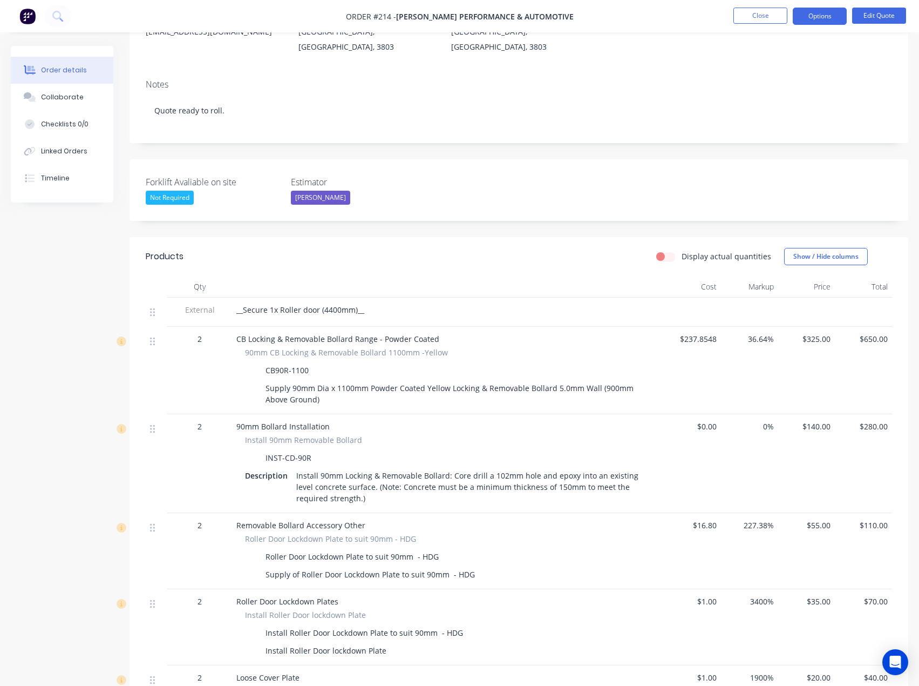
scroll to position [155, 0]
click at [879, 10] on button "Edit Quote" at bounding box center [879, 16] width 54 height 16
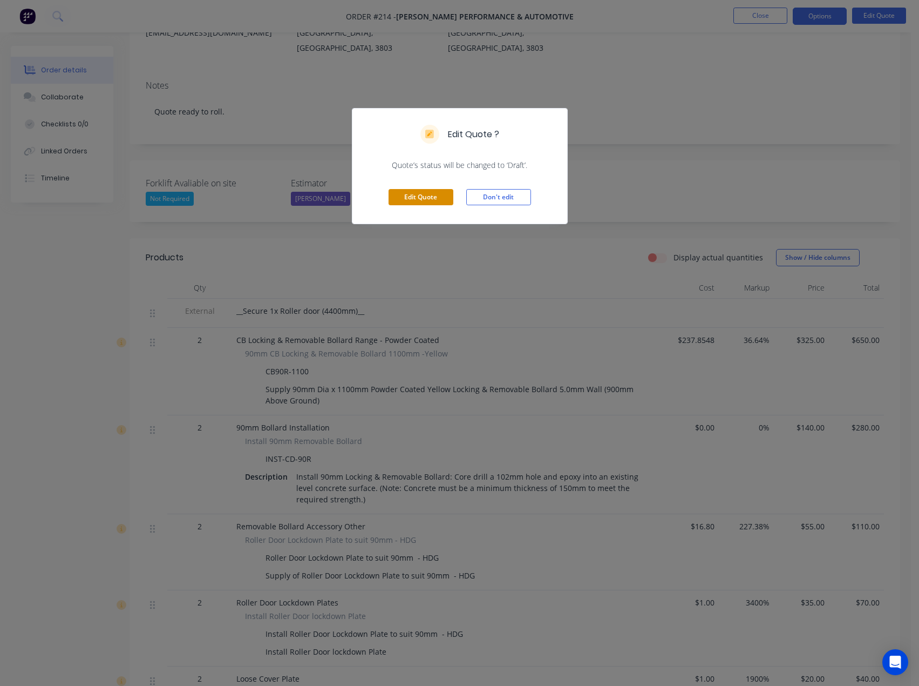
click at [434, 198] on button "Edit Quote" at bounding box center [421, 197] width 65 height 16
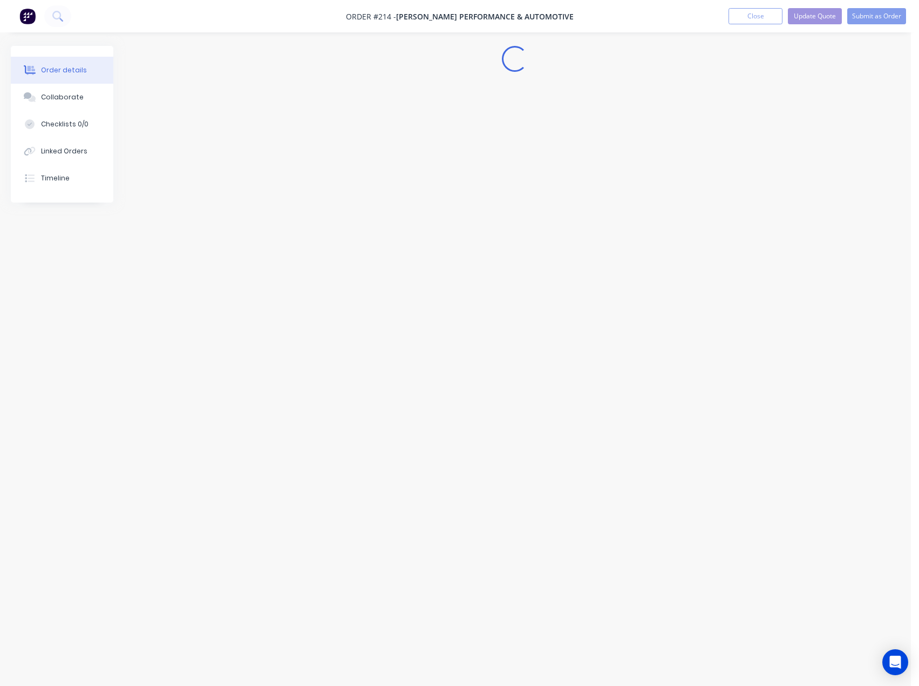
scroll to position [0, 0]
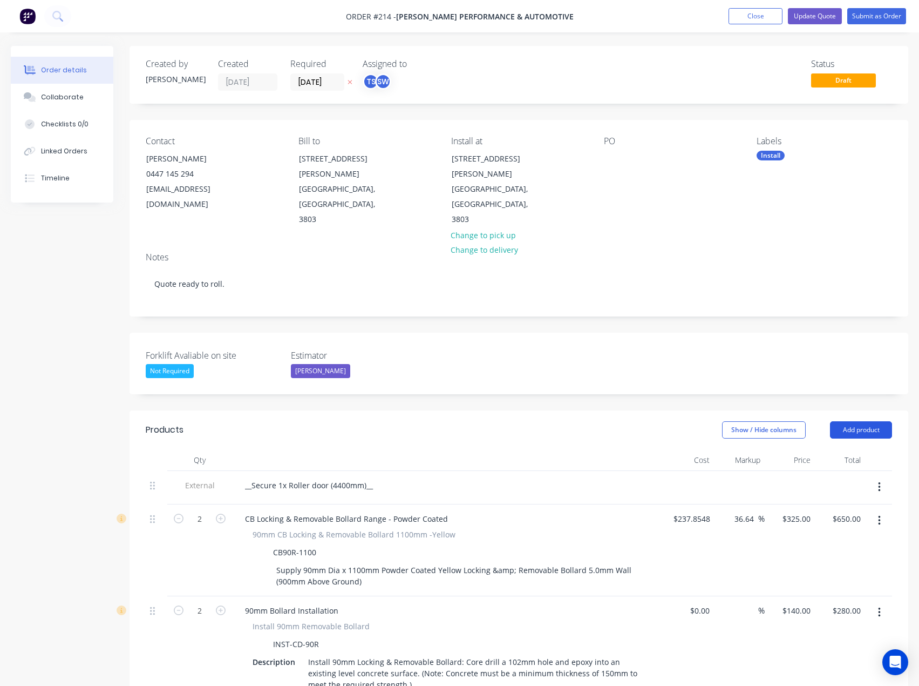
click at [853, 421] on button "Add product" at bounding box center [861, 429] width 62 height 17
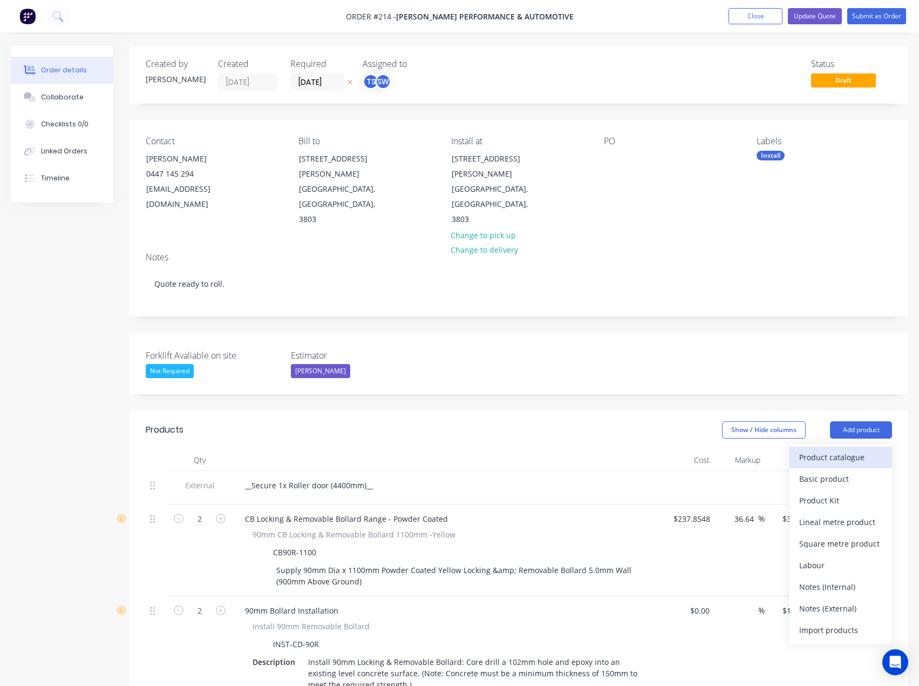
click at [847, 449] on div "Product catalogue" at bounding box center [841, 457] width 83 height 16
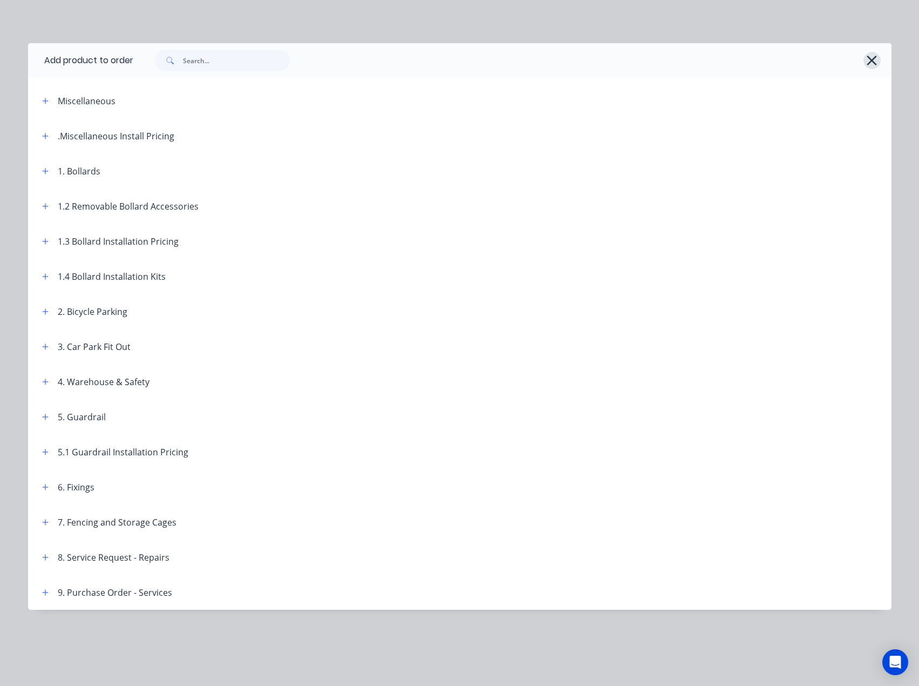
click at [870, 60] on icon "button" at bounding box center [871, 60] width 11 height 15
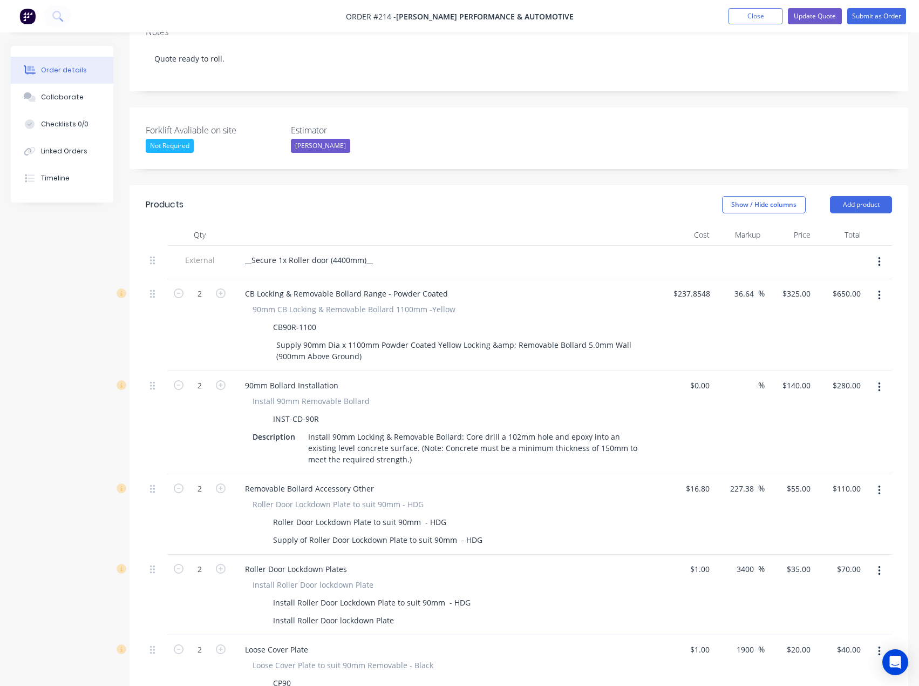
scroll to position [869, 0]
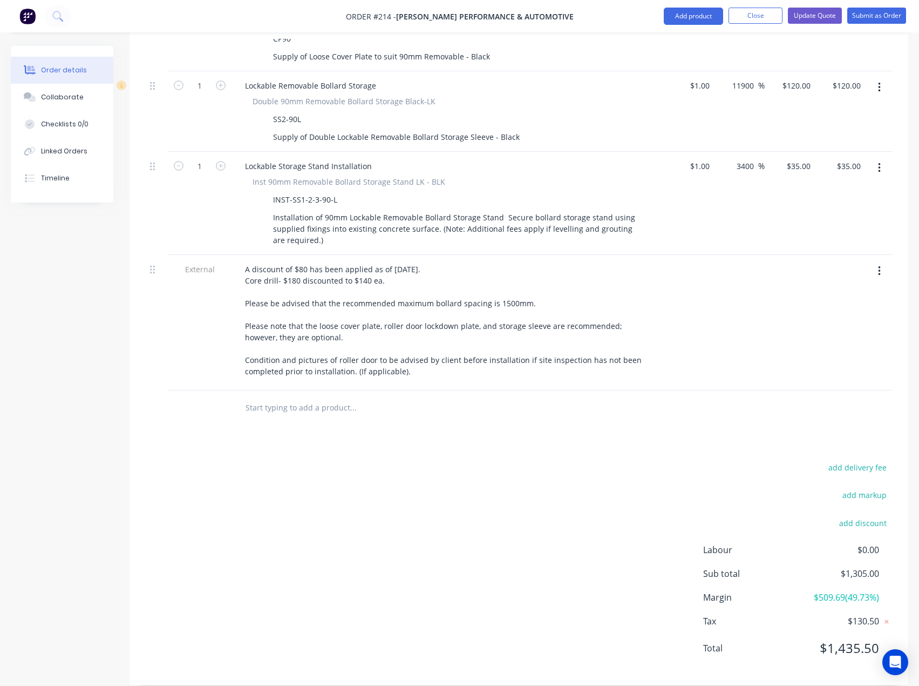
click at [309, 397] on input "text" at bounding box center [353, 408] width 216 height 22
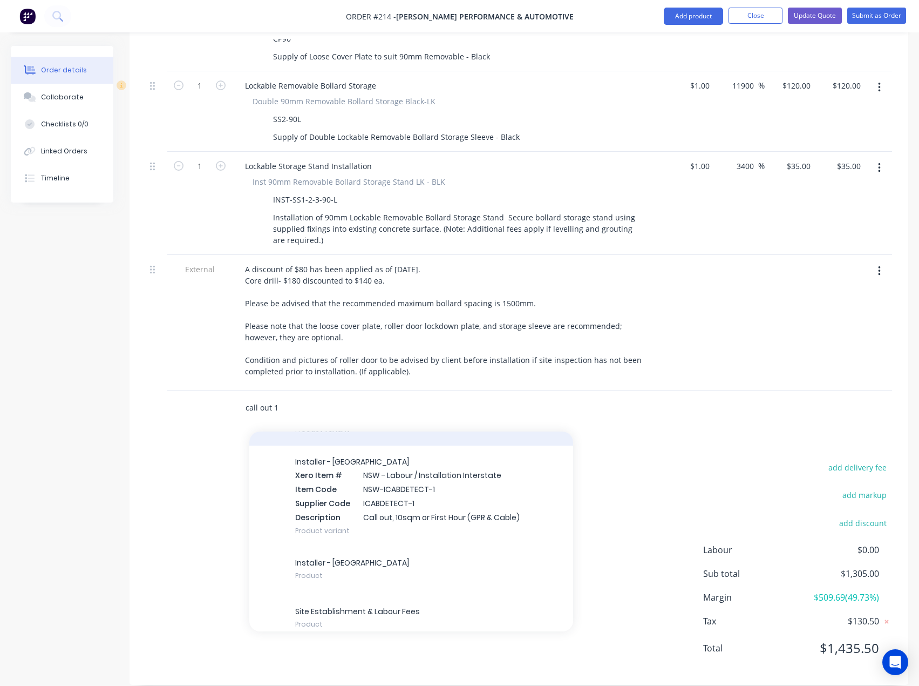
scroll to position [145, 0]
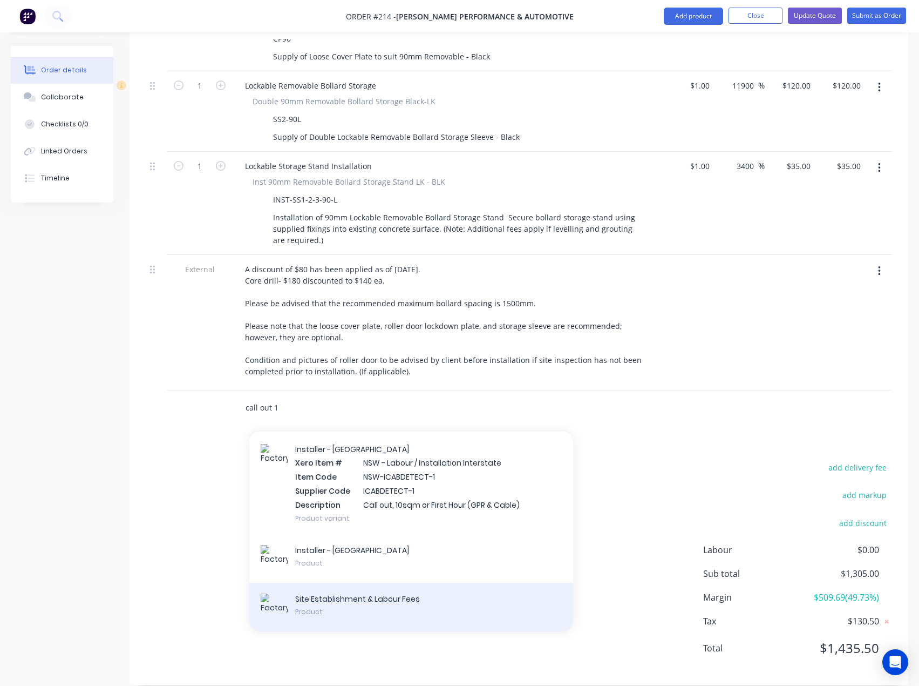
type input "call out 1"
click at [324, 590] on div "Site Establishment & Labour Fees Product" at bounding box center [411, 606] width 324 height 49
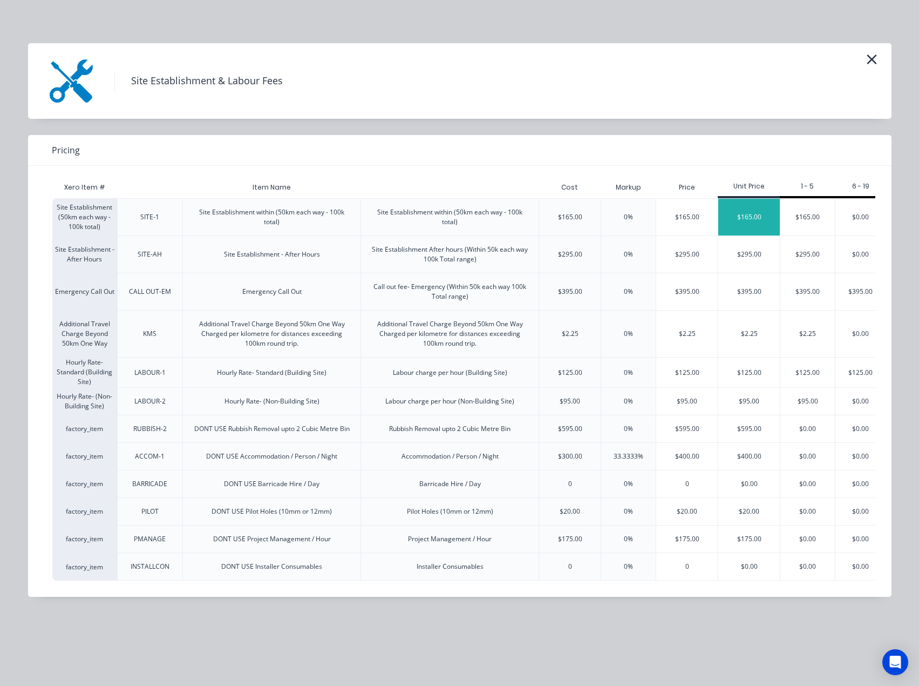
click at [747, 214] on div "$165.00" at bounding box center [750, 217] width 62 height 37
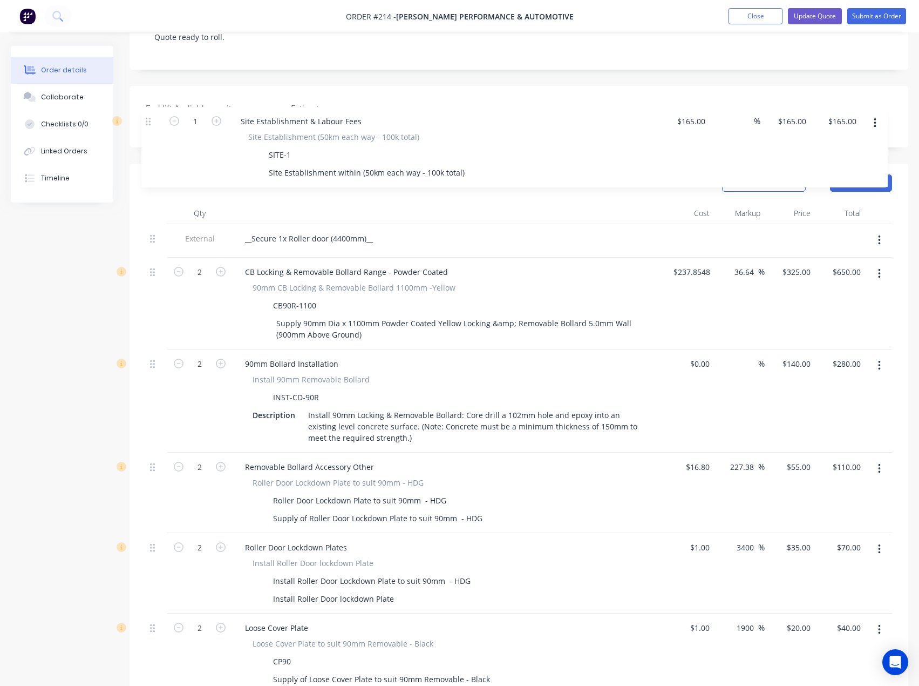
scroll to position [243, 0]
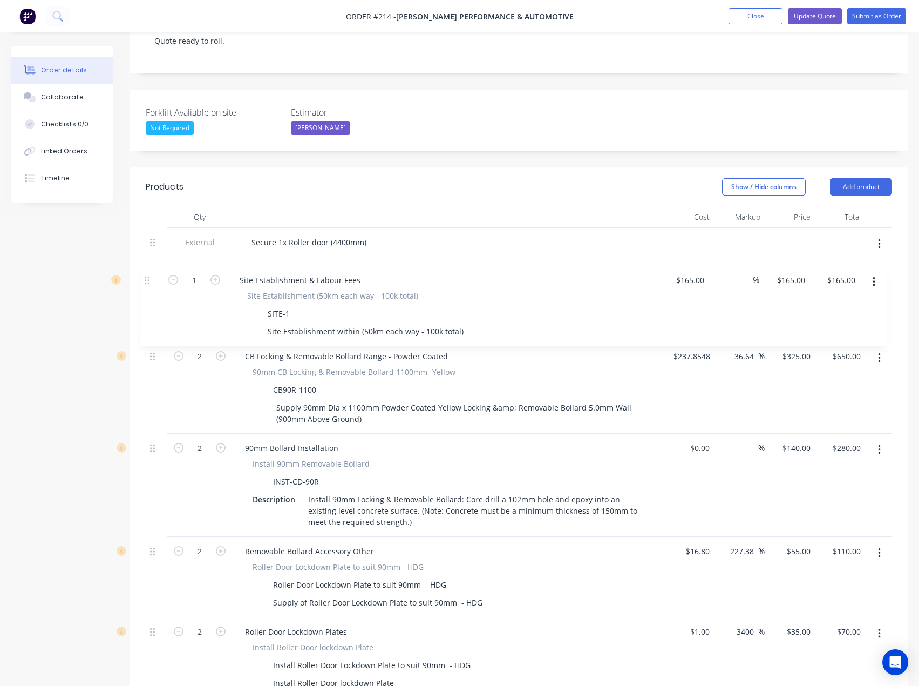
drag, startPoint x: 151, startPoint y: 388, endPoint x: 146, endPoint y: 275, distance: 112.9
click at [146, 275] on div "External __Secure 1x Roller door (4400mm)__ 2 CB Locking & Removable Bollard Ra…" at bounding box center [519, 662] width 747 height 869
click at [708, 268] on input "165" at bounding box center [705, 276] width 18 height 16
type input "$1.00"
type input "1"
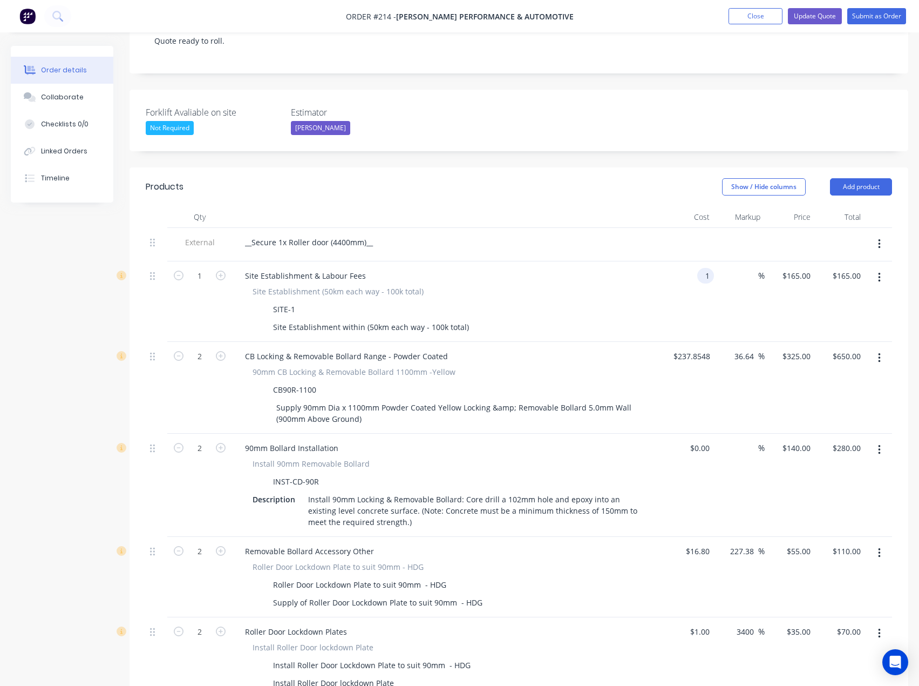
type input "$1.00"
click at [795, 263] on div "1 $165.00" at bounding box center [790, 301] width 50 height 80
type input "165"
type input "16400"
type input "$165.00"
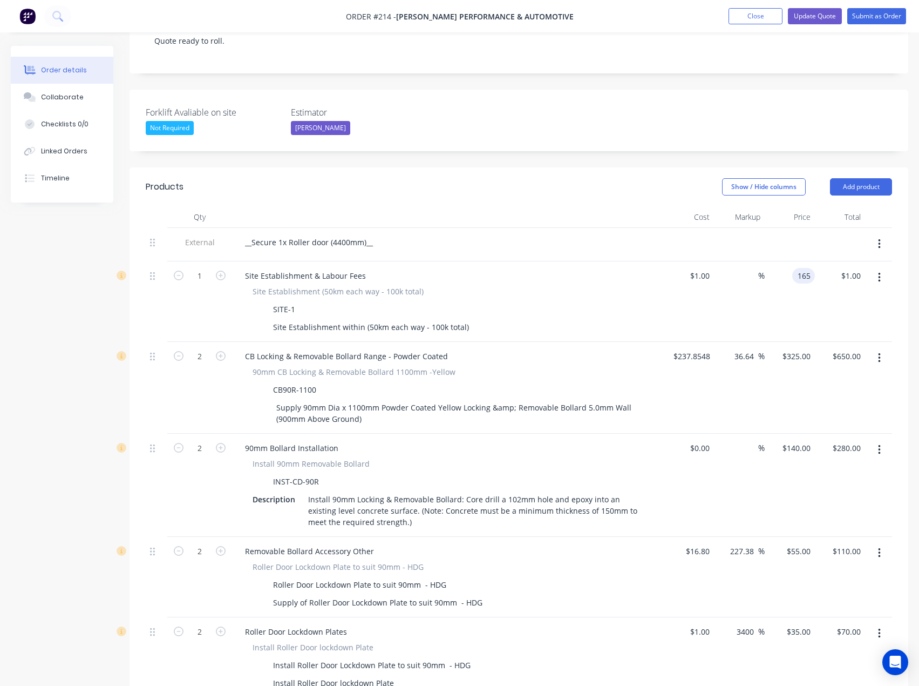
type input "$165.00"
click at [619, 348] on div "CB Locking & Removable Bollard Range - Powder Coated" at bounding box center [447, 356] width 423 height 16
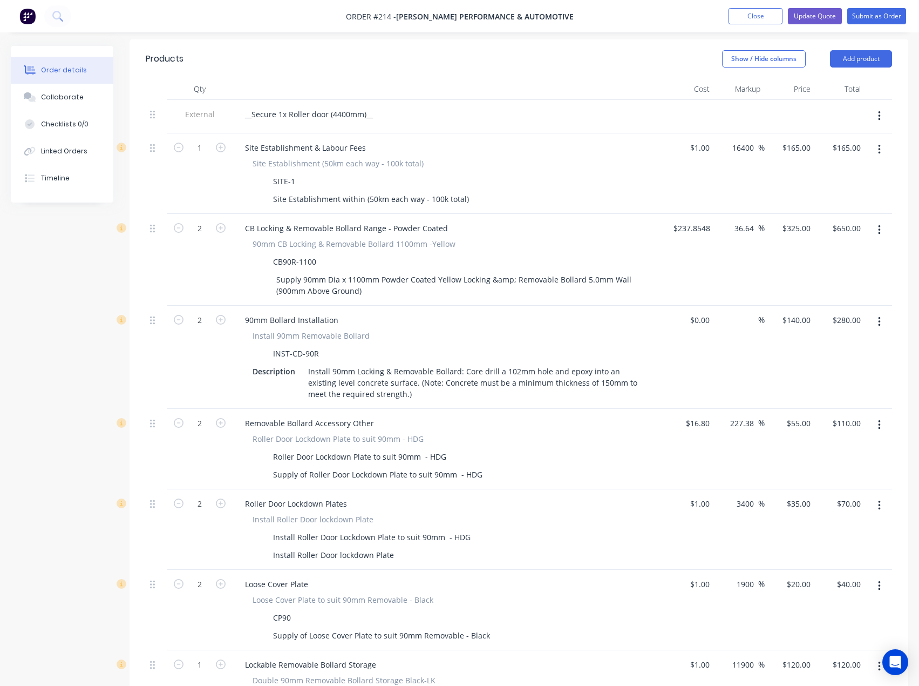
scroll to position [248, 0]
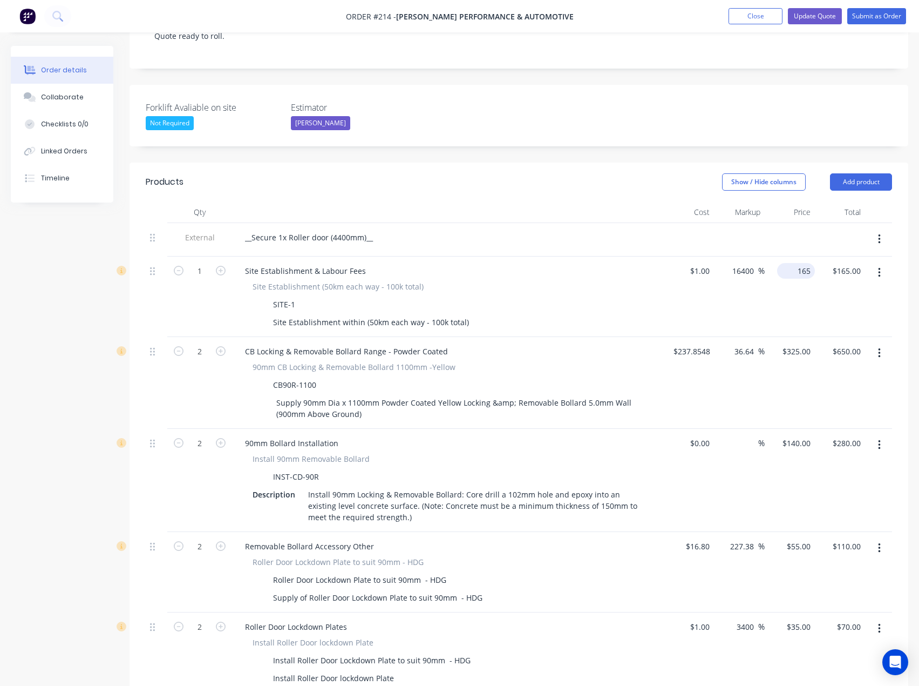
click at [793, 256] on div "165 $165.00" at bounding box center [790, 296] width 50 height 80
type input "155"
type input "15400"
type input "$155.00"
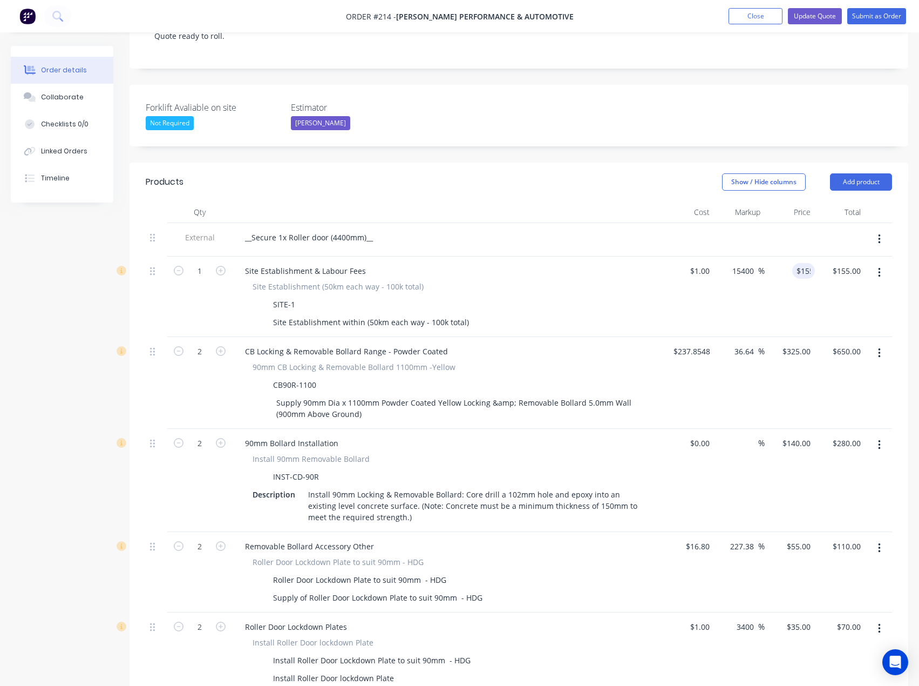
click at [497, 281] on div "Site Establishment (50km each way - 100k total)" at bounding box center [448, 286] width 391 height 11
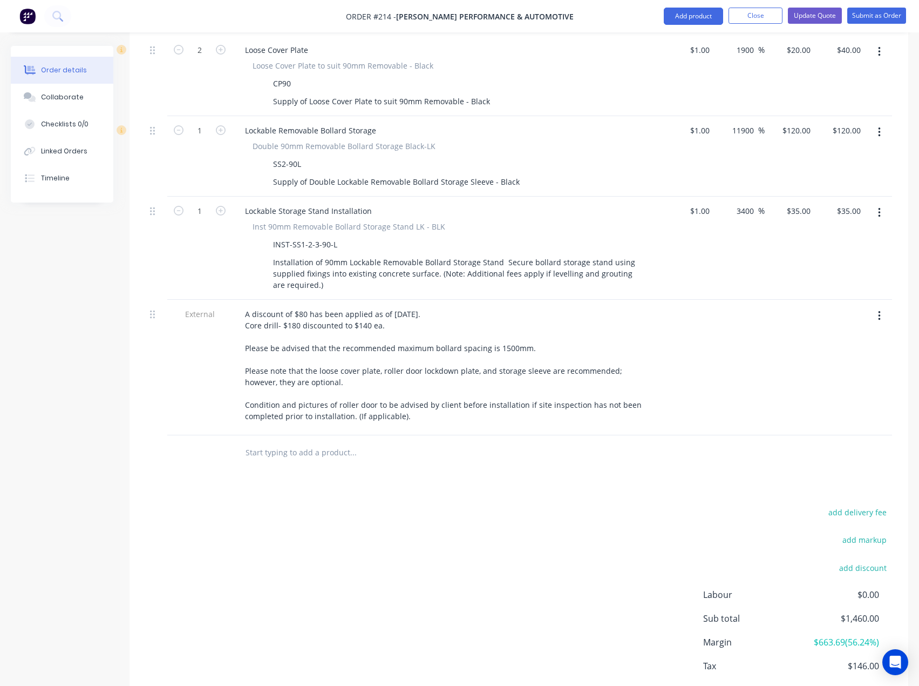
scroll to position [950, 0]
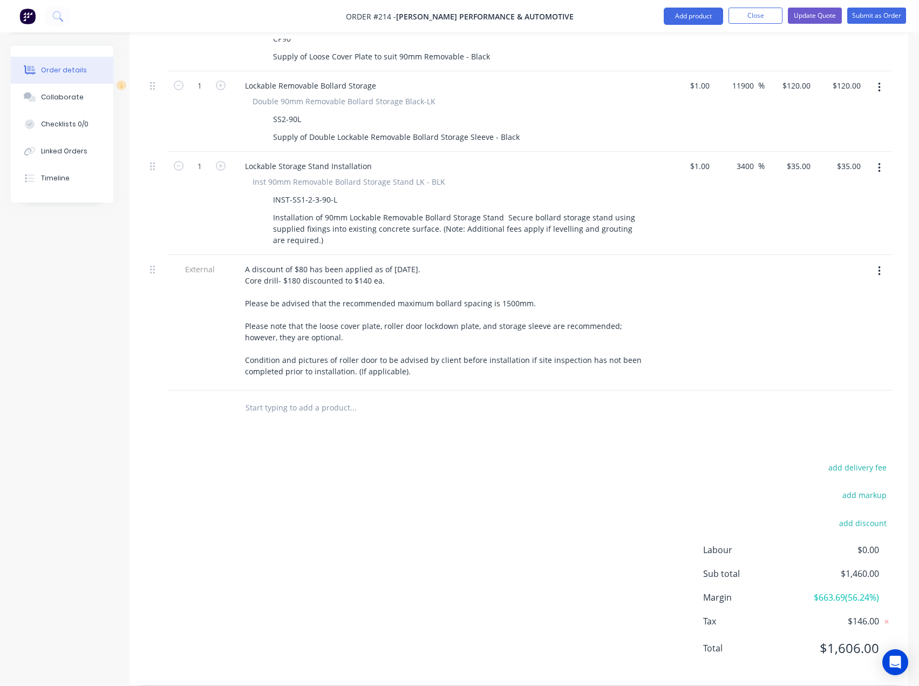
drag, startPoint x: 732, startPoint y: 487, endPoint x: 783, endPoint y: 436, distance: 72.1
click at [731, 487] on div "add delivery fee add markup add discount Labour $0.00 Sub total $1,460.00 Margi…" at bounding box center [519, 564] width 747 height 208
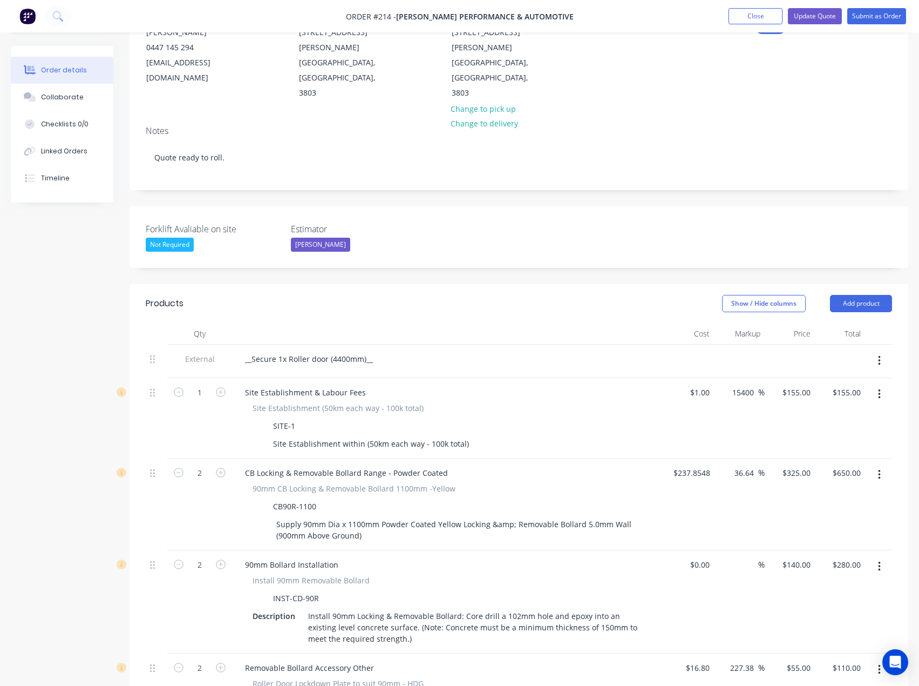
scroll to position [86, 0]
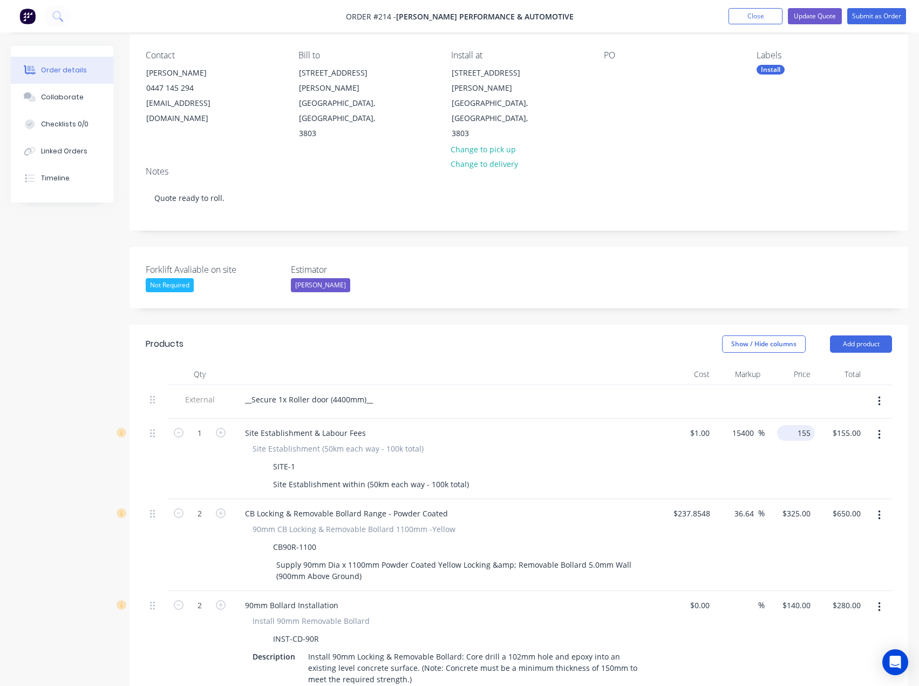
click at [788, 418] on div "155 $155.00" at bounding box center [790, 458] width 50 height 80
type input "145"
type input "14400"
type input "$145.00"
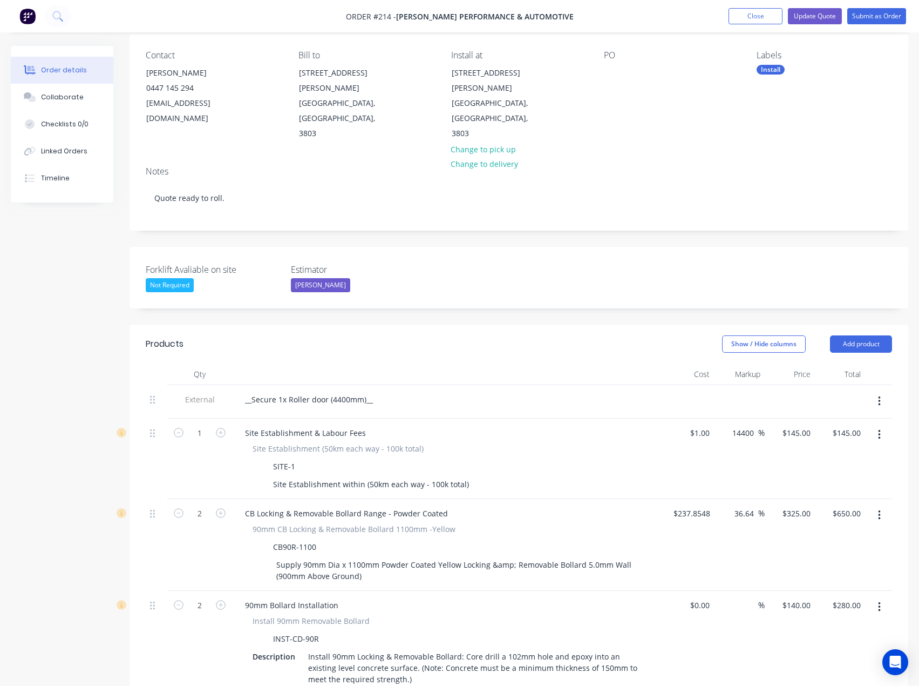
click at [570, 391] on div "__Secure 1x Roller door (4400mm)__" at bounding box center [447, 399] width 423 height 16
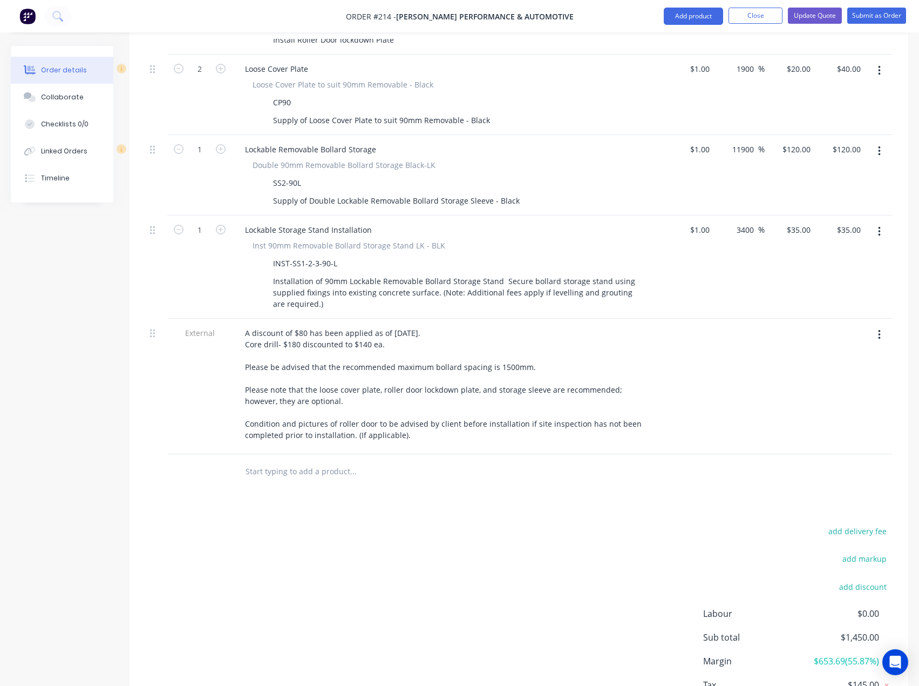
scroll to position [950, 0]
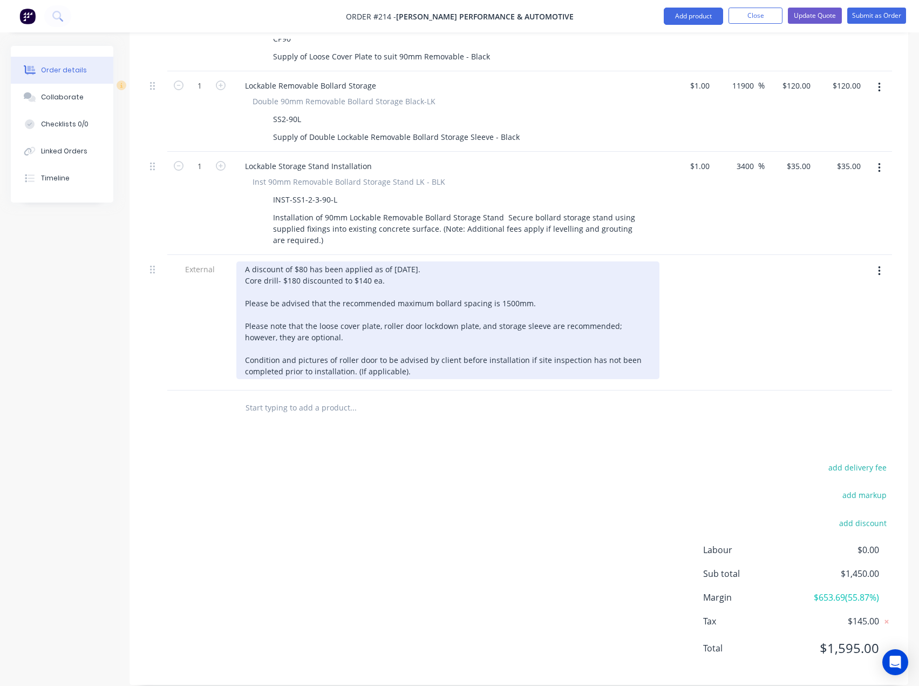
click at [389, 266] on div "A discount of $80 has been applied as of [DATE]. Core drill- $180 discounted to…" at bounding box center [447, 320] width 423 height 118
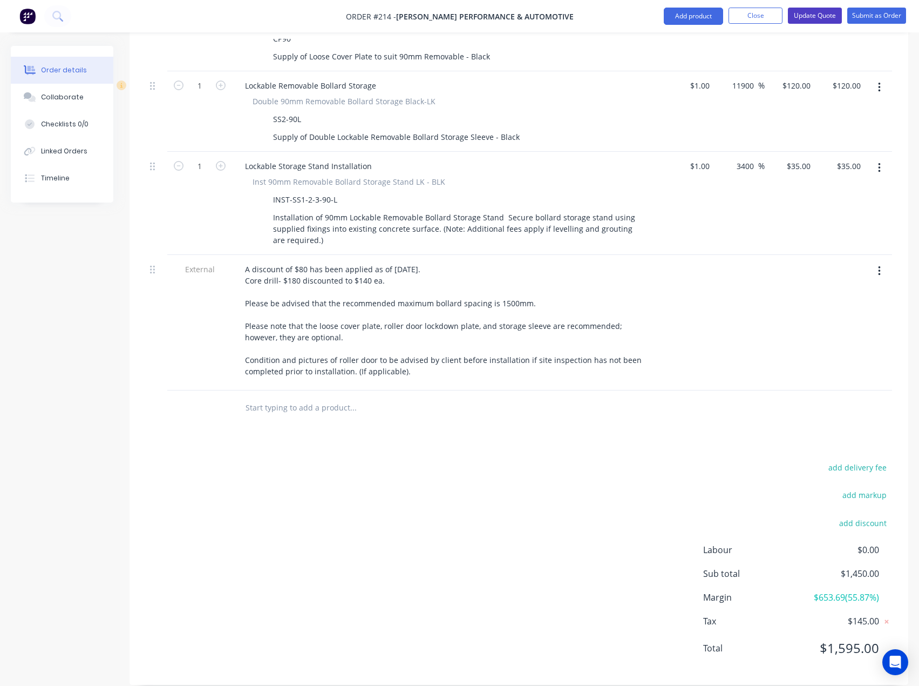
click at [811, 16] on button "Update Quote" at bounding box center [815, 16] width 54 height 16
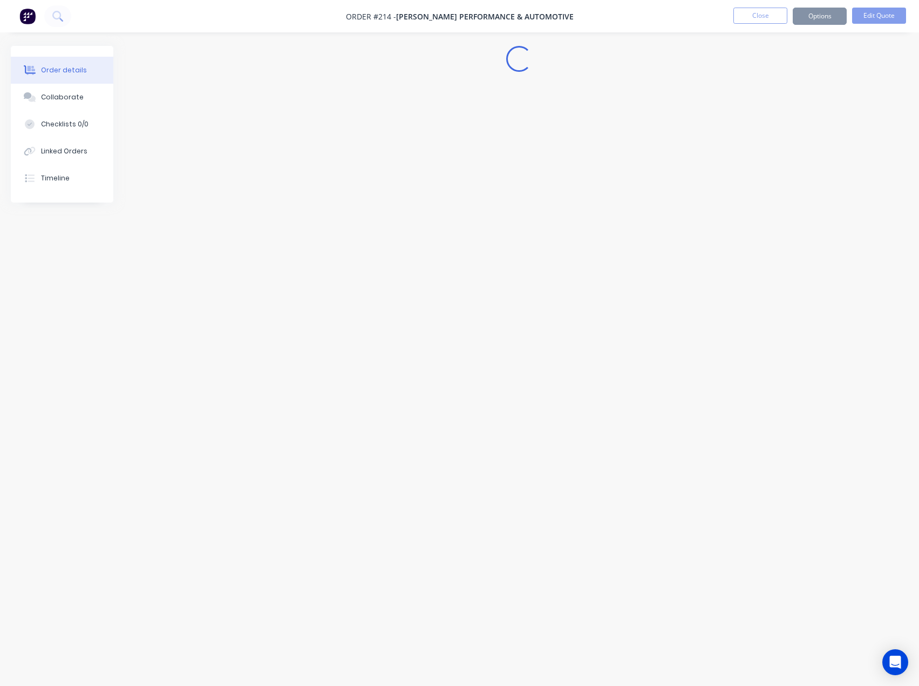
scroll to position [0, 0]
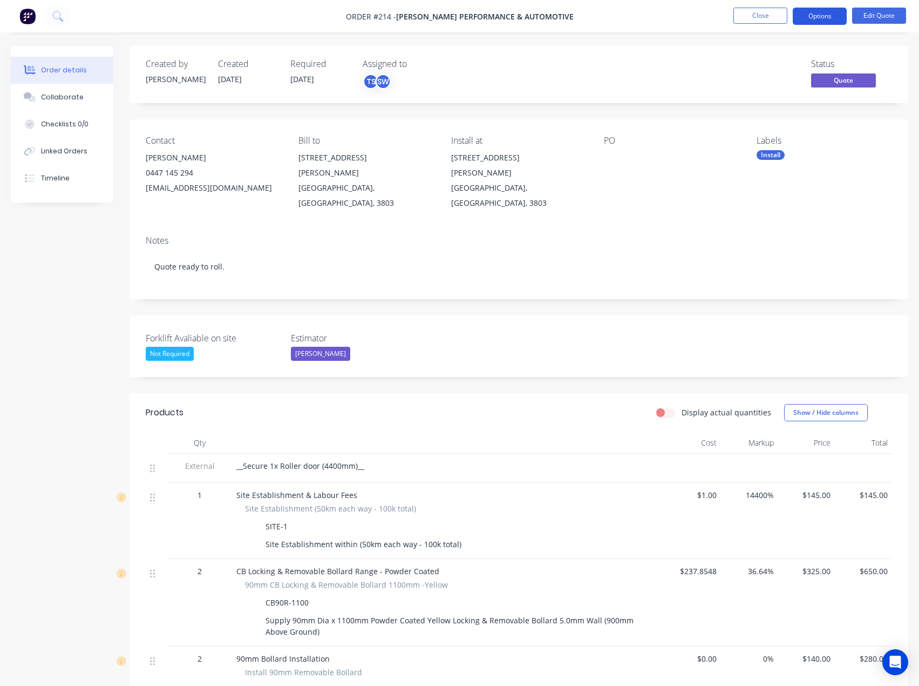
click at [830, 16] on button "Options" at bounding box center [820, 16] width 54 height 17
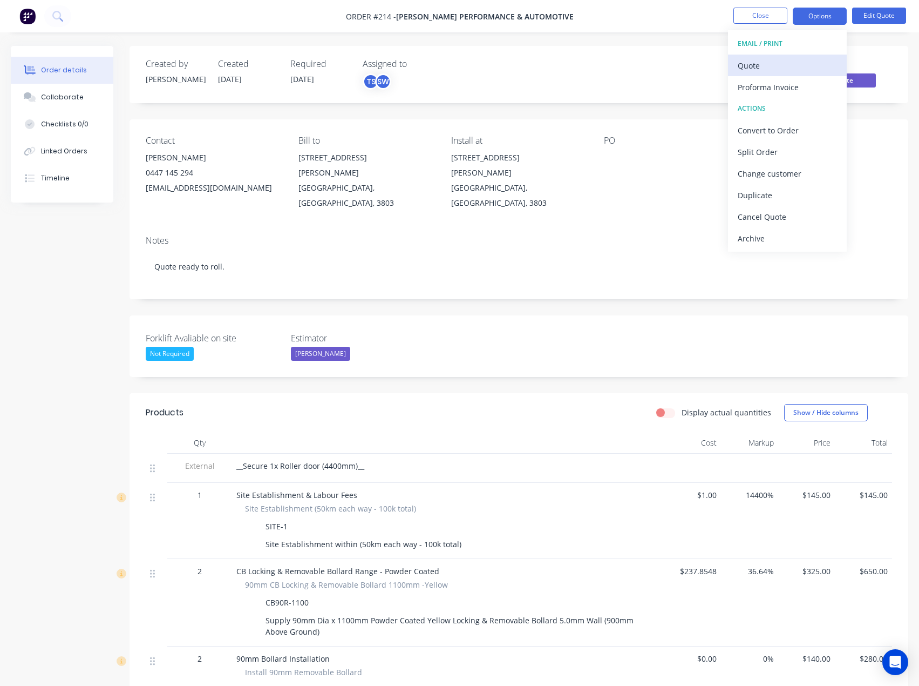
click at [774, 62] on div "Quote" at bounding box center [787, 66] width 99 height 16
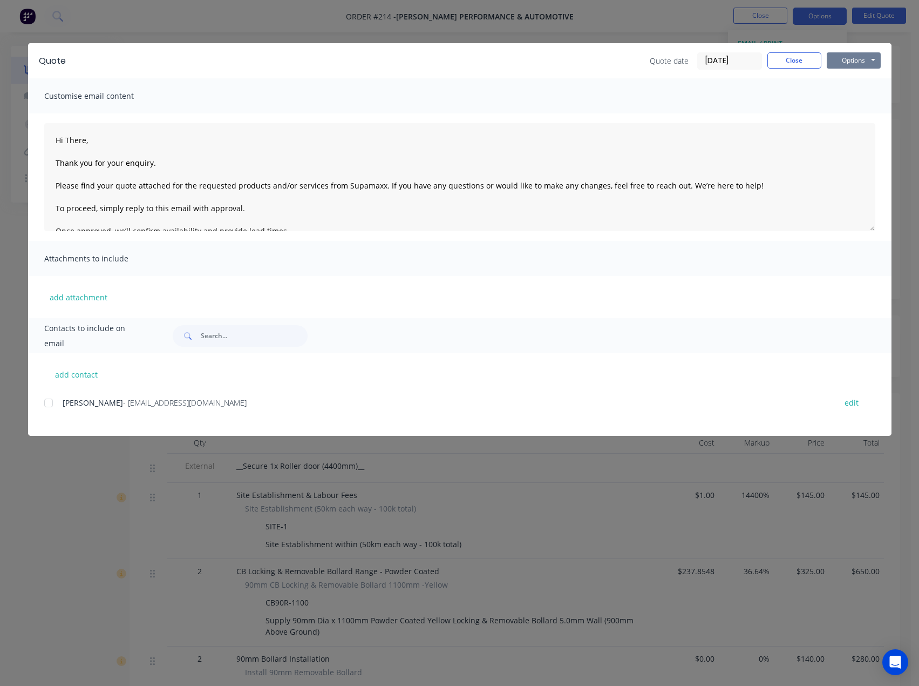
click at [859, 58] on button "Options" at bounding box center [854, 60] width 54 height 16
click at [856, 83] on button "Preview" at bounding box center [861, 80] width 69 height 18
click at [788, 64] on button "Close" at bounding box center [795, 60] width 54 height 16
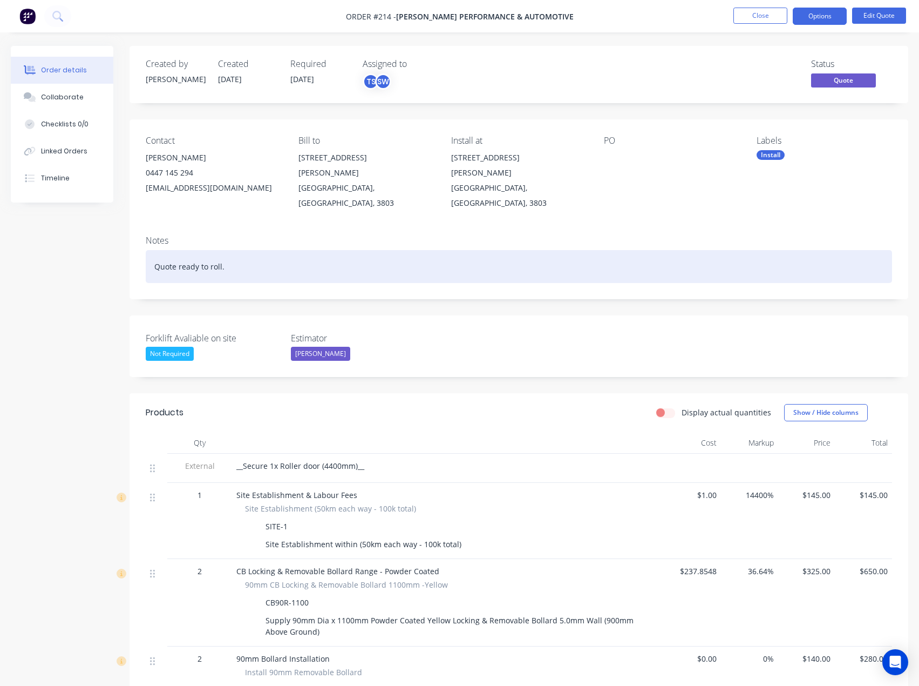
click at [246, 256] on div "Quote ready to roll." at bounding box center [519, 266] width 747 height 33
drag, startPoint x: 246, startPoint y: 252, endPoint x: 175, endPoint y: 248, distance: 70.8
click at [175, 250] on div "Quote ready to roll." at bounding box center [519, 266] width 747 height 33
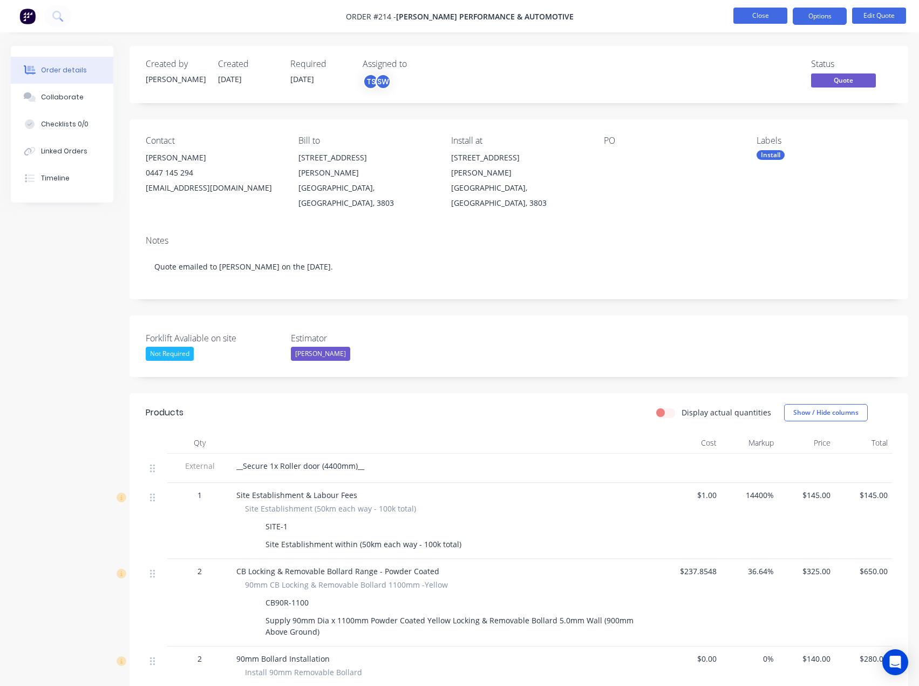
click at [766, 15] on button "Close" at bounding box center [761, 16] width 54 height 16
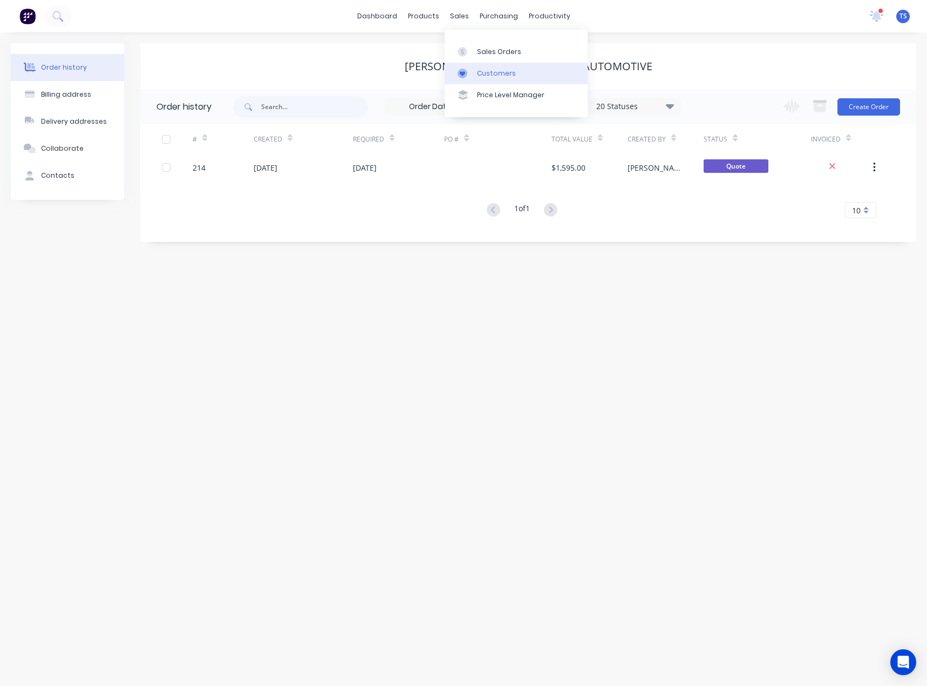
click at [490, 78] on link "Customers" at bounding box center [516, 74] width 143 height 22
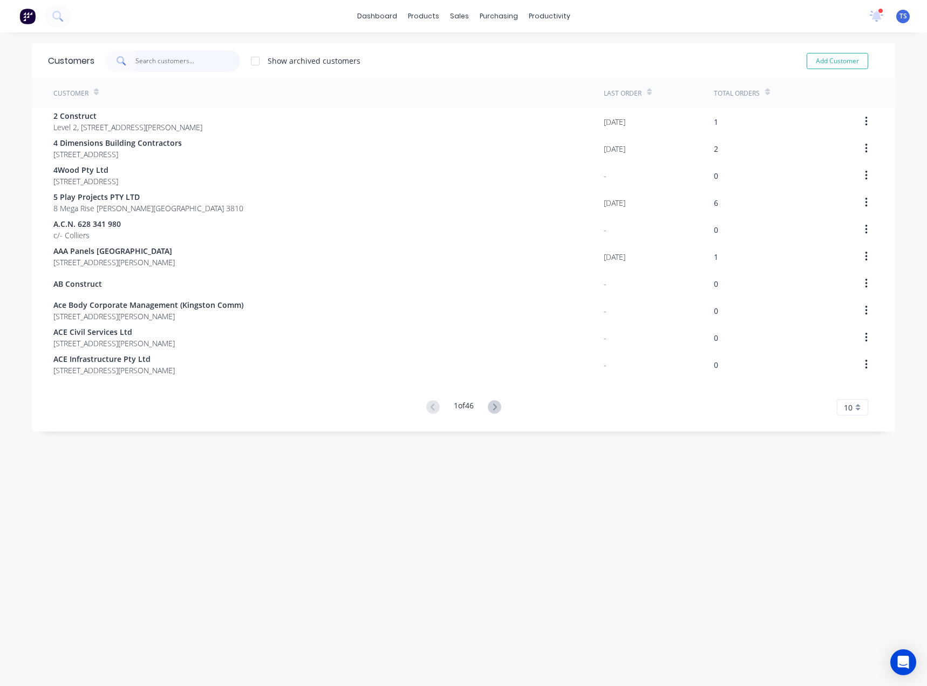
drag, startPoint x: 143, startPoint y: 65, endPoint x: 148, endPoint y: 63, distance: 6.3
click at [143, 65] on input "text" at bounding box center [188, 61] width 105 height 22
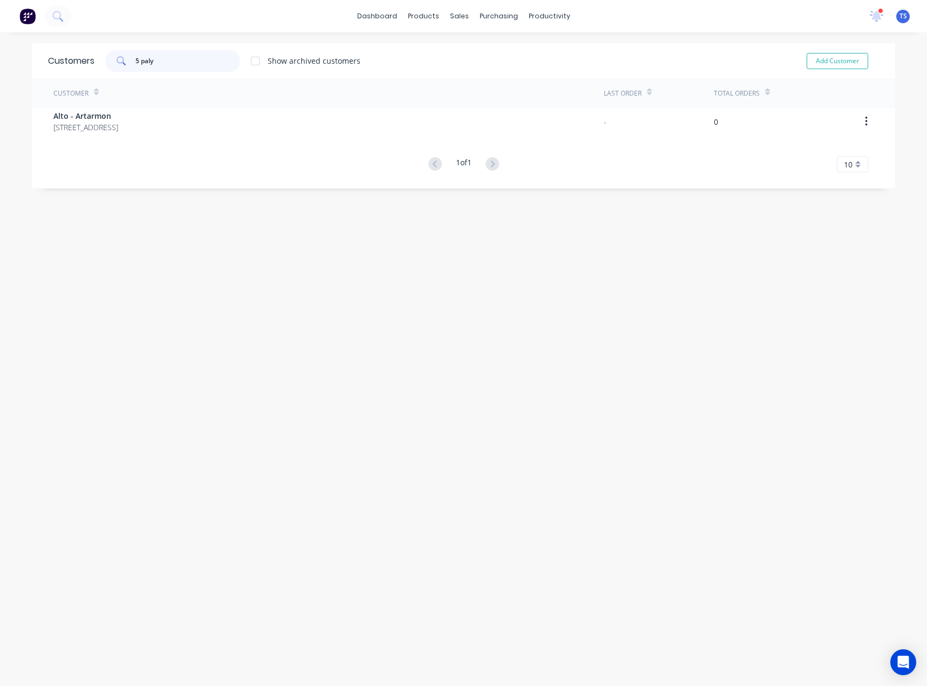
drag, startPoint x: 156, startPoint y: 62, endPoint x: 77, endPoint y: 69, distance: 79.7
click at [77, 69] on div "Customers 5 paly Show archived customers Add Customer" at bounding box center [464, 60] width 864 height 35
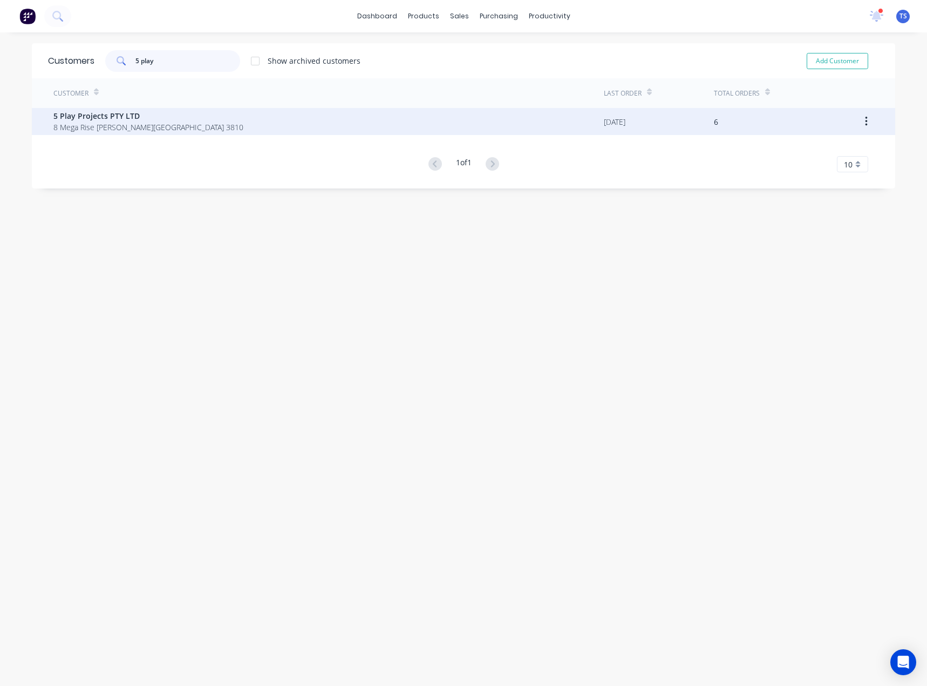
type input "5 play"
click at [72, 110] on span "5 Play Projects PTY LTD" at bounding box center [148, 115] width 190 height 11
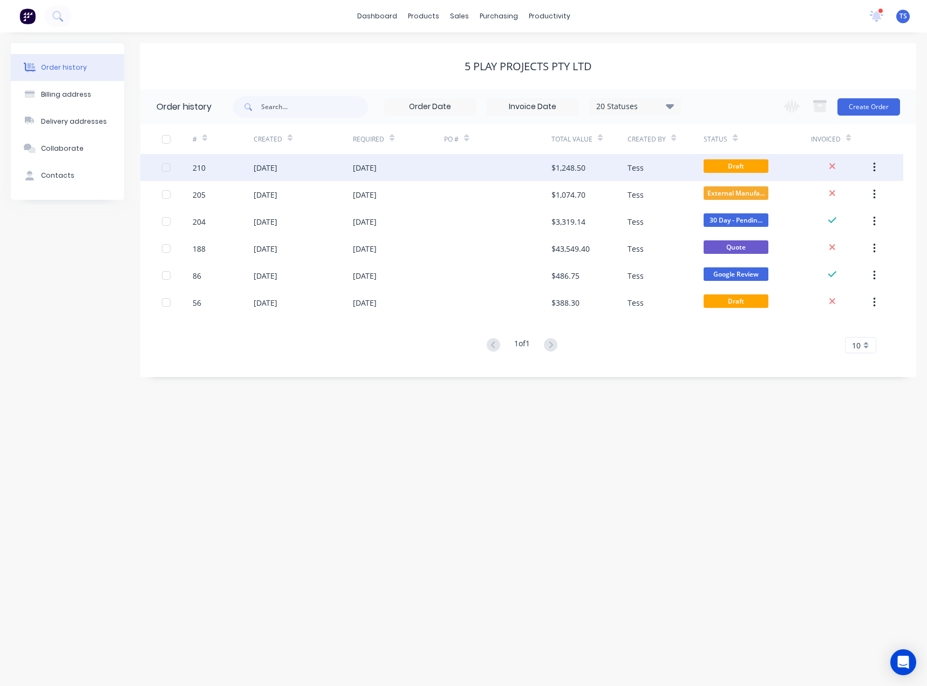
click at [277, 168] on div "[DATE]" at bounding box center [266, 167] width 24 height 11
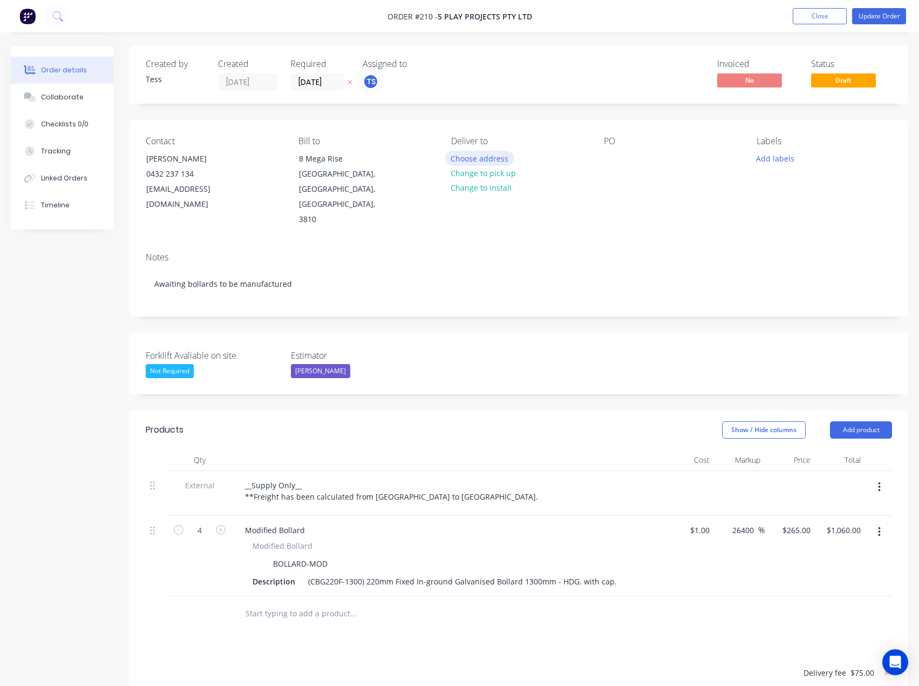
click at [476, 160] on button "Choose address" at bounding box center [479, 158] width 69 height 15
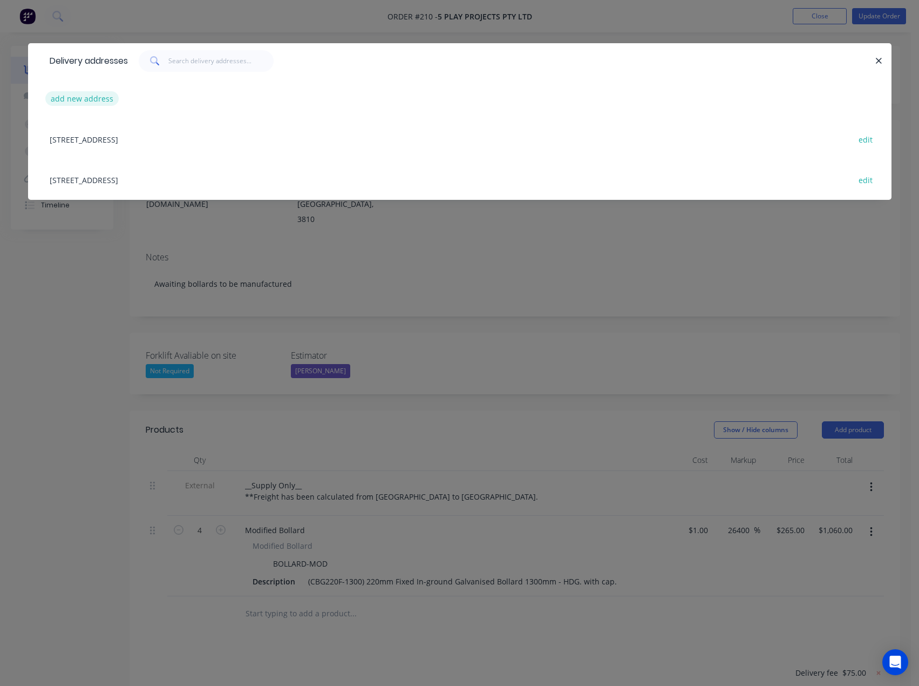
click at [78, 97] on button "add new address" at bounding box center [82, 98] width 74 height 15
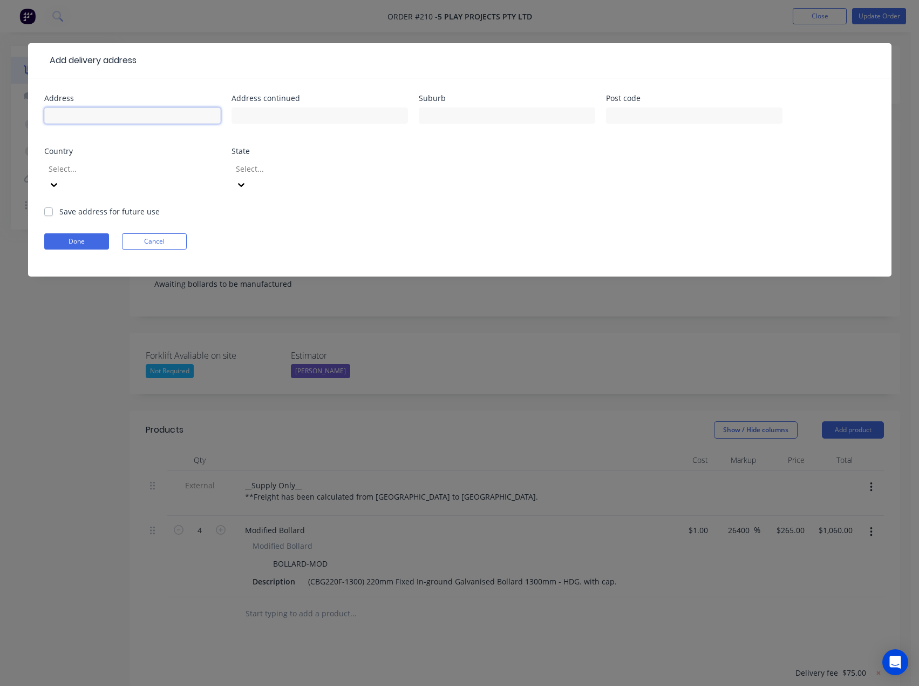
click at [92, 112] on input "text" at bounding box center [132, 115] width 177 height 16
type input "[STREET_ADDRESS]"
click at [431, 108] on input "text" at bounding box center [507, 115] width 177 height 16
type input "[GEOGRAPHIC_DATA]"
click at [629, 118] on input "text" at bounding box center [694, 115] width 177 height 16
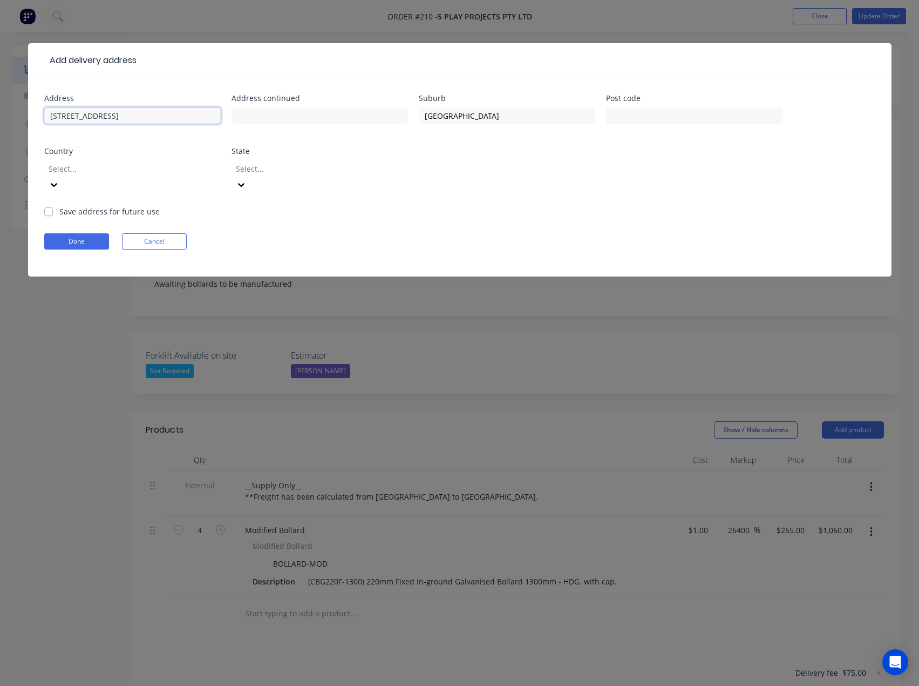
click at [58, 118] on input "[STREET_ADDRESS]" at bounding box center [132, 115] width 177 height 16
type input "[STREET_ADDRESS]"
click at [74, 169] on div at bounding box center [125, 168] width 155 height 13
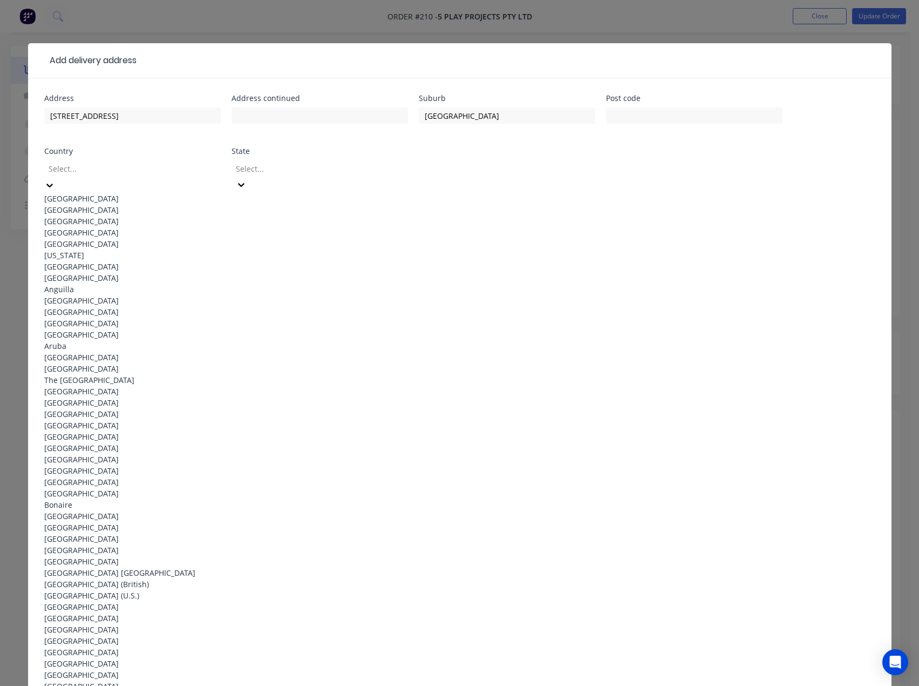
click at [89, 195] on div "[GEOGRAPHIC_DATA]" at bounding box center [132, 198] width 177 height 11
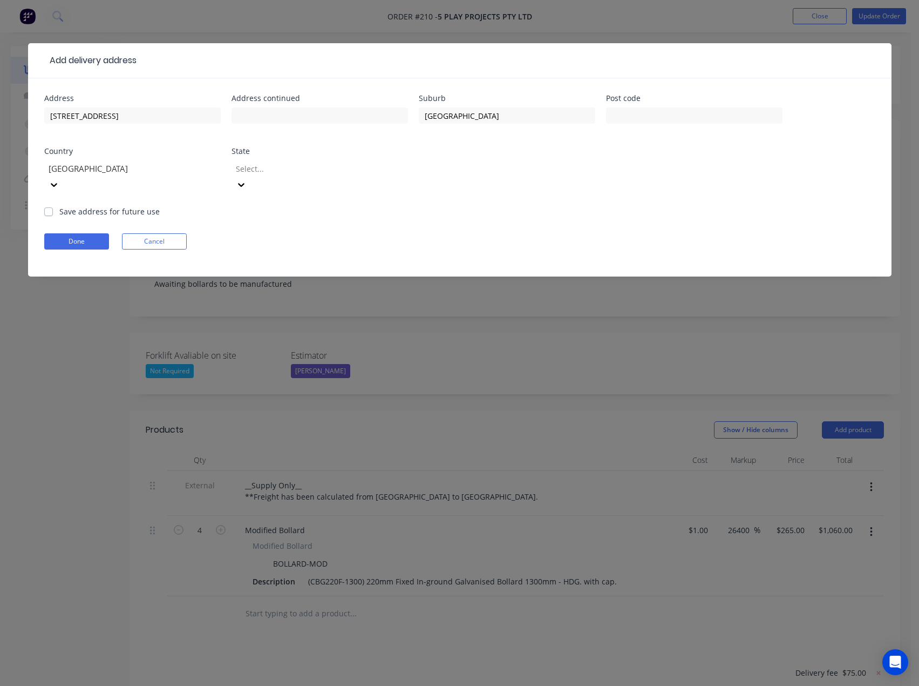
click at [279, 165] on div at bounding box center [312, 168] width 155 height 13
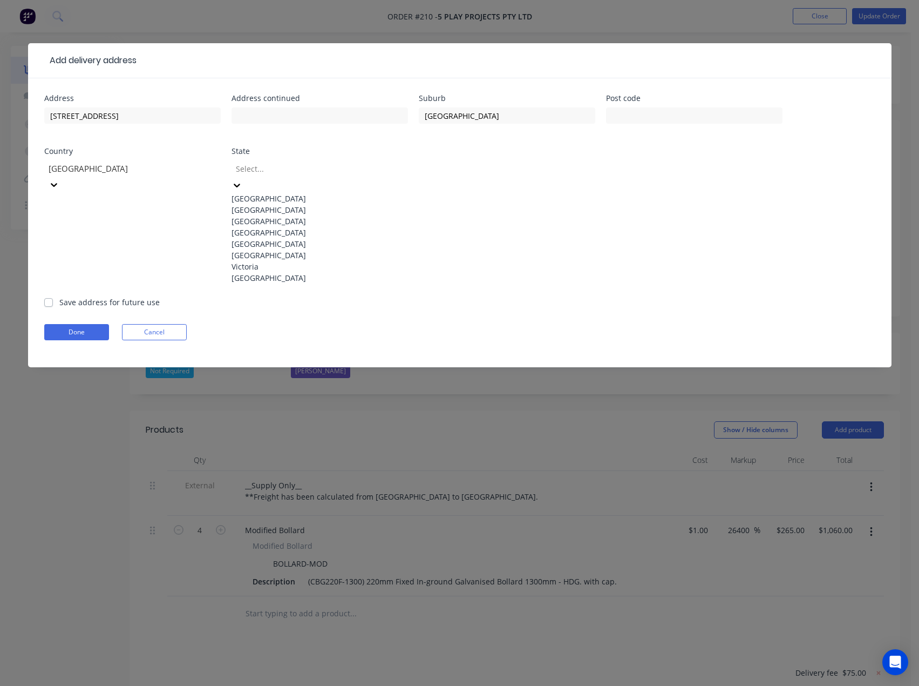
click at [275, 272] on div "Victoria" at bounding box center [320, 266] width 177 height 11
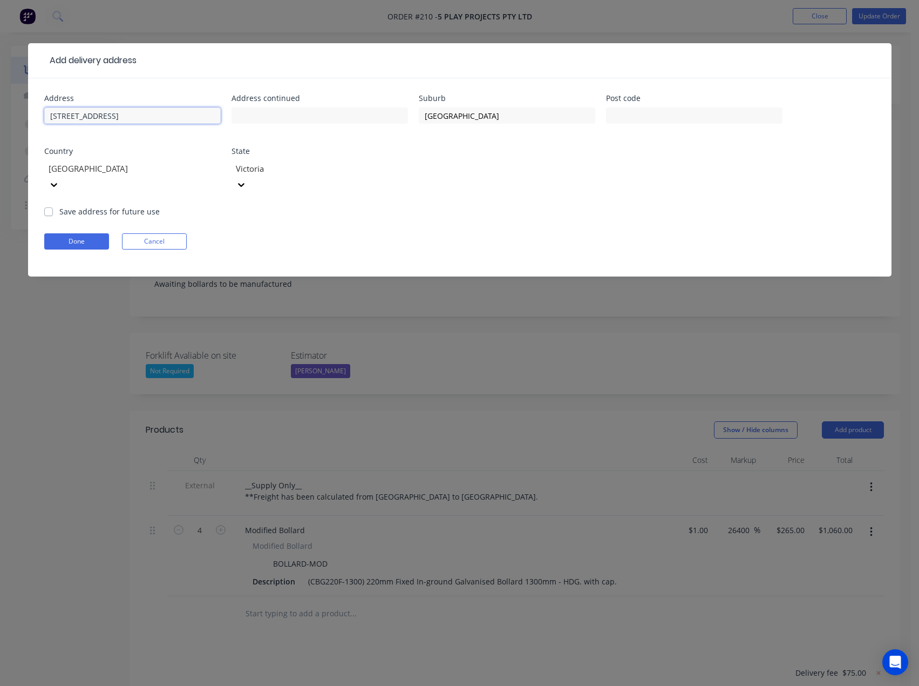
click at [154, 120] on input "[STREET_ADDRESS]" at bounding box center [132, 115] width 177 height 16
click at [671, 113] on input "text" at bounding box center [694, 115] width 177 height 16
type input "3810"
click at [59, 206] on label "Save address for future use" at bounding box center [109, 211] width 100 height 11
click at [47, 206] on input "Save address for future use" at bounding box center [48, 211] width 9 height 10
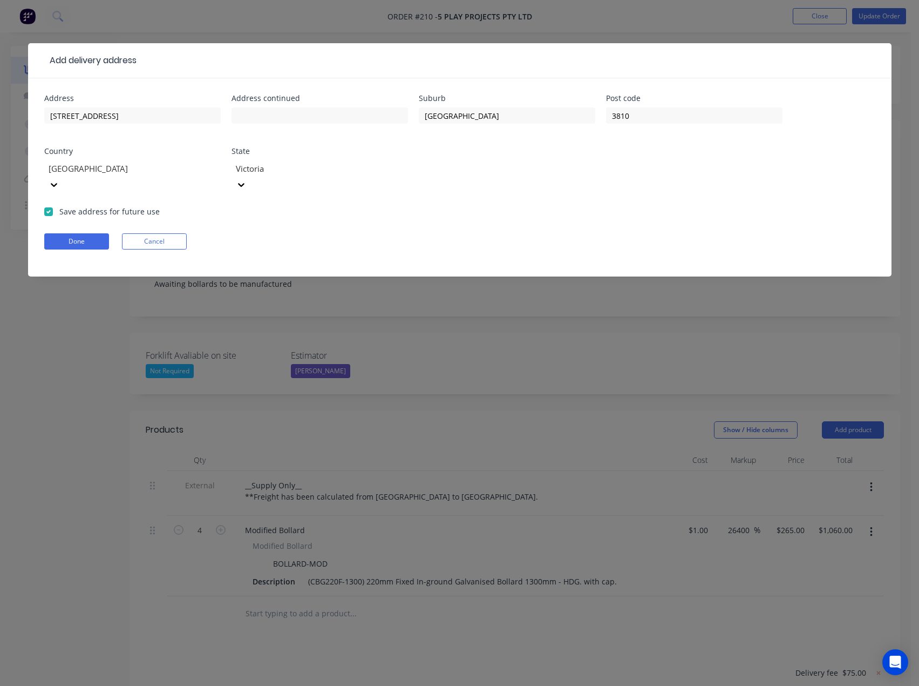
checkbox input "true"
click at [70, 233] on button "Done" at bounding box center [76, 241] width 65 height 16
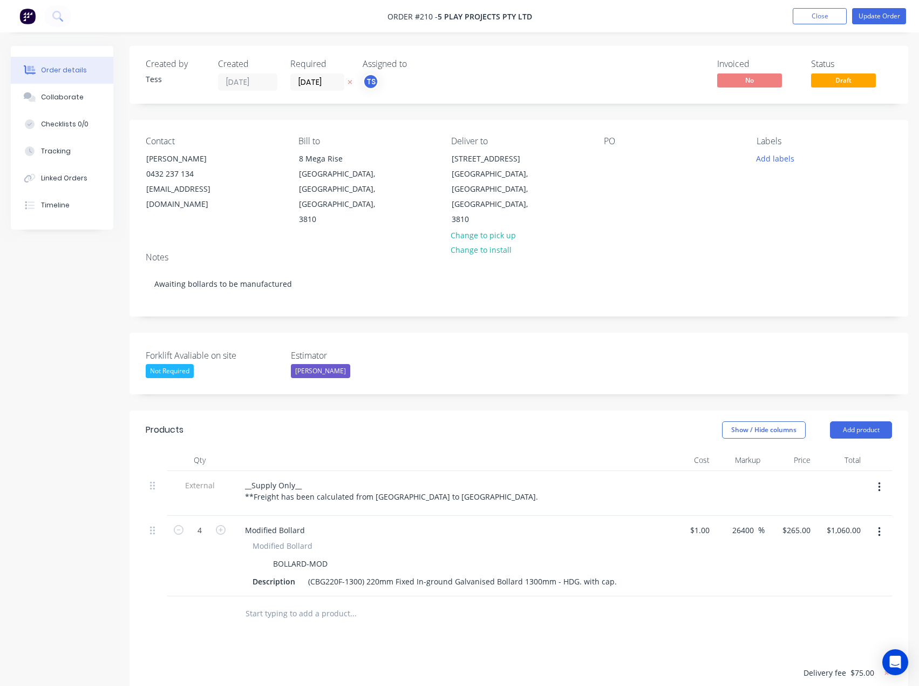
click at [165, 364] on div "Not Required" at bounding box center [170, 371] width 48 height 14
click at [167, 384] on div "Yes" at bounding box center [163, 384] width 19 height 14
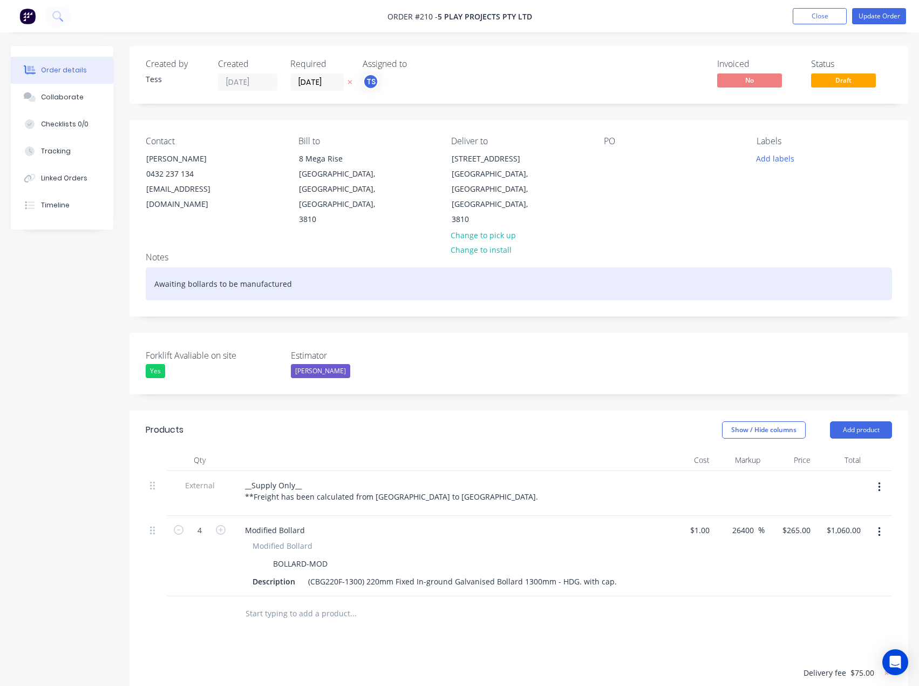
click at [271, 267] on div "Awaiting bollards to be manufactured" at bounding box center [519, 283] width 747 height 33
drag, startPoint x: 250, startPoint y: 249, endPoint x: 132, endPoint y: 262, distance: 118.9
click at [133, 262] on div "Notes Awaiting bollards to be manufactured" at bounding box center [519, 279] width 779 height 72
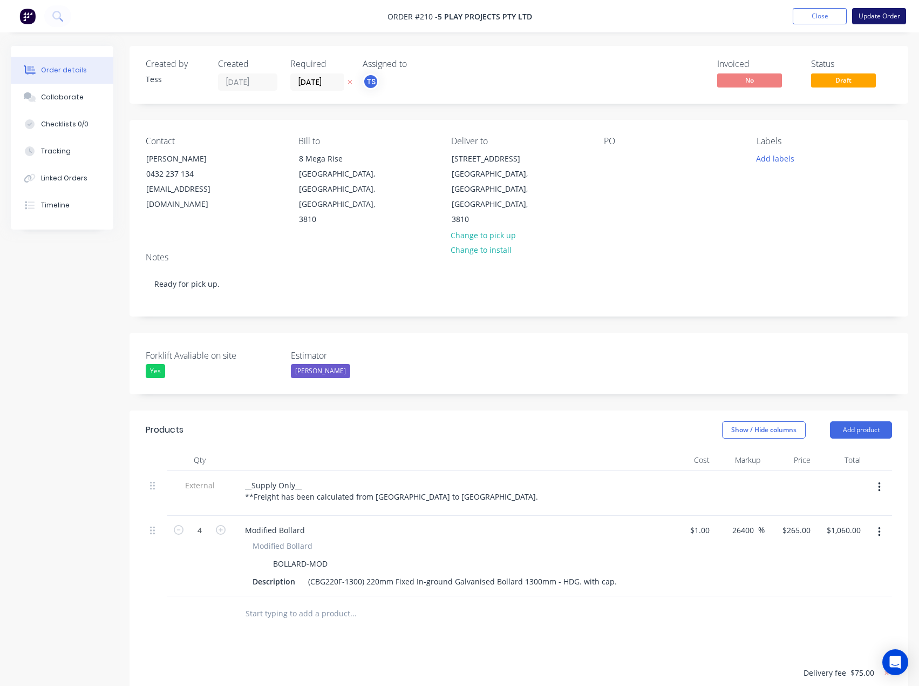
click at [871, 18] on button "Update Order" at bounding box center [879, 16] width 54 height 16
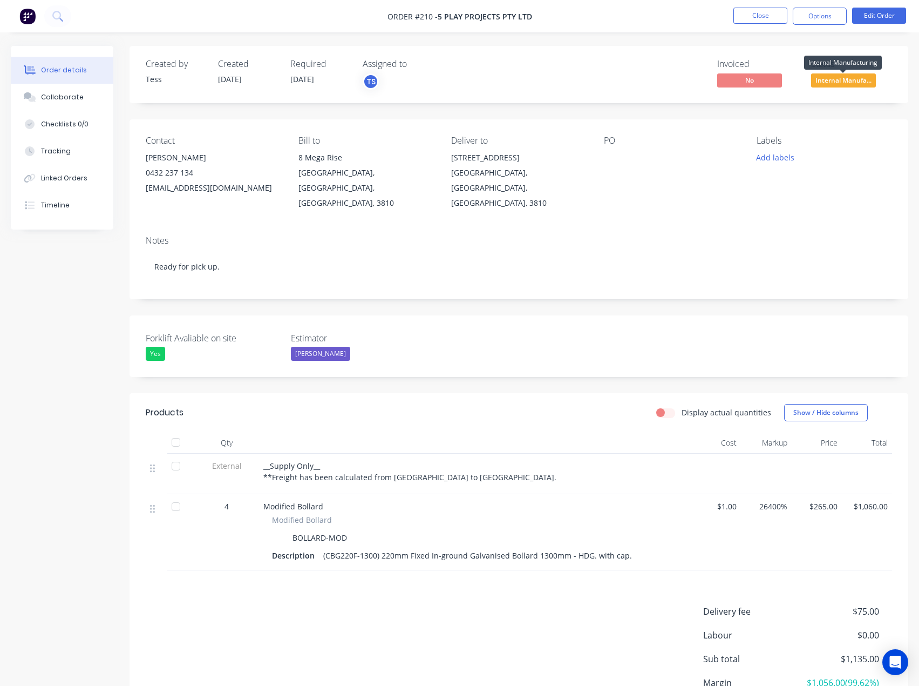
click at [828, 79] on span "Internal Manufa..." at bounding box center [843, 79] width 65 height 13
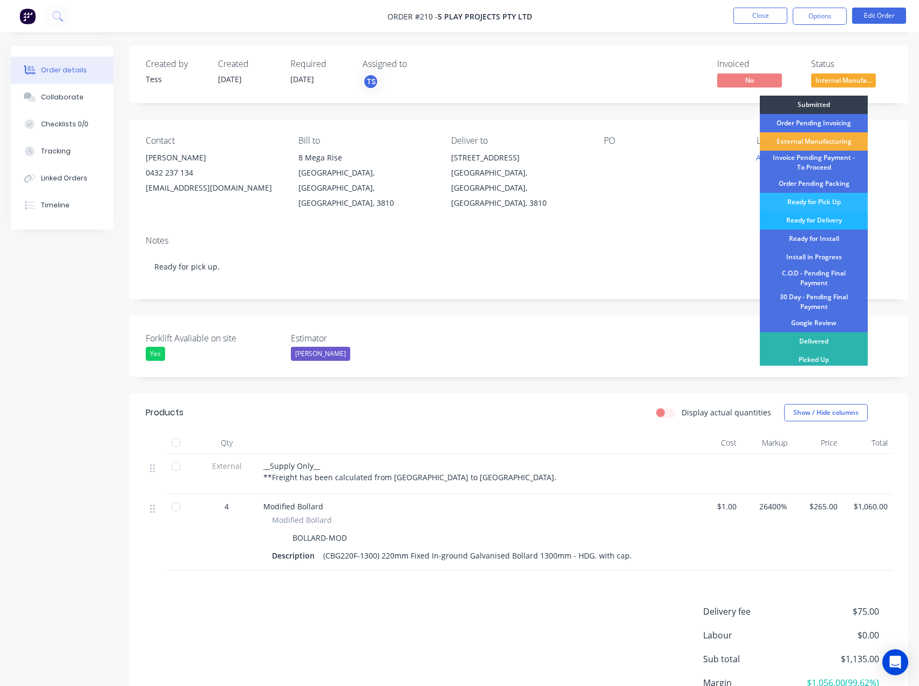
click at [816, 218] on div "Ready for Delivery" at bounding box center [814, 220] width 108 height 18
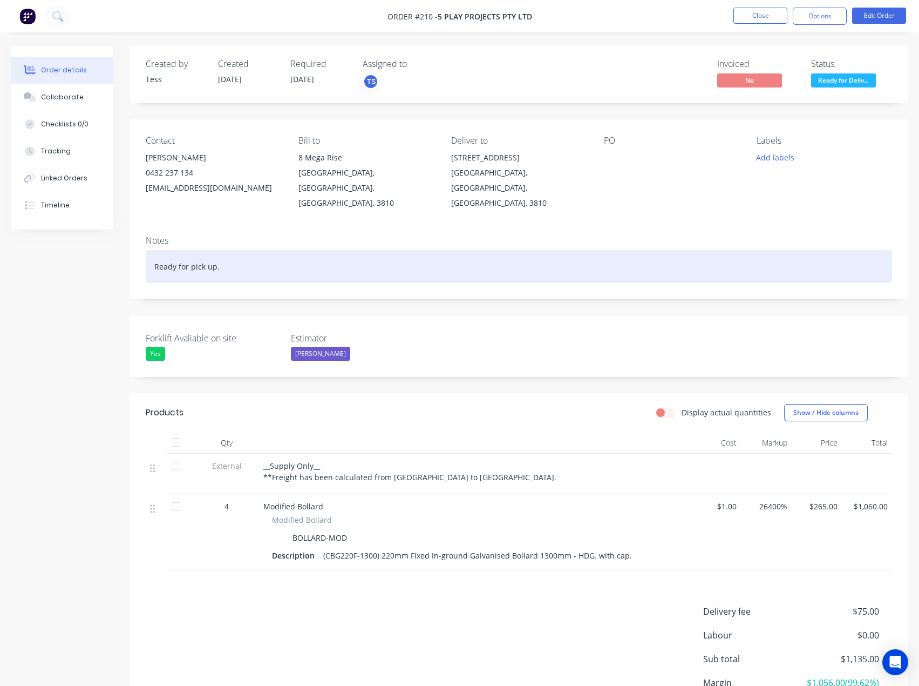
click at [240, 252] on div "Ready for pick up." at bounding box center [519, 266] width 747 height 33
click at [282, 253] on div "Ready for pick up. Jet Couriers refernec number-" at bounding box center [519, 266] width 747 height 33
click at [288, 250] on div "Ready for pick up. Jet Couriers referec number-" at bounding box center [519, 266] width 747 height 33
click at [286, 253] on div "Ready for pick up. Jet Couriers refere7298 number-" at bounding box center [519, 266] width 747 height 33
drag, startPoint x: 300, startPoint y: 249, endPoint x: 285, endPoint y: 252, distance: 15.9
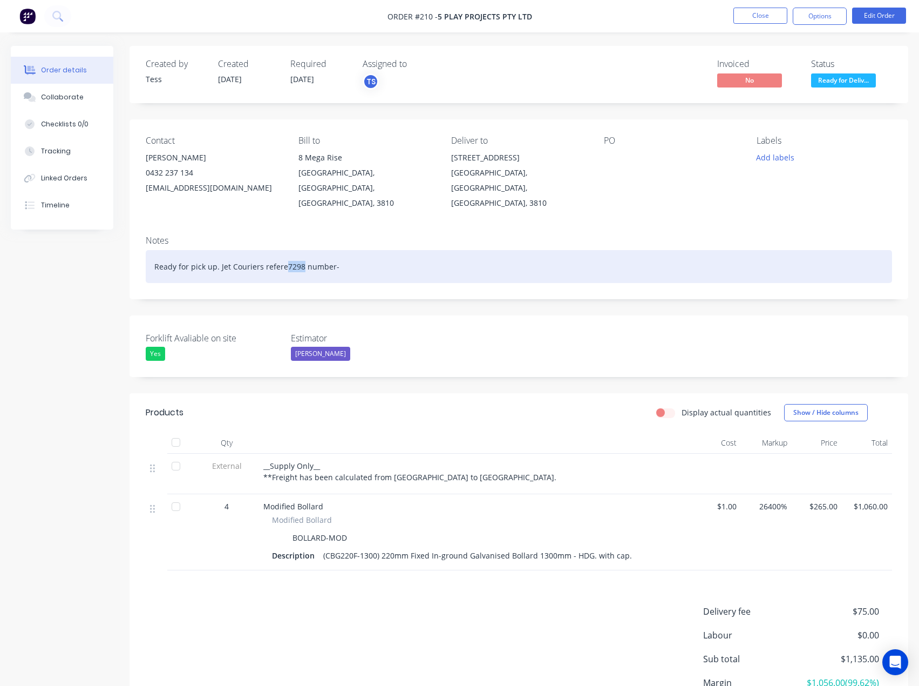
click at [285, 252] on div "Ready for pick up. Jet Couriers refere7298 number-" at bounding box center [519, 266] width 747 height 33
click at [325, 250] on div "Ready for pick up. Jet Couriers refere number-" at bounding box center [519, 266] width 747 height 33
click at [283, 250] on div "Ready for pick up. Jet Couriers refere number- 7298" at bounding box center [519, 266] width 747 height 33
click at [411, 252] on div "Ready for pick up. Jet Couriers reference number- 7298" at bounding box center [519, 266] width 747 height 33
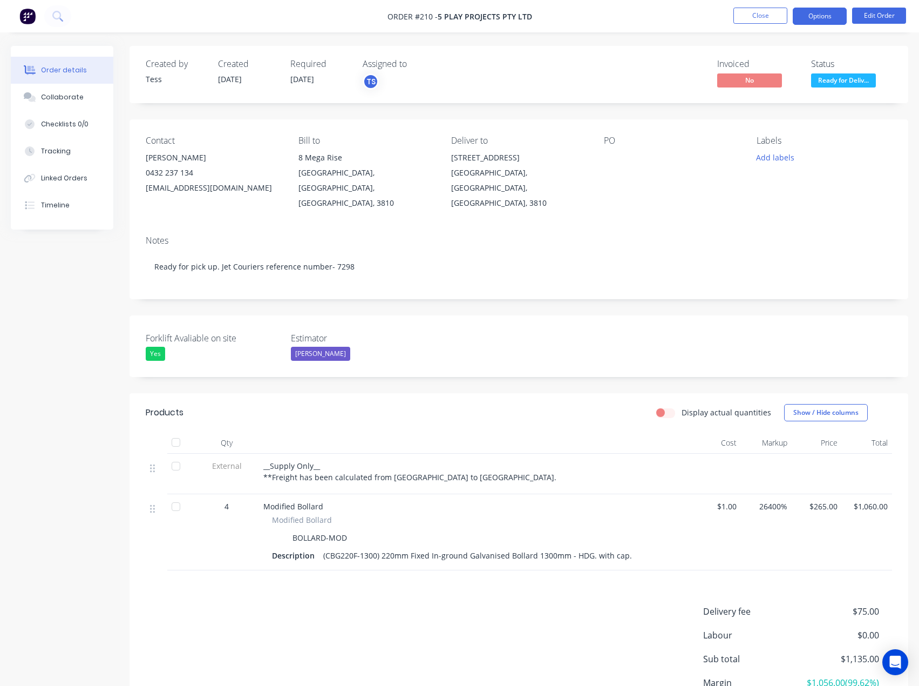
click at [817, 17] on button "Options" at bounding box center [820, 16] width 54 height 17
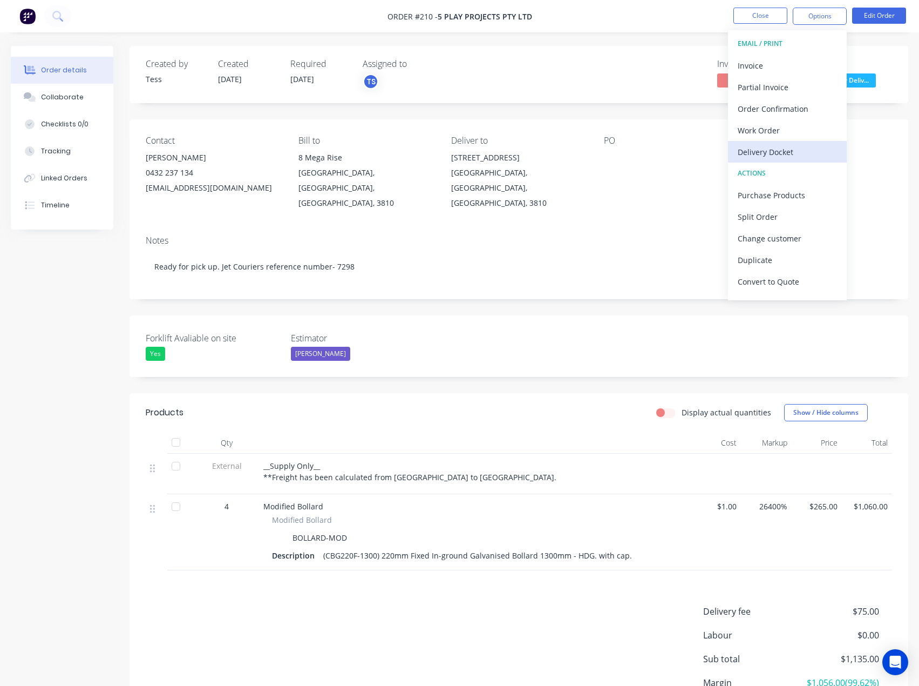
click at [761, 148] on div "Delivery Docket" at bounding box center [787, 152] width 99 height 16
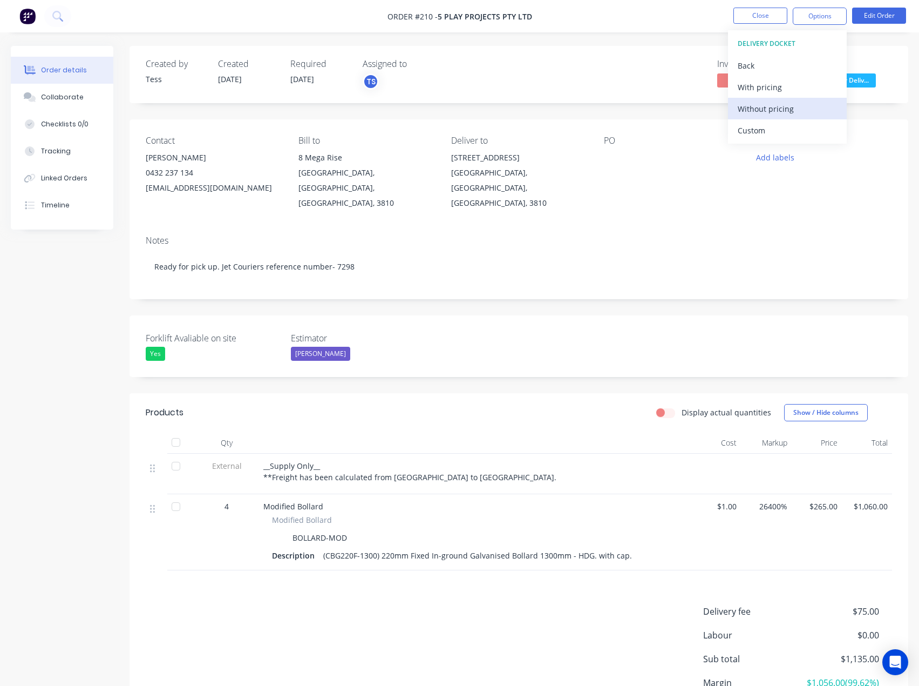
click at [802, 109] on div "Without pricing" at bounding box center [787, 109] width 99 height 16
click at [637, 36] on div "Order details Collaborate Checklists 0/0 Tracking Linked Orders Timeline Order …" at bounding box center [459, 393] width 919 height 786
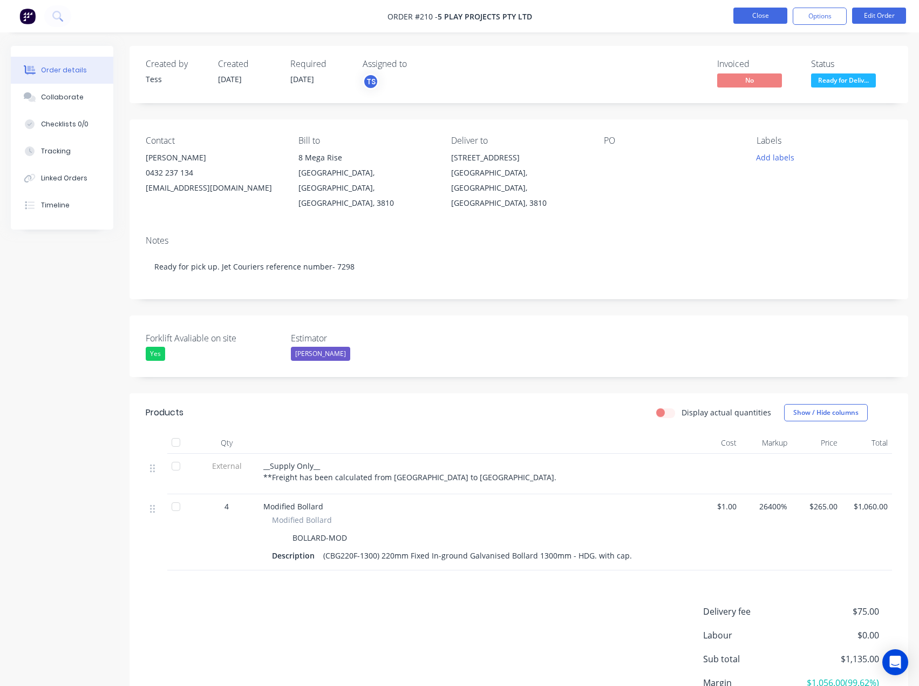
click at [749, 16] on button "Close" at bounding box center [761, 16] width 54 height 16
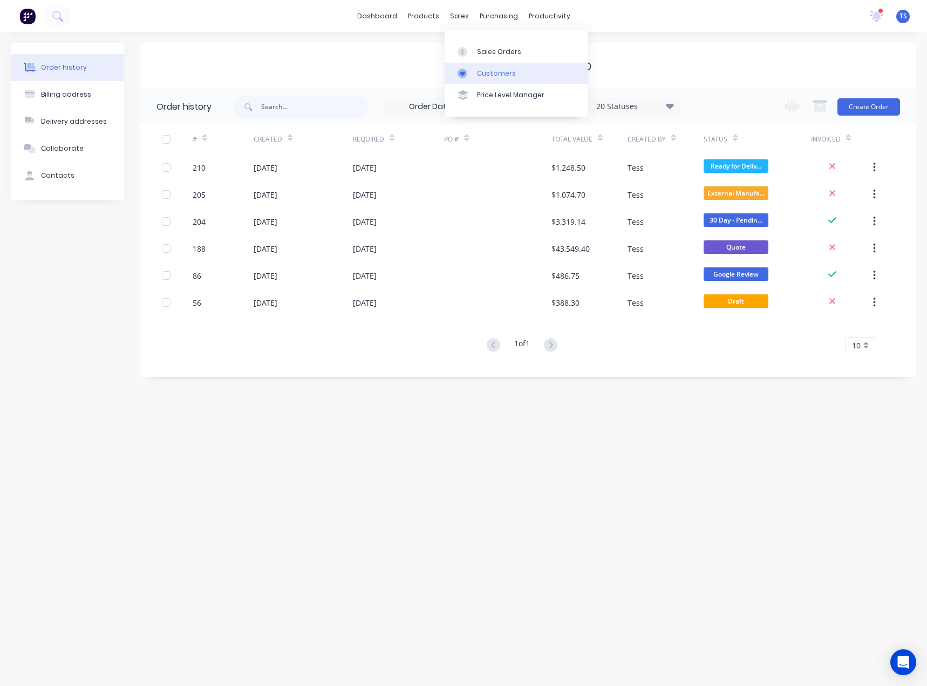
click at [468, 72] on div at bounding box center [466, 74] width 16 height 10
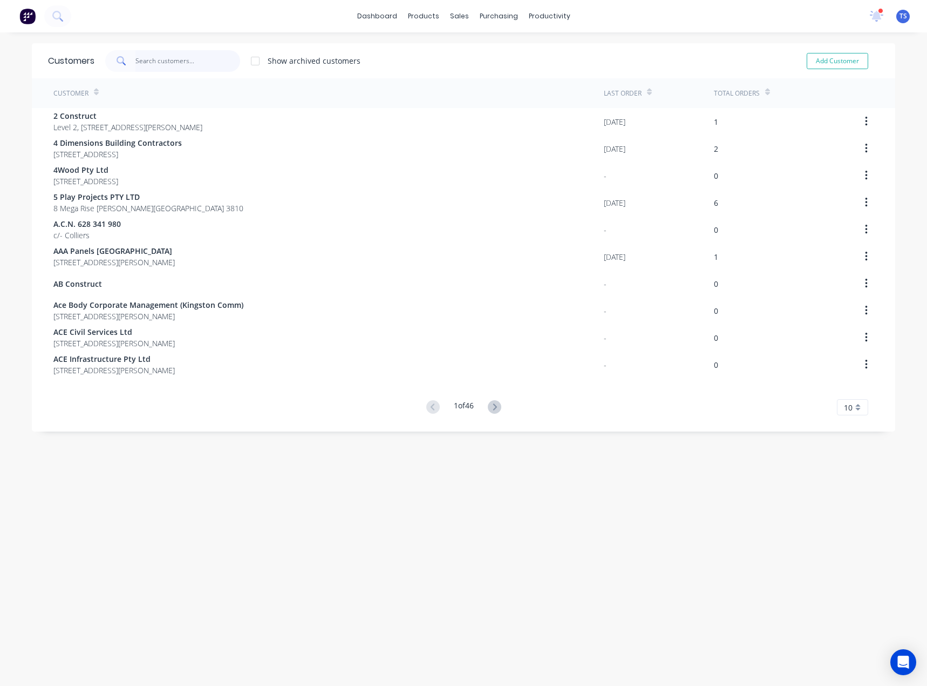
click at [166, 62] on input "text" at bounding box center [188, 61] width 105 height 22
click at [466, 57] on link "Sales Orders" at bounding box center [512, 51] width 143 height 22
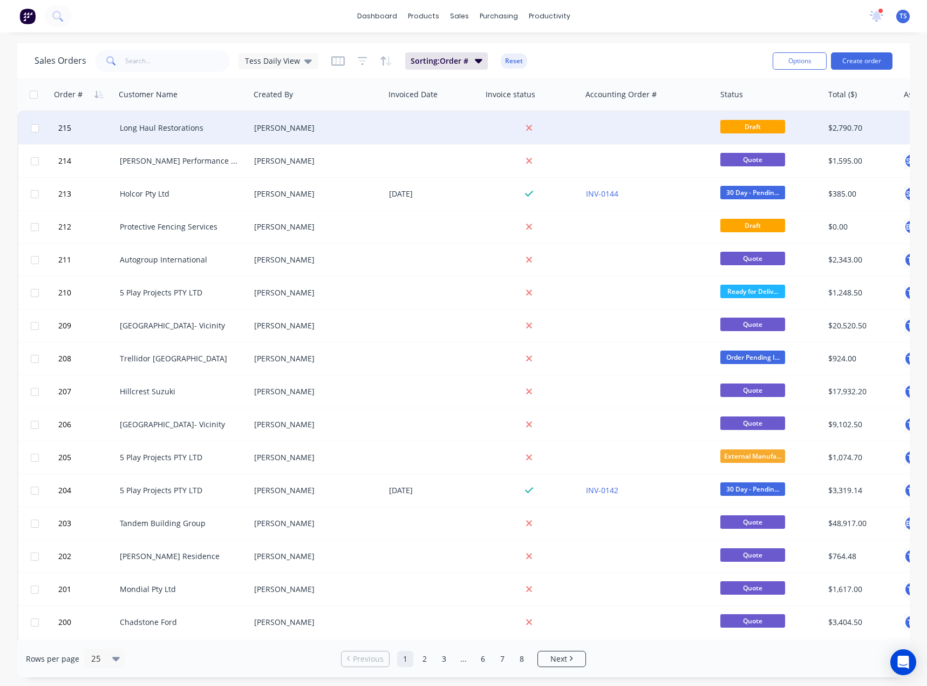
click at [166, 131] on div "Long Haul Restorations" at bounding box center [180, 128] width 120 height 11
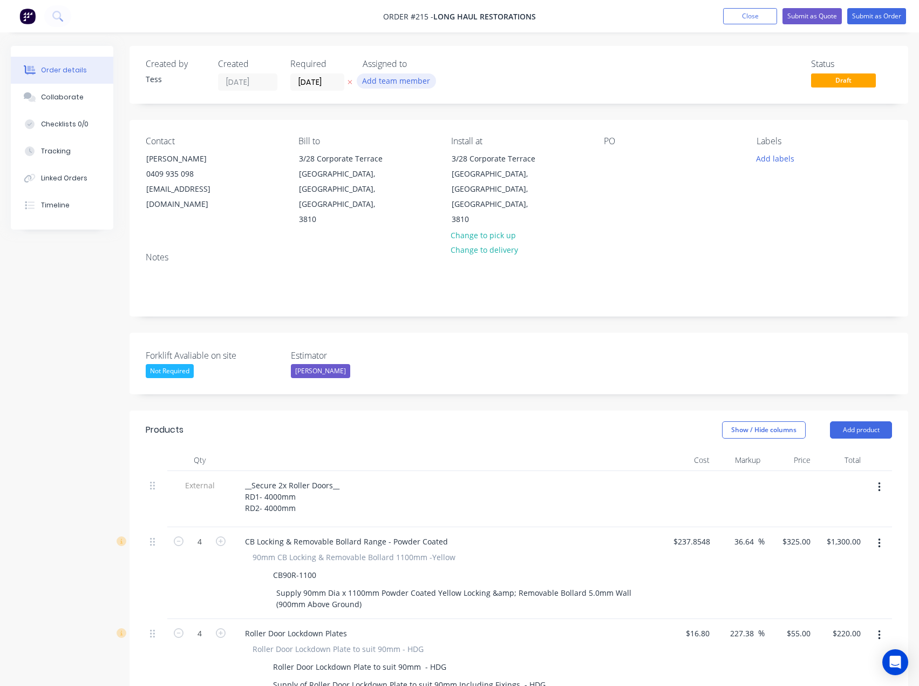
click at [404, 80] on button "Add team member" at bounding box center [396, 80] width 79 height 15
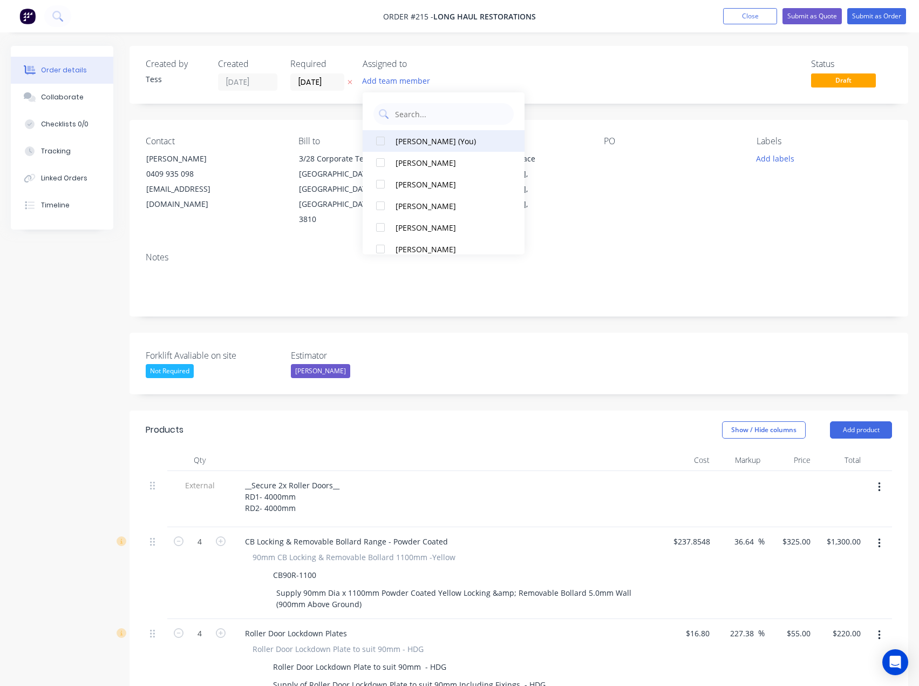
click at [409, 138] on div "[PERSON_NAME] (You)" at bounding box center [450, 141] width 108 height 11
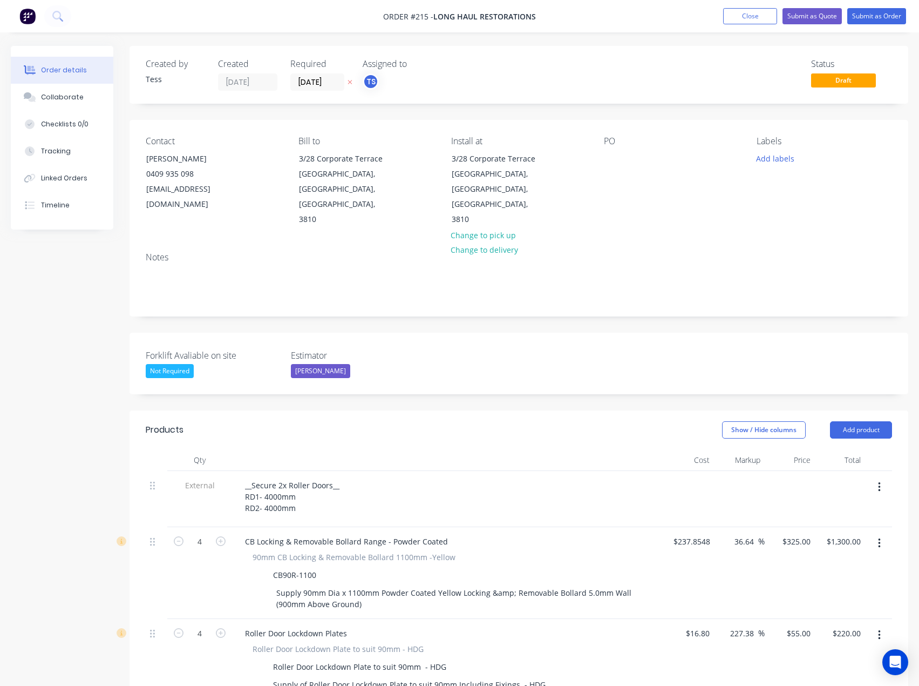
click at [526, 64] on div "Status Draft" at bounding box center [682, 75] width 422 height 32
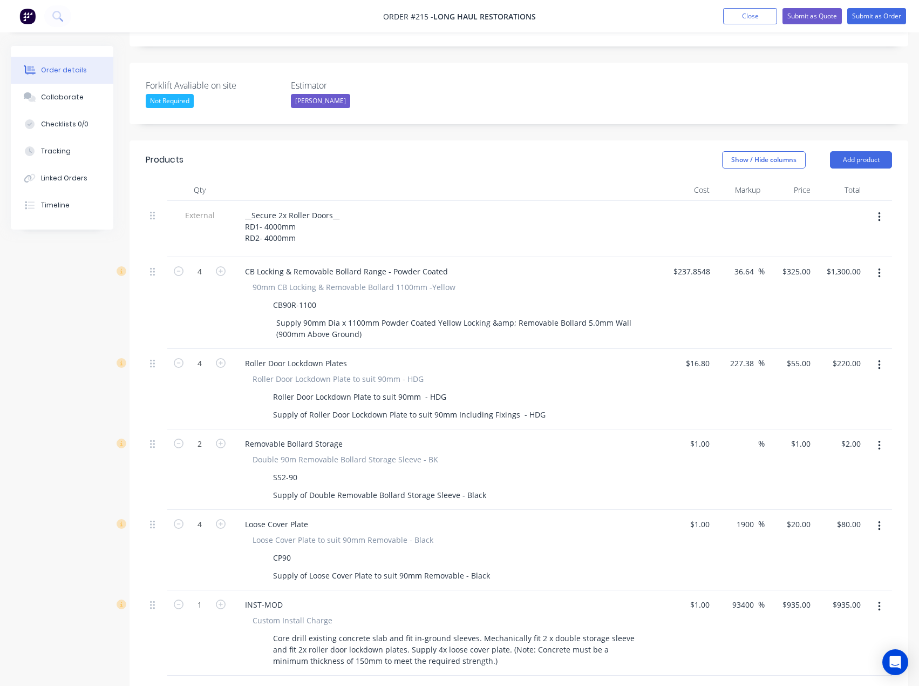
scroll to position [432, 0]
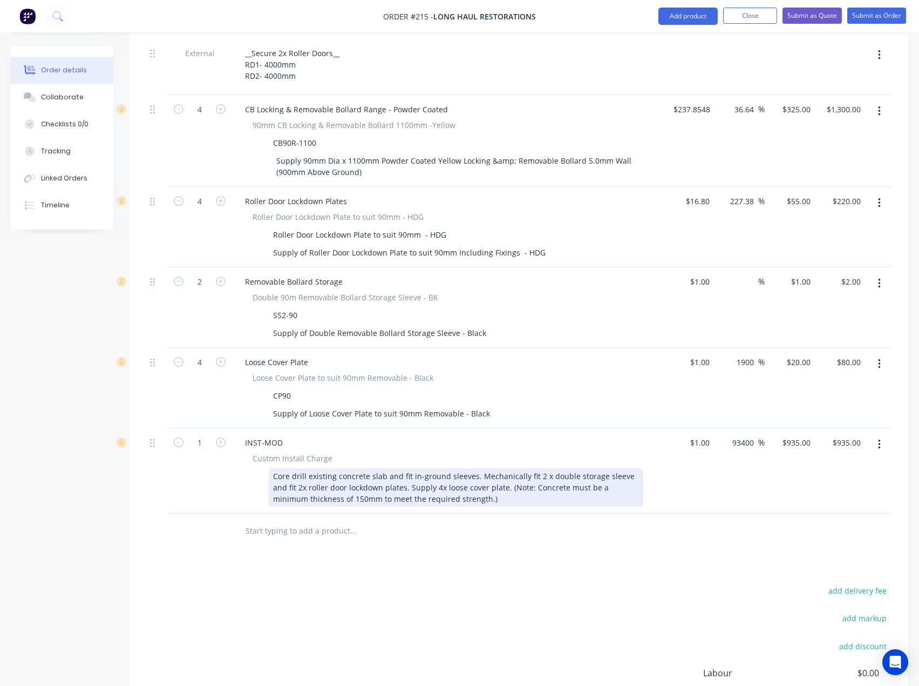
click at [277, 468] on div "Core drill existing concrete slab and fit in-ground sleeves. Mechanically fit 2…" at bounding box center [456, 487] width 375 height 38
click at [274, 468] on div "Core drill existing concrete slab and fit in-ground sleeves. Mechanically fit 2…" at bounding box center [456, 487] width 375 height 38
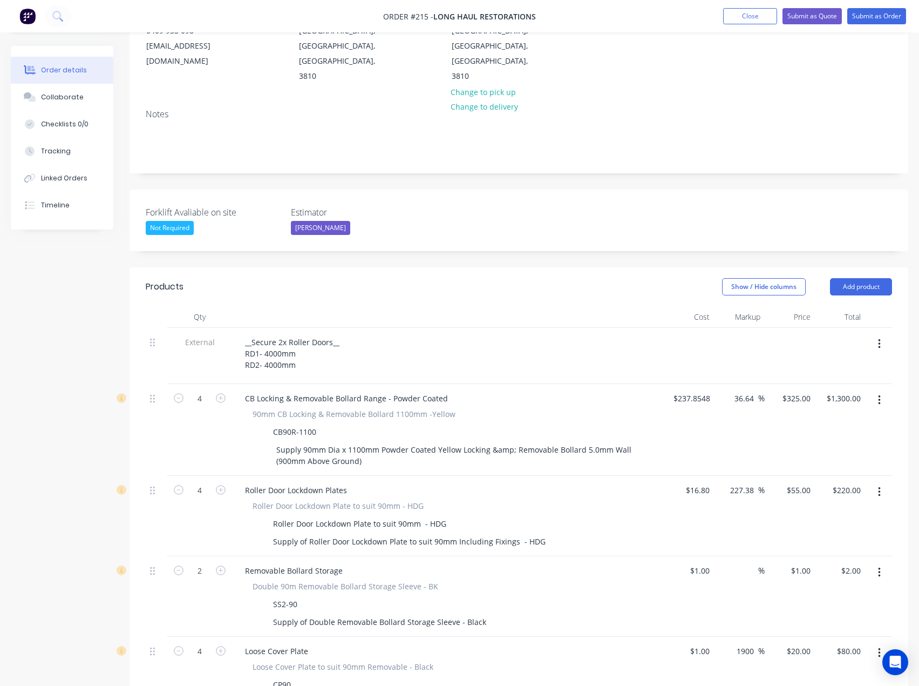
scroll to position [0, 0]
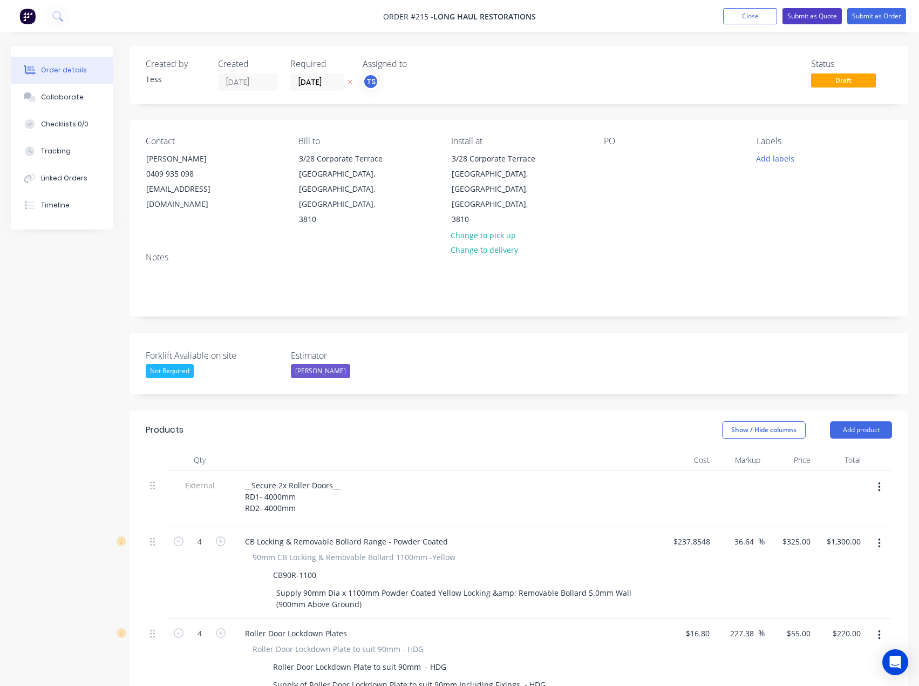
click at [829, 11] on button "Submit as Quote" at bounding box center [812, 16] width 59 height 16
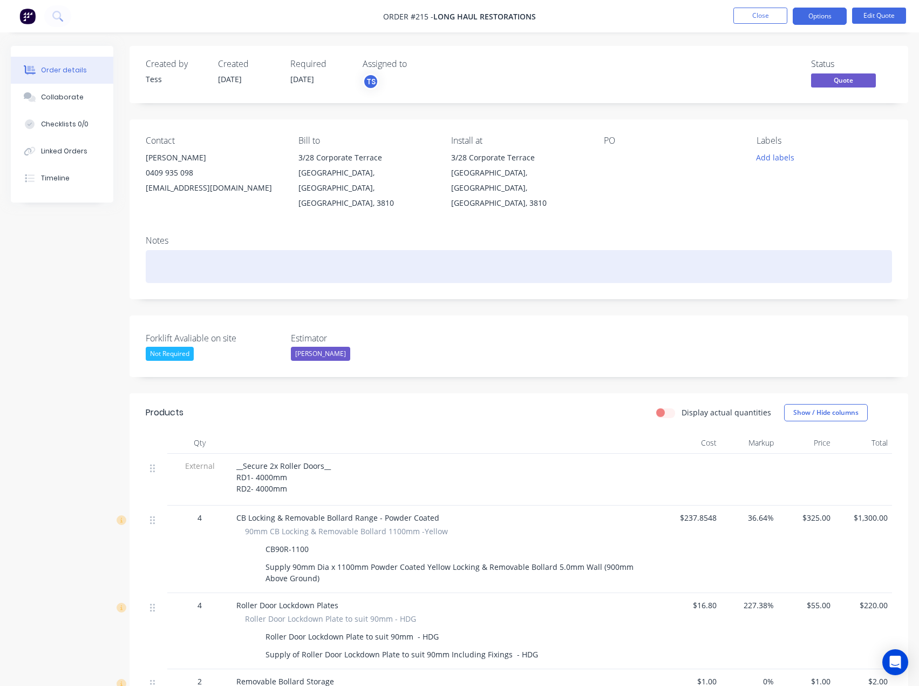
click at [168, 250] on div at bounding box center [519, 266] width 747 height 33
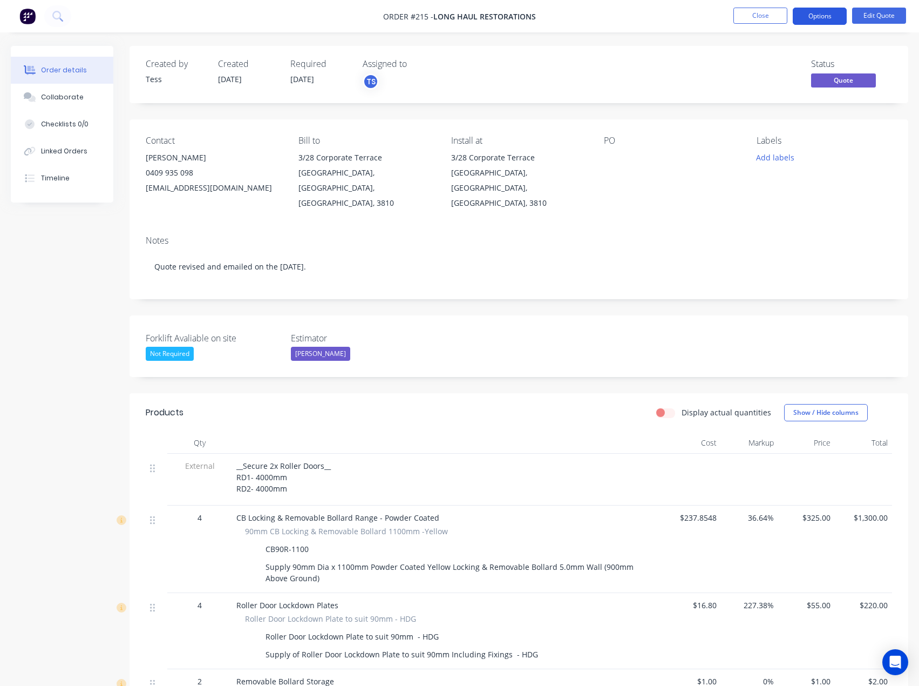
click at [831, 17] on button "Options" at bounding box center [820, 16] width 54 height 17
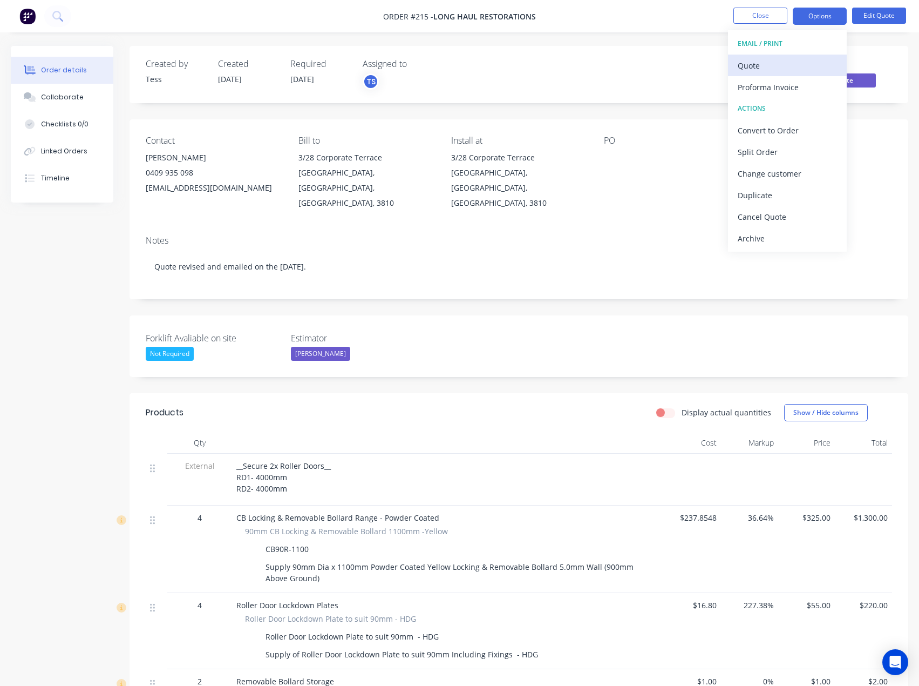
click at [760, 65] on div "Quote" at bounding box center [787, 66] width 99 height 16
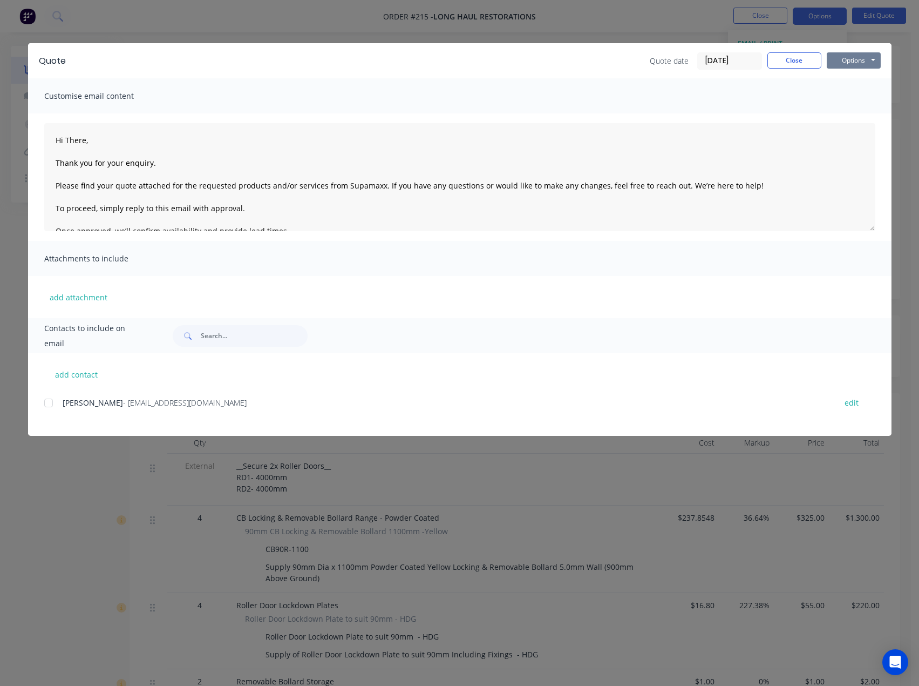
click at [859, 61] on button "Options" at bounding box center [854, 60] width 54 height 16
click at [855, 82] on button "Preview" at bounding box center [861, 80] width 69 height 18
click at [851, 58] on button "Options" at bounding box center [854, 60] width 54 height 16
click at [802, 59] on button "Close" at bounding box center [795, 60] width 54 height 16
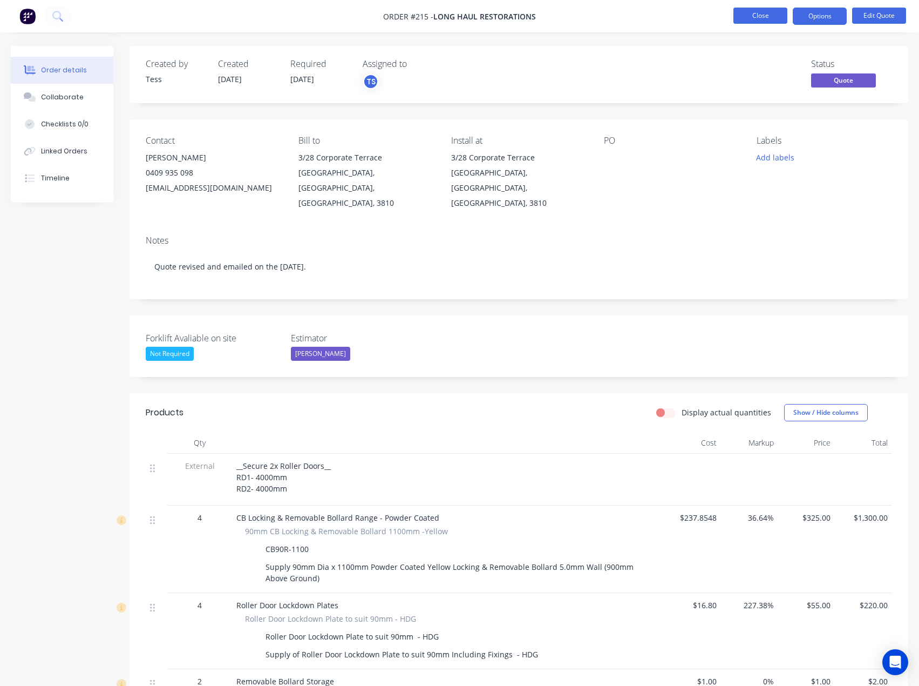
click at [756, 14] on button "Close" at bounding box center [761, 16] width 54 height 16
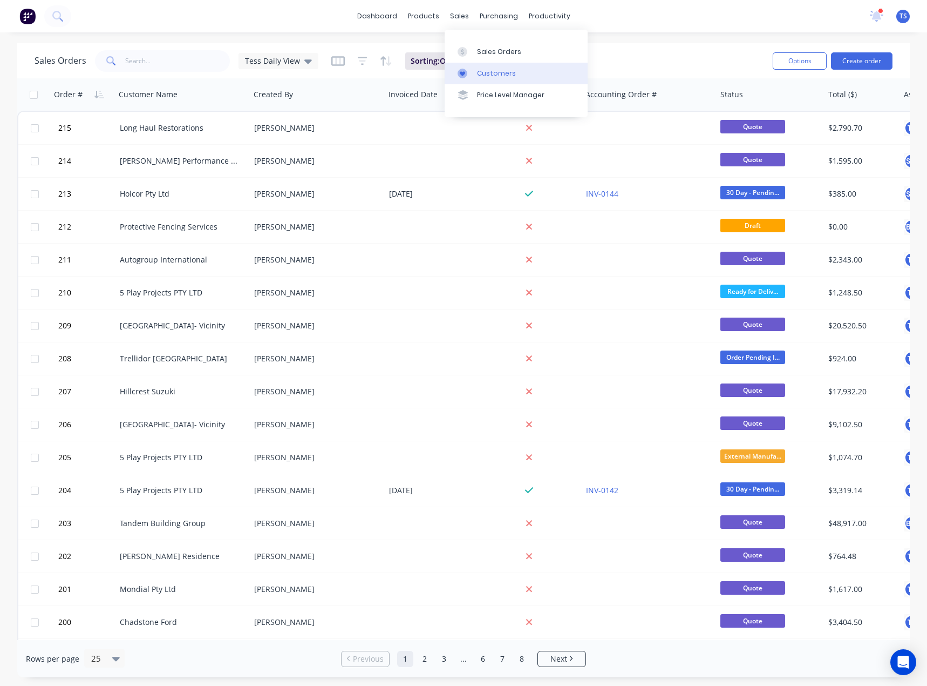
click at [490, 71] on div "Customers" at bounding box center [496, 74] width 39 height 10
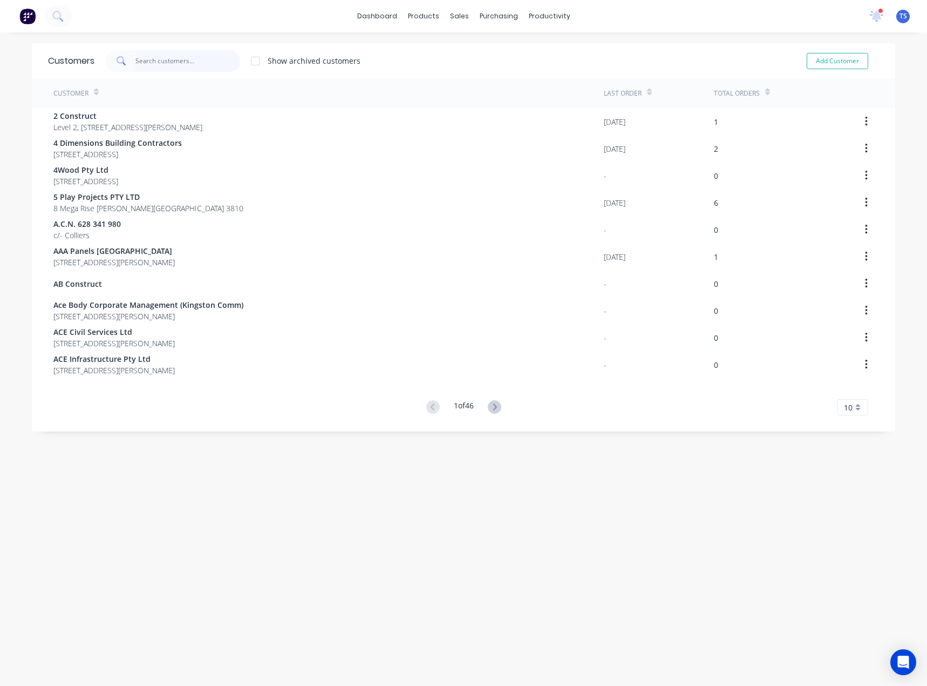
click at [199, 57] on input "text" at bounding box center [188, 61] width 105 height 22
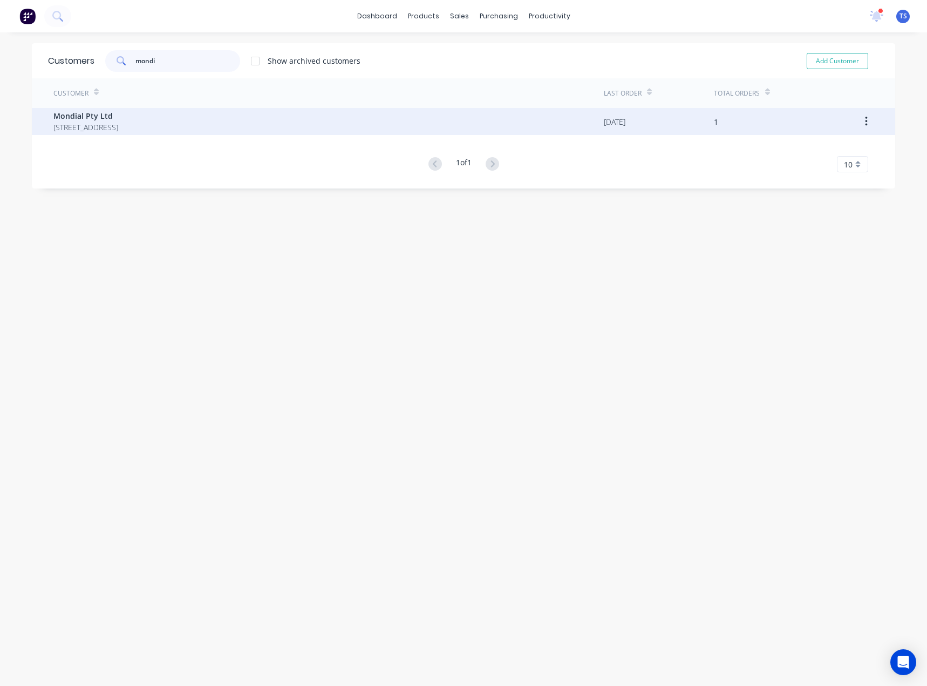
type input "mondi"
click at [118, 128] on span "[STREET_ADDRESS]" at bounding box center [85, 126] width 65 height 11
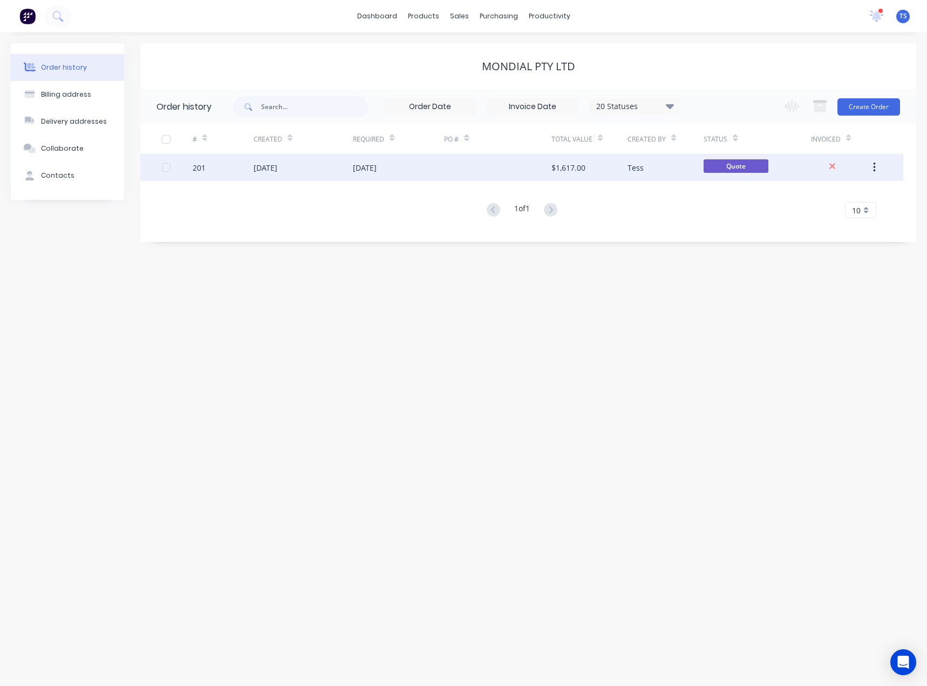
click at [427, 170] on div "[DATE]" at bounding box center [399, 167] width 92 height 27
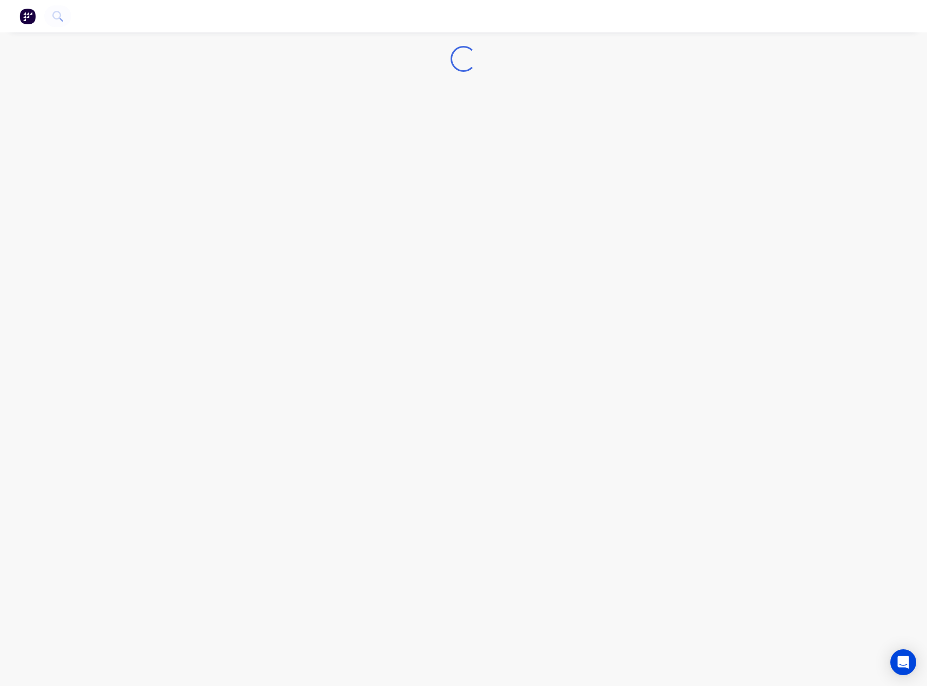
click at [427, 170] on div "Loading..." at bounding box center [463, 343] width 927 height 686
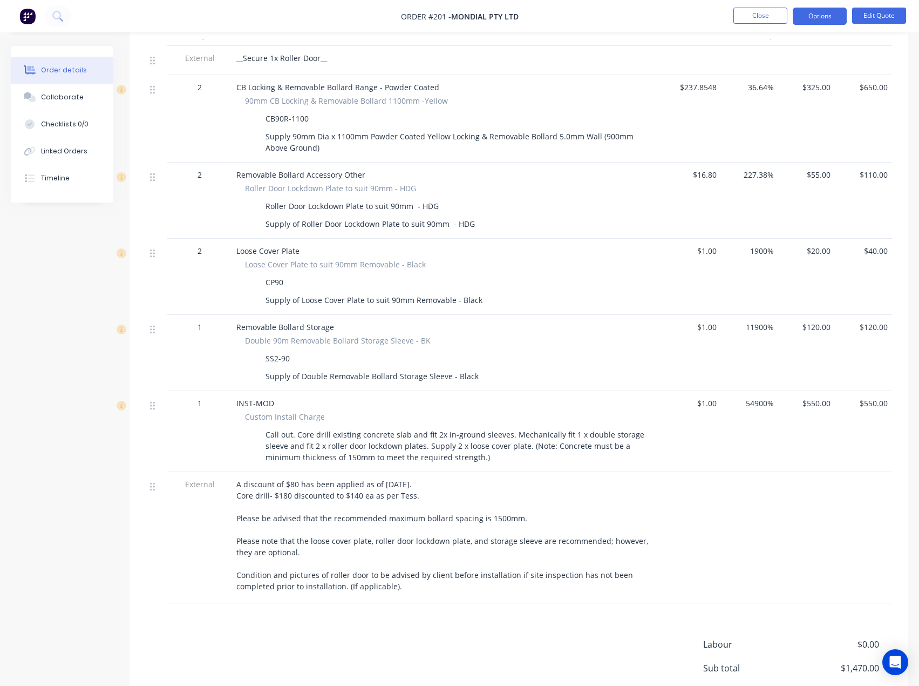
scroll to position [432, 0]
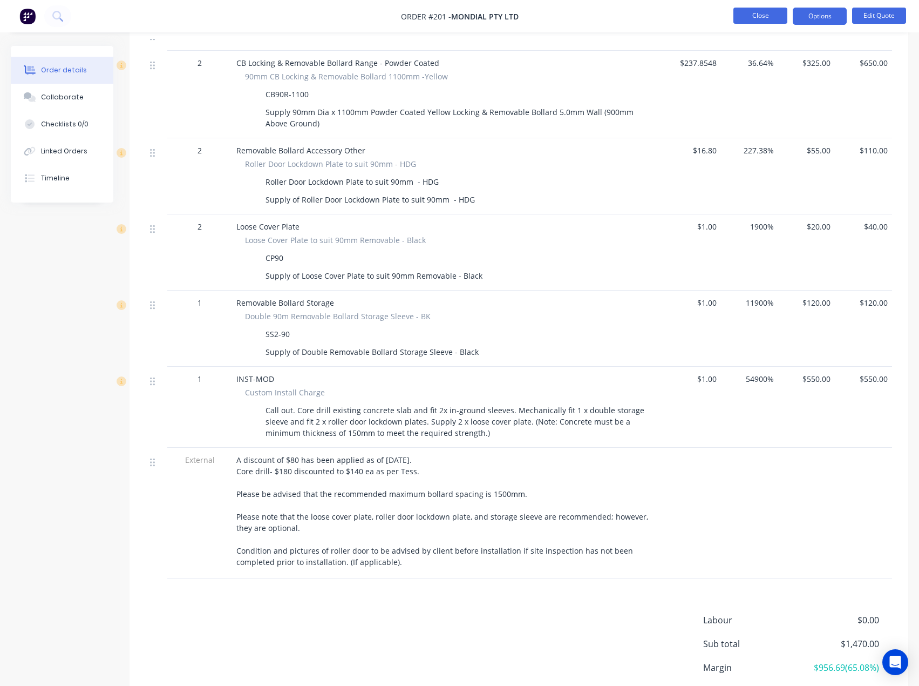
click at [754, 13] on button "Close" at bounding box center [761, 16] width 54 height 16
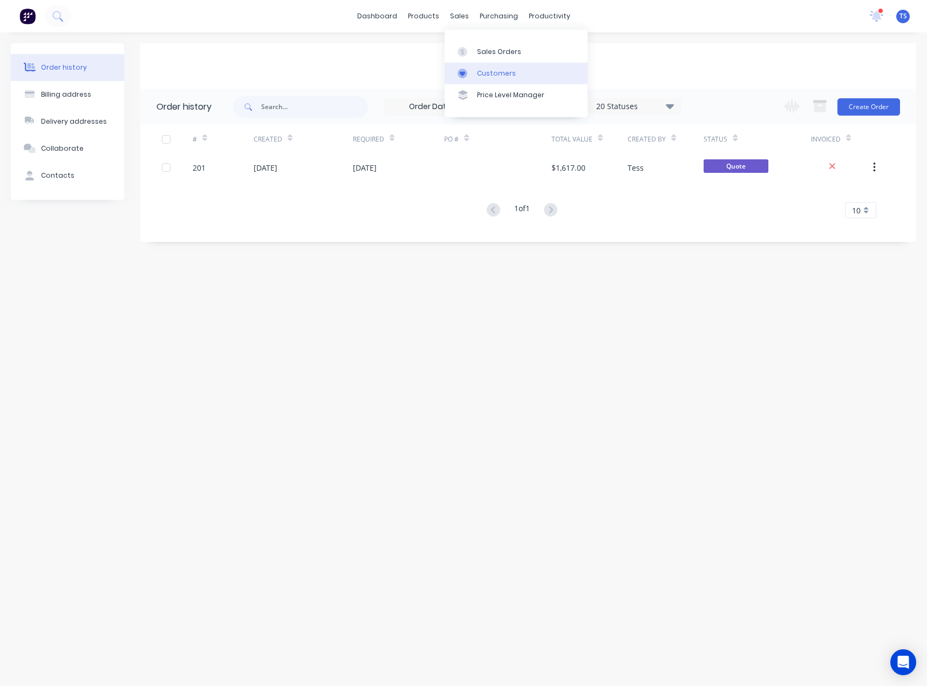
click at [492, 67] on link "Customers" at bounding box center [516, 74] width 143 height 22
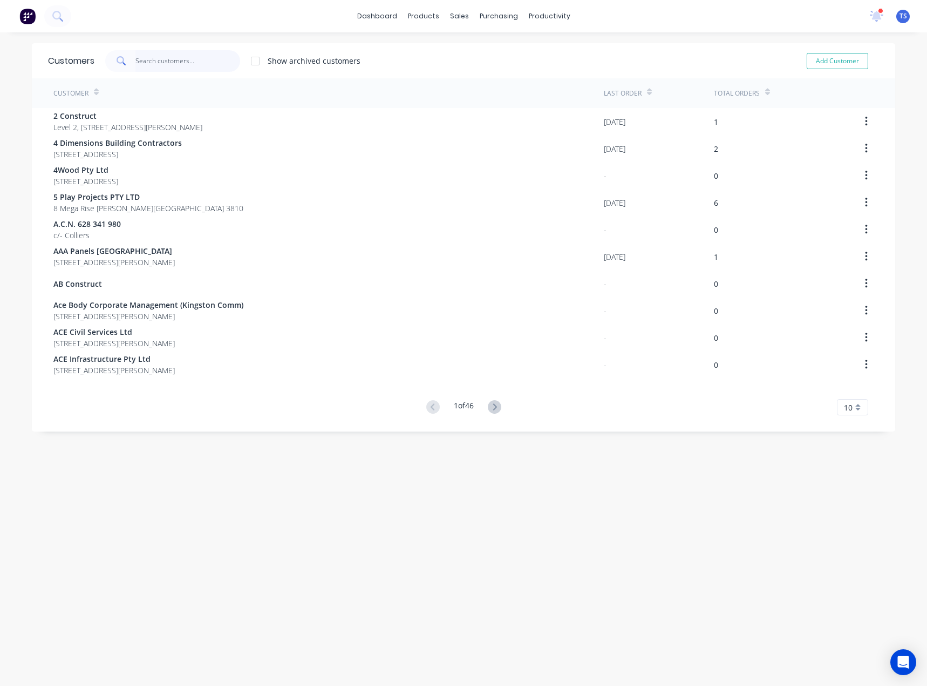
click at [159, 55] on input "text" at bounding box center [188, 61] width 105 height 22
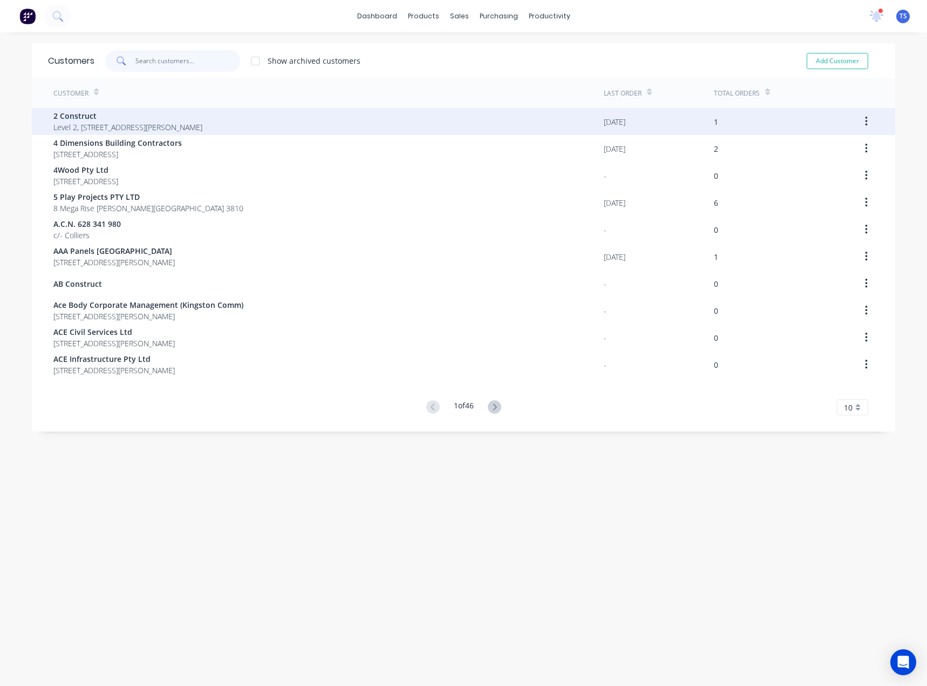
type input "t"
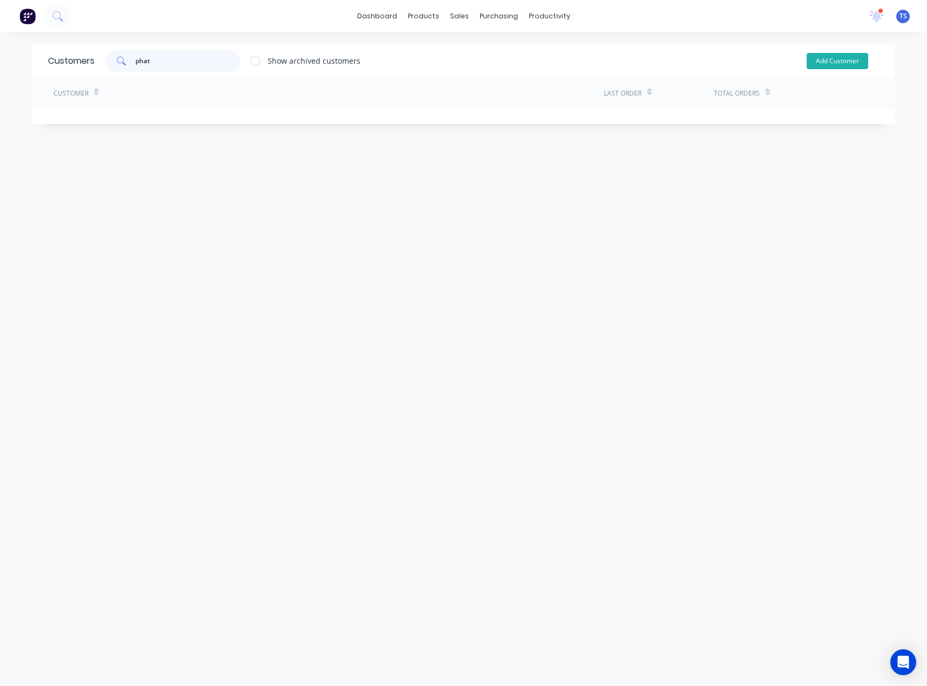
type input "phat"
click at [828, 58] on button "Add Customer" at bounding box center [838, 61] width 62 height 16
select select "AU"
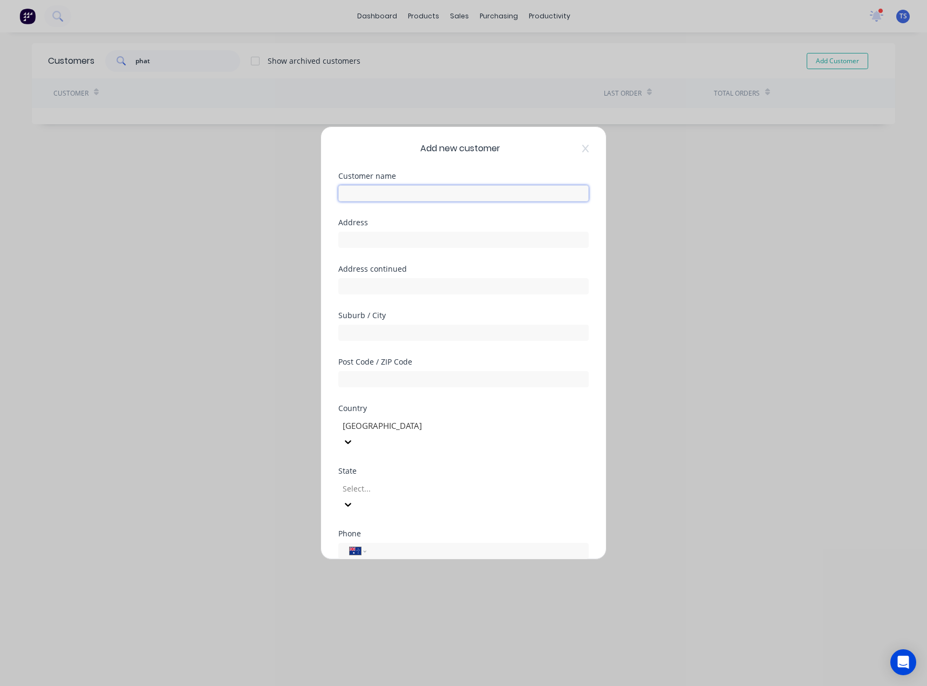
click at [394, 191] on input "text" at bounding box center [463, 193] width 250 height 16
type input "Phat Sourcing"
click at [359, 238] on input "text" at bounding box center [463, 240] width 250 height 16
type input "[STREET_ADDRESS]"
click at [378, 335] on input "text" at bounding box center [463, 332] width 250 height 16
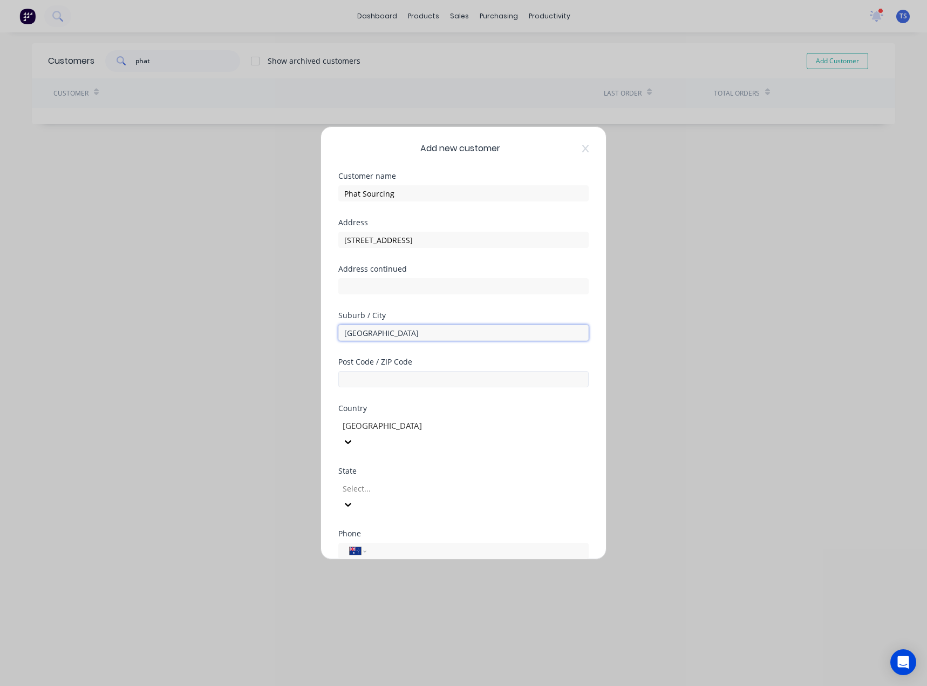
type input "[GEOGRAPHIC_DATA]"
drag, startPoint x: 374, startPoint y: 378, endPoint x: 380, endPoint y: 378, distance: 6.5
click at [374, 378] on input "text" at bounding box center [463, 379] width 250 height 16
type input "2066"
click at [377, 482] on div at bounding box center [419, 488] width 155 height 13
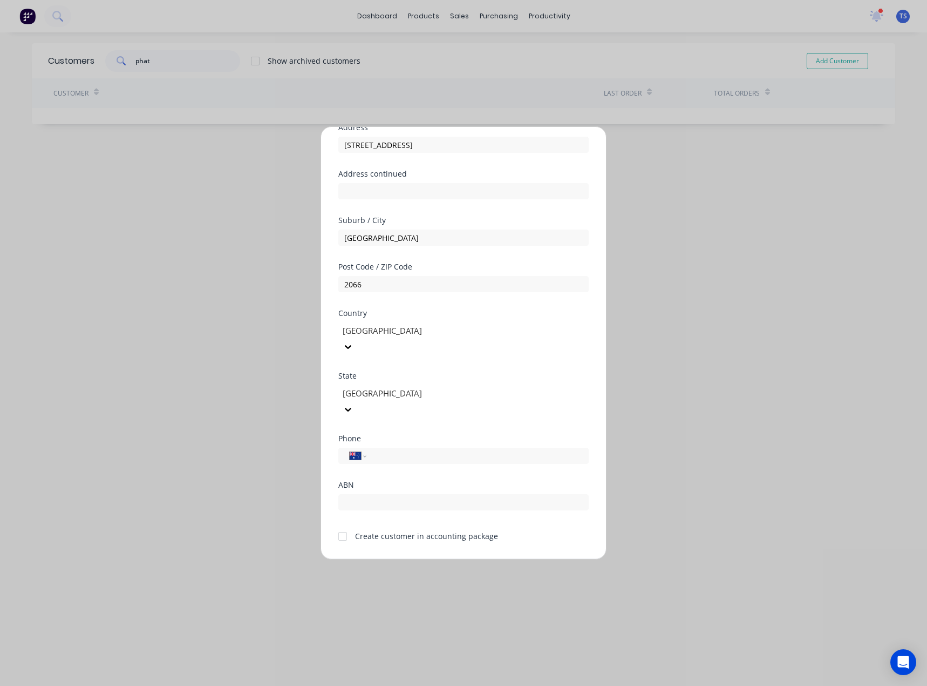
click at [341, 525] on div at bounding box center [343, 536] width 22 height 22
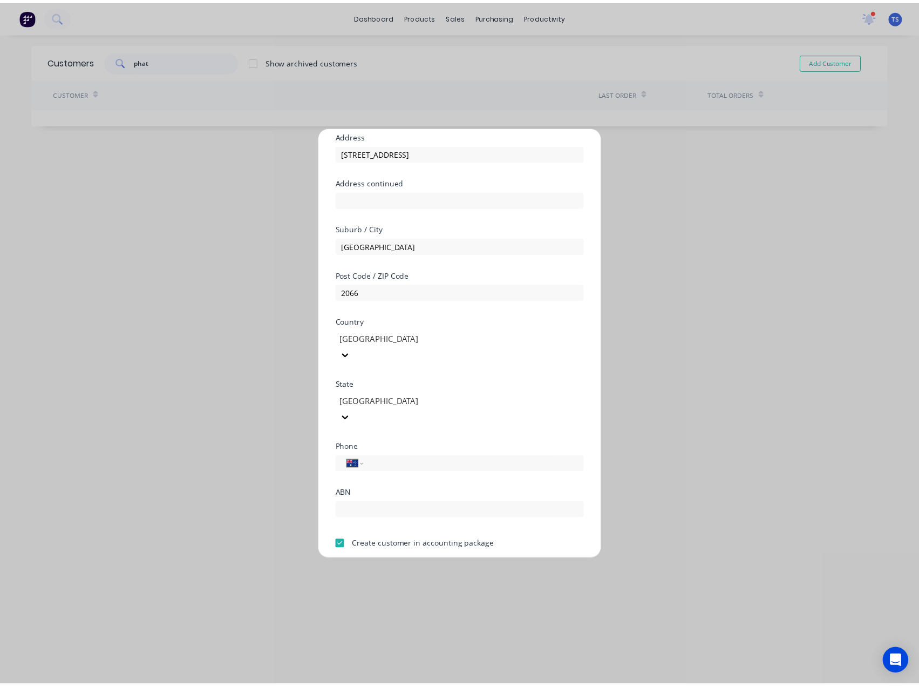
scroll to position [95, 0]
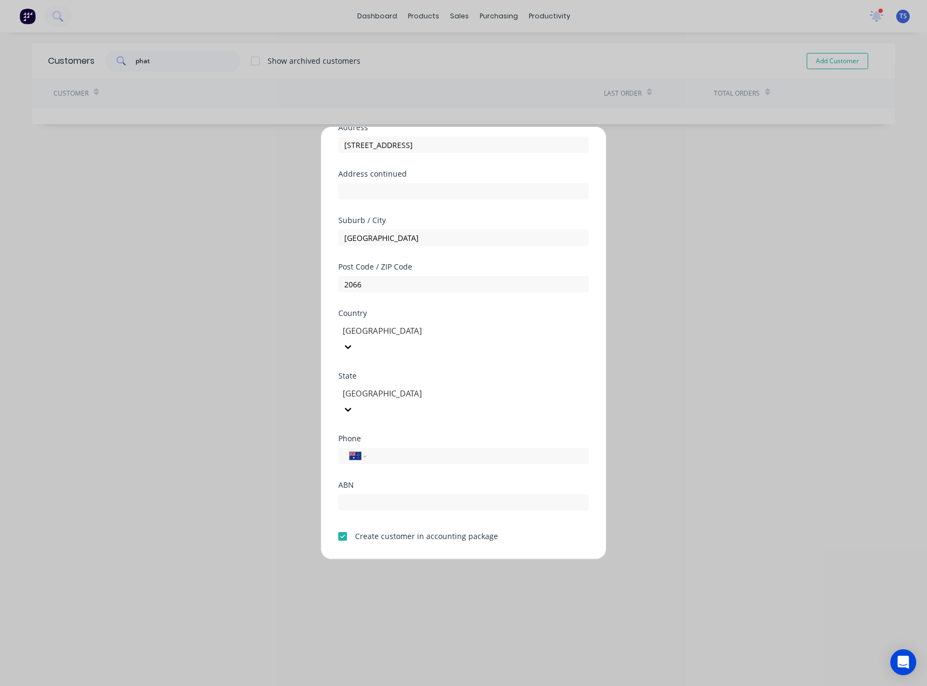
click at [421, 559] on button "Save" at bounding box center [429, 567] width 59 height 17
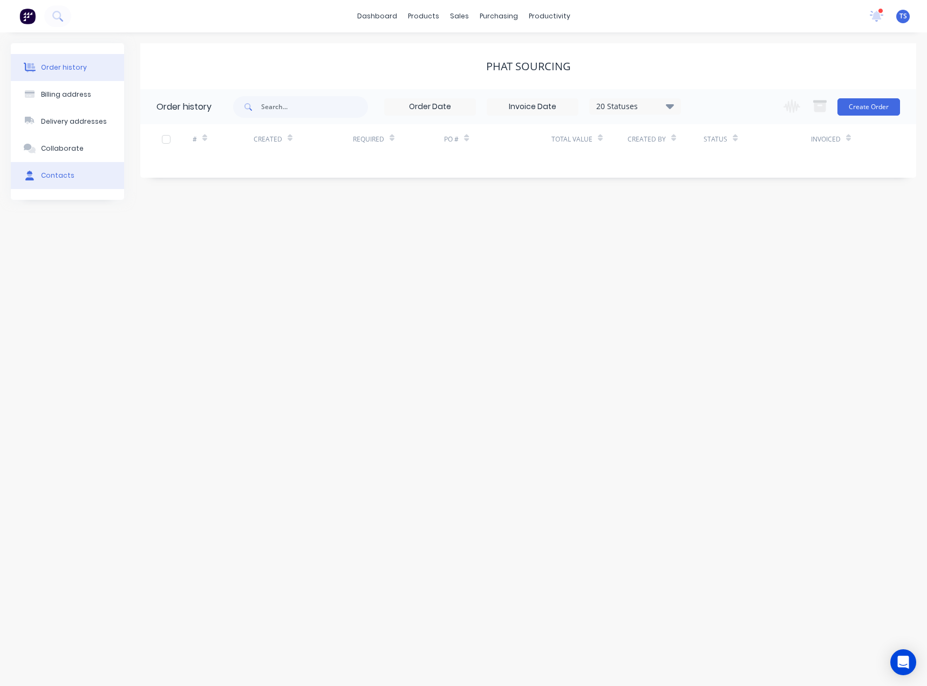
click at [65, 179] on div "Contacts" at bounding box center [57, 176] width 33 height 10
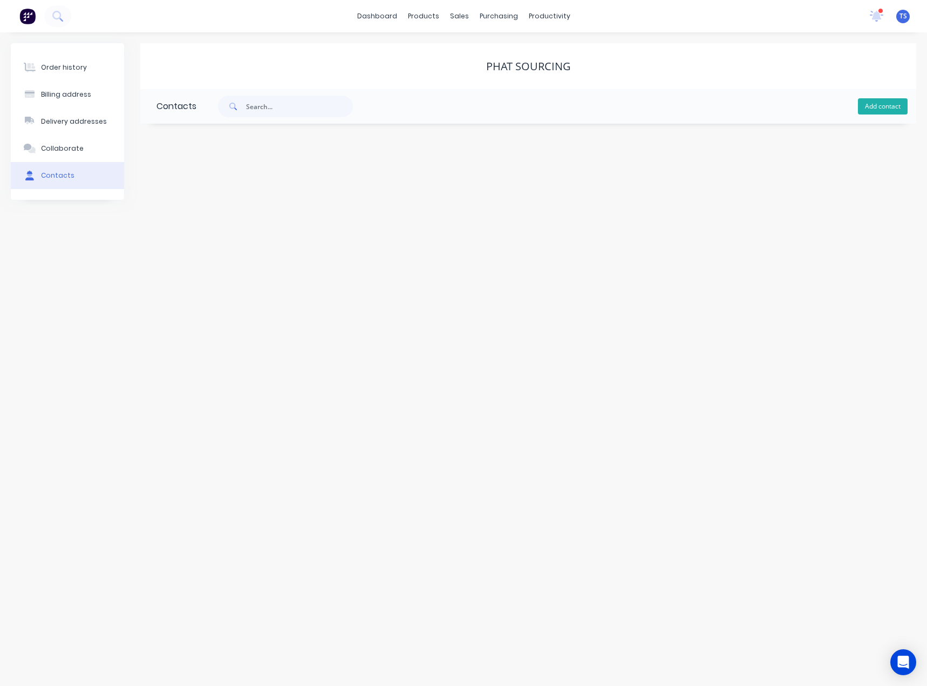
click at [883, 110] on button "Add contact" at bounding box center [883, 106] width 50 height 16
select select "AU"
click at [211, 178] on input "text" at bounding box center [245, 186] width 177 height 16
type input "[PERSON_NAME]"
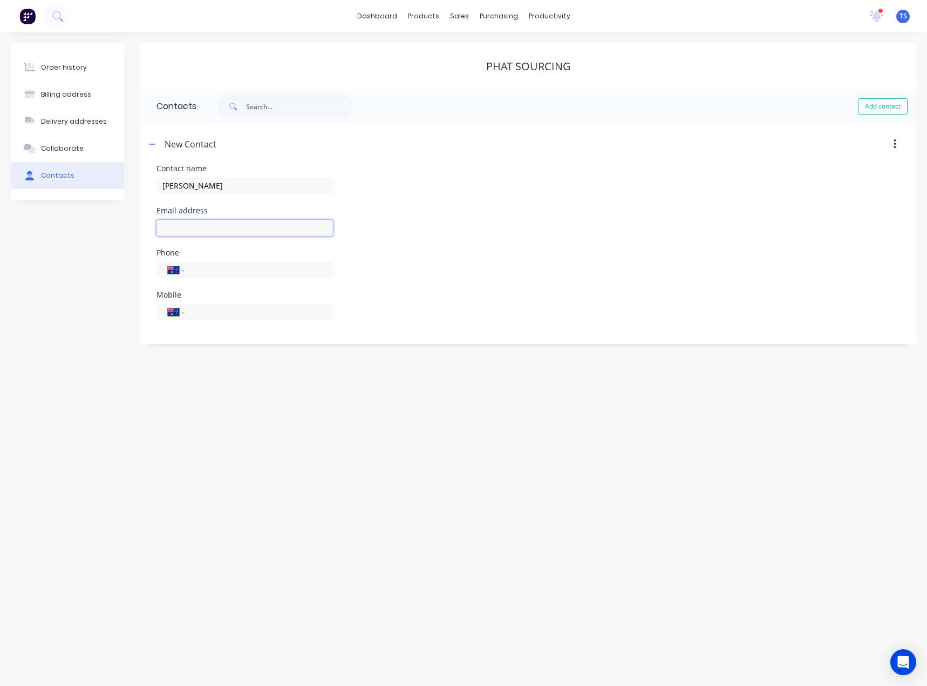
click at [187, 221] on input "text" at bounding box center [245, 228] width 177 height 16
select select "AU"
click at [184, 225] on input "text" at bounding box center [245, 228] width 177 height 16
click at [184, 229] on input "text" at bounding box center [245, 228] width 177 height 16
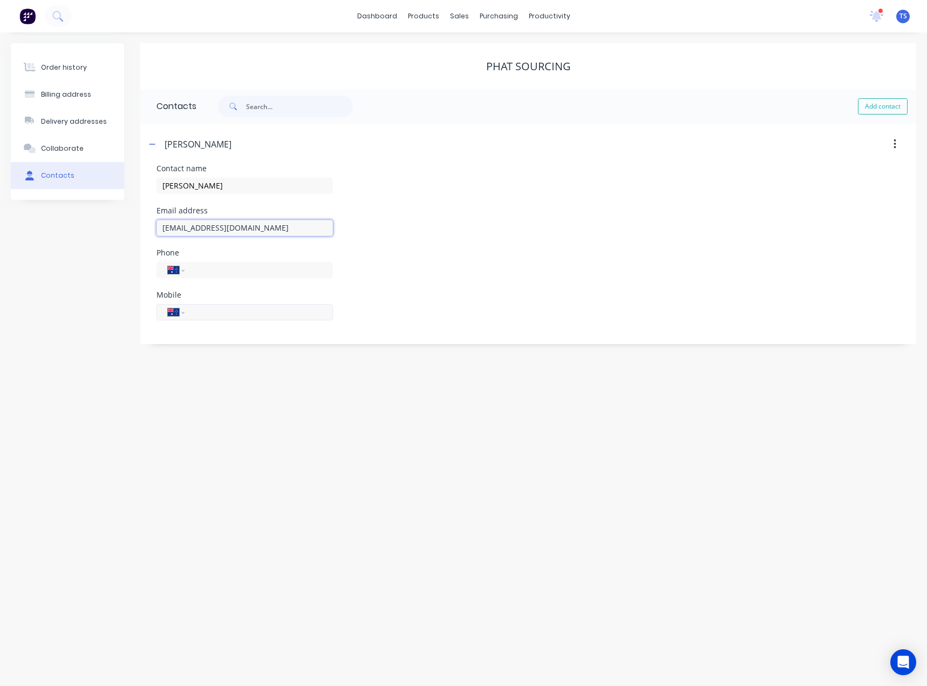
type input "[EMAIL_ADDRESS][DOMAIN_NAME]"
click at [198, 314] on input "tel" at bounding box center [257, 312] width 130 height 12
type input "0413 800 821"
click at [202, 395] on div "Order history Billing address Delivery addresses Collaborate Contacts Phat Sour…" at bounding box center [463, 358] width 927 height 653
click at [151, 145] on icon "button" at bounding box center [152, 144] width 6 height 8
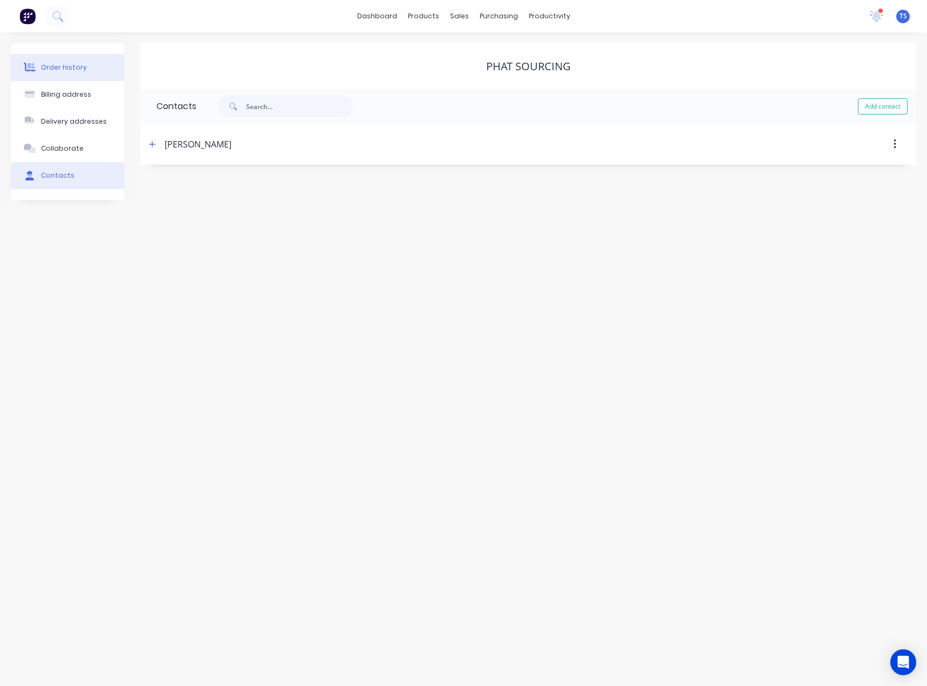
click at [65, 76] on button "Order history" at bounding box center [67, 67] width 113 height 27
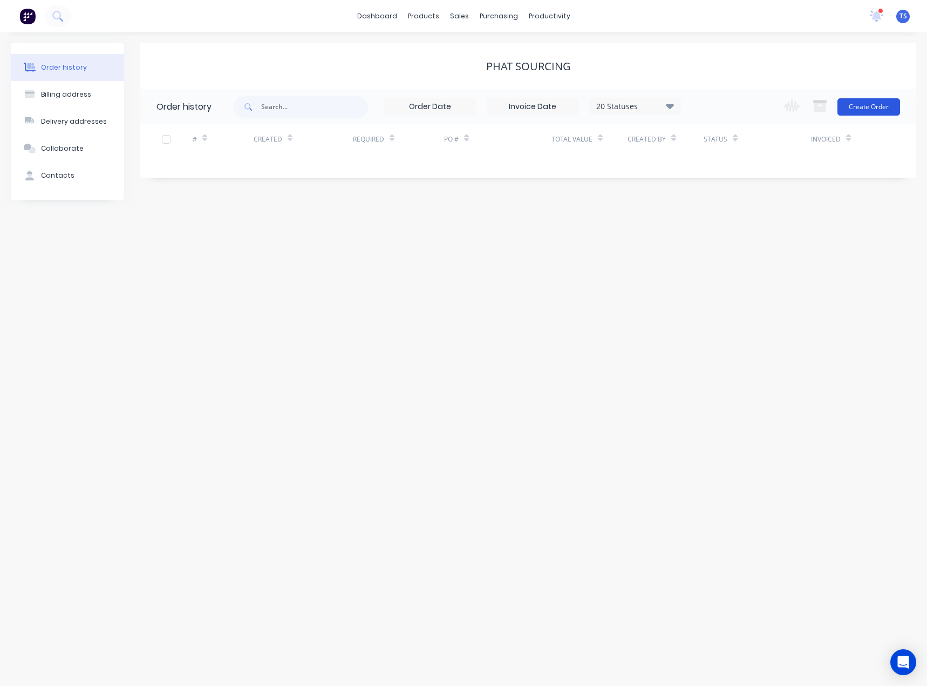
click at [858, 101] on button "Create Order" at bounding box center [869, 106] width 63 height 17
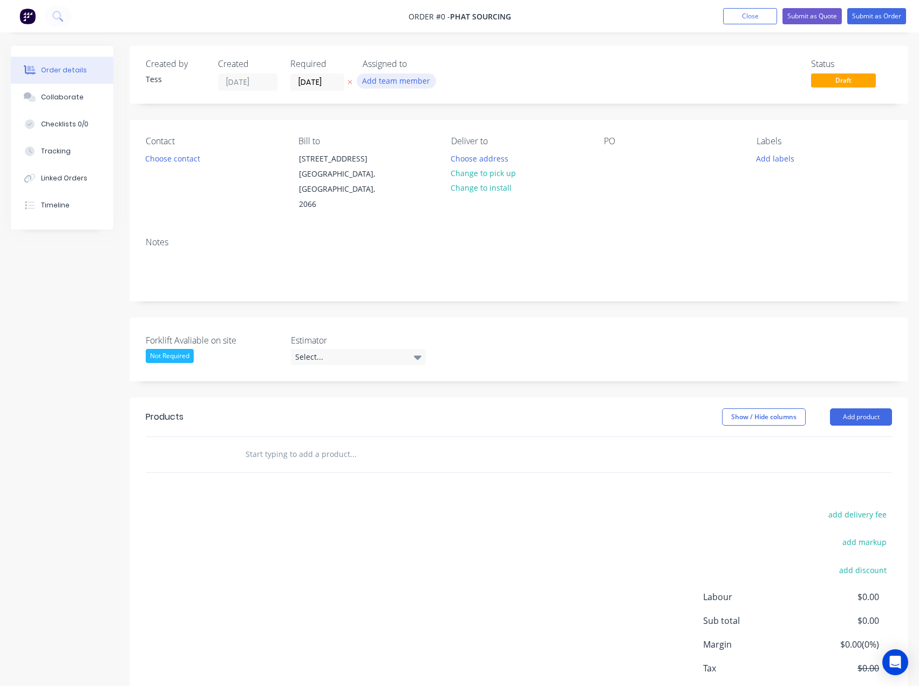
click at [385, 82] on button "Add team member" at bounding box center [396, 80] width 79 height 15
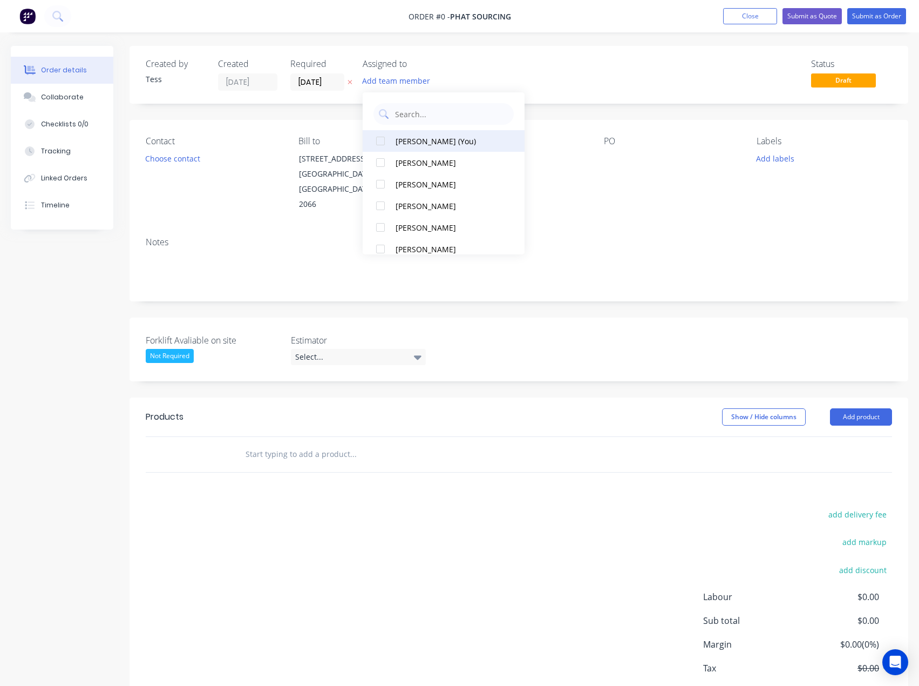
click at [402, 137] on div "[PERSON_NAME] (You)" at bounding box center [450, 141] width 108 height 11
click at [220, 231] on div "Order details Collaborate Checklists 0/0 Tracking Linked Orders Timeline Order …" at bounding box center [459, 397] width 919 height 702
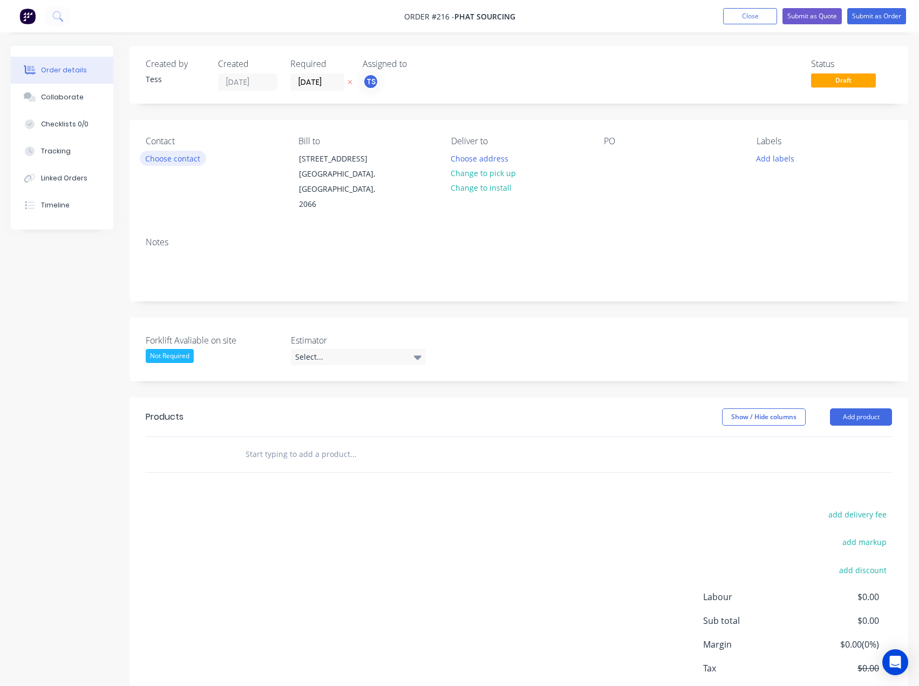
click at [186, 160] on button "Choose contact" at bounding box center [173, 158] width 66 height 15
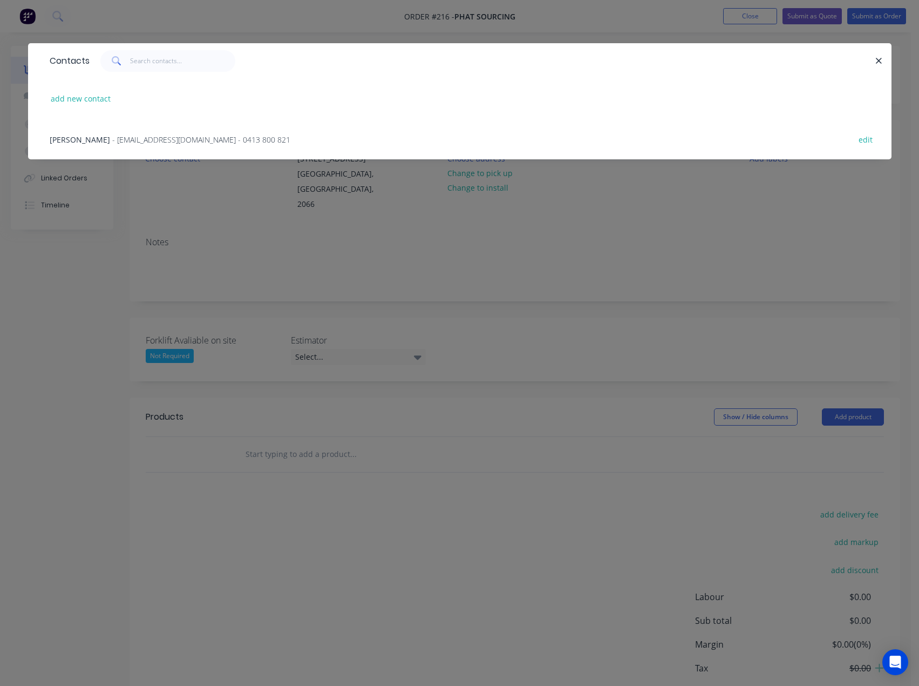
click at [133, 137] on span "- [EMAIL_ADDRESS][DOMAIN_NAME] - 0413 800 821" at bounding box center [201, 139] width 178 height 10
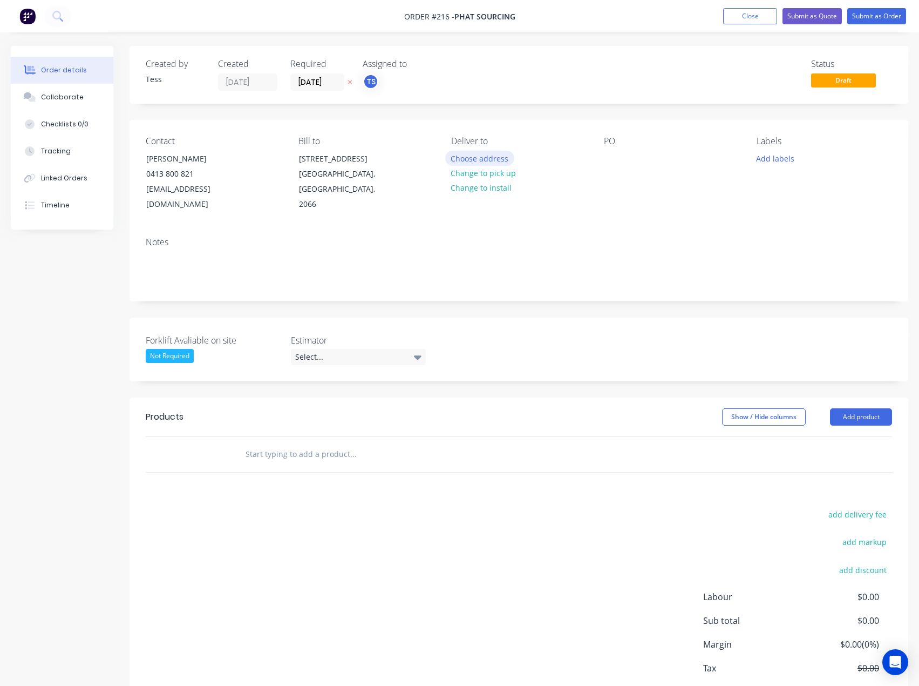
click at [492, 161] on button "Choose address" at bounding box center [479, 158] width 69 height 15
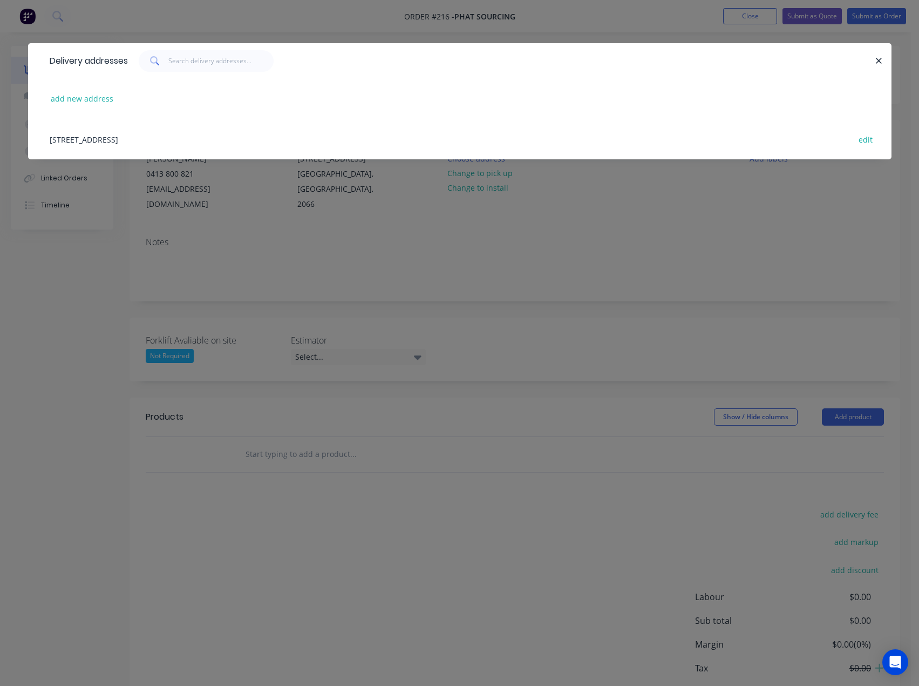
click at [192, 139] on div "[STREET_ADDRESS] edit" at bounding box center [459, 139] width 831 height 40
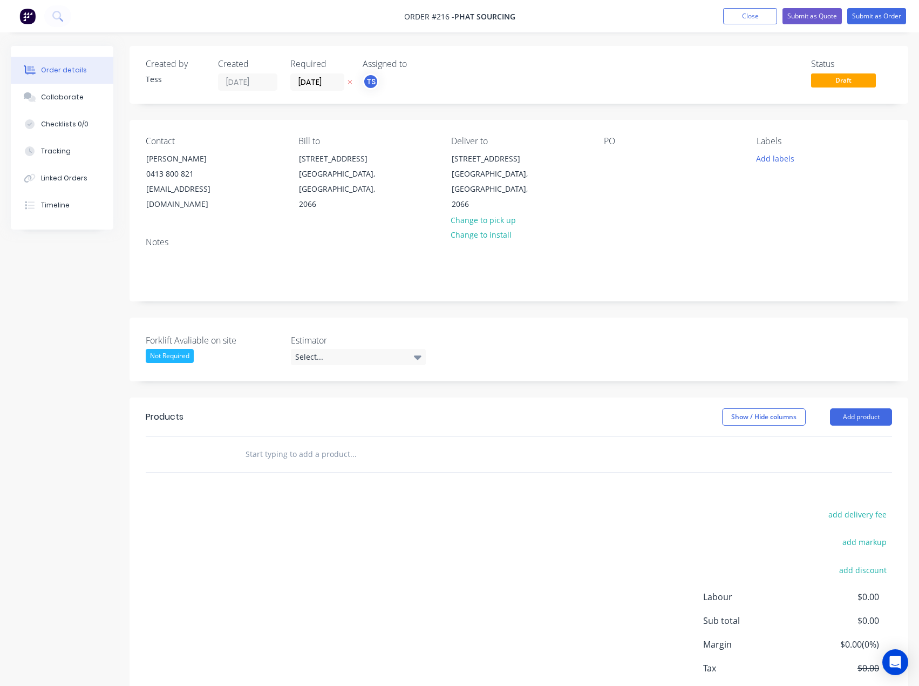
click at [188, 354] on div "Not Required" at bounding box center [170, 356] width 48 height 14
click at [188, 438] on div "Not Required" at bounding box center [178, 442] width 48 height 14
click at [336, 349] on div "Select..." at bounding box center [358, 357] width 135 height 16
click at [322, 426] on div "[PERSON_NAME]" at bounding box center [328, 423] width 59 height 14
click at [298, 453] on input "text" at bounding box center [353, 452] width 216 height 22
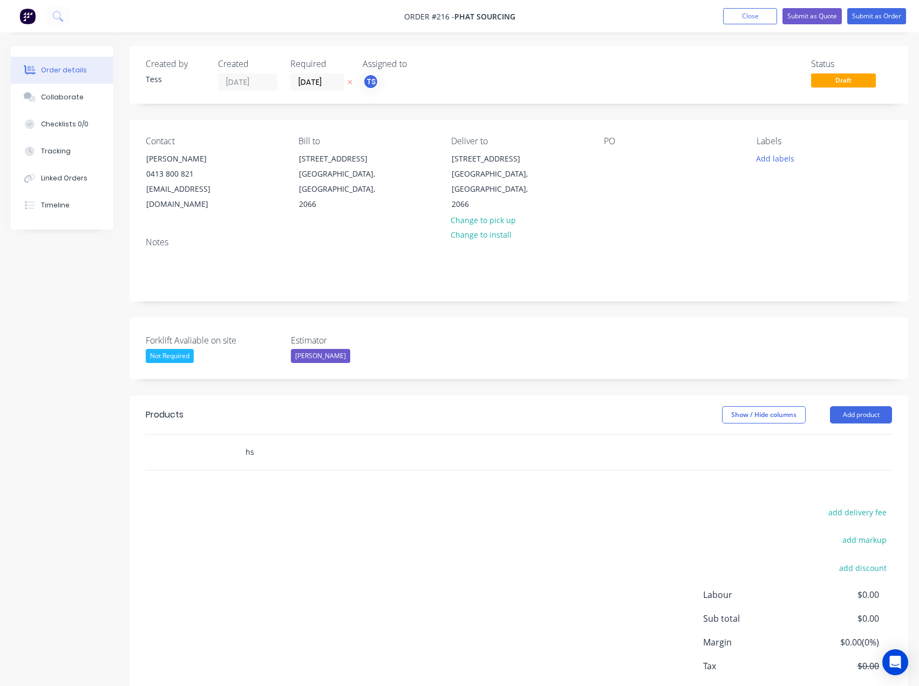
type input "h"
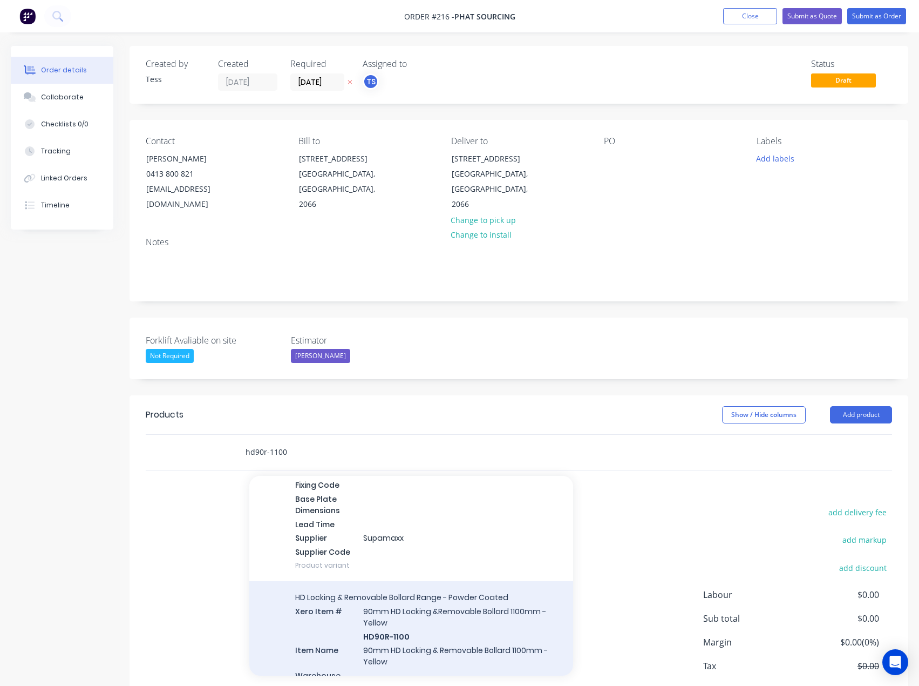
scroll to position [432, 0]
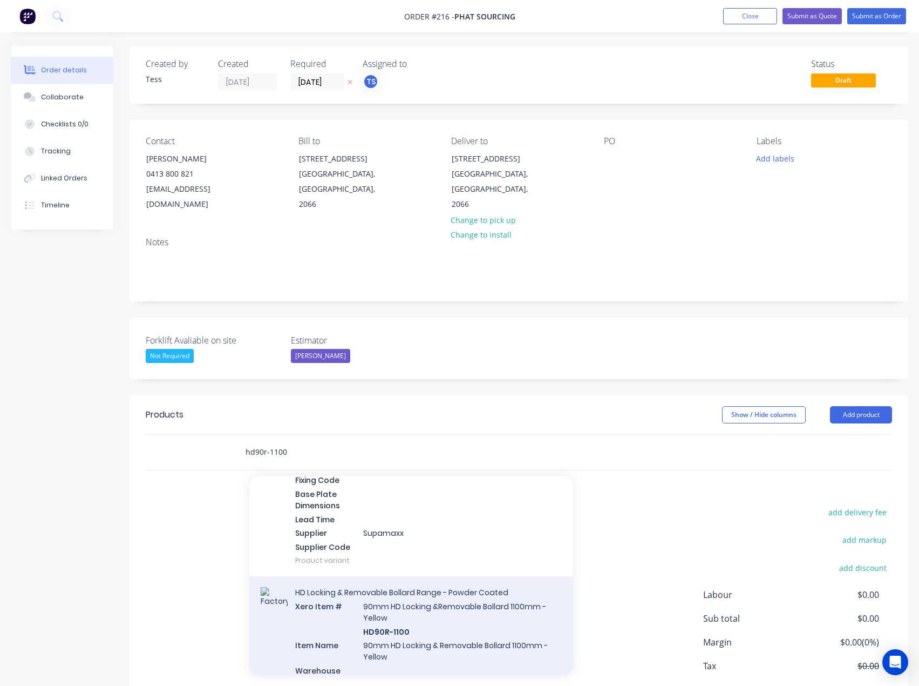
type input "hd90r-1100"
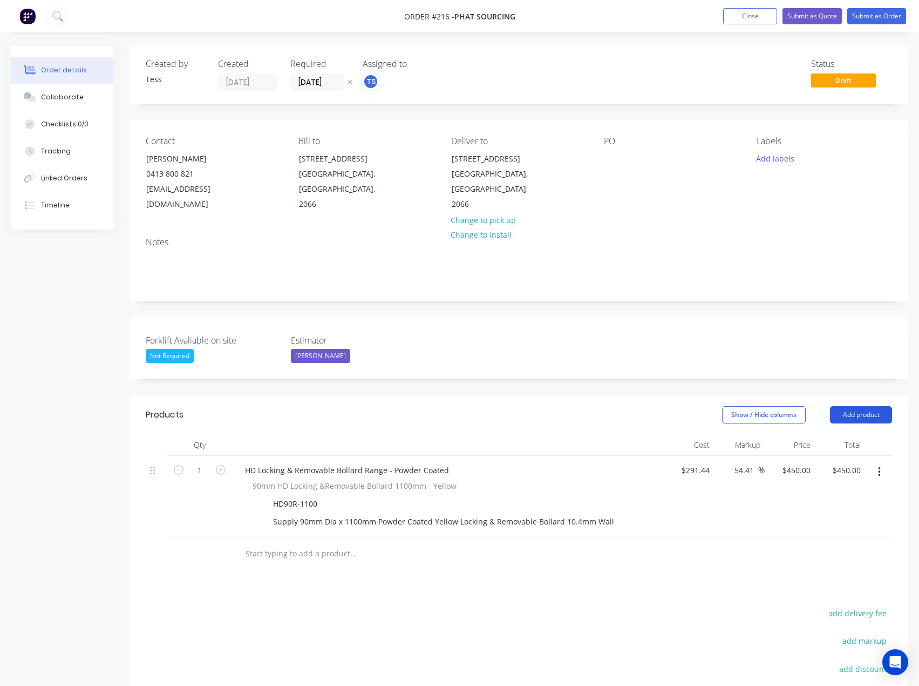
click at [860, 411] on button "Add product" at bounding box center [861, 414] width 62 height 17
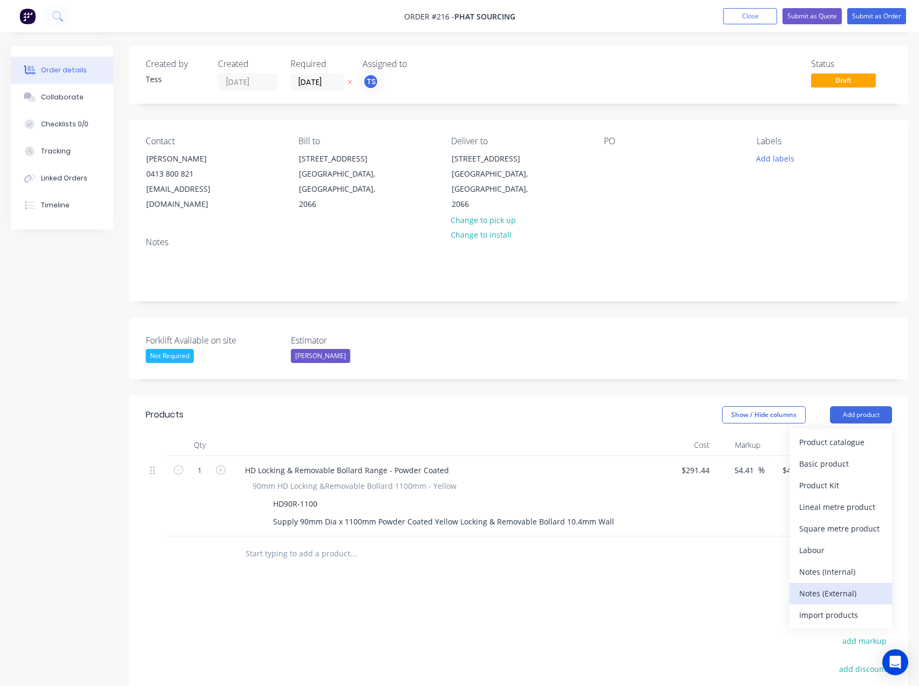
click at [829, 593] on div "Notes (External)" at bounding box center [841, 593] width 83 height 16
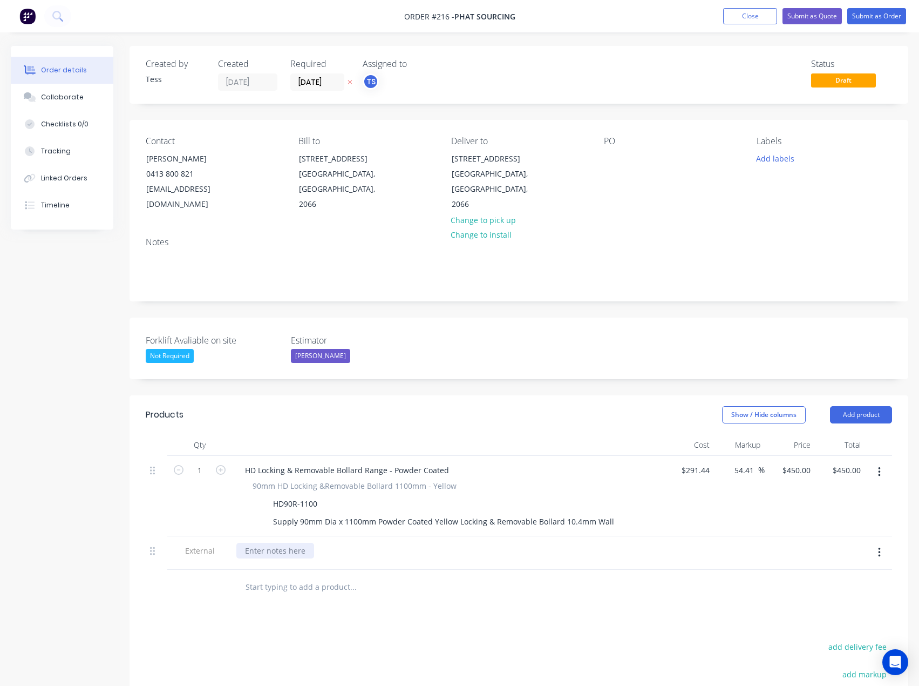
click at [267, 551] on div at bounding box center [275, 551] width 78 height 16
click at [295, 566] on div "__Replace Bollard__ Custoner hasd 3x bollards on site" at bounding box center [305, 556] width 139 height 27
click at [360, 561] on div "__Replace Bollard__ Custoner has 3x bollards on site" at bounding box center [303, 556] width 134 height 27
click at [269, 562] on div "__Replace Bollard__ Custoner has 3x bollards on site" at bounding box center [303, 556] width 134 height 27
click at [368, 560] on div "__Replace Bollard__ Customer has 3x bollards on site" at bounding box center [304, 556] width 136 height 27
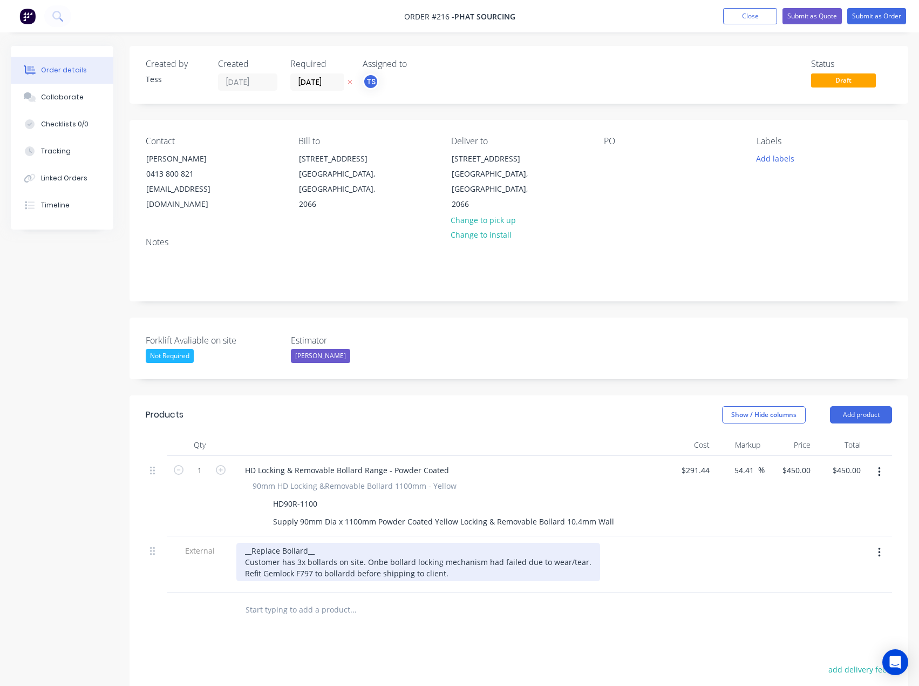
click at [247, 551] on div "__Replace Bollard__ Customer has 3x bollards on site. Onbe bollard locking mech…" at bounding box center [418, 562] width 364 height 38
click at [313, 552] on div "__Replace Bollard__ Customer has 3x bollards on site. Onbe bollard locking mech…" at bounding box center [418, 562] width 364 height 38
click at [380, 561] on div "__Replace Bollard__ Customer has 3x bollards on site. Onbe bollard locking mech…" at bounding box center [418, 562] width 364 height 38
click at [456, 573] on div "__Replace Bollard__ Customer has 3x bollards on site. One bollard locking mecha…" at bounding box center [415, 562] width 359 height 38
click at [350, 572] on div "__Replace Bollard__ Customer has 3x bollards on site. One bollard locking mecha…" at bounding box center [415, 562] width 359 height 38
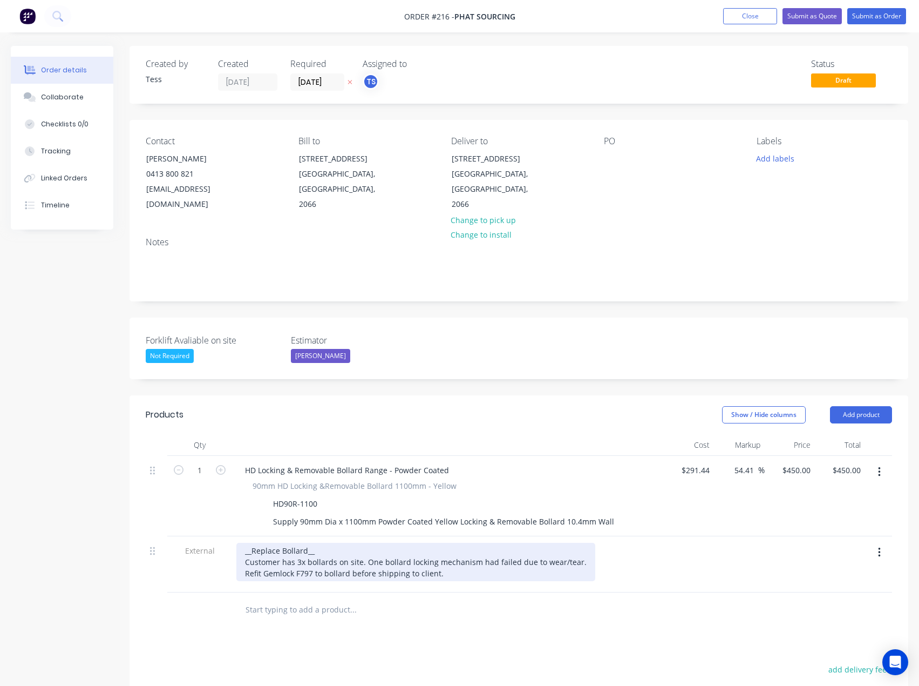
click at [323, 572] on div "__Replace Bollard__ Customer has 3x bollards on site. One bollard locking mecha…" at bounding box center [415, 562] width 359 height 38
click at [459, 575] on div "__Replace Bollard__ Customer has 3x bollards on site. One bollard locking mecha…" at bounding box center [415, 562] width 359 height 38
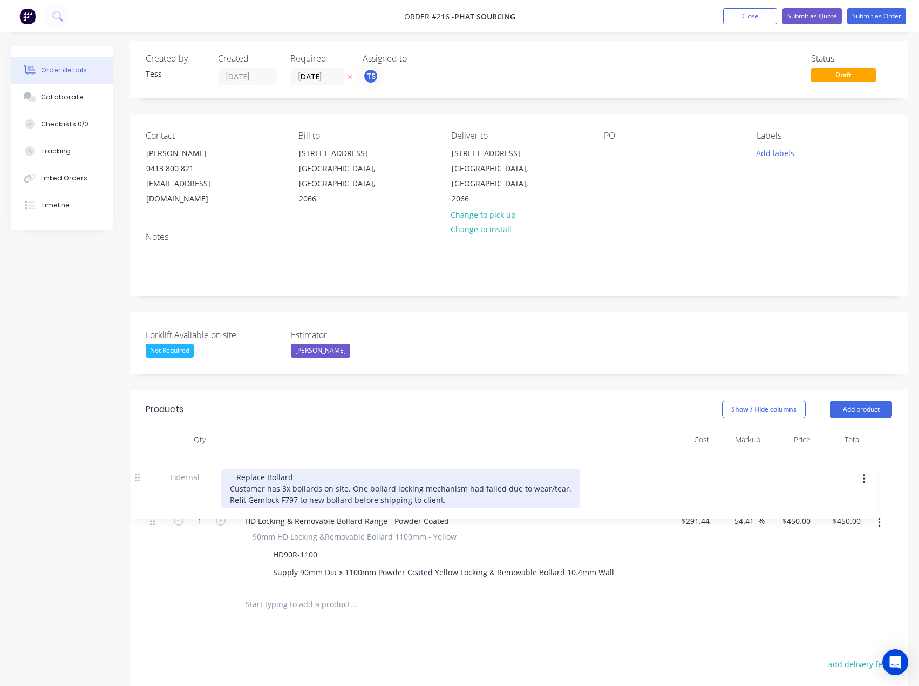
drag, startPoint x: 153, startPoint y: 550, endPoint x: 138, endPoint y: 468, distance: 83.0
click at [138, 468] on div "Qty Cost Markup Price Total 1 HD Locking & Removable Bollard Range - Powder Coa…" at bounding box center [519, 525] width 779 height 193
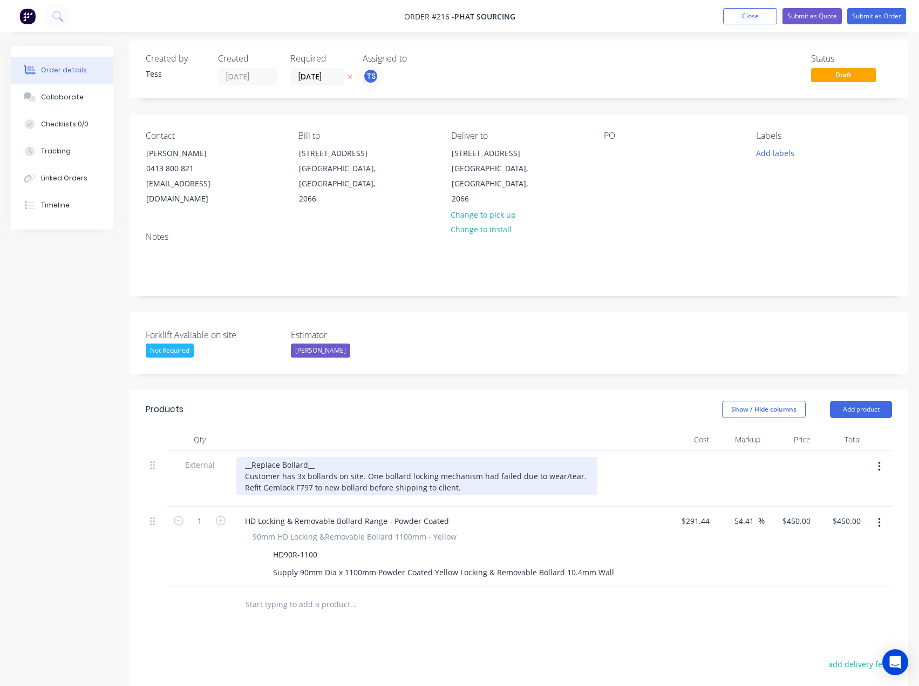
click at [463, 490] on div "__Replace Bollard__ Customer has 3x bollards on site. One bollard locking mecha…" at bounding box center [416, 476] width 361 height 38
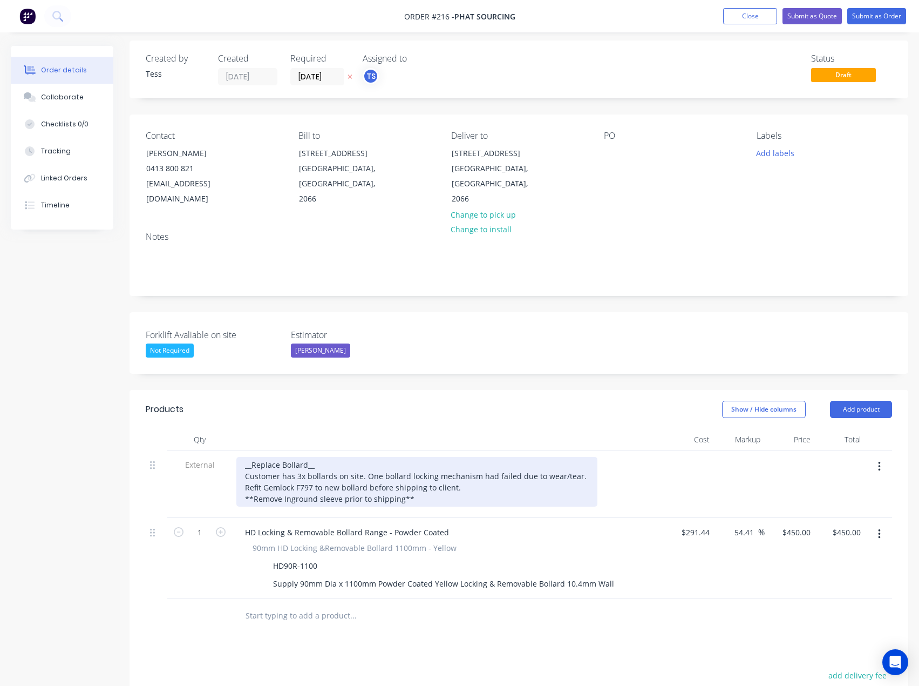
click at [460, 487] on div "__Replace Bollard__ Customer has 3x bollards on site. One bollard locking mecha…" at bounding box center [416, 482] width 361 height 50
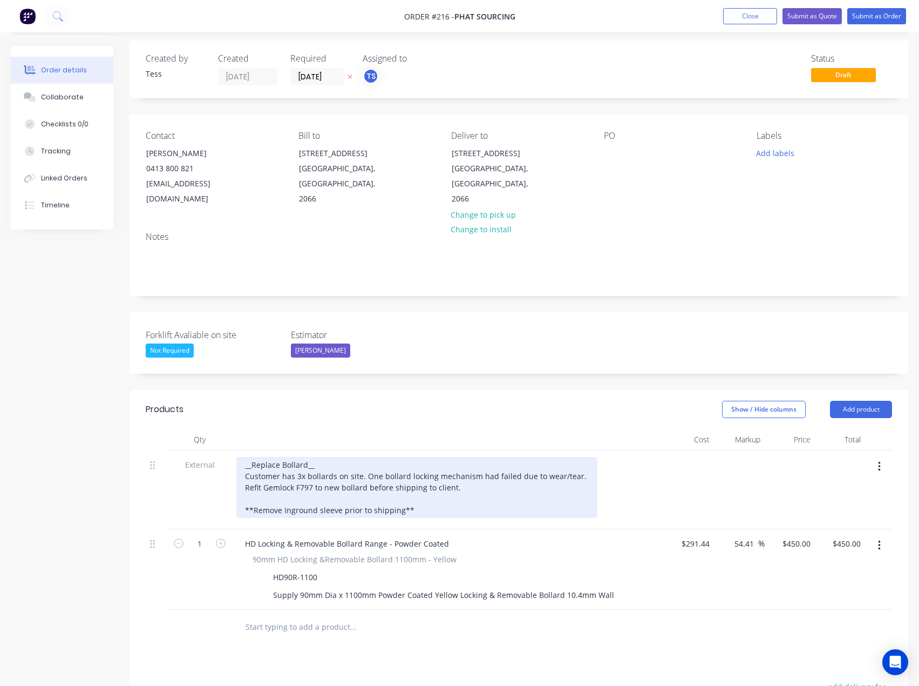
click at [400, 512] on div "__Replace Bollard__ Customer has 3x bollards on site. One bollard locking mecha…" at bounding box center [416, 487] width 361 height 61
click at [389, 511] on div "__Replace Bollard__ Customer has 3x bollards on site. One bollard locking mecha…" at bounding box center [416, 487] width 361 height 61
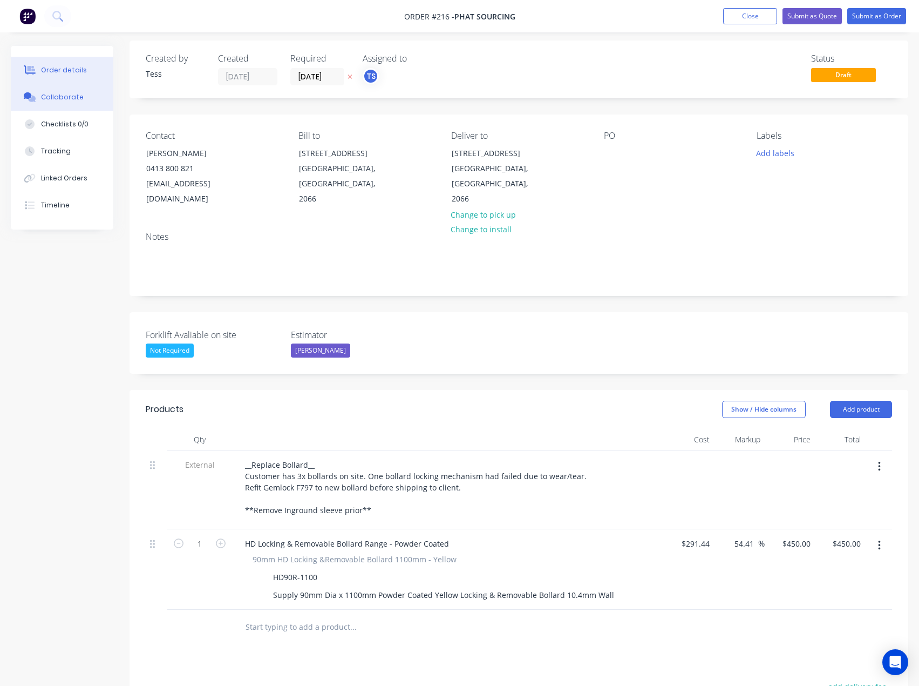
click at [53, 101] on div "Collaborate" at bounding box center [62, 97] width 43 height 10
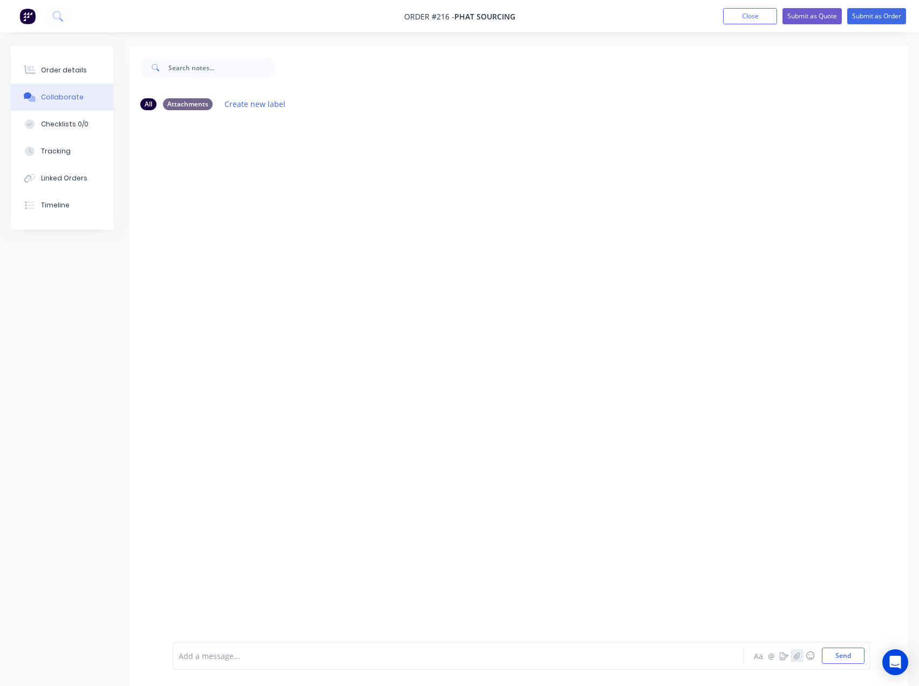
click at [800, 658] on icon "button" at bounding box center [797, 656] width 6 height 8
click at [846, 657] on button "Send" at bounding box center [843, 655] width 43 height 16
click at [61, 73] on div "Order details" at bounding box center [64, 70] width 46 height 10
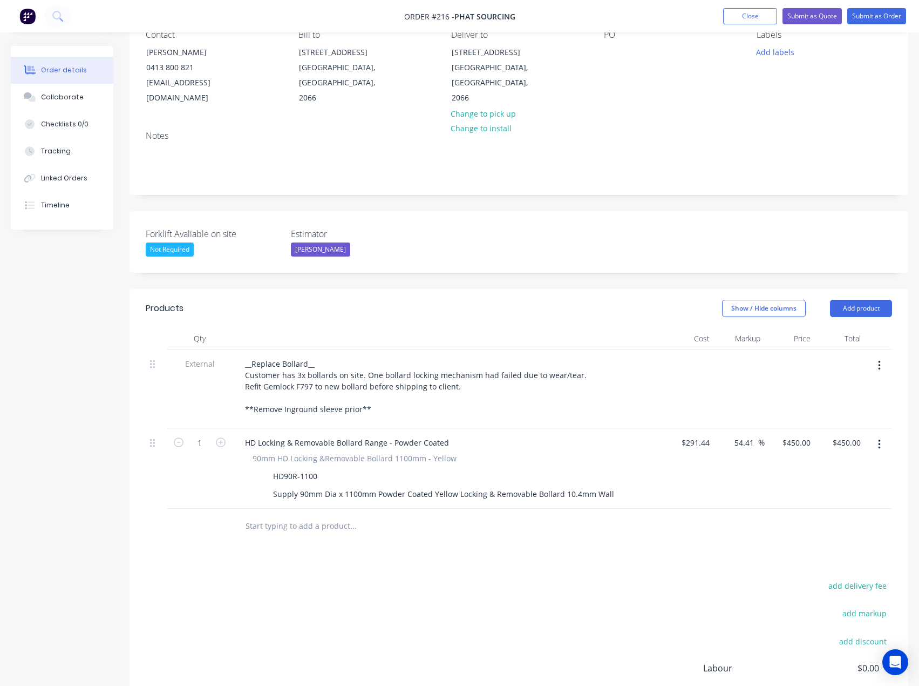
scroll to position [240, 0]
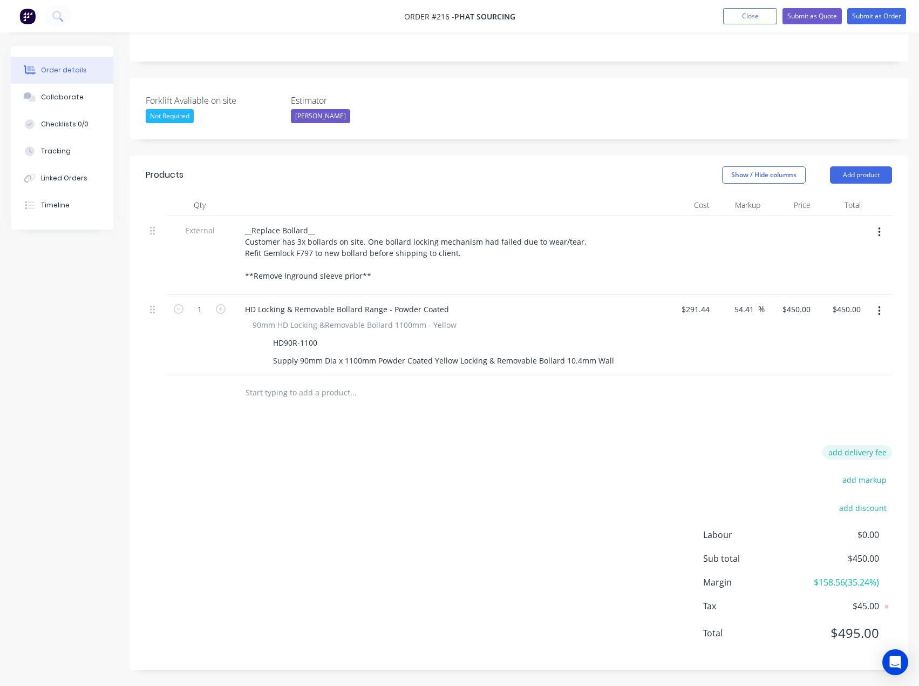
click at [866, 453] on button "add delivery fee" at bounding box center [858, 452] width 70 height 15
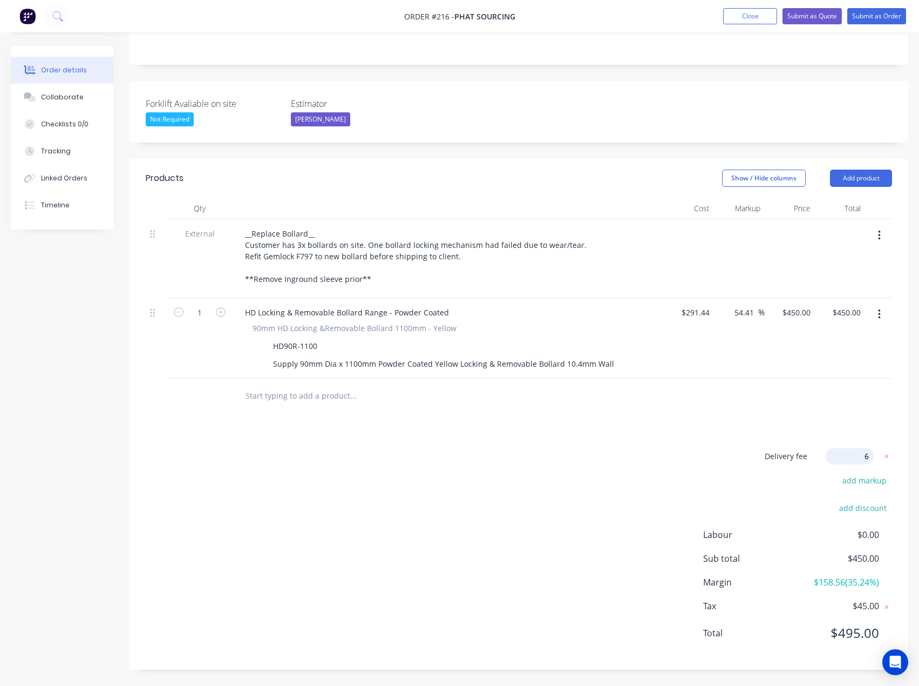
type input "65"
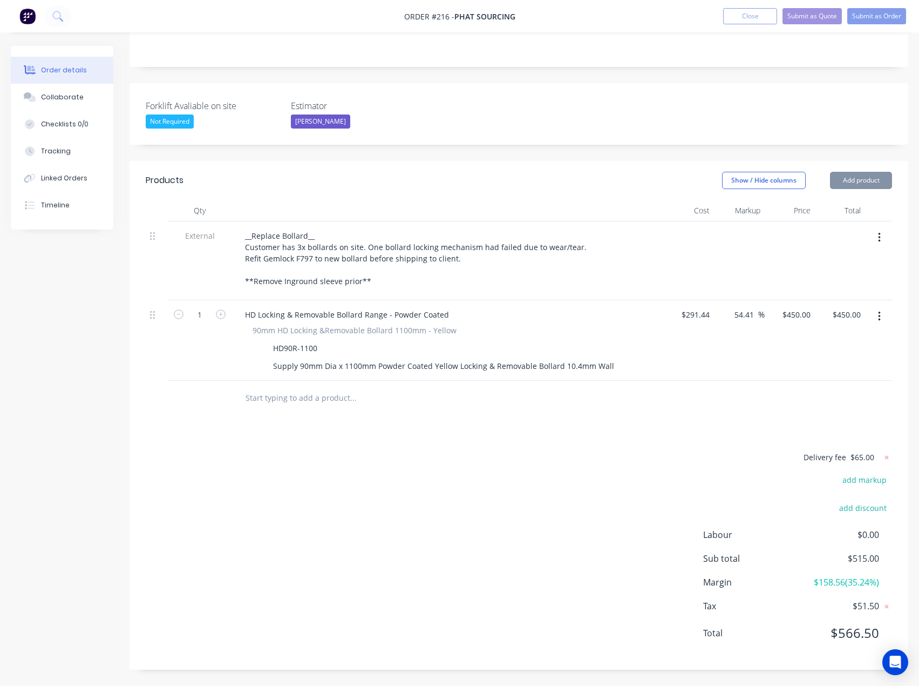
click at [594, 490] on div "Delivery fee $65.00 add markup add discount Labour $0.00 Sub total $515.00 Marg…" at bounding box center [519, 551] width 747 height 203
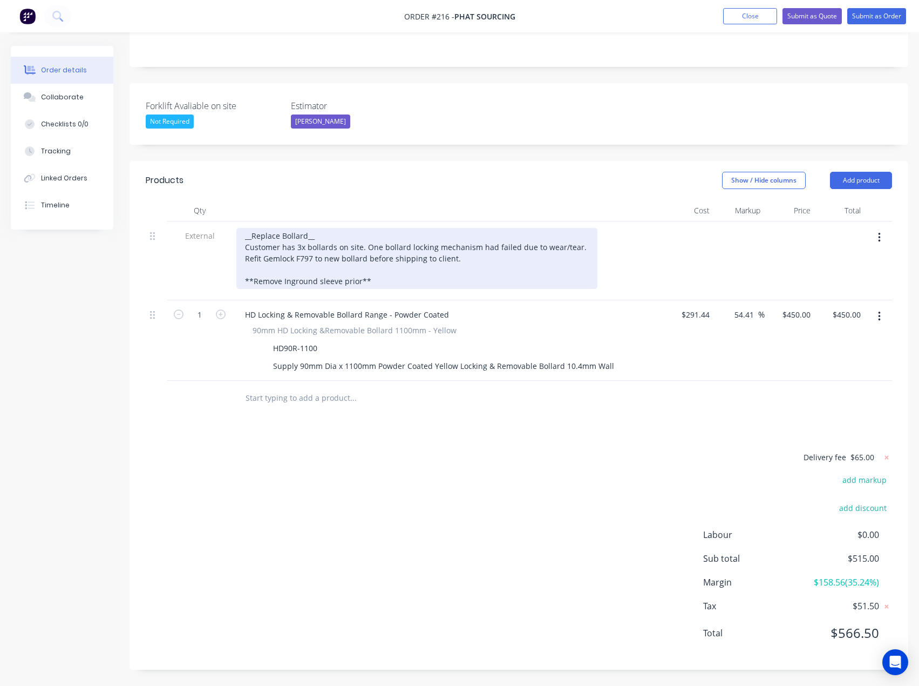
click at [252, 267] on div "__Replace Bollard__ Customer has 3x bollards on site. One bollard locking mecha…" at bounding box center [416, 258] width 361 height 61
click at [406, 279] on div "__Replace Bollard__ Customer has 3x bollards on site. One bollard locking mecha…" at bounding box center [416, 258] width 361 height 61
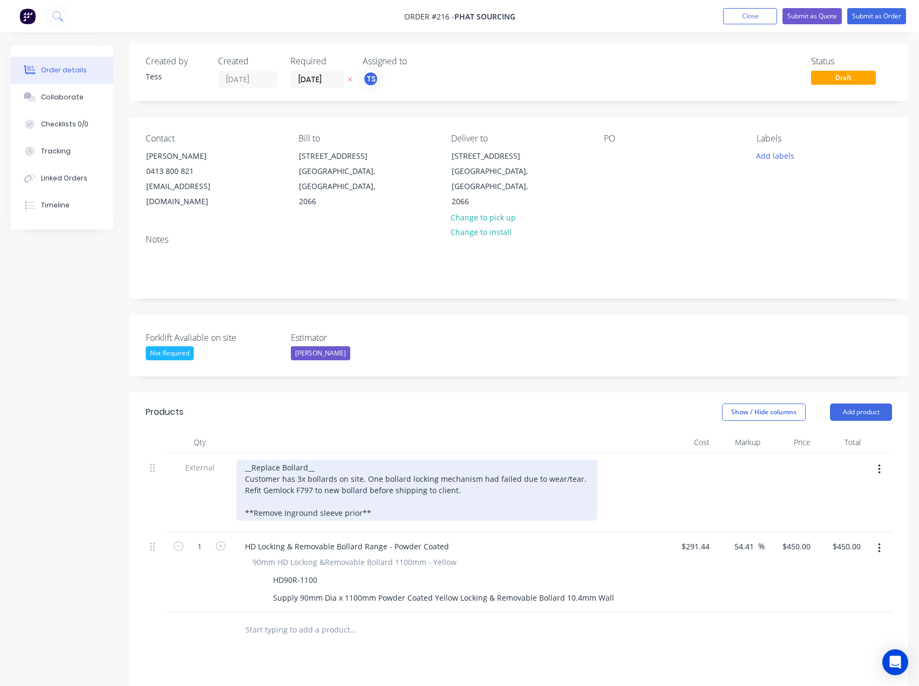
scroll to position [0, 0]
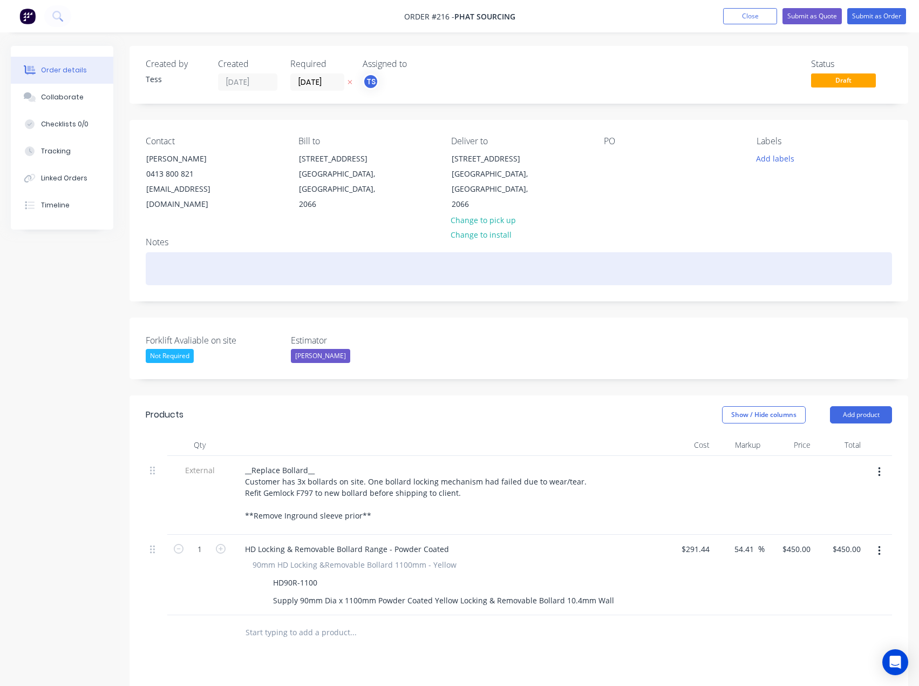
click at [198, 261] on div at bounding box center [519, 268] width 747 height 33
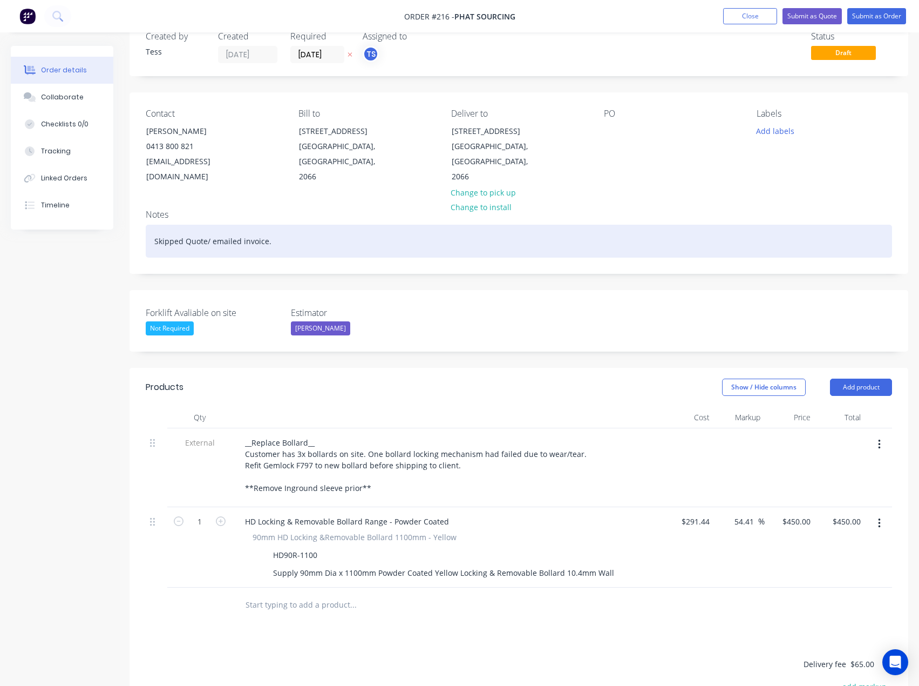
scroll to position [54, 0]
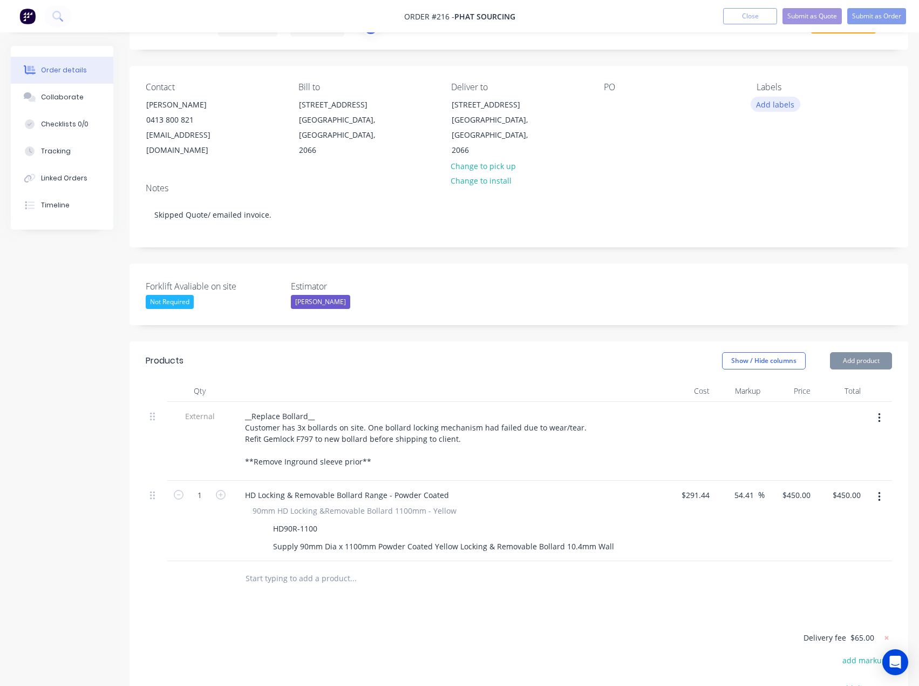
click at [757, 102] on button "Add labels" at bounding box center [776, 104] width 50 height 15
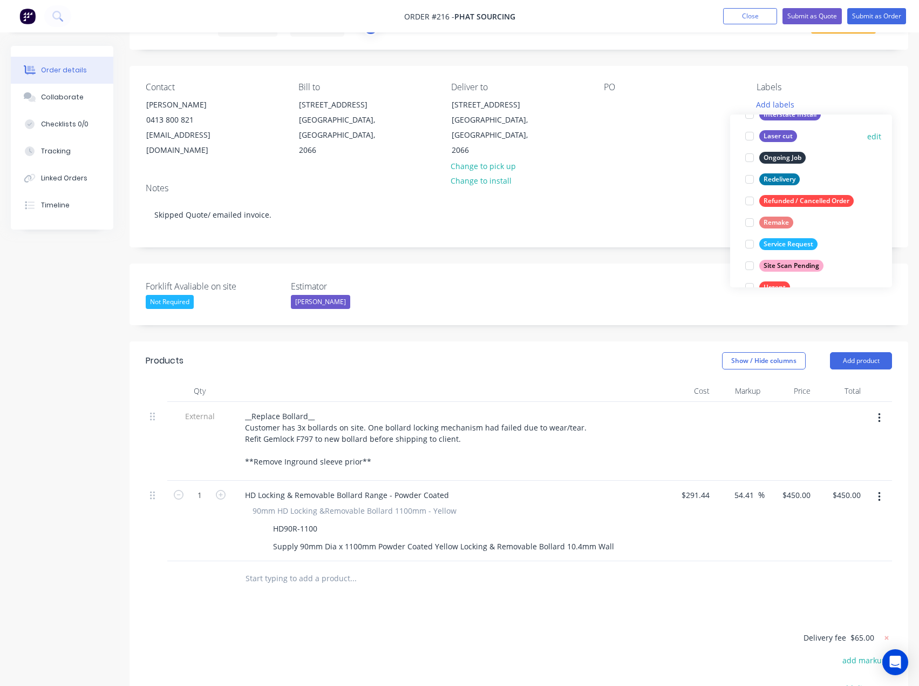
scroll to position [130, 0]
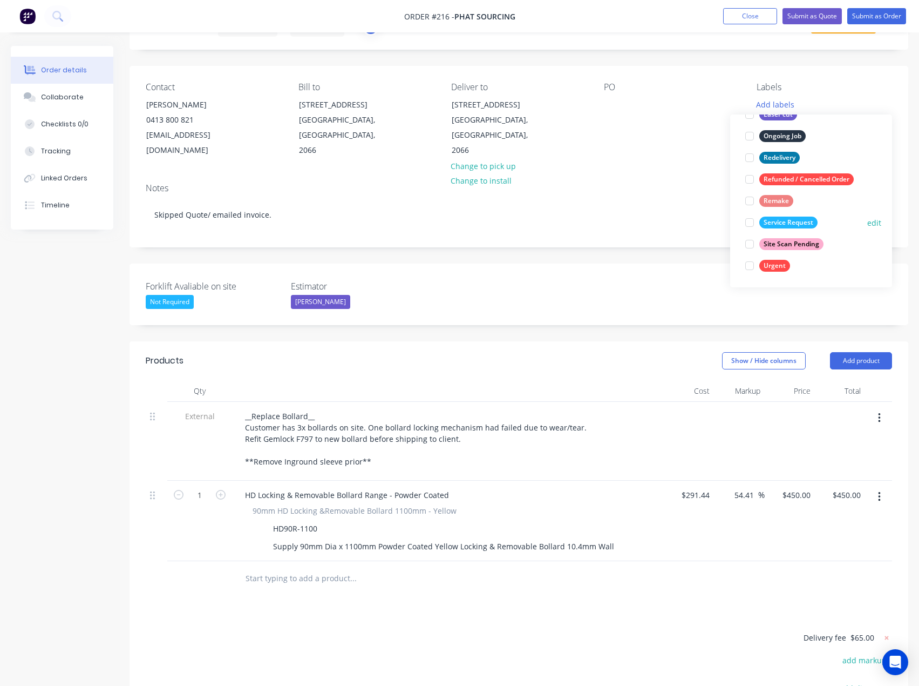
click at [751, 223] on div at bounding box center [750, 223] width 22 height 22
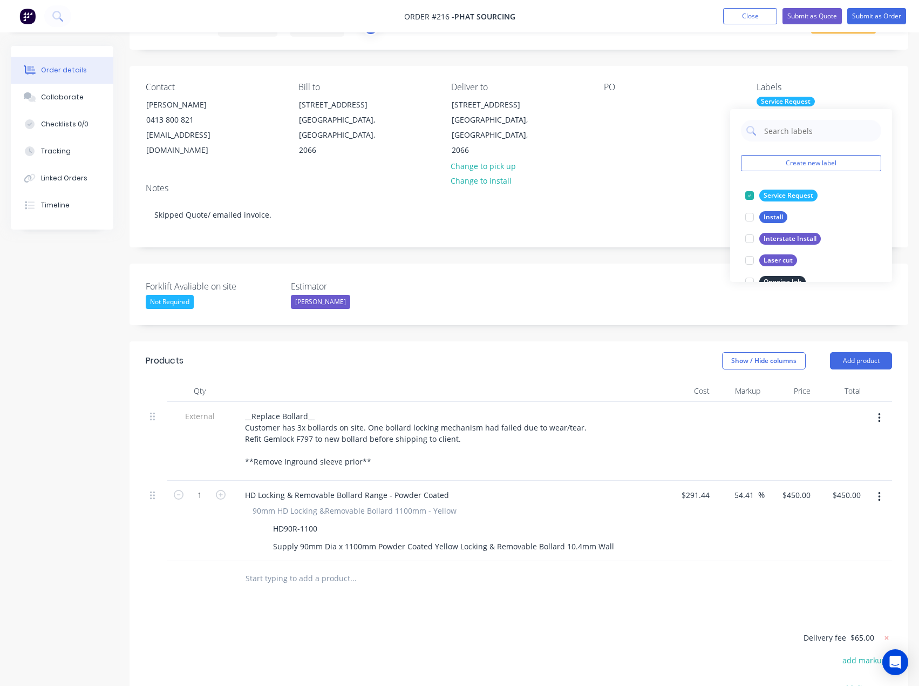
click at [697, 156] on div "PO" at bounding box center [672, 120] width 136 height 76
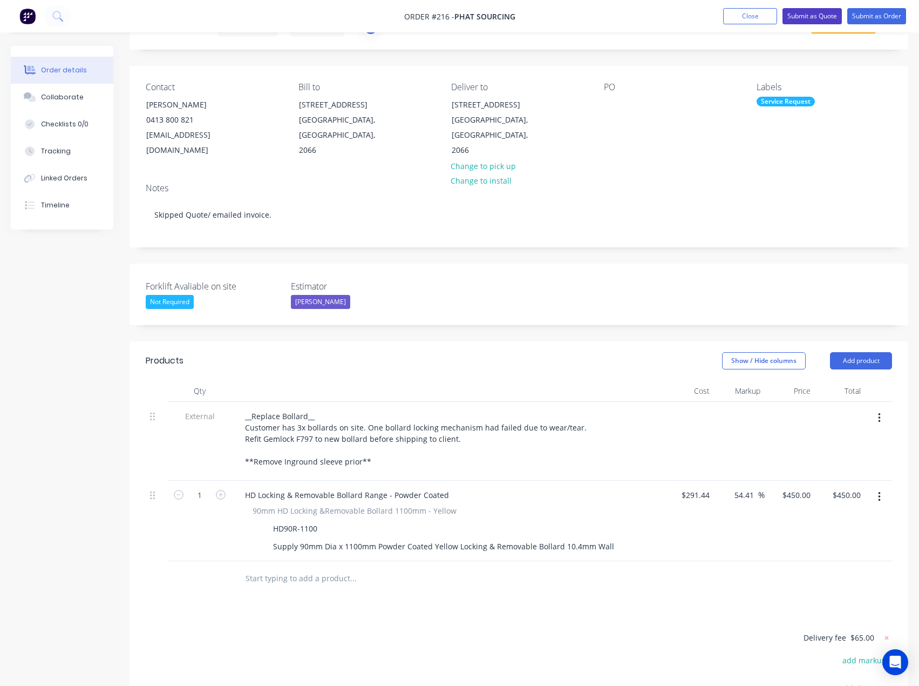
click at [821, 13] on button "Submit as Quote" at bounding box center [812, 16] width 59 height 16
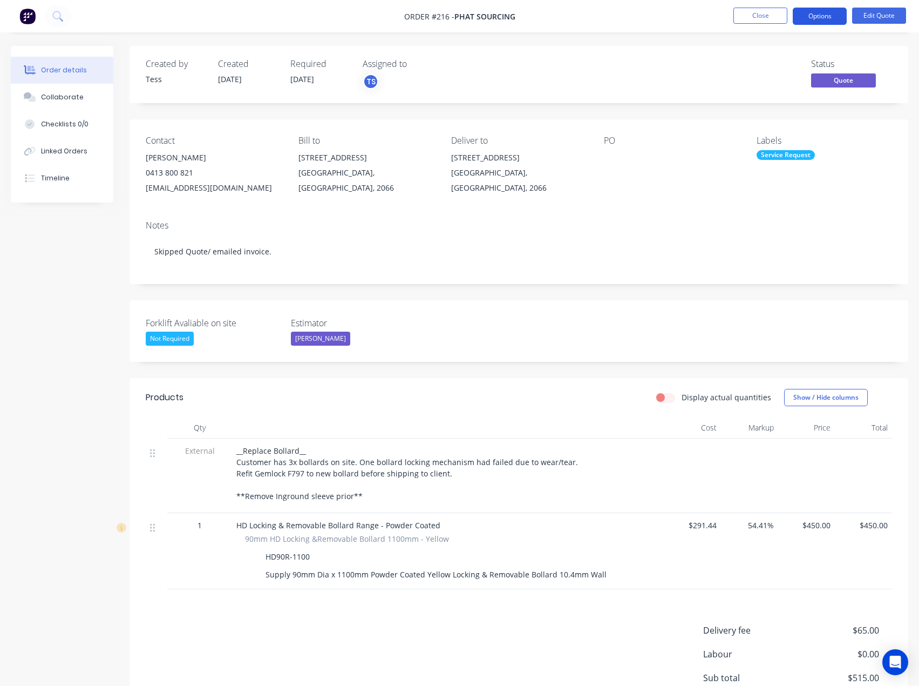
click at [821, 16] on button "Options" at bounding box center [820, 16] width 54 height 17
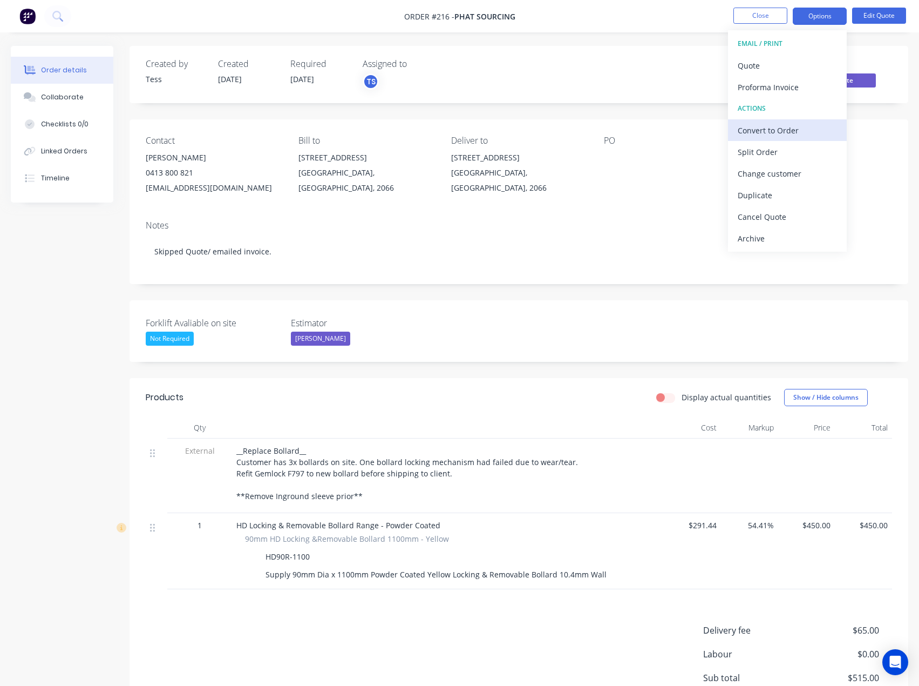
click at [748, 134] on div "Convert to Order" at bounding box center [787, 131] width 99 height 16
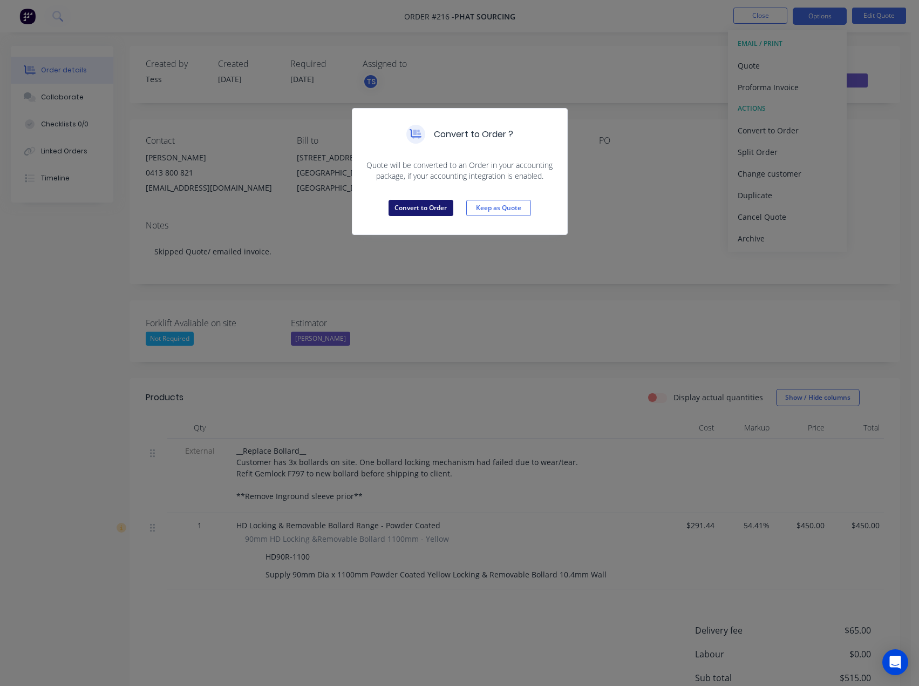
click at [413, 208] on button "Convert to Order" at bounding box center [421, 208] width 65 height 16
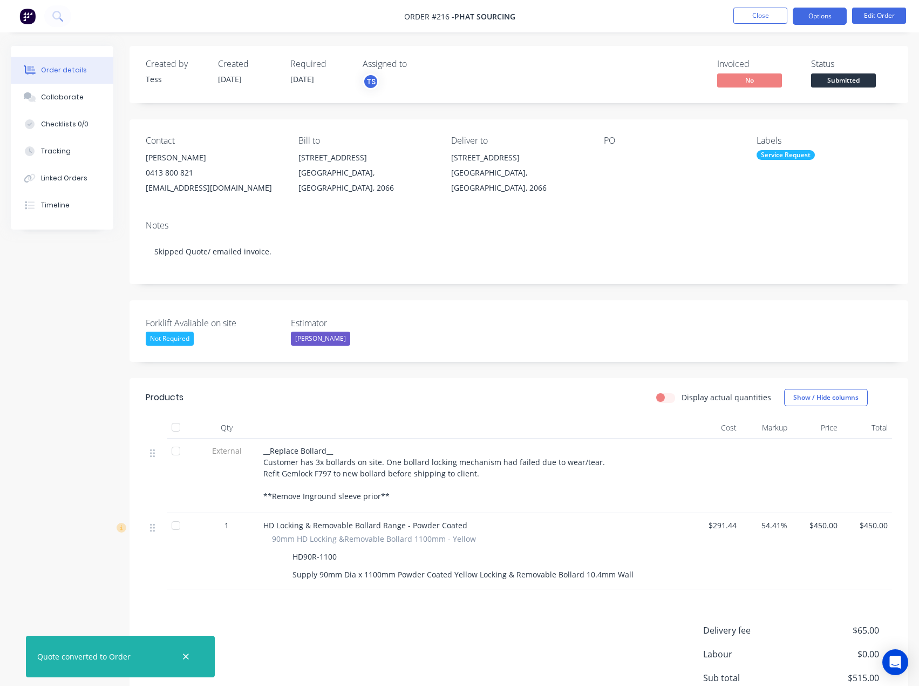
click at [810, 18] on button "Options" at bounding box center [820, 16] width 54 height 17
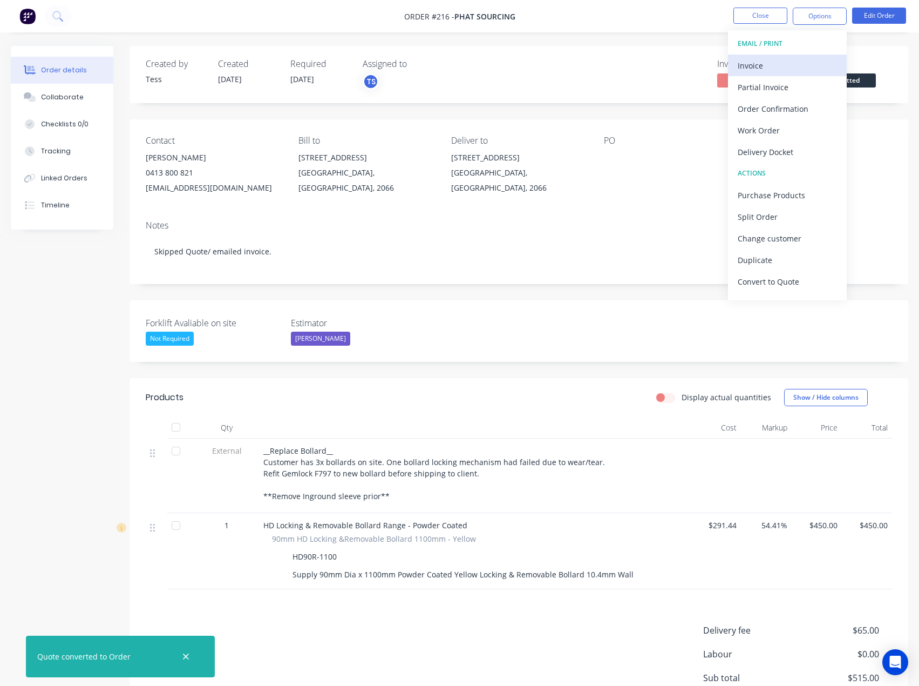
click at [769, 71] on div "Invoice" at bounding box center [787, 66] width 99 height 16
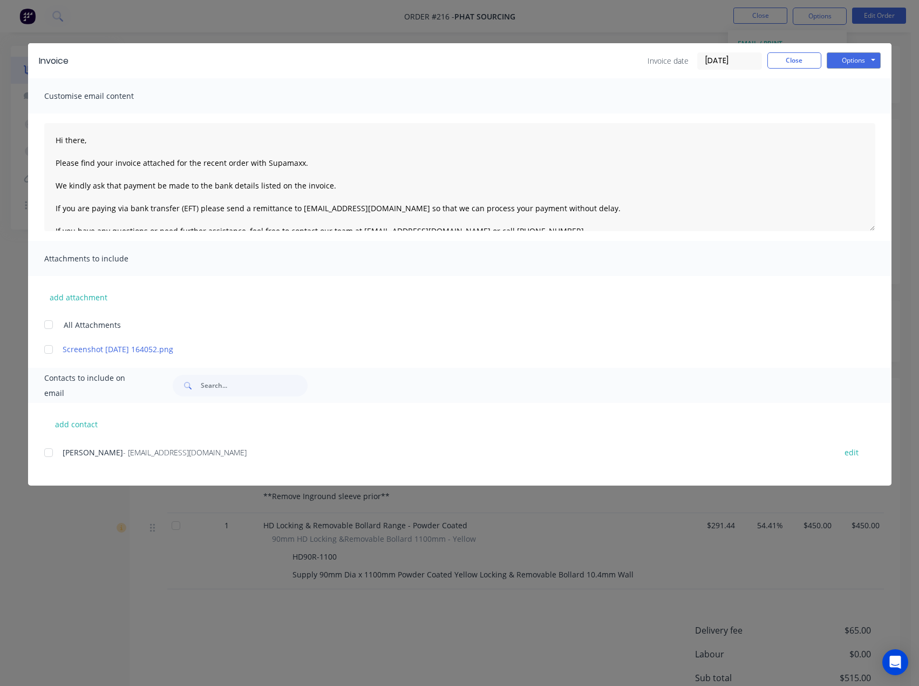
click at [49, 453] on div at bounding box center [49, 453] width 22 height 22
drag, startPoint x: 90, startPoint y: 141, endPoint x: 64, endPoint y: 139, distance: 26.0
click at [64, 139] on textarea "Hi there, Please find your invoice attached for the recent order with Supamaxx.…" at bounding box center [459, 177] width 831 height 108
click at [857, 62] on button "Options" at bounding box center [854, 60] width 54 height 16
click at [51, 92] on span "Customise email content" at bounding box center [103, 96] width 119 height 15
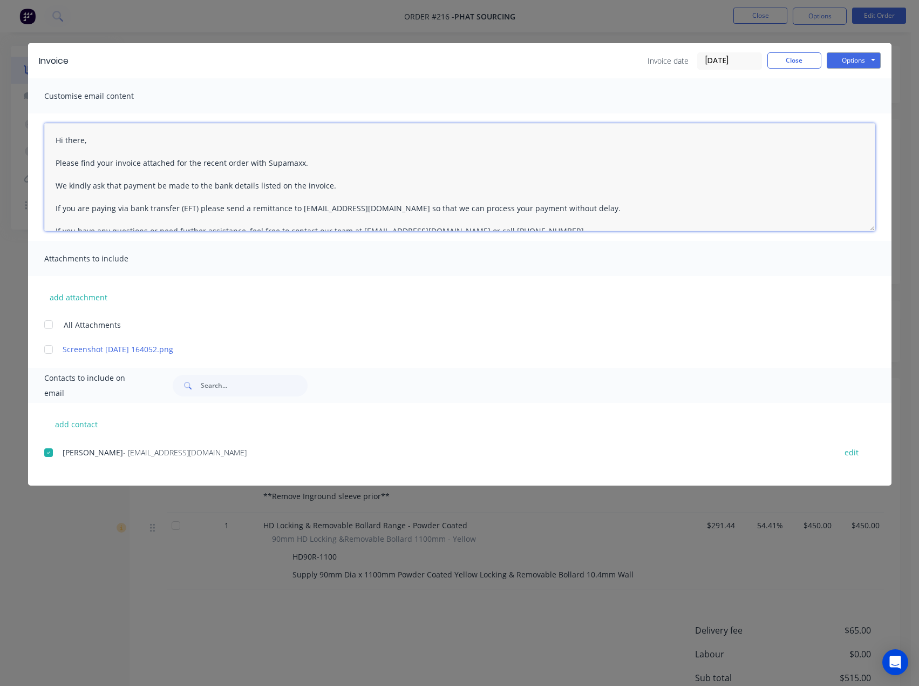
click at [91, 141] on textarea "Hi there, Please find your invoice attached for the recent order with Supamaxx.…" at bounding box center [459, 177] width 831 height 108
click at [245, 164] on textarea "Hi [PERSON_NAME], Please find your invoice attached for the recent order with S…" at bounding box center [459, 177] width 831 height 108
click at [309, 162] on textarea "Hi [PERSON_NAME], Please find your invoice attached for the recent order with S…" at bounding box center [459, 177] width 831 height 108
click at [330, 188] on textarea "Hi [PERSON_NAME], Please find your invoice attached for the recent order with S…" at bounding box center [459, 177] width 831 height 108
type textarea "Hi [PERSON_NAME], Please find your invoice attached for the recent order with S…"
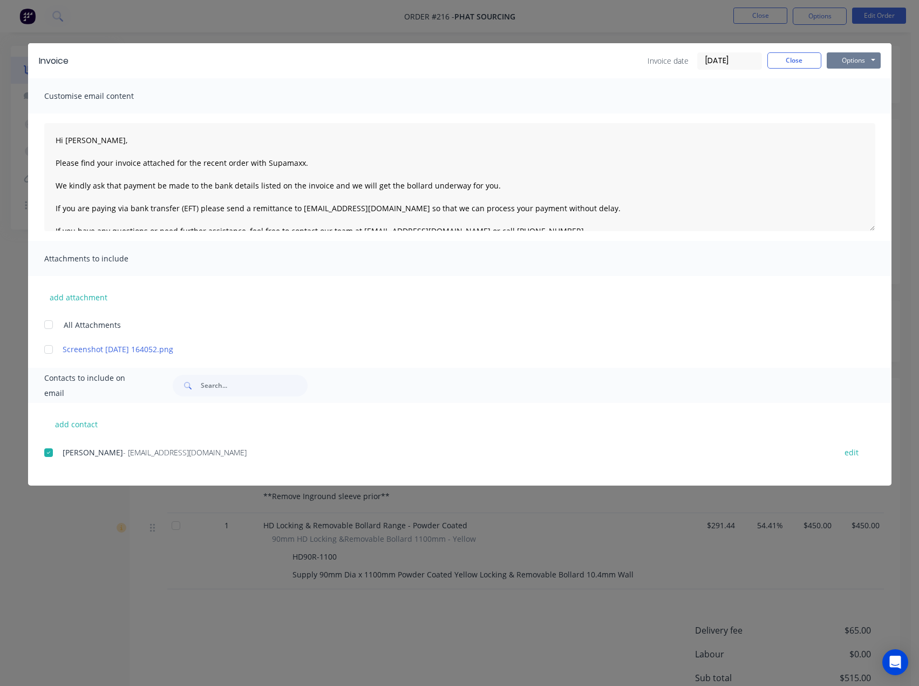
click at [841, 57] on button "Options" at bounding box center [854, 60] width 54 height 16
click at [836, 77] on button "Preview" at bounding box center [861, 80] width 69 height 18
click at [83, 424] on button "add contact" at bounding box center [76, 424] width 65 height 16
select select "AU"
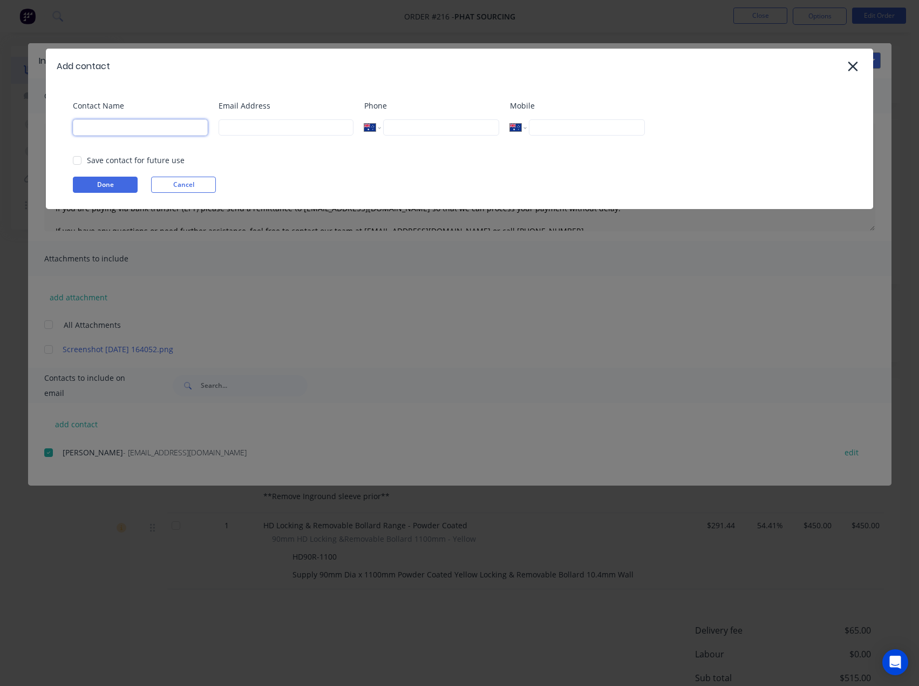
click at [130, 132] on input at bounding box center [140, 127] width 135 height 16
click at [250, 132] on input at bounding box center [286, 127] width 135 height 16
type input "[EMAIL_ADDRESS][DOMAIN_NAME]"
click at [166, 129] on input at bounding box center [140, 127] width 135 height 16
type input "Tess"
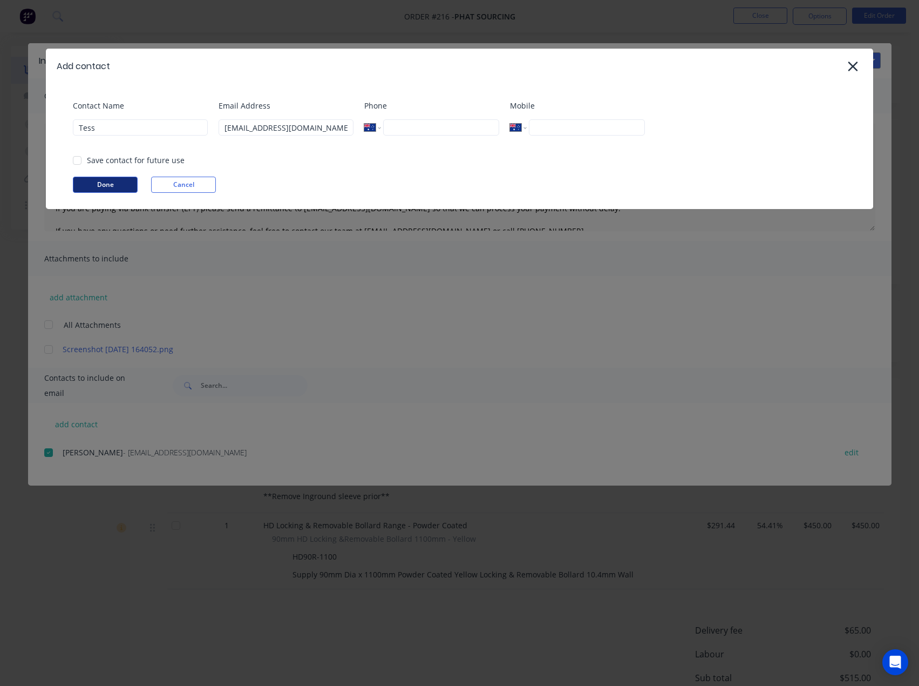
click at [98, 185] on button "Done" at bounding box center [105, 185] width 65 height 16
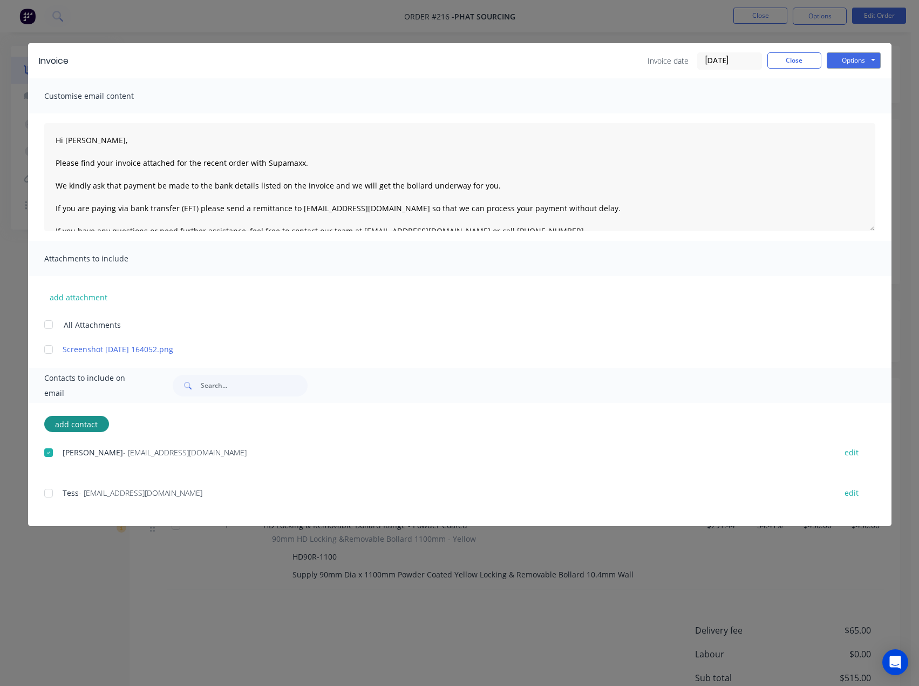
click at [49, 494] on div at bounding box center [49, 493] width 22 height 22
click at [852, 56] on button "Options" at bounding box center [854, 60] width 54 height 16
click at [860, 114] on button "Email" at bounding box center [861, 115] width 69 height 18
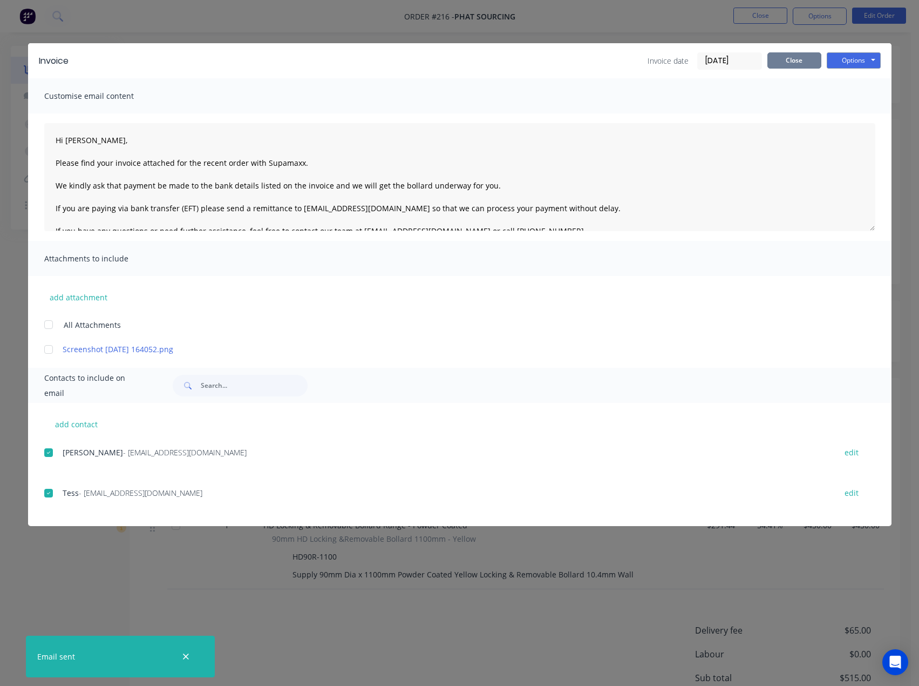
click at [775, 60] on button "Close" at bounding box center [795, 60] width 54 height 16
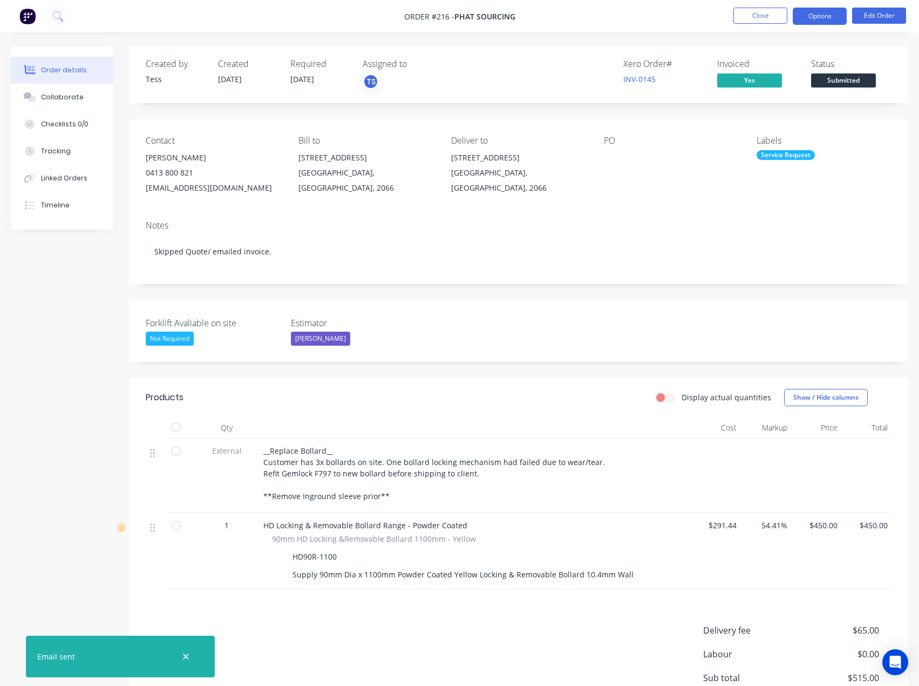
click at [819, 18] on button "Options" at bounding box center [820, 16] width 54 height 17
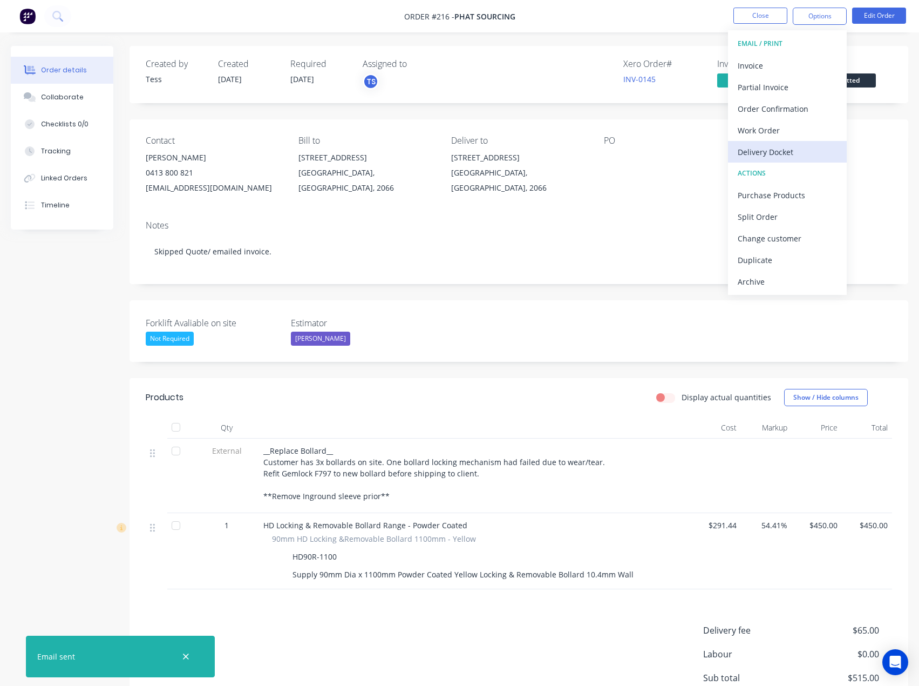
click at [768, 150] on div "Delivery Docket" at bounding box center [787, 152] width 99 height 16
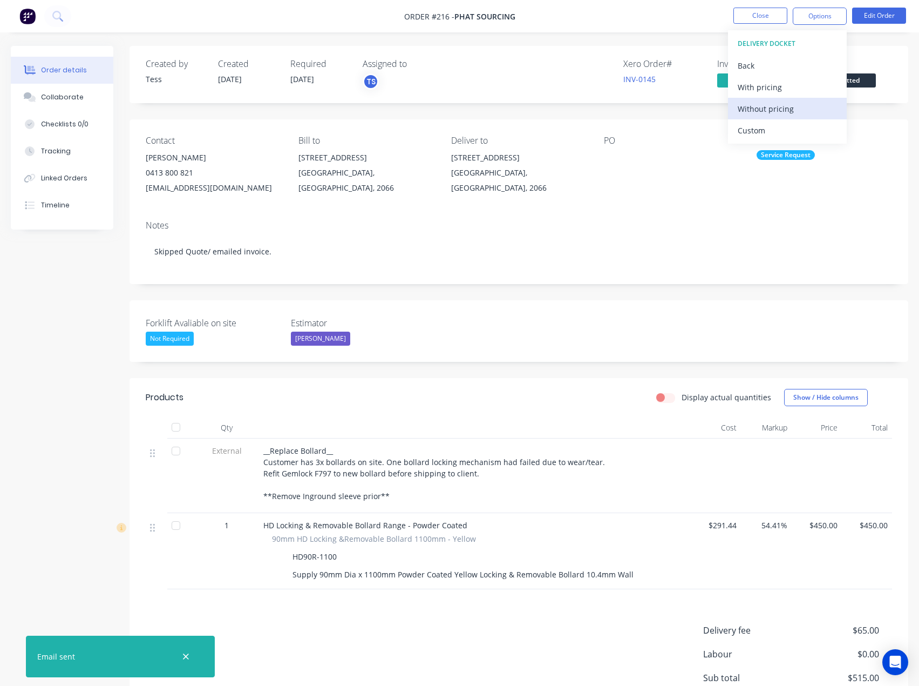
click at [758, 107] on div "Without pricing" at bounding box center [787, 109] width 99 height 16
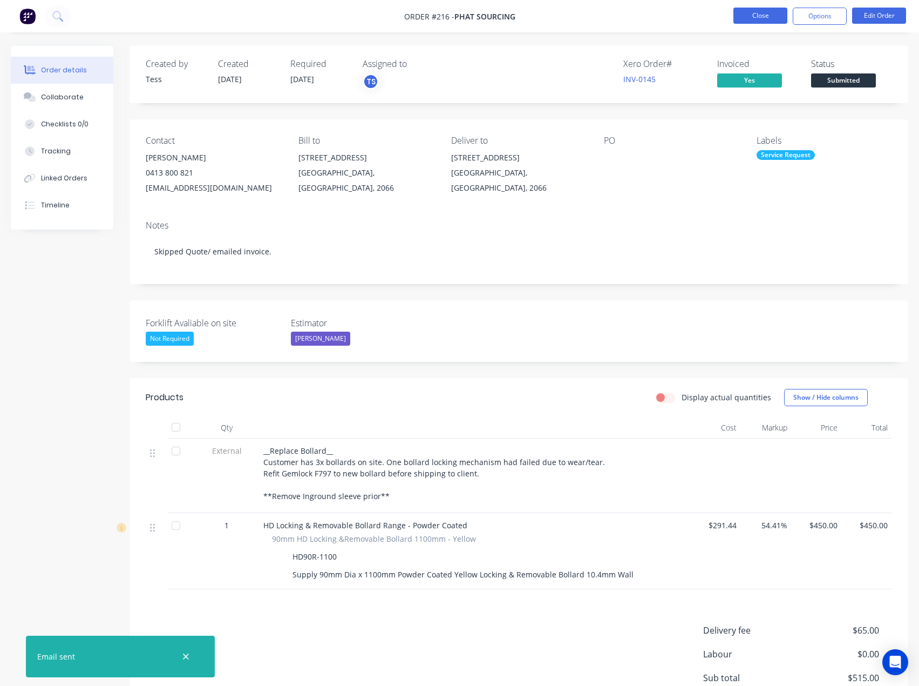
click at [757, 16] on button "Close" at bounding box center [761, 16] width 54 height 16
